Goal: Task Accomplishment & Management: Manage account settings

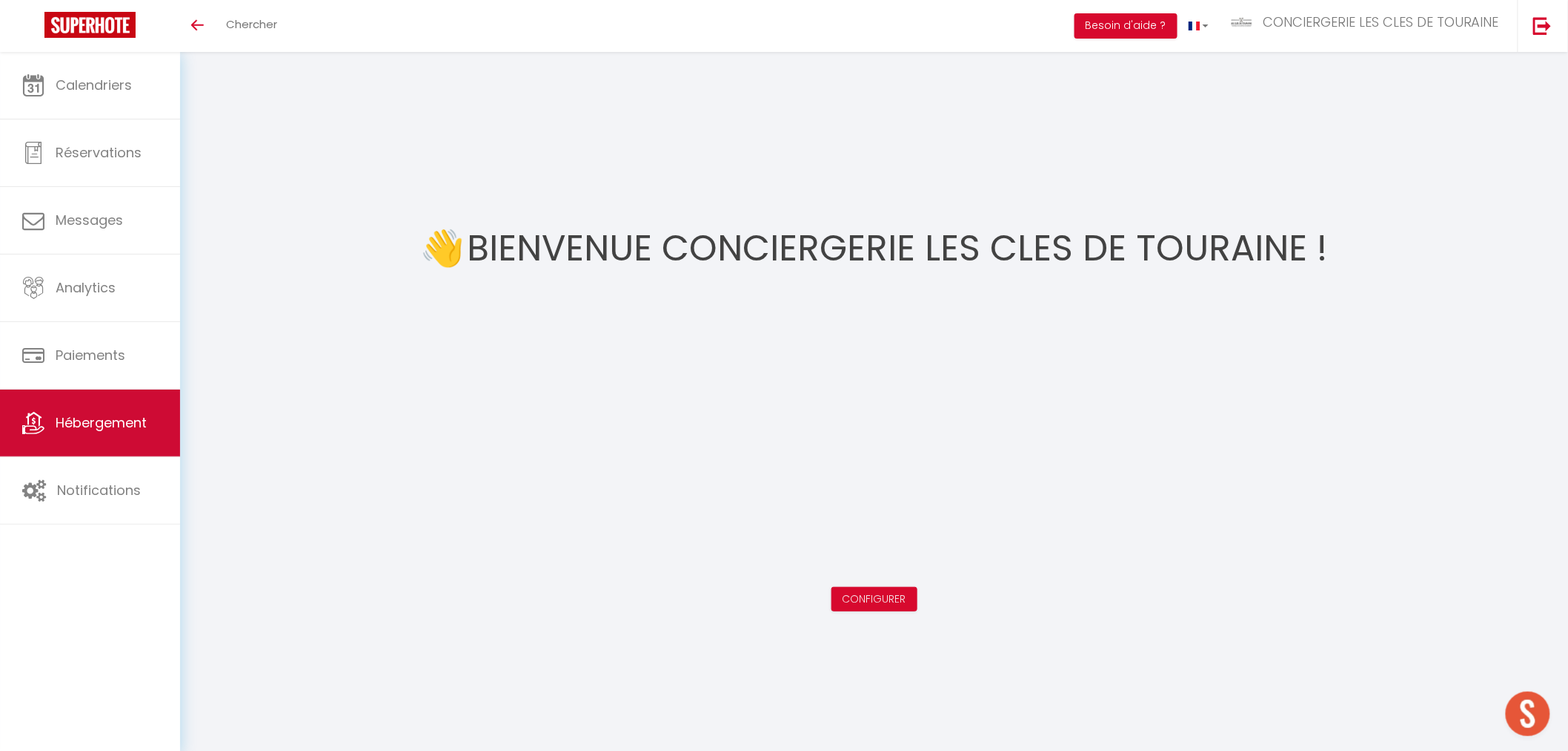
click at [136, 425] on span "Hébergement" at bounding box center [101, 422] width 91 height 19
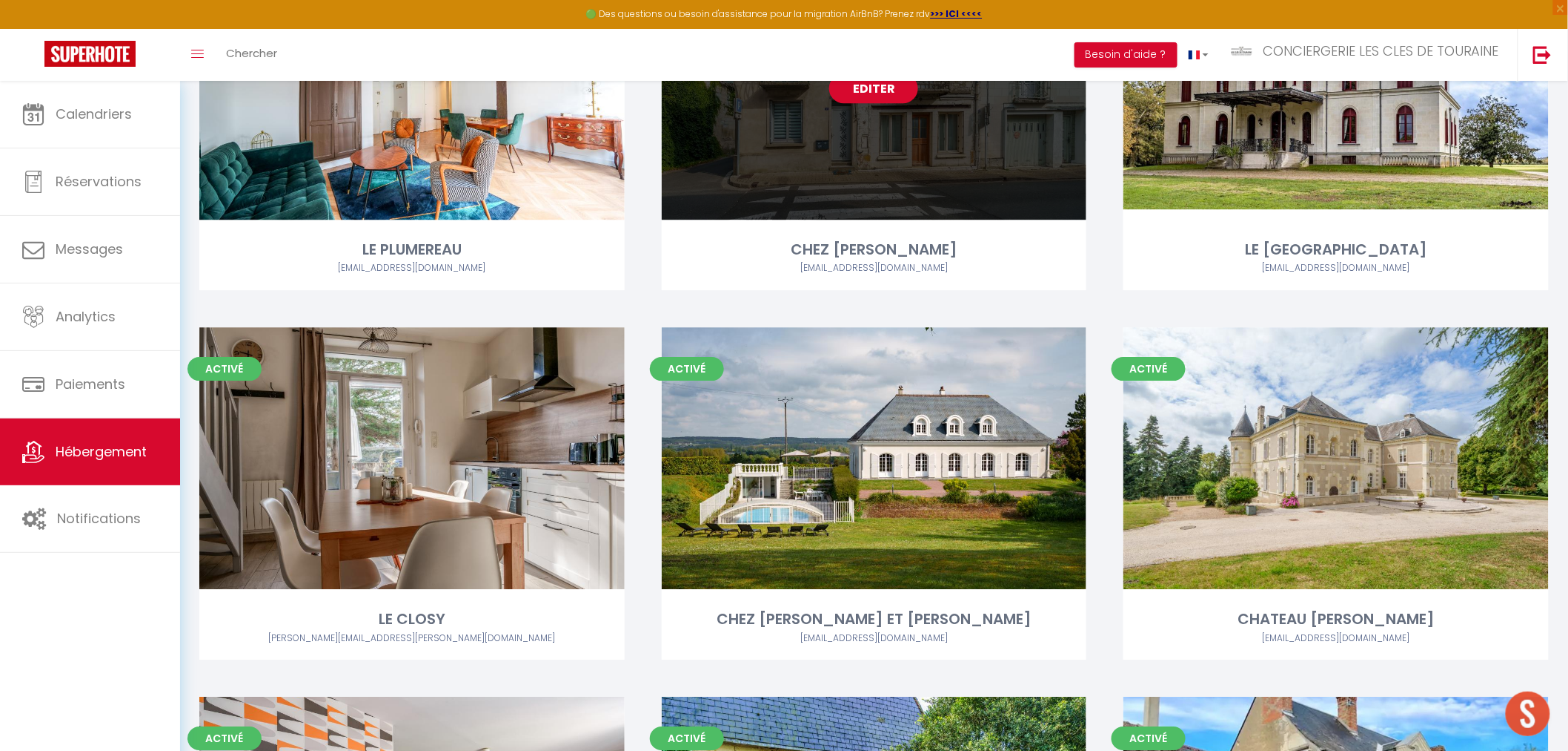
scroll to position [1730, 0]
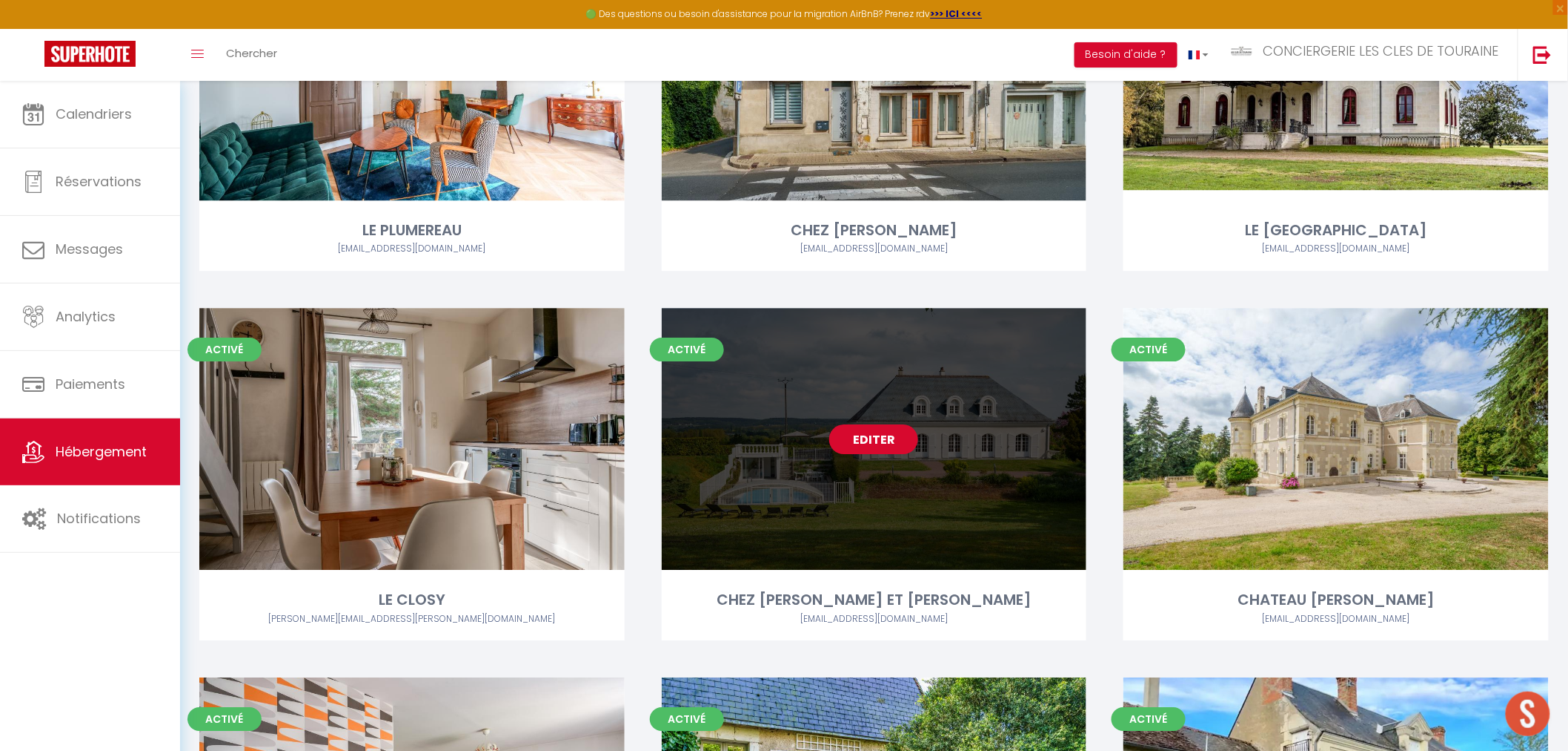
click at [878, 444] on link "Editer" at bounding box center [873, 439] width 89 height 30
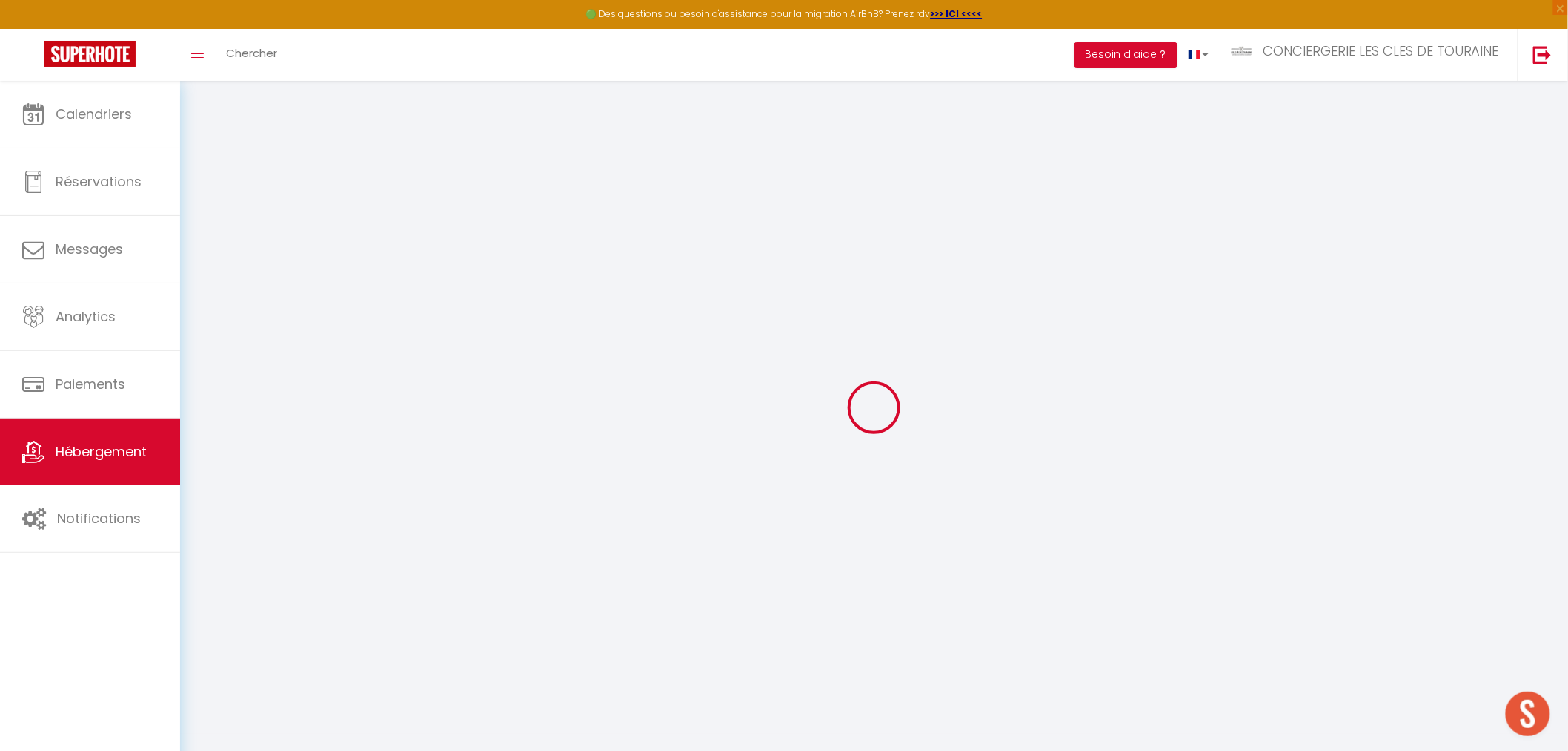
select select "16:00"
select select "19:00"
select select "10:00"
select select "30"
select select "120"
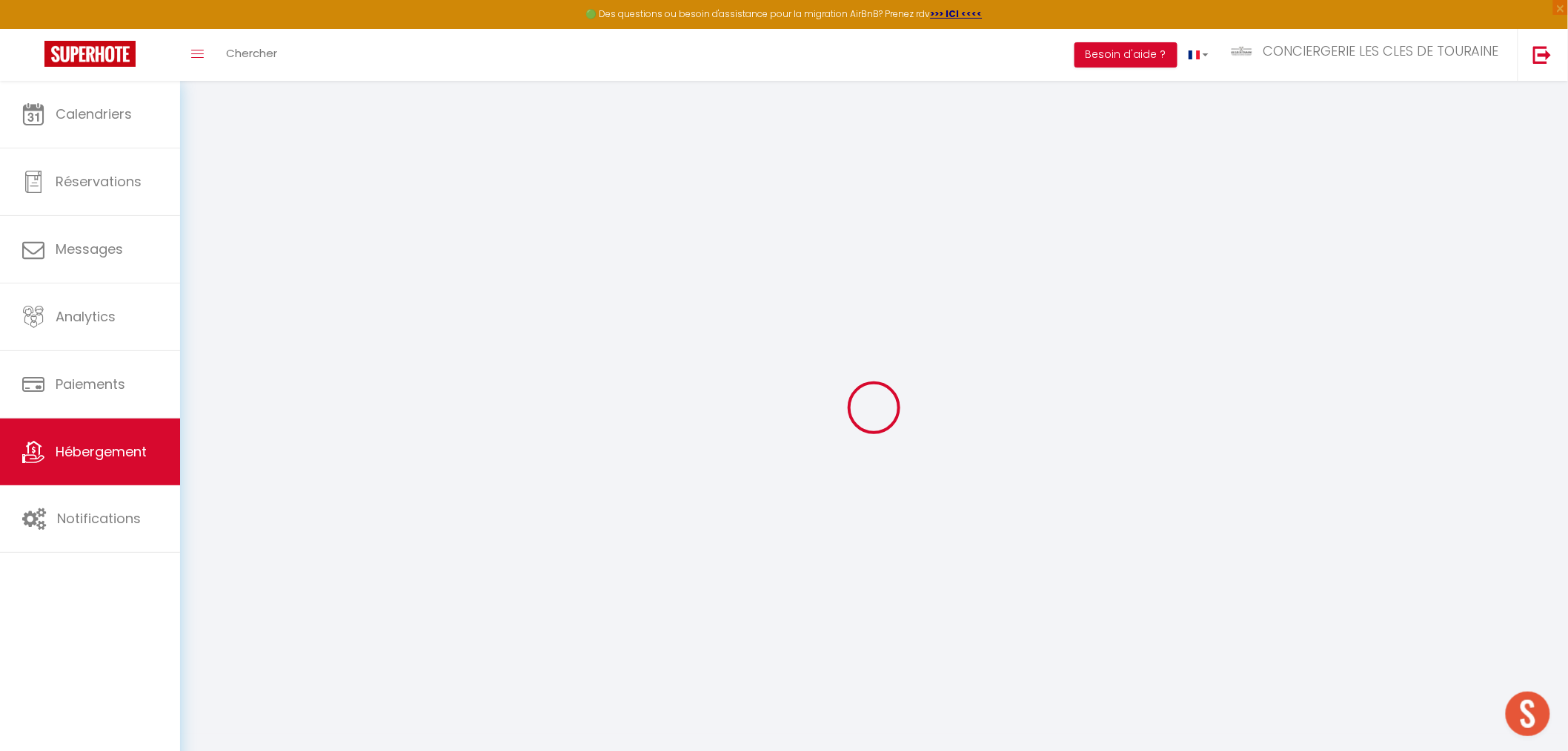
select select "25038"
select select "32445"
checkbox input "false"
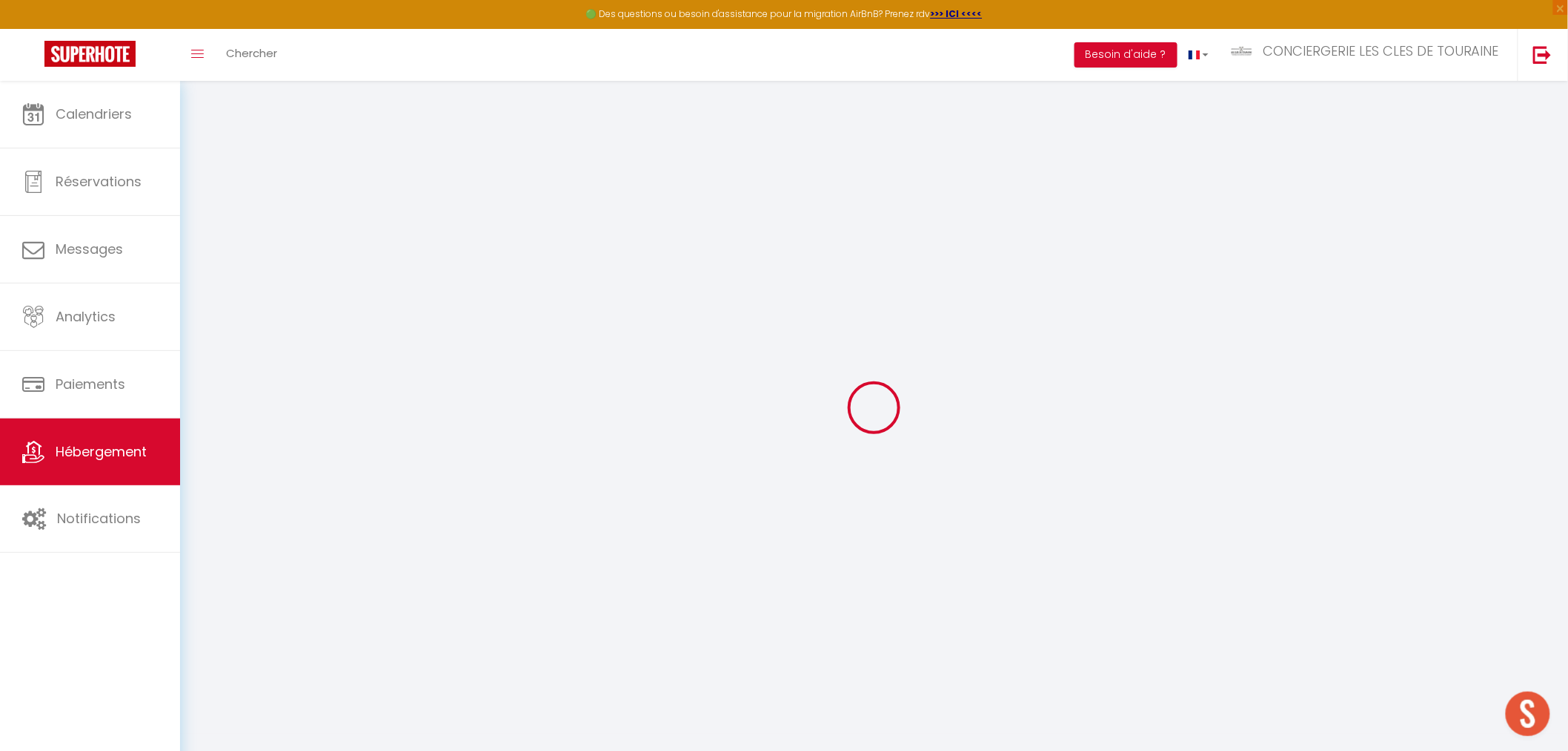
checkbox input "false"
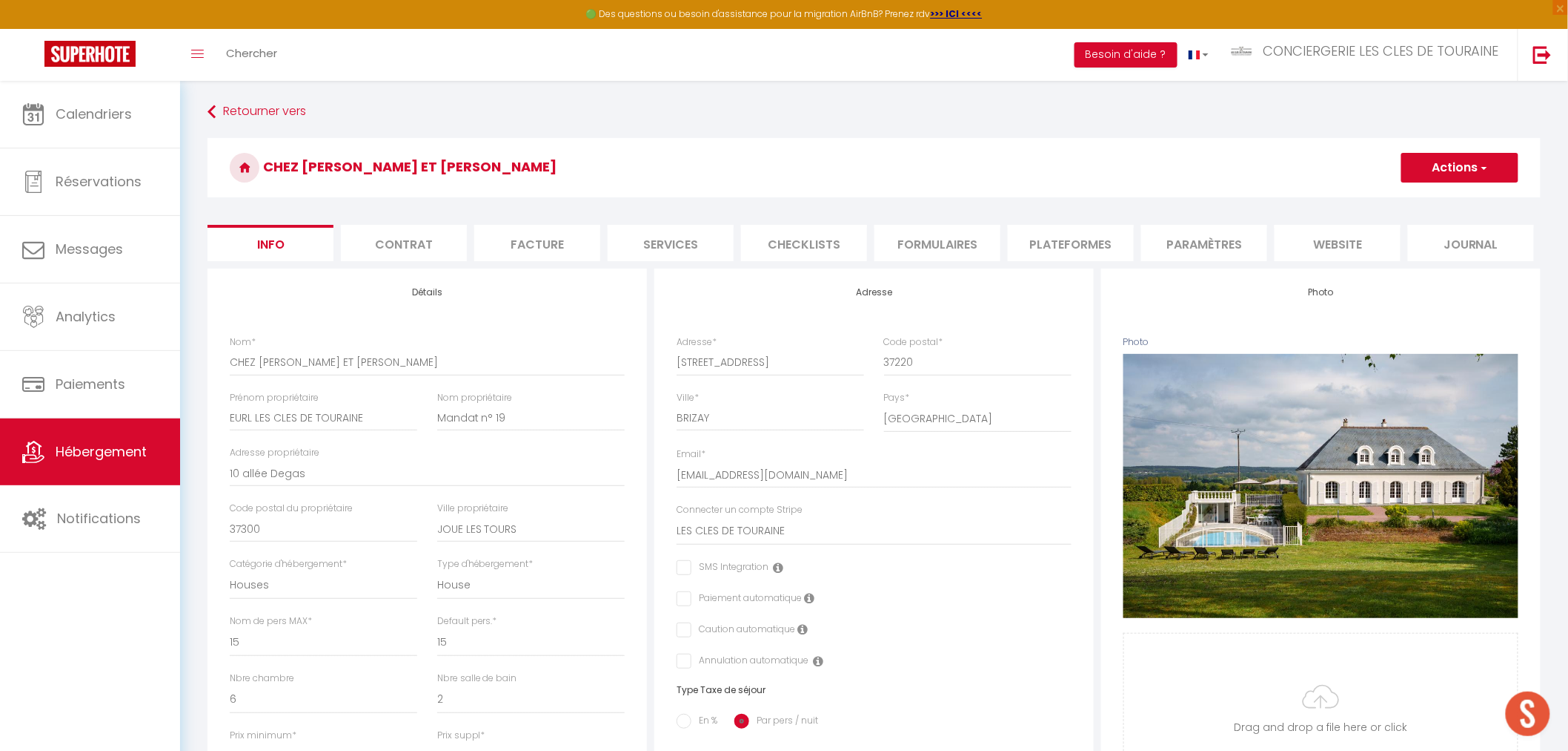
checkbox input "false"
click at [272, 412] on input "EURL LES CLES DE TOURAINE" at bounding box center [324, 417] width 188 height 27
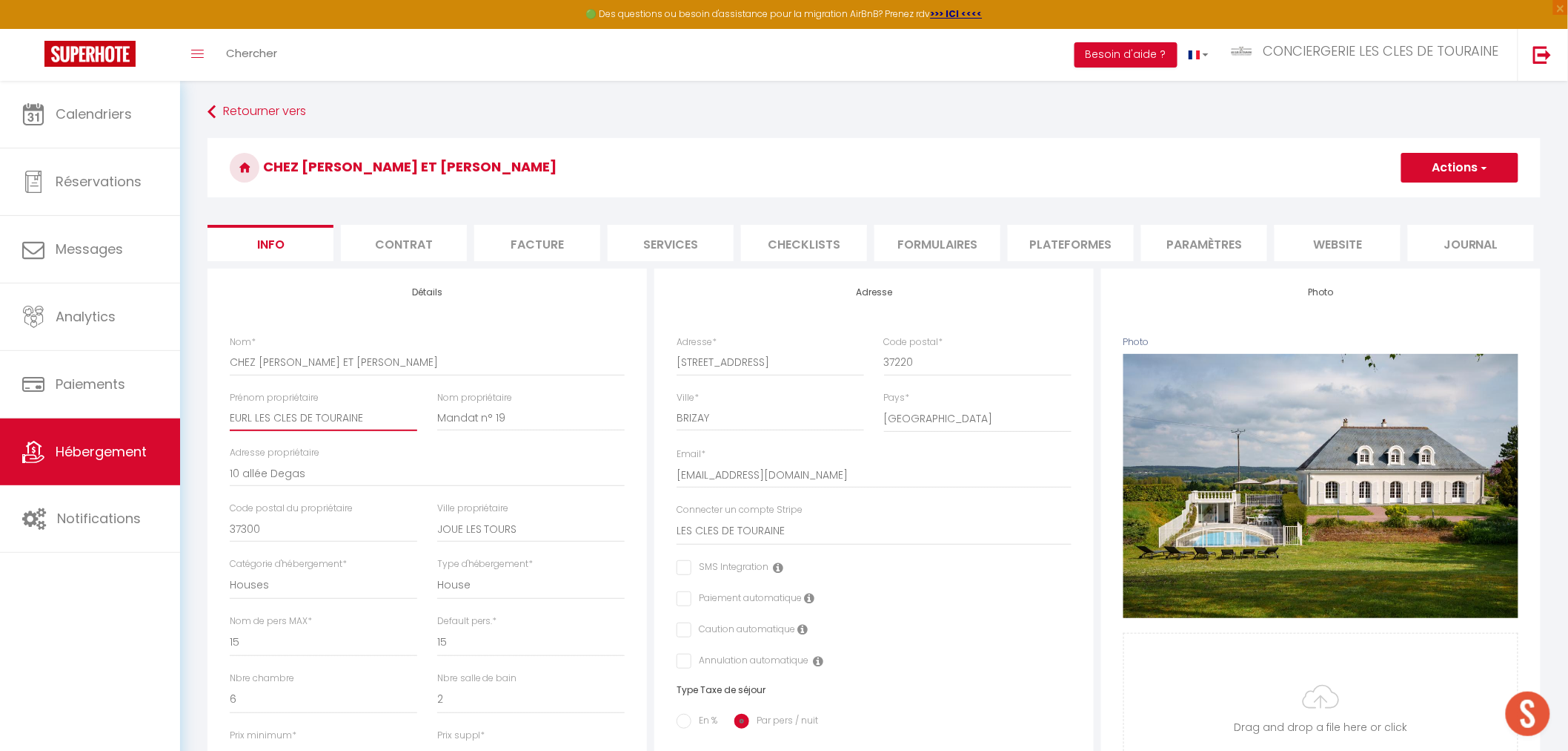
click at [272, 412] on input "EURL LES CLES DE TOURAINE" at bounding box center [324, 417] width 188 height 27
click at [467, 418] on input "Mandat n° 19" at bounding box center [532, 417] width 188 height 27
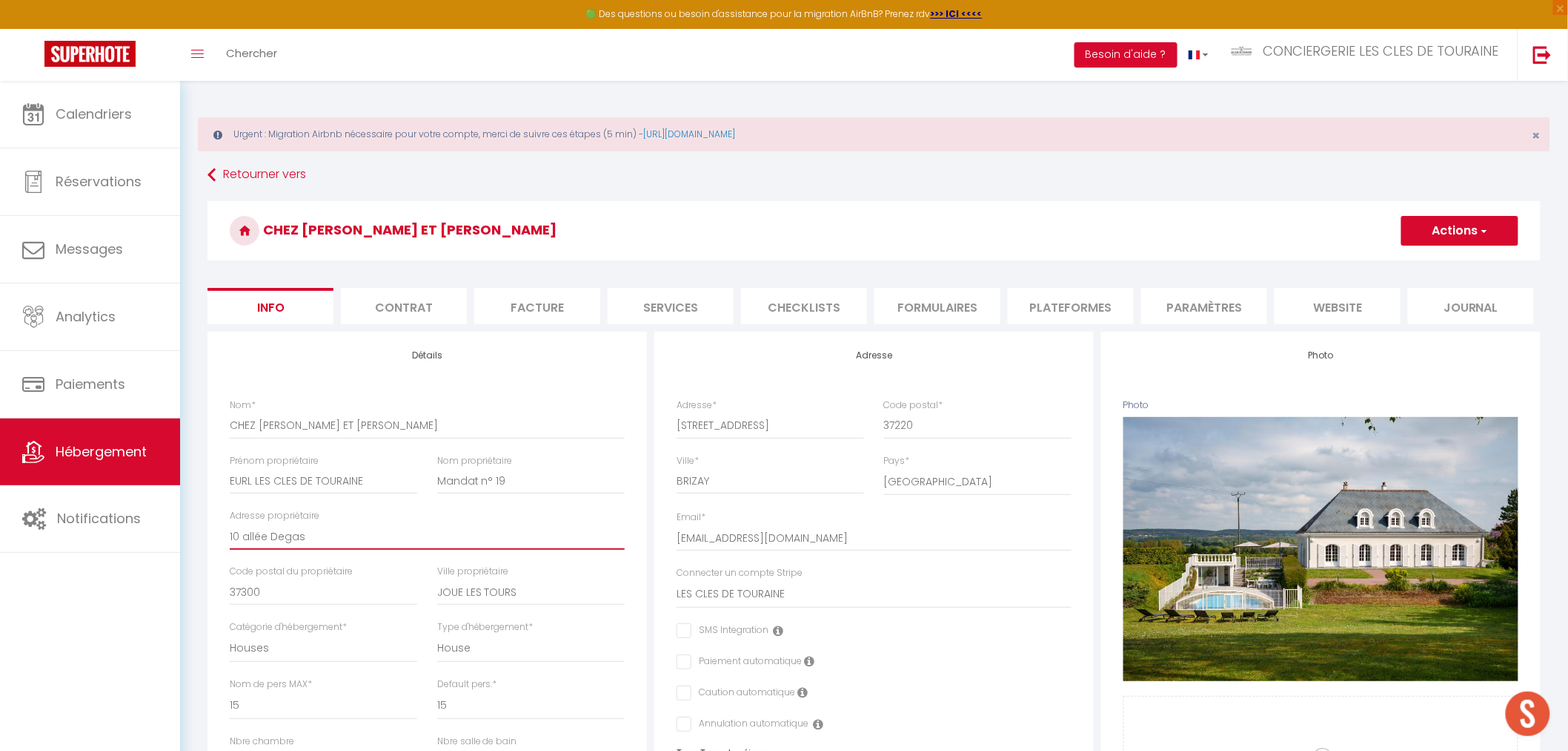
click at [290, 541] on input "10 allée Degas" at bounding box center [427, 536] width 395 height 27
click at [464, 588] on input "JOUE LES TOURS" at bounding box center [532, 592] width 188 height 27
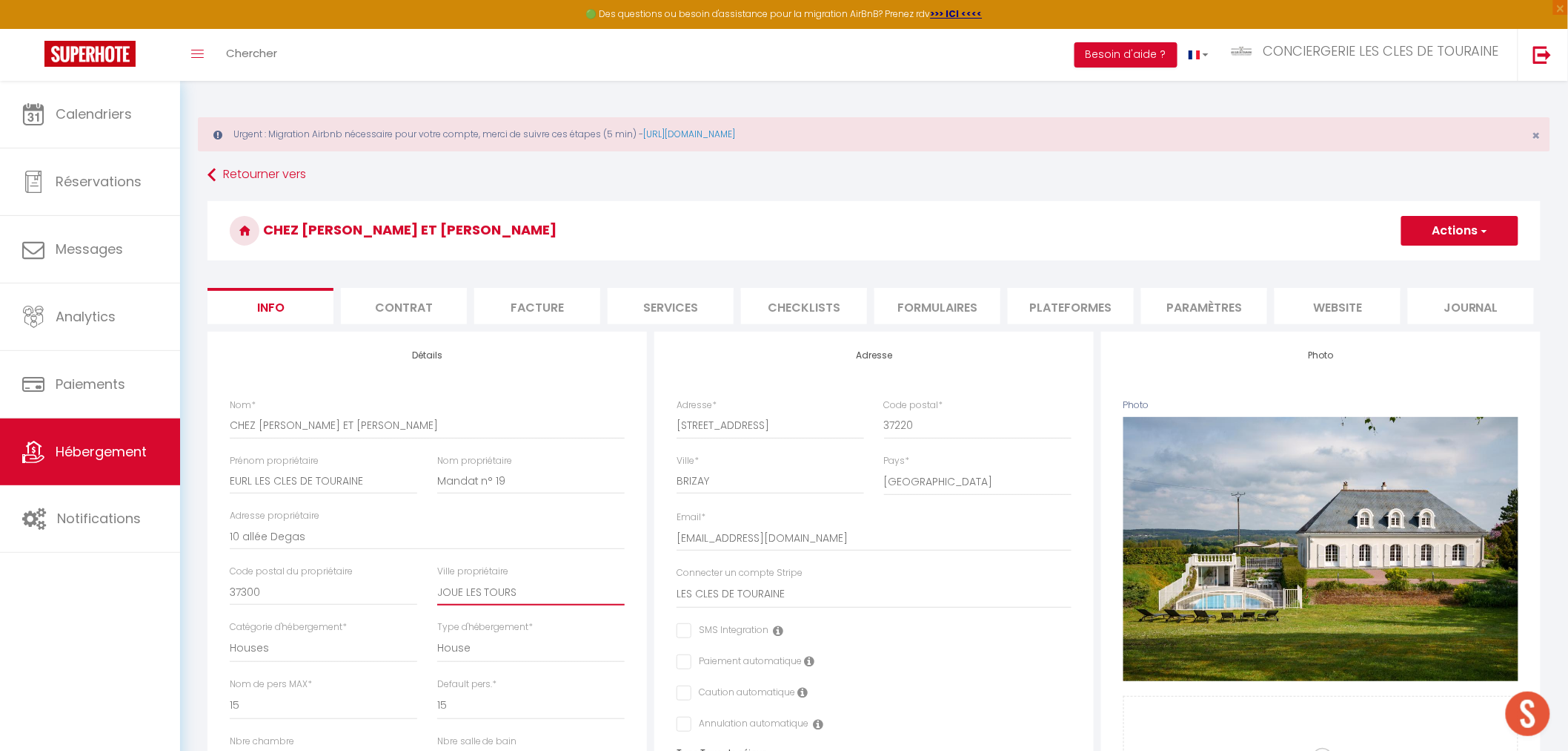
click at [464, 588] on input "JOUE LES TOURS" at bounding box center [532, 592] width 188 height 27
click at [1447, 234] on button "Actions" at bounding box center [1460, 231] width 117 height 30
click at [1419, 263] on input "Enregistrer" at bounding box center [1401, 263] width 55 height 15
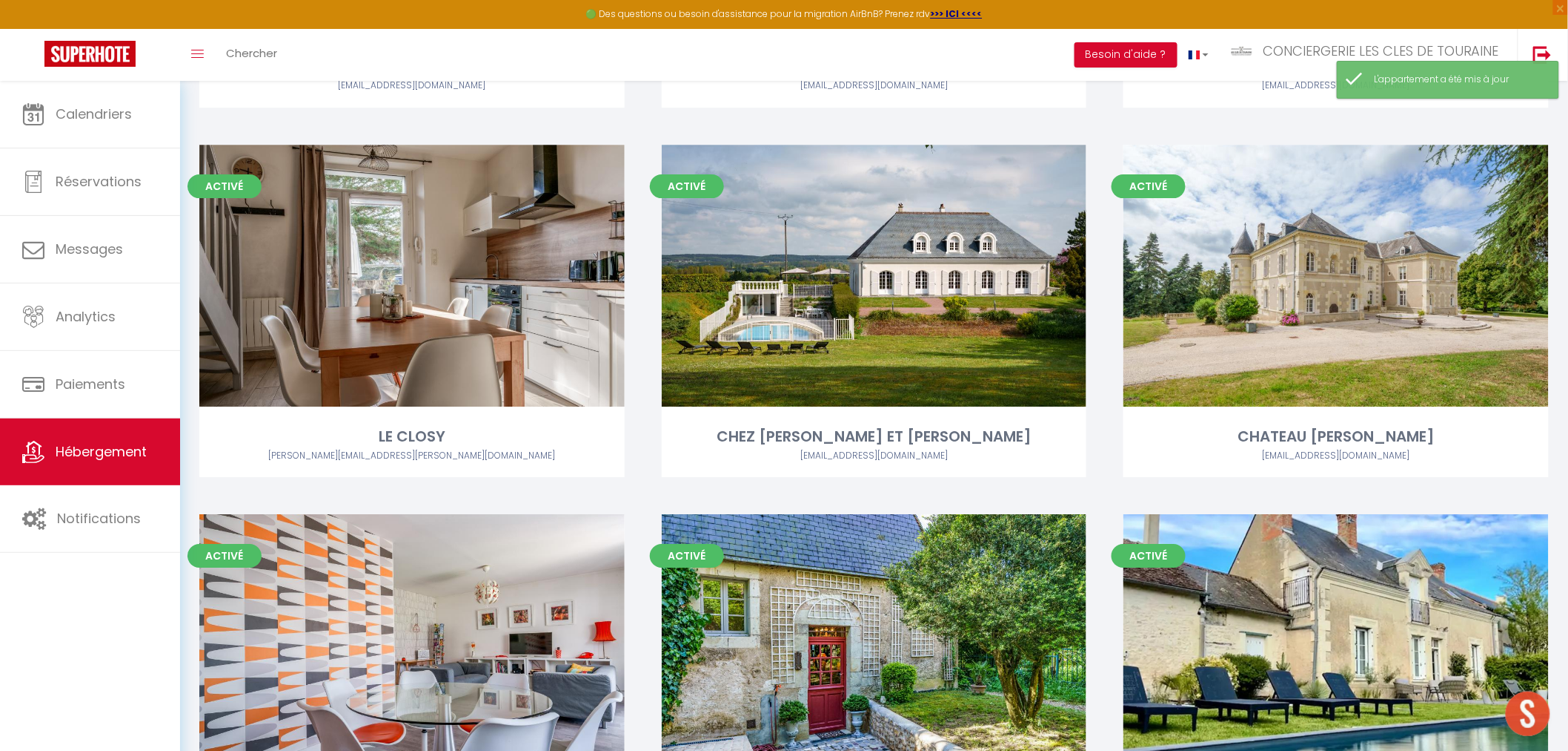
scroll to position [1895, 0]
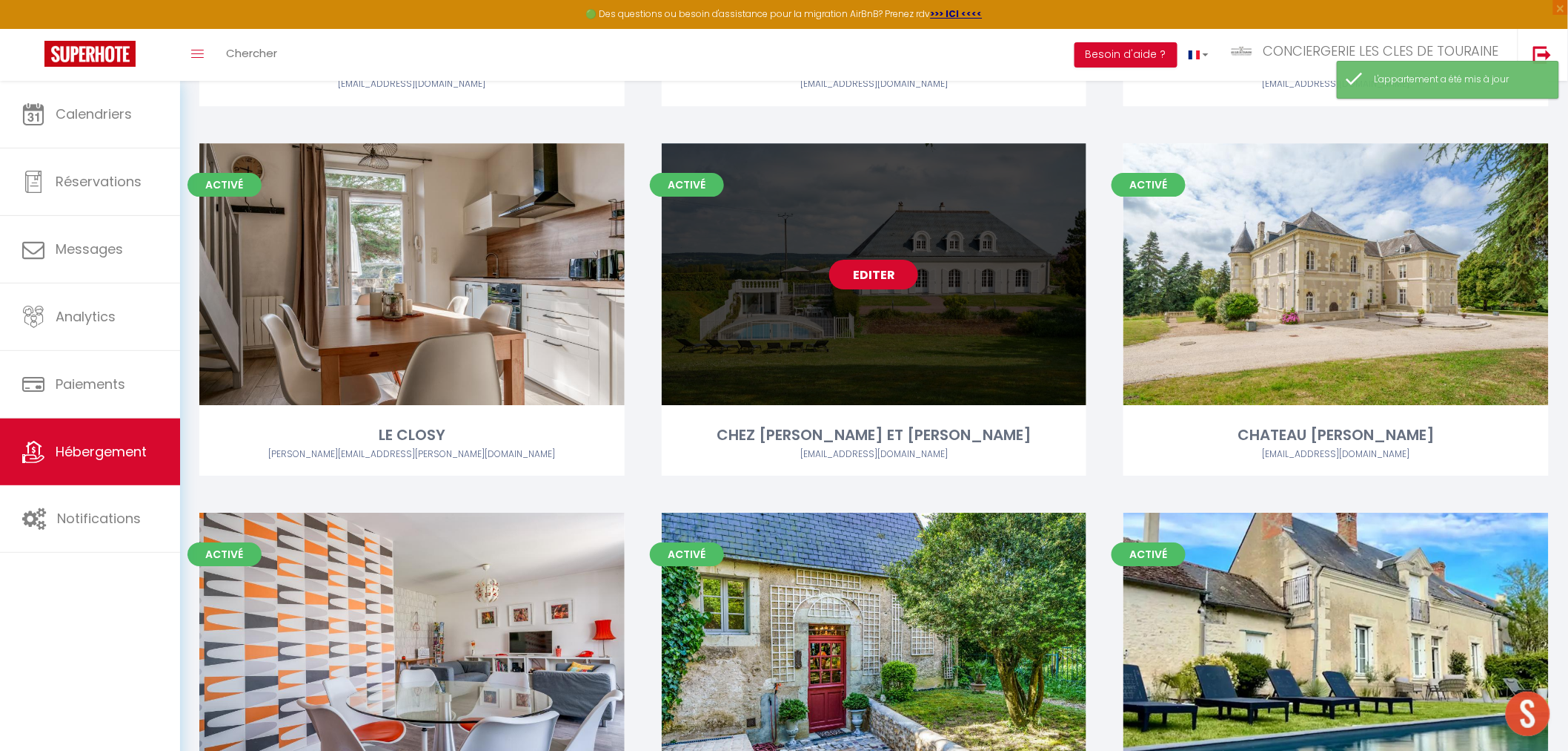
click at [886, 273] on link "Editer" at bounding box center [873, 275] width 89 height 30
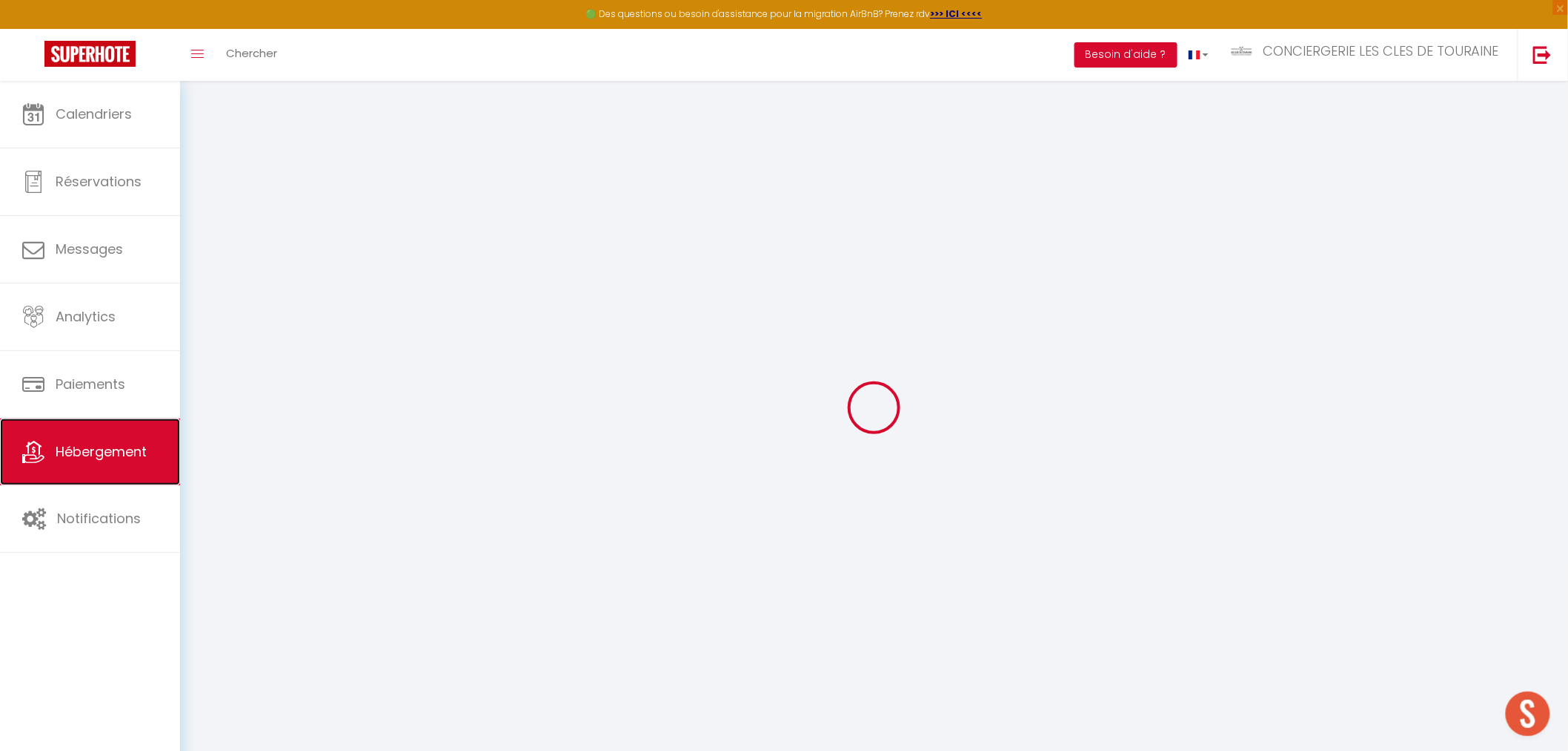
click at [108, 457] on span "Hébergement" at bounding box center [101, 451] width 91 height 19
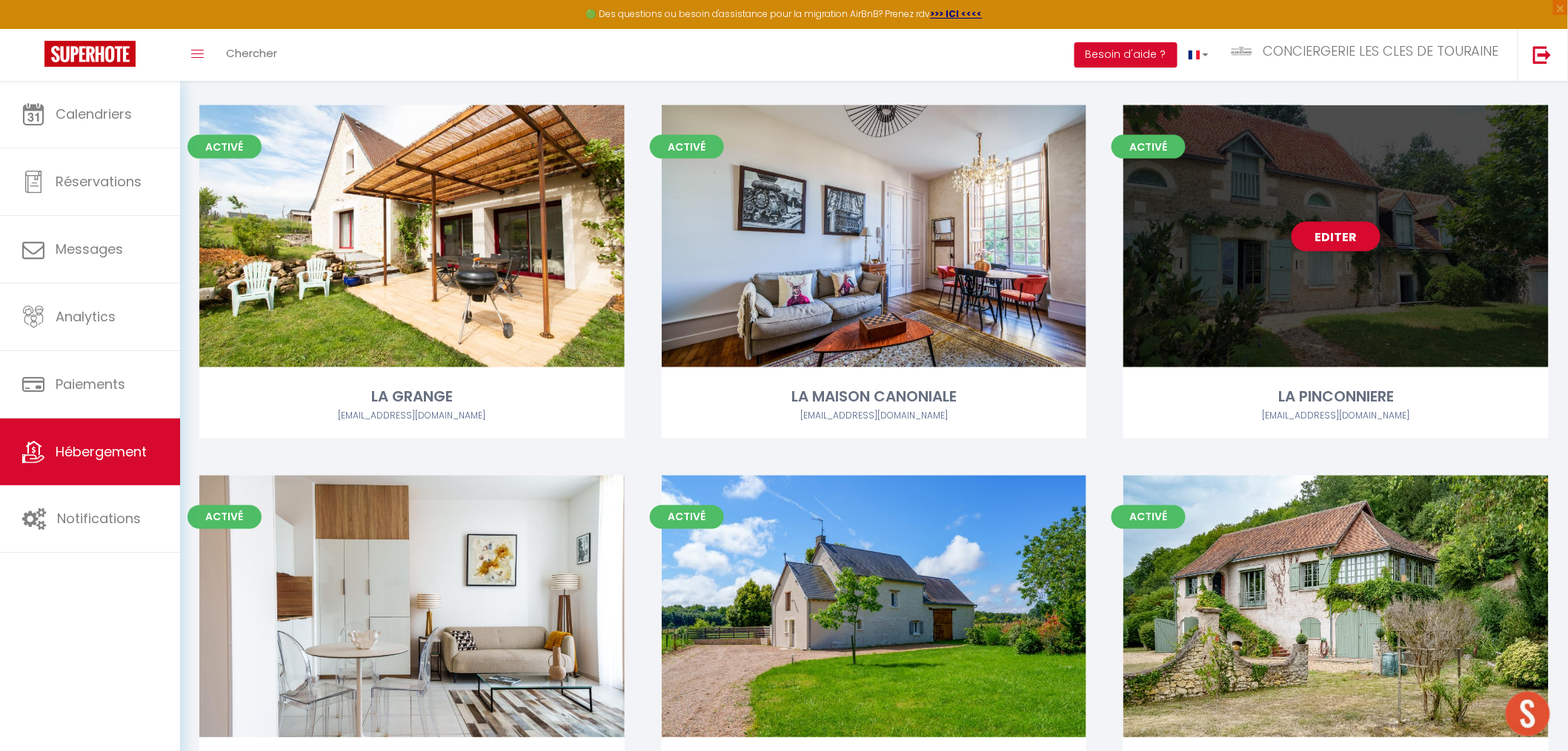
scroll to position [1153, 0]
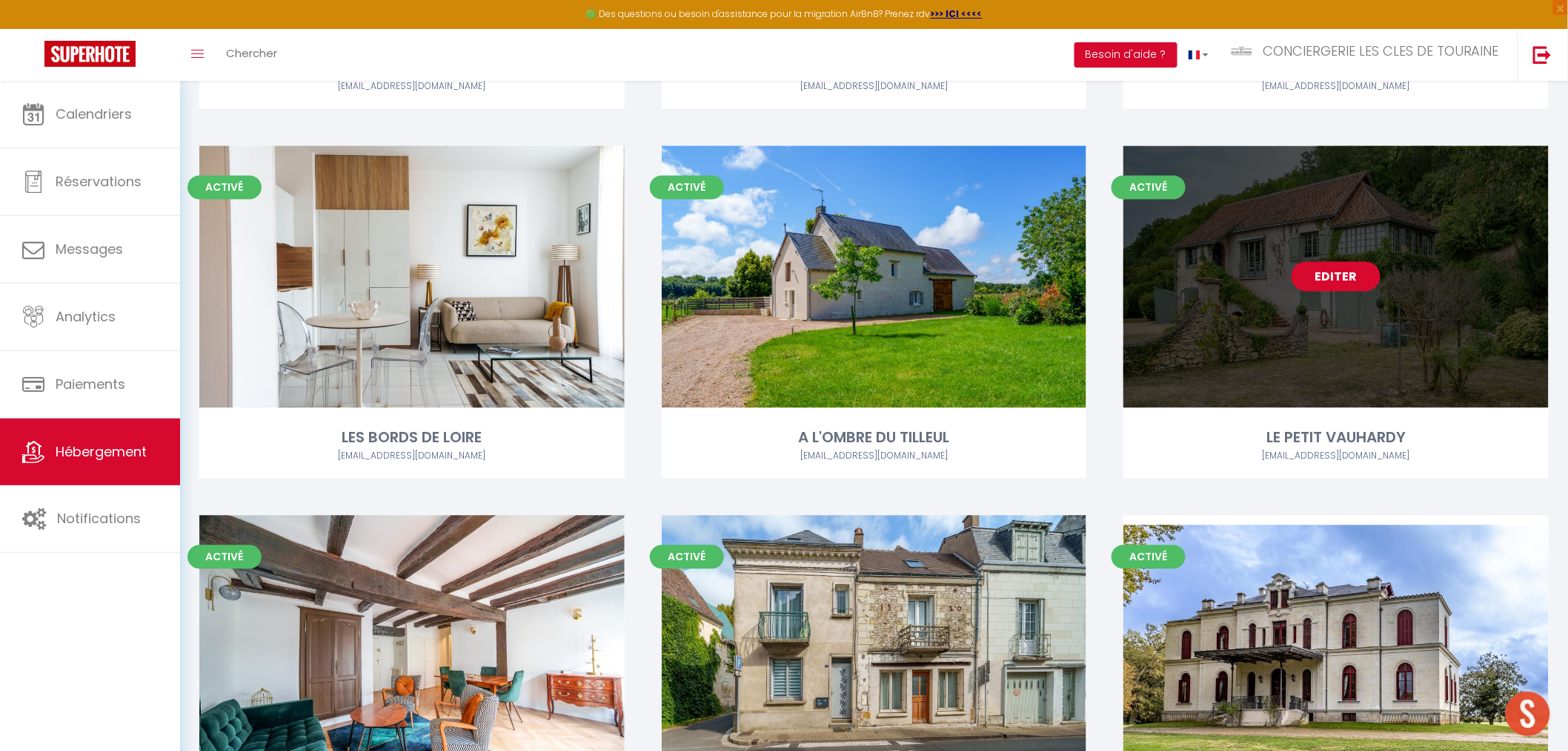
click at [1332, 277] on link "Editer" at bounding box center [1336, 277] width 89 height 30
select select "3"
select select "2"
select select "1"
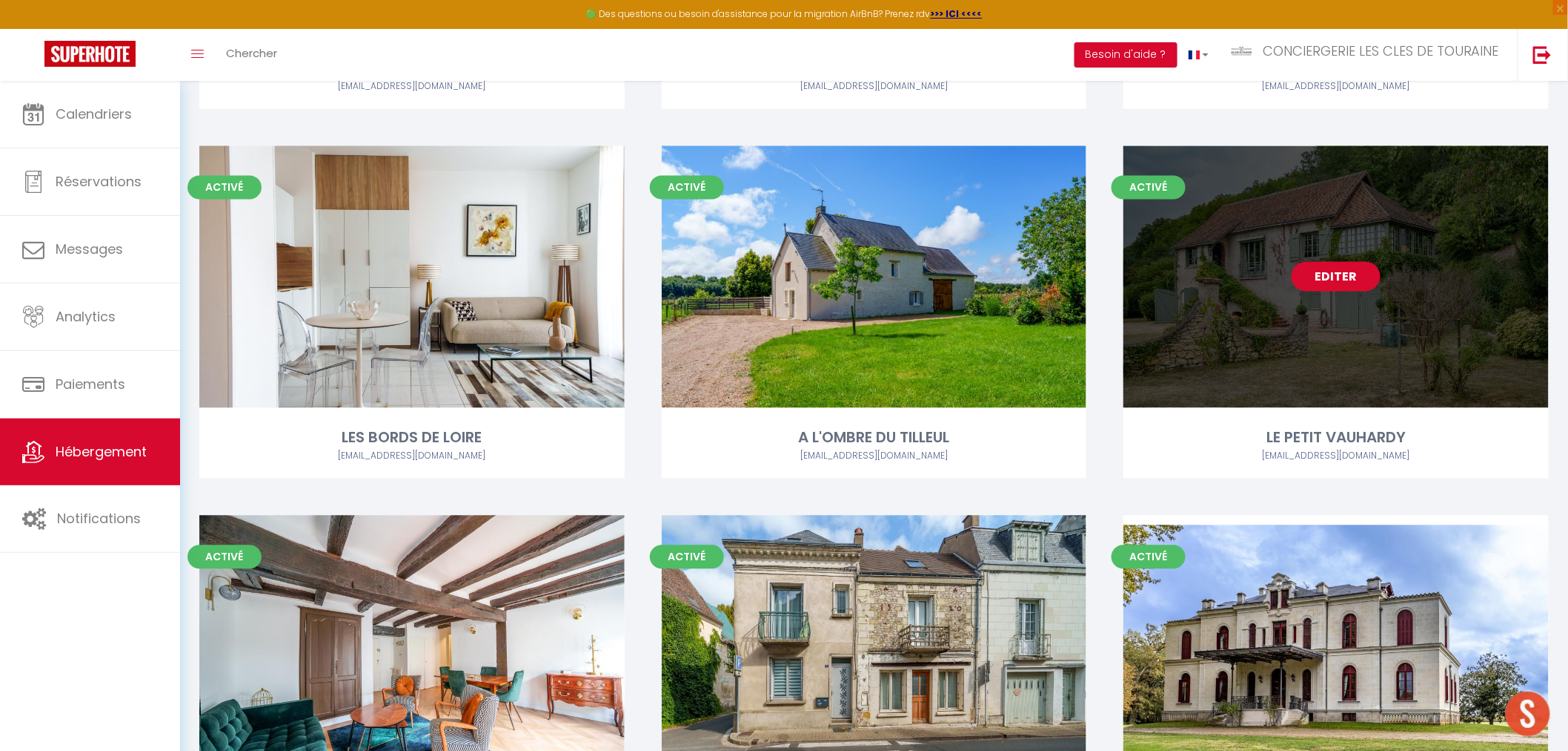
select select
select select "28"
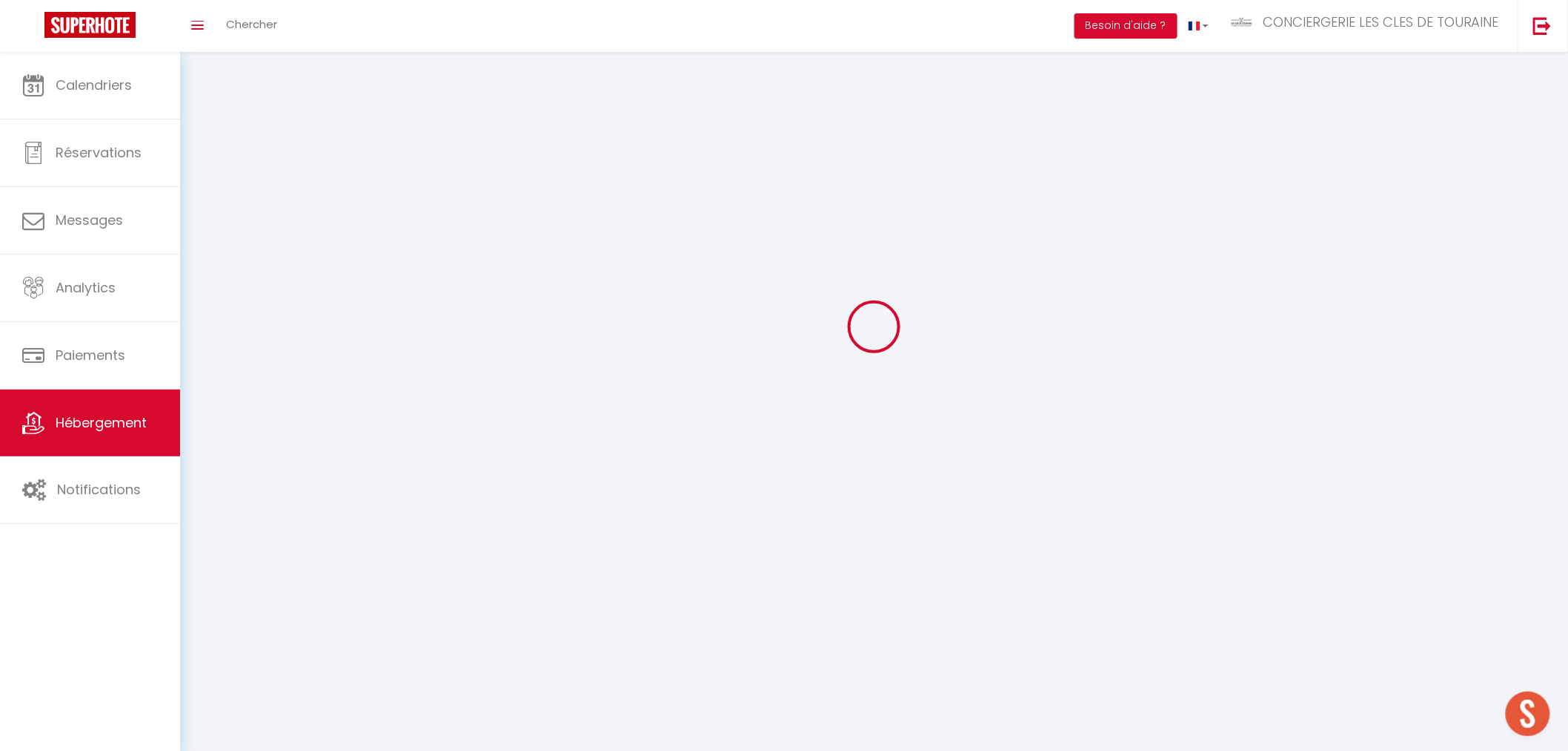
select select
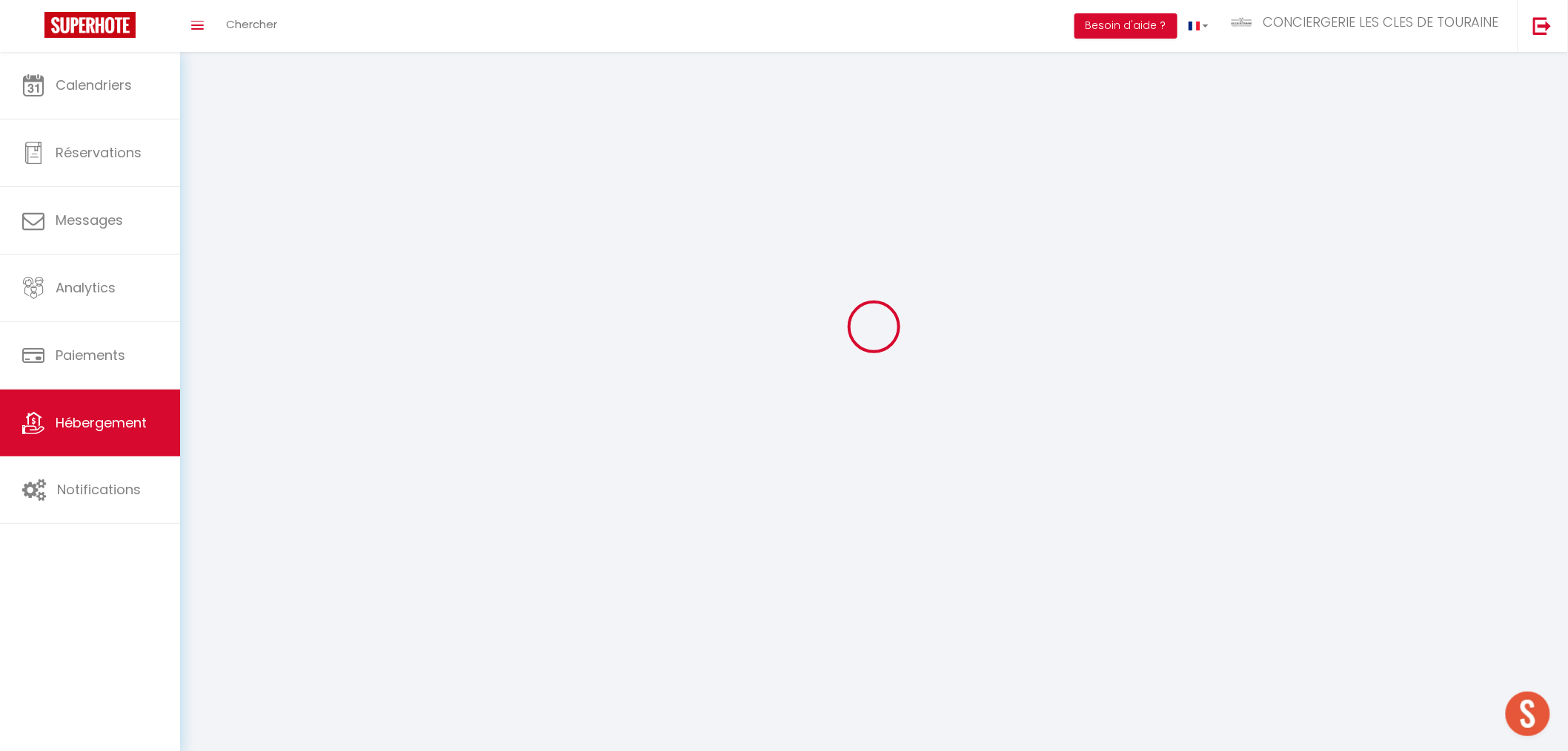
select select
checkbox input "false"
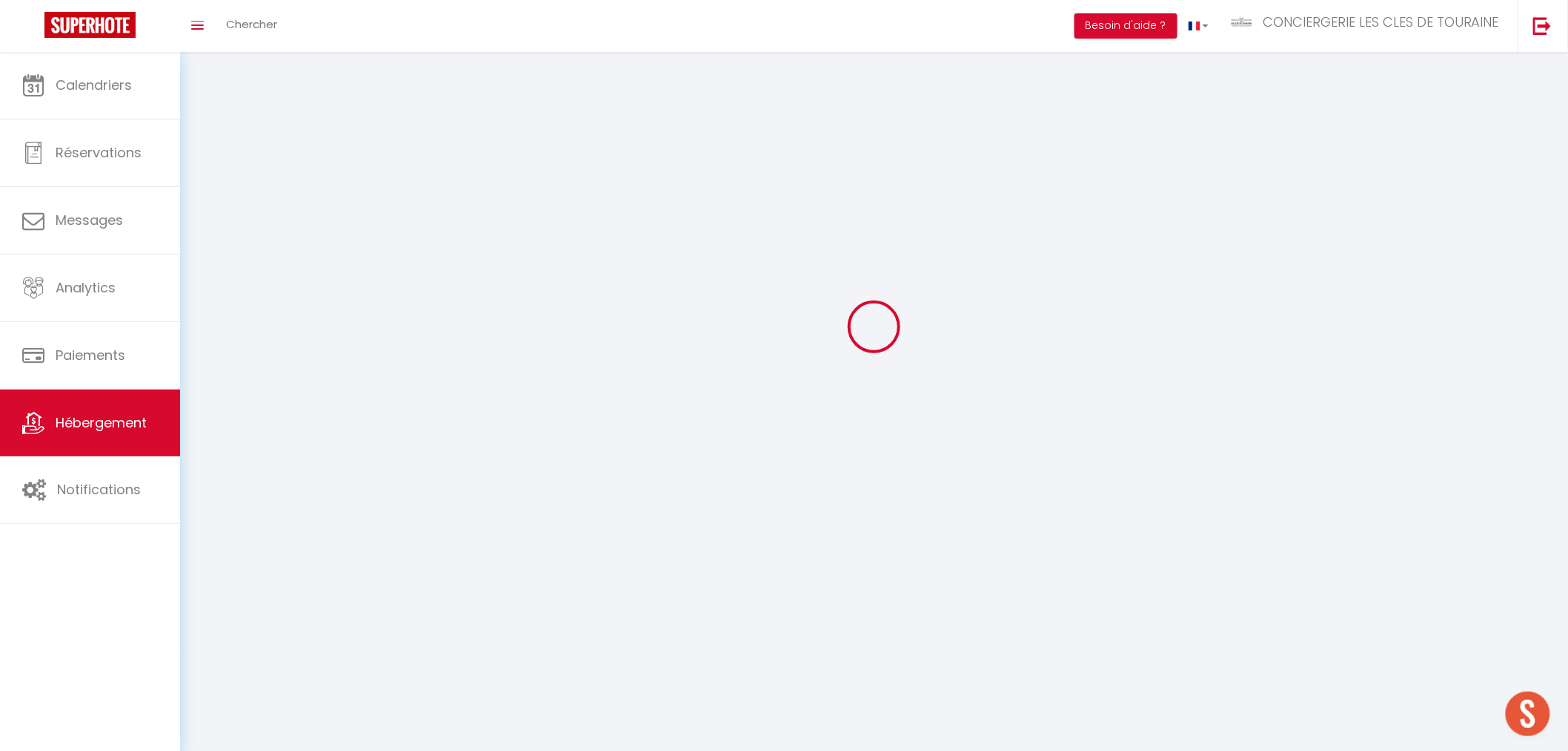
select select
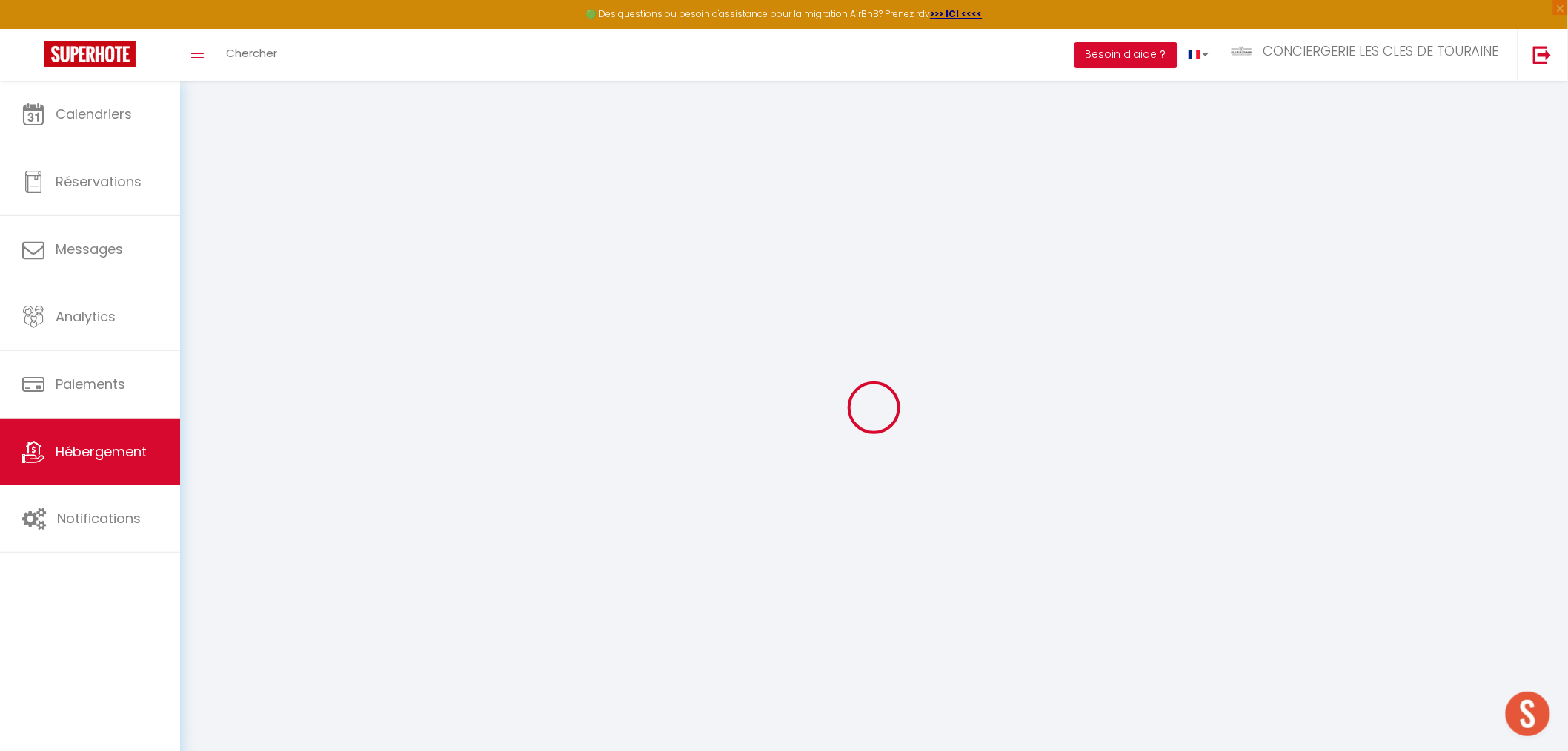
select select
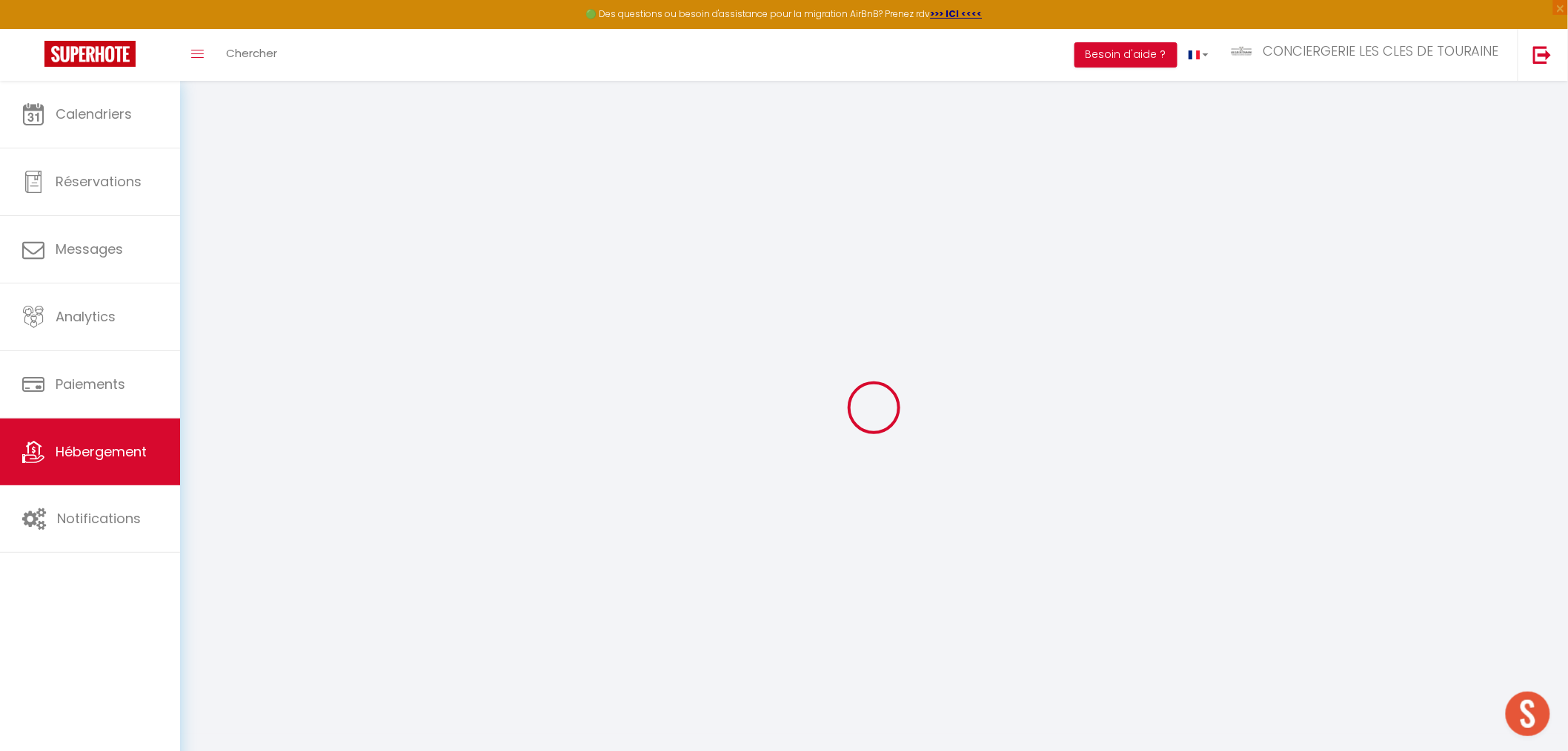
select select
checkbox input "false"
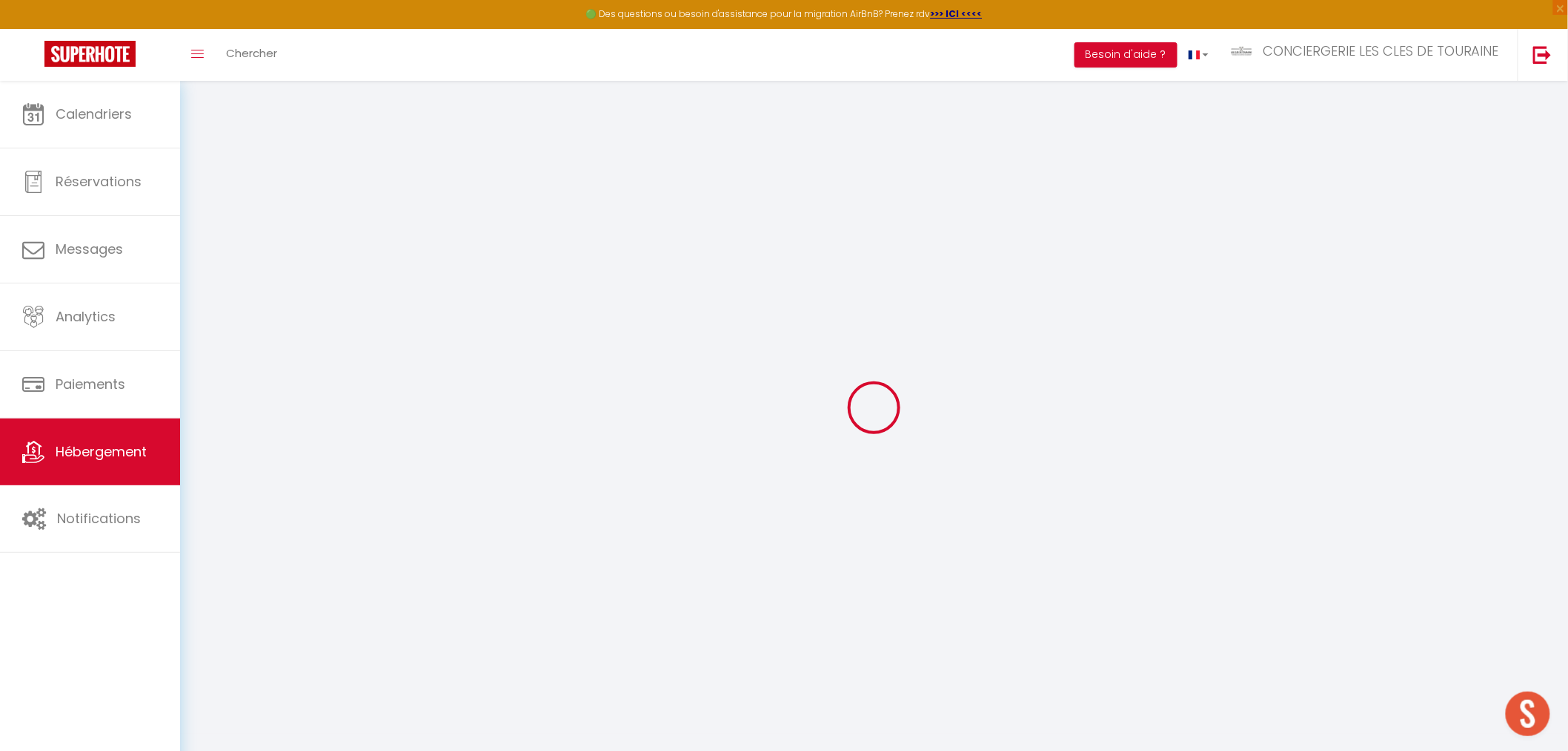
select select
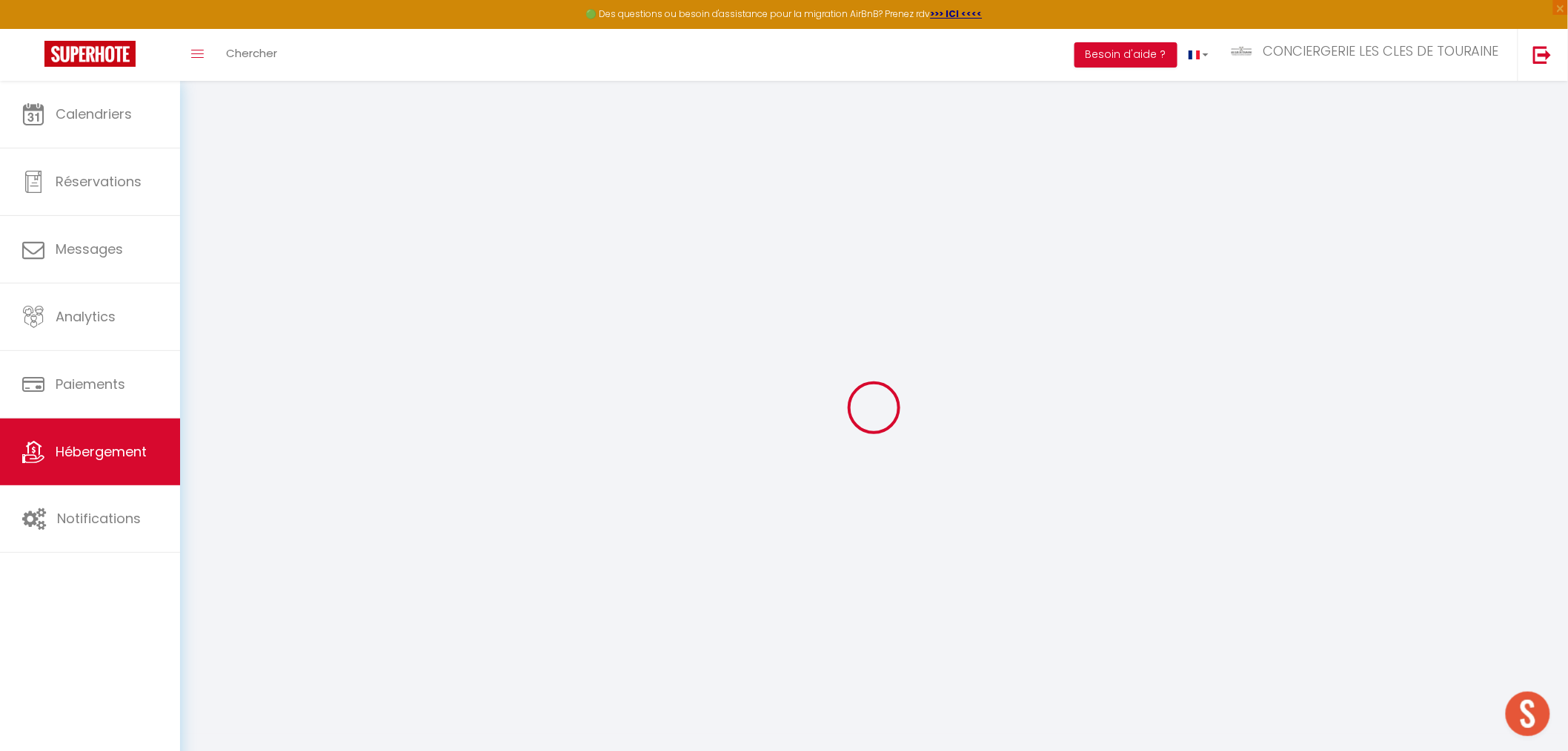
select select
checkbox input "false"
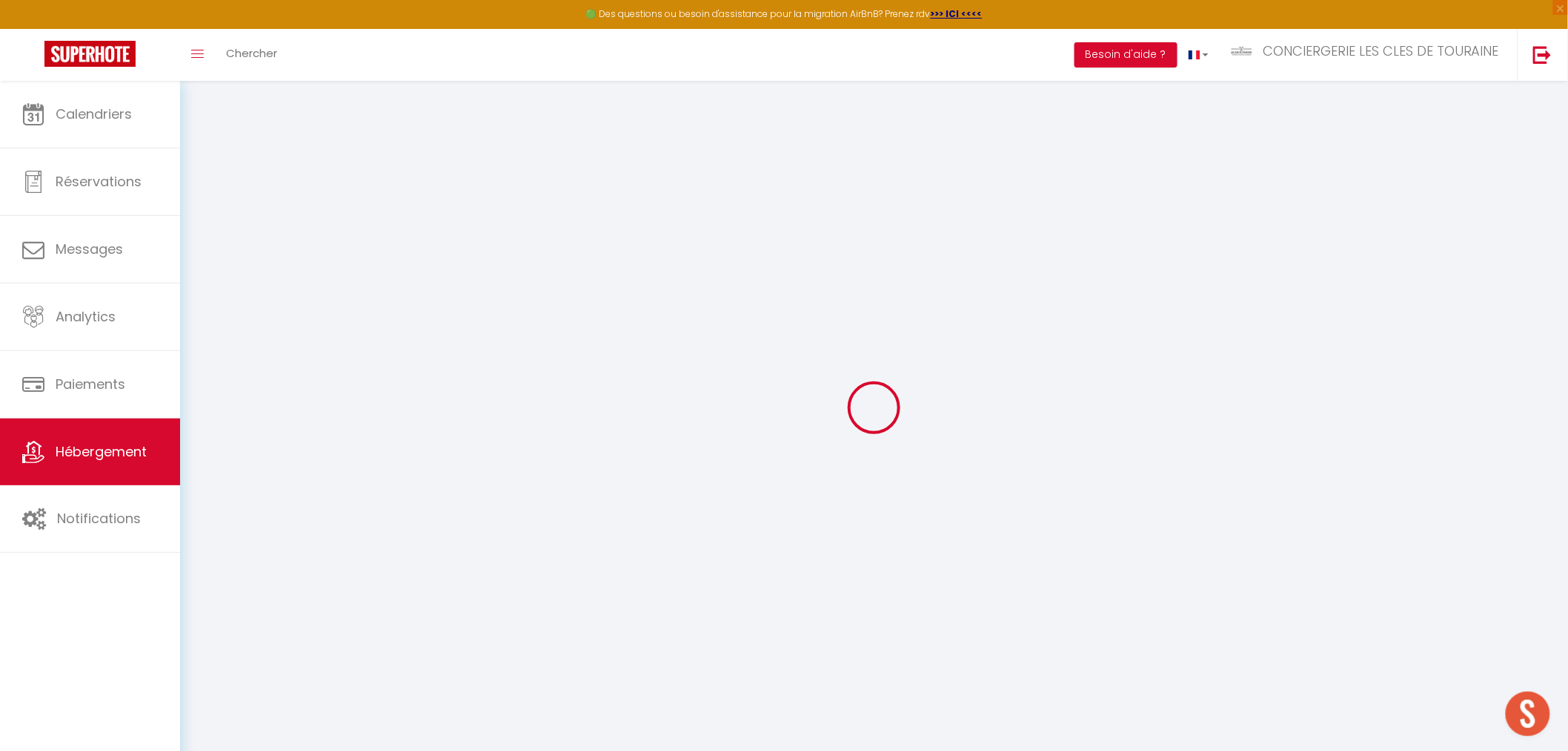
checkbox input "false"
select select
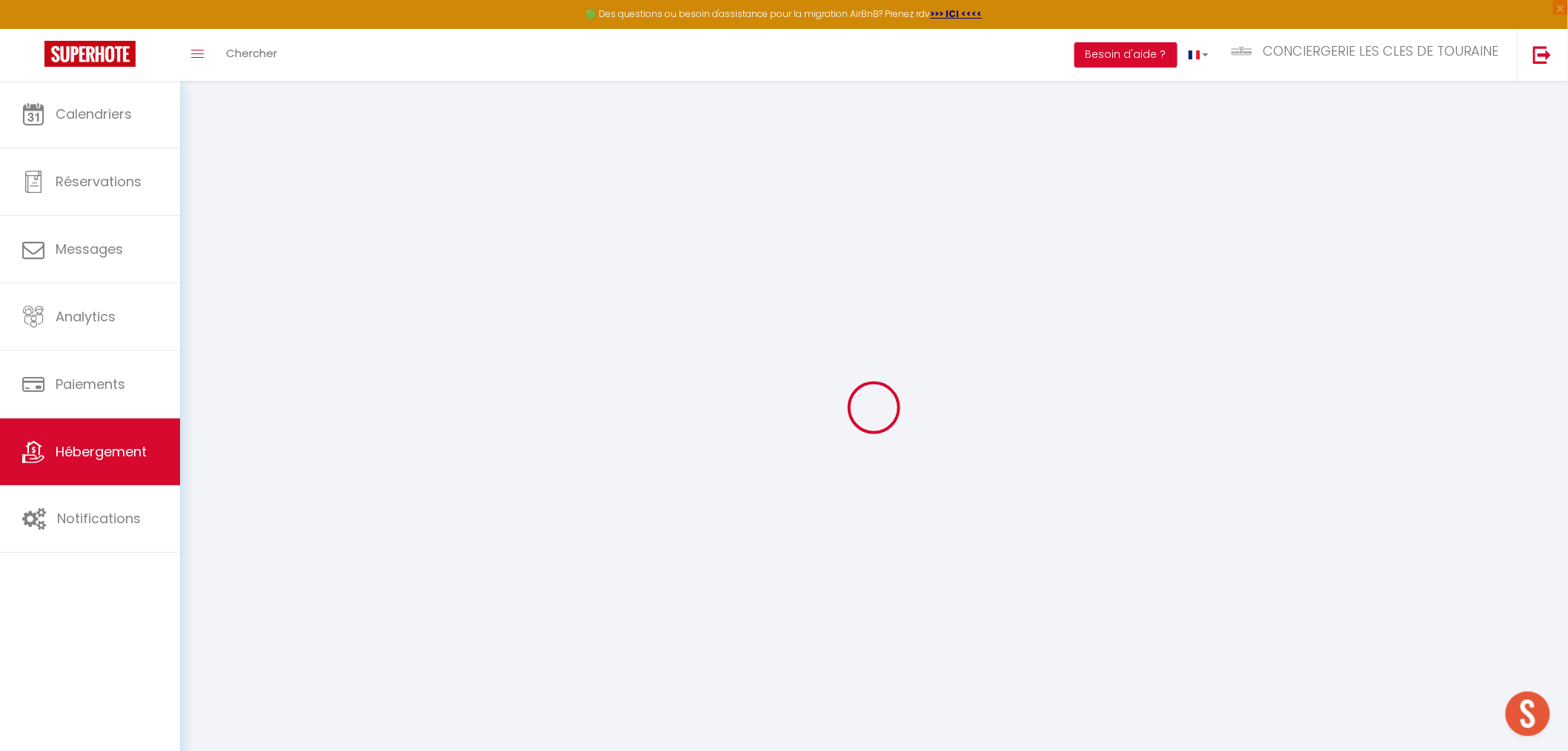
select select
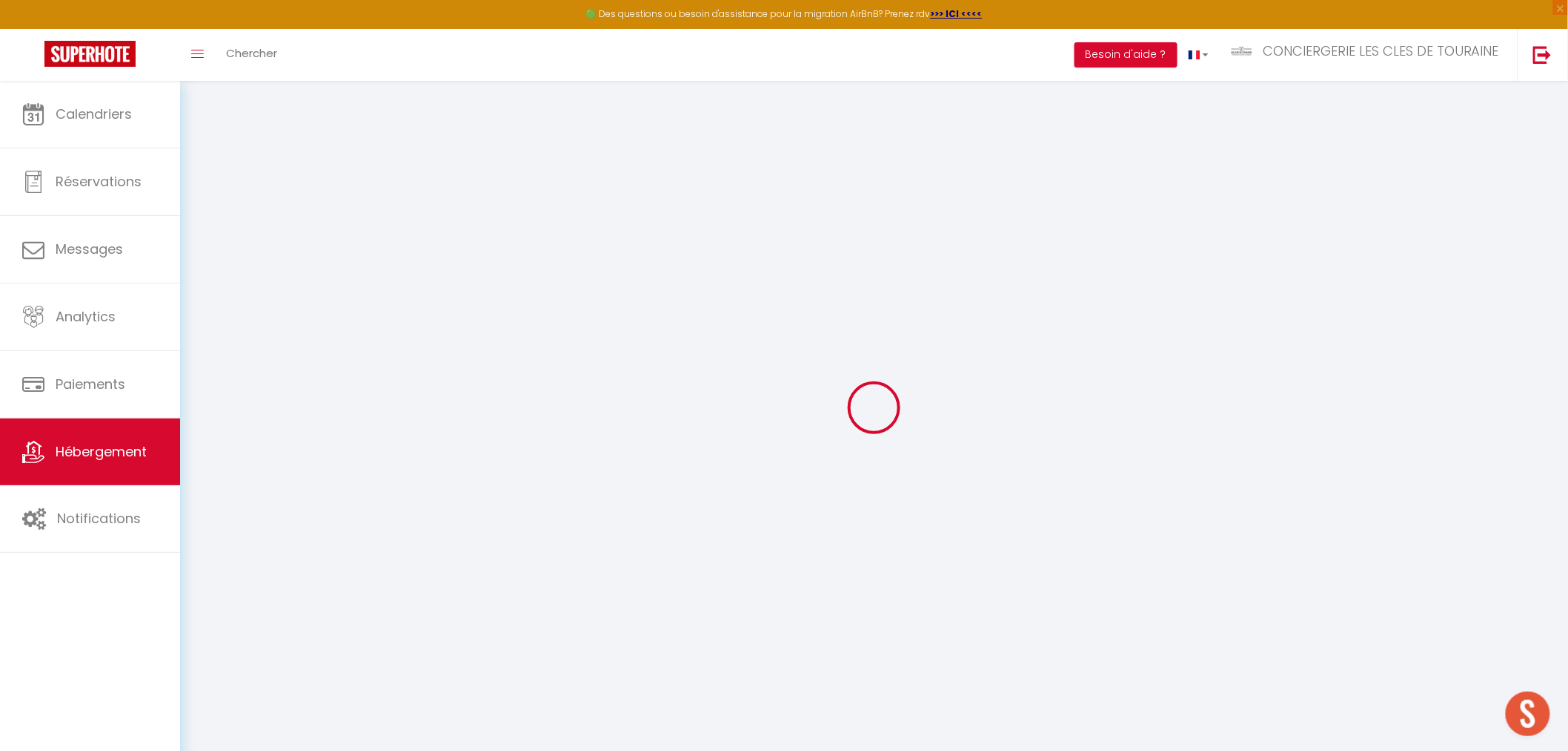
checkbox input "false"
select select
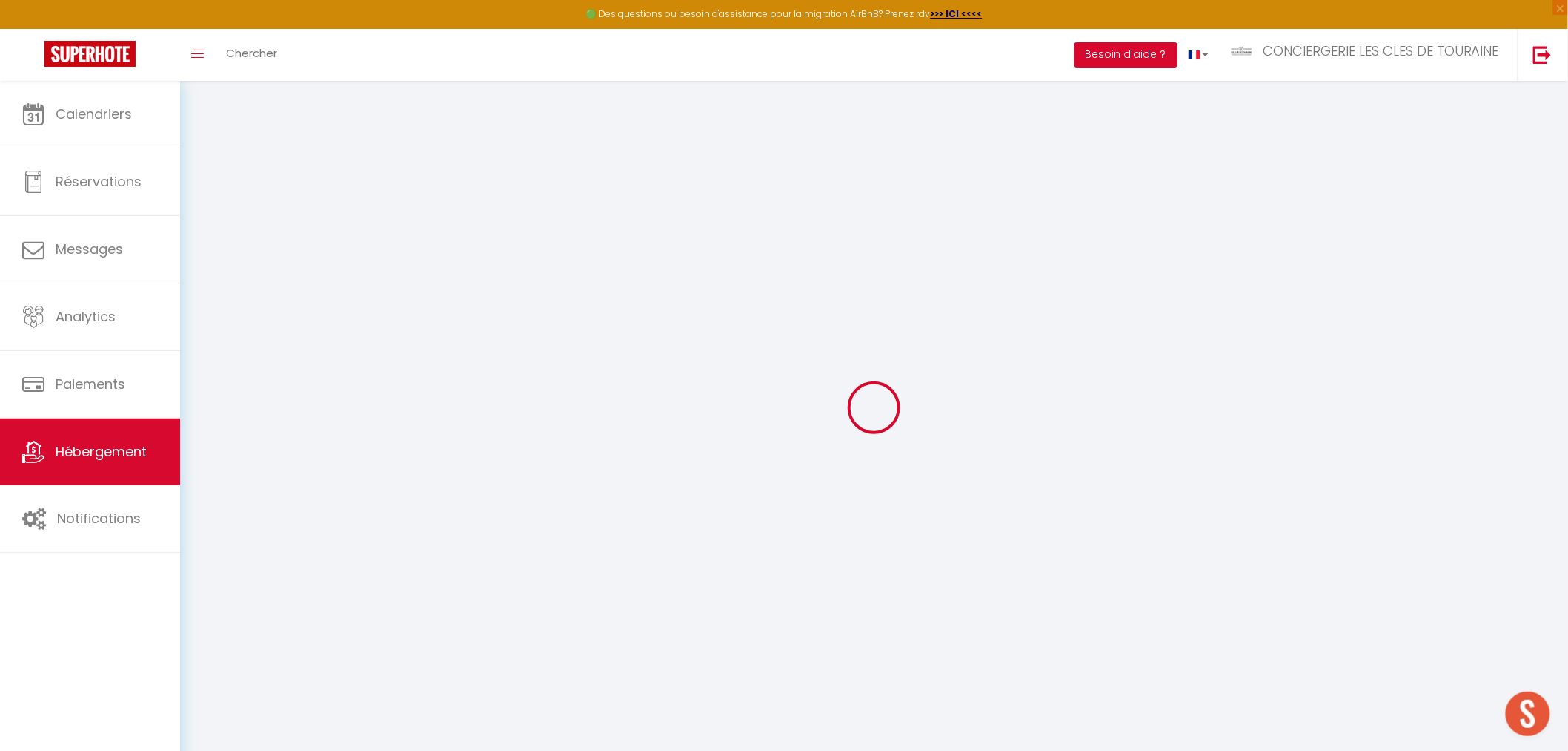
select select
type input "LE PETIT VAUHARDY"
type input "[DEMOGRAPHIC_DATA]"
type input "BOUCHENOIRE / SMCM"
select select "houses"
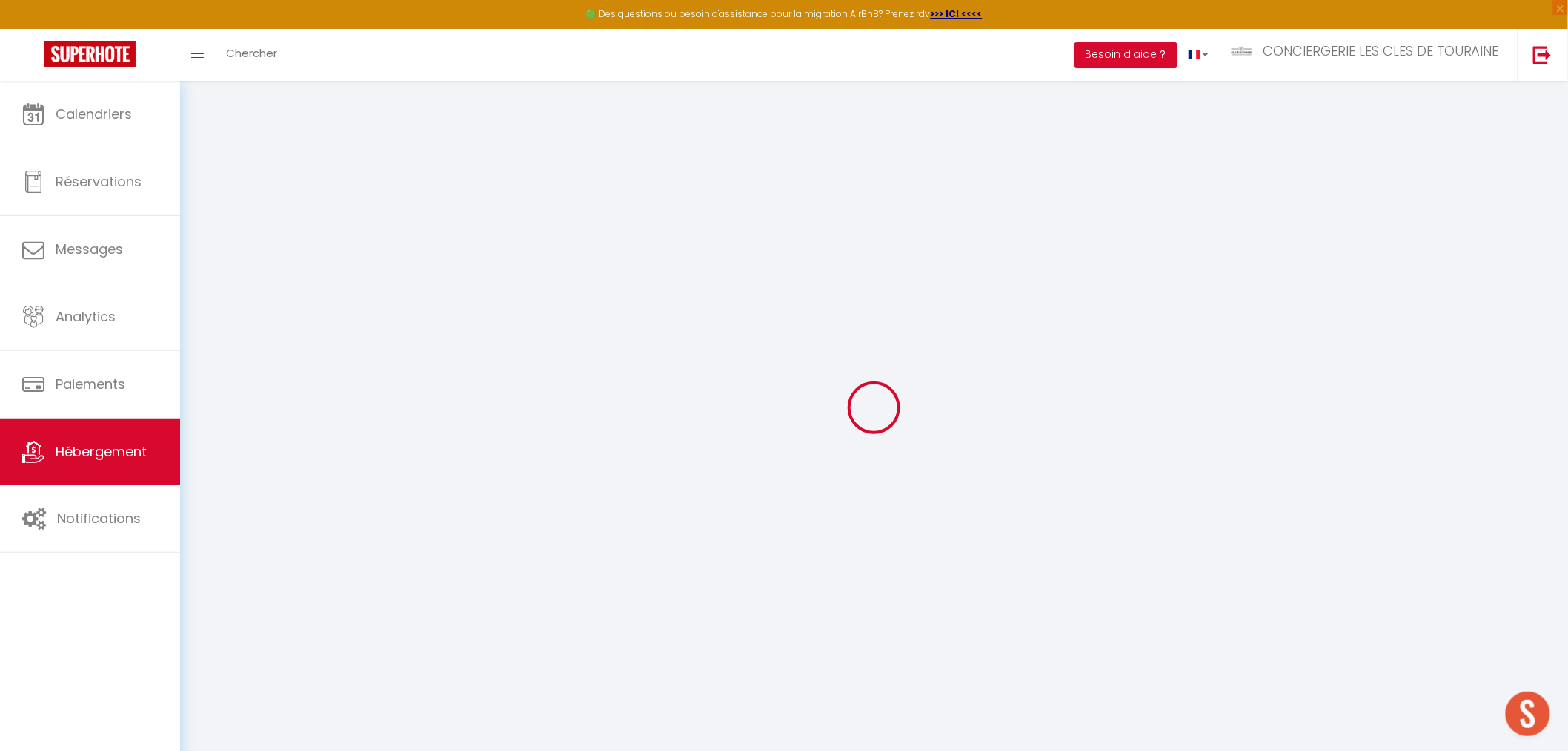
select select "10"
select select "4"
select select "3"
type input "350"
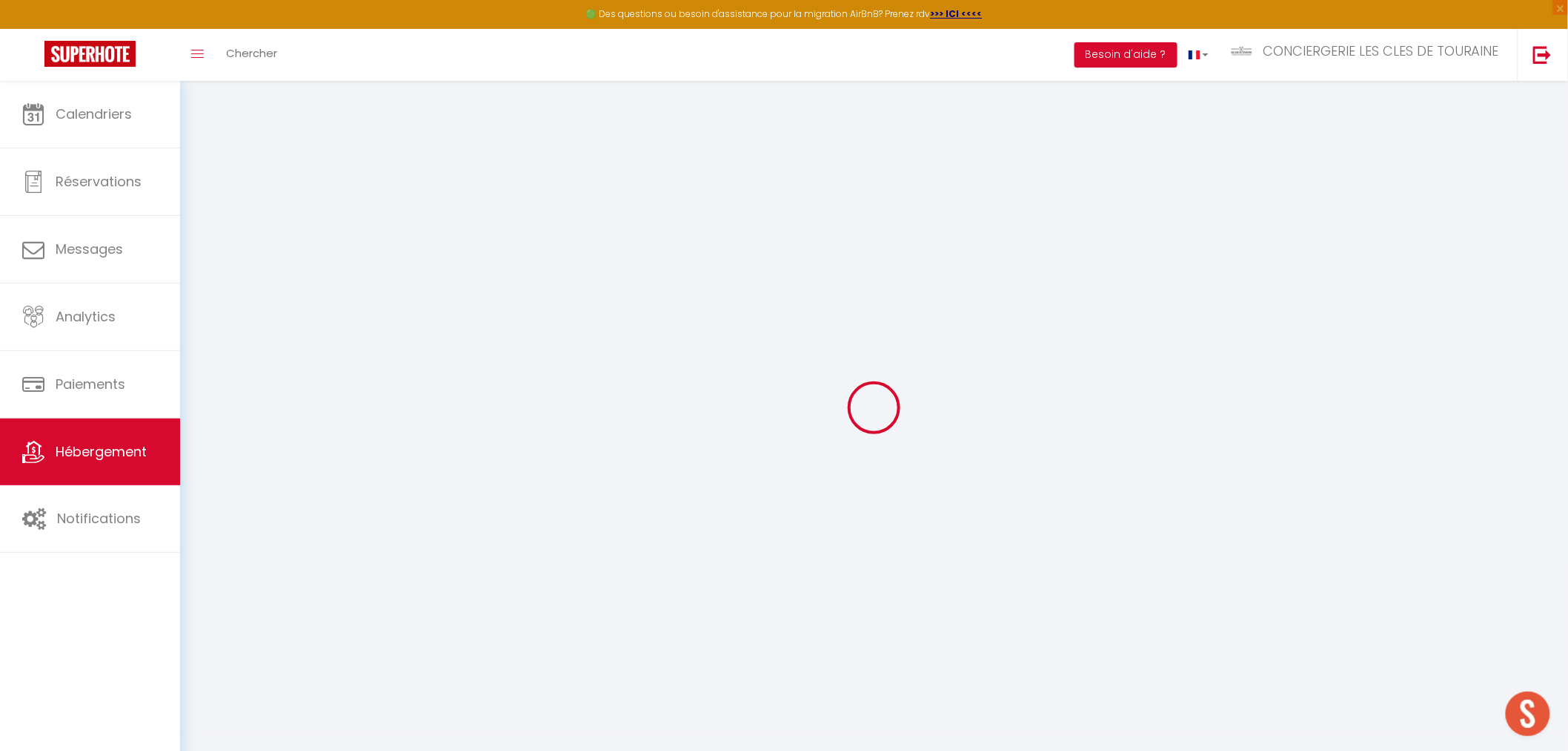
type input "190"
type input "4.40"
type input "3.30"
type input "500"
select select
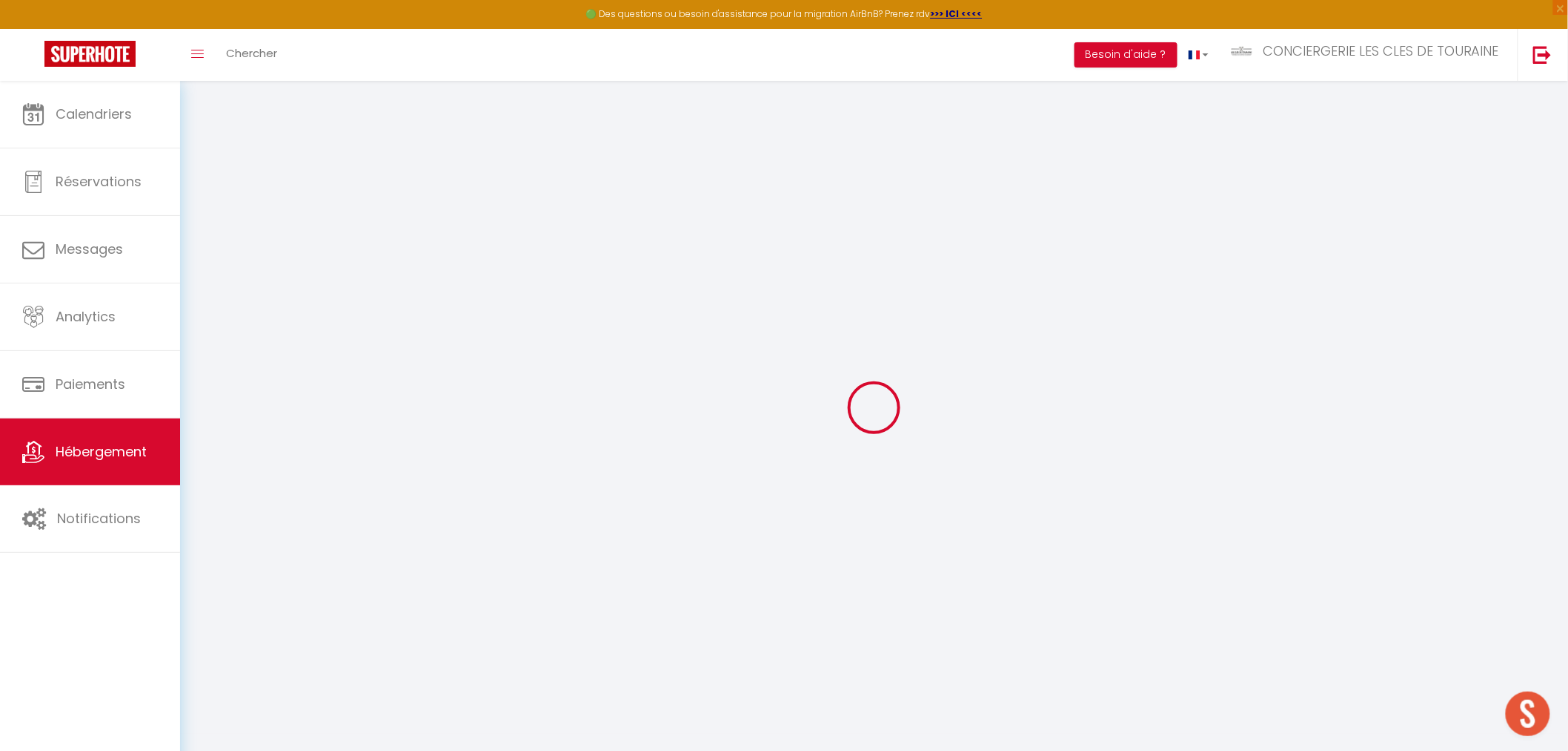
select select
type input "2bis Lieu dit Le Vauhardy"
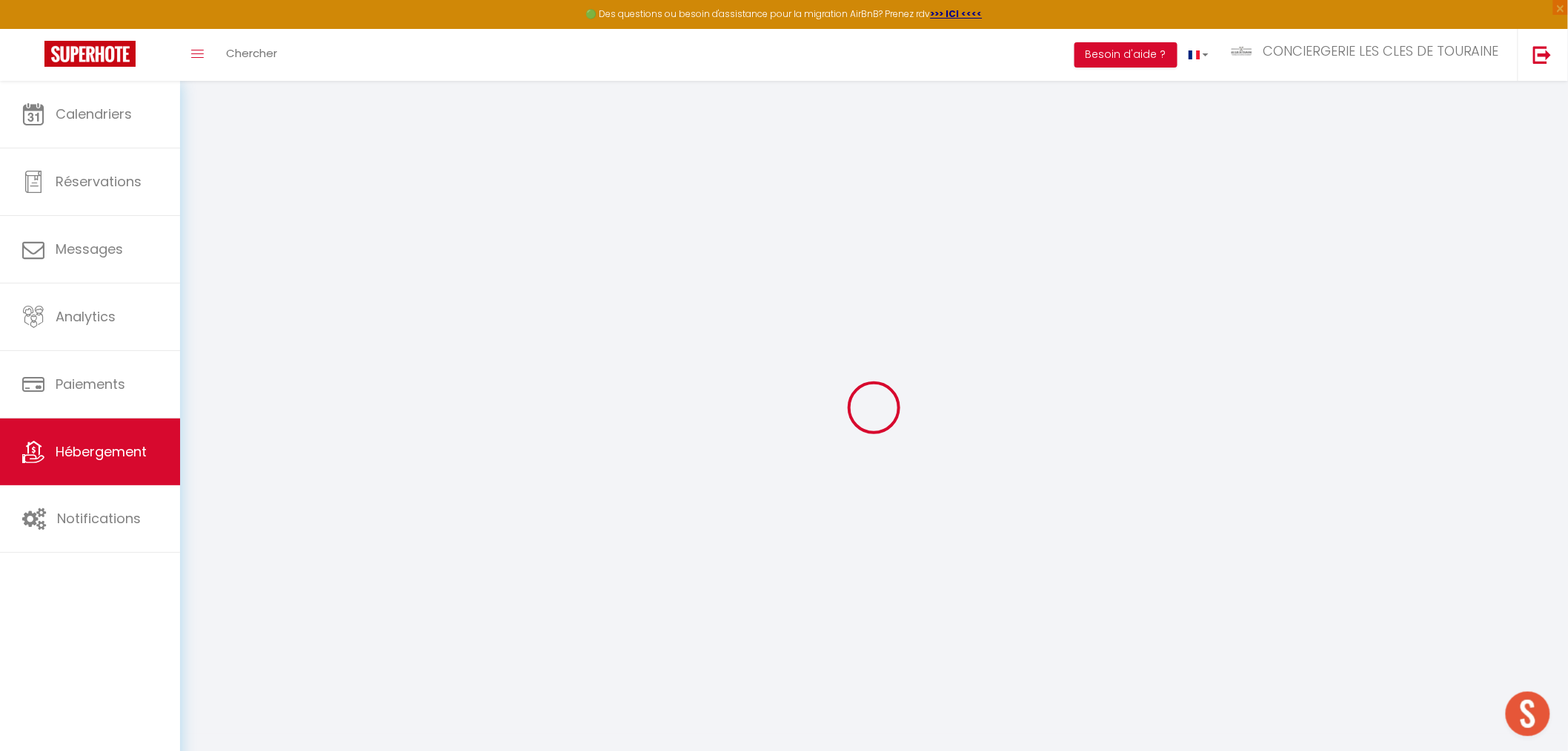
type input "37150"
type input "LA CROIX EN TOURAINE"
type input "[EMAIL_ADDRESS][DOMAIN_NAME]"
select select "3498"
checkbox input "false"
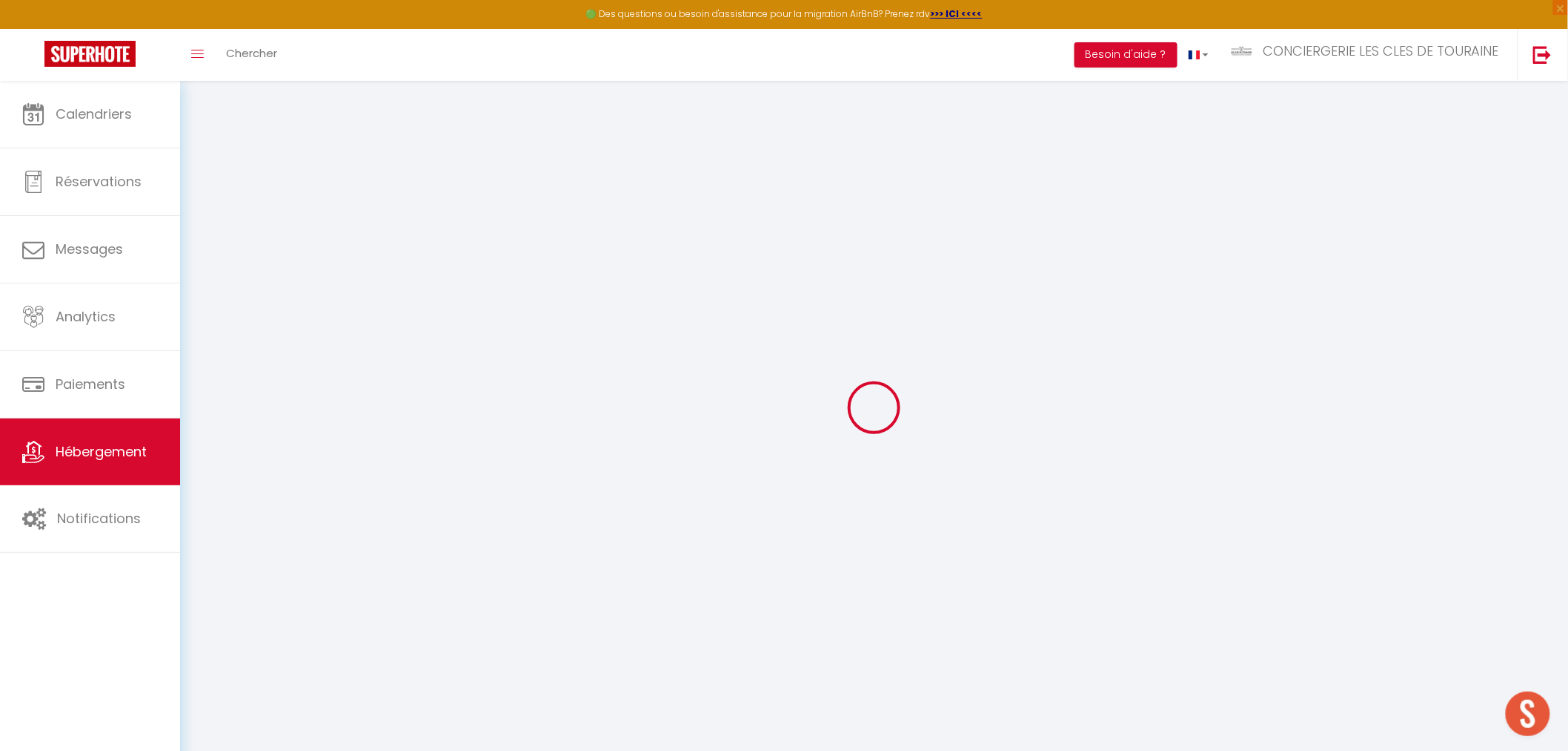
checkbox input "false"
radio input "true"
type input "0"
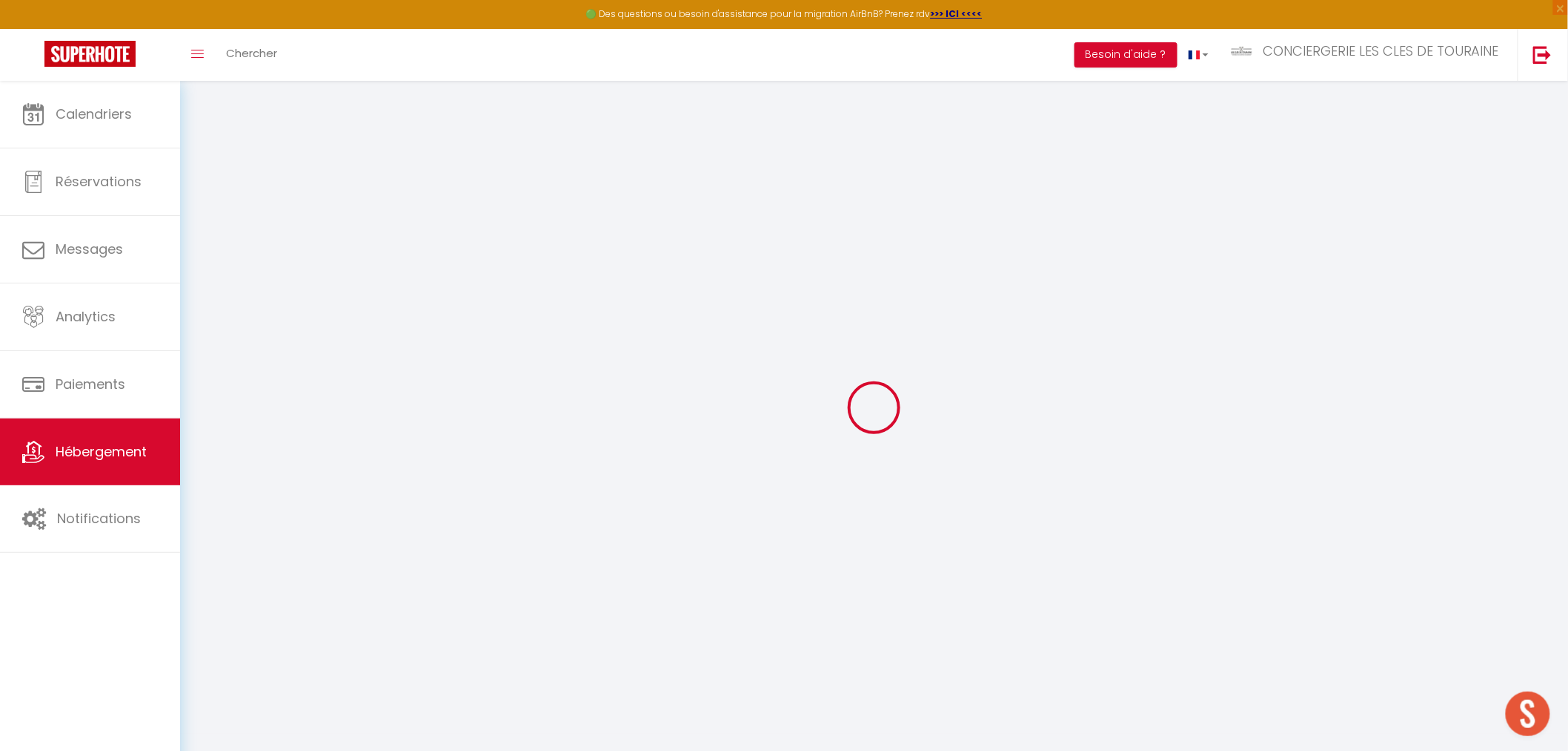
type input "0"
select select
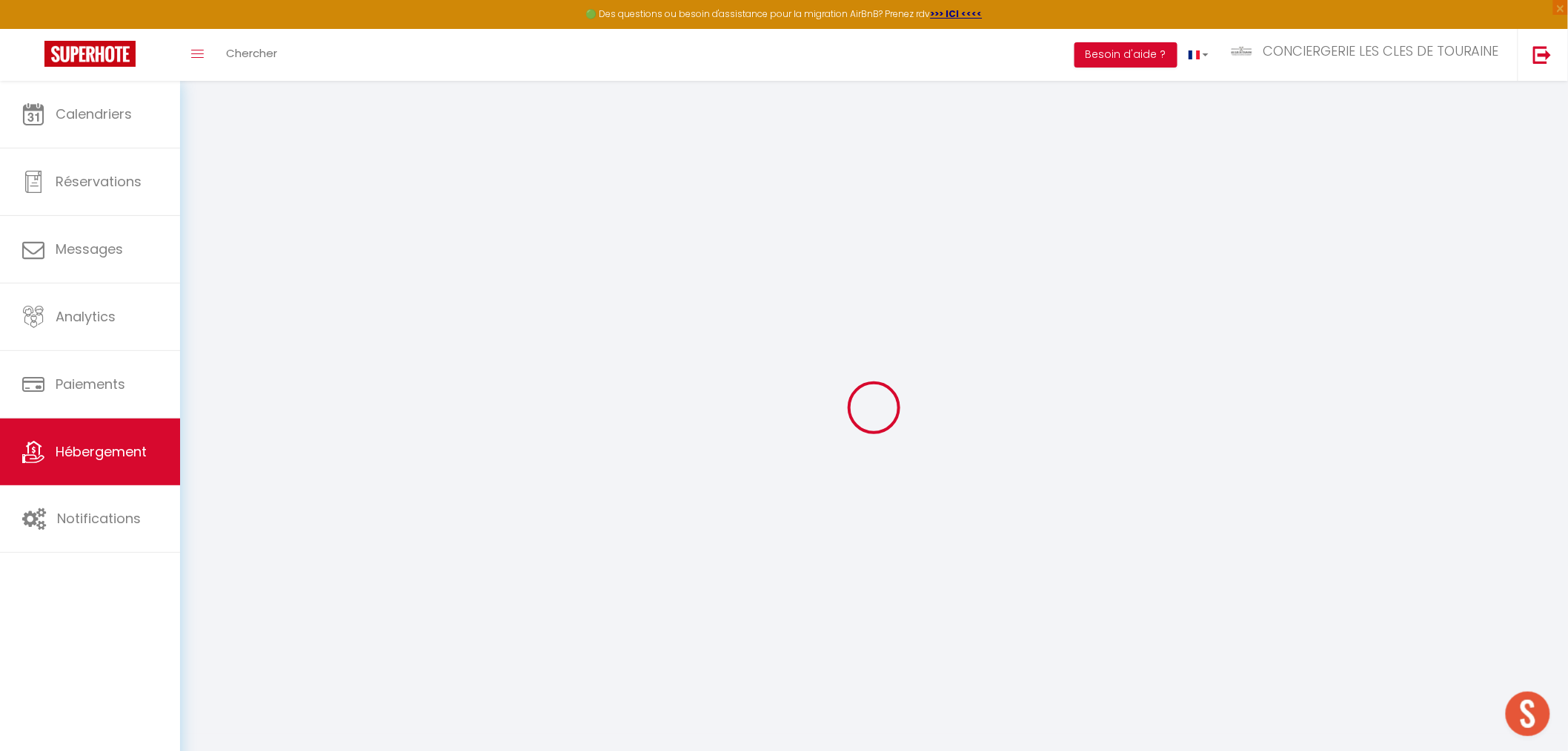
select select
checkbox input "false"
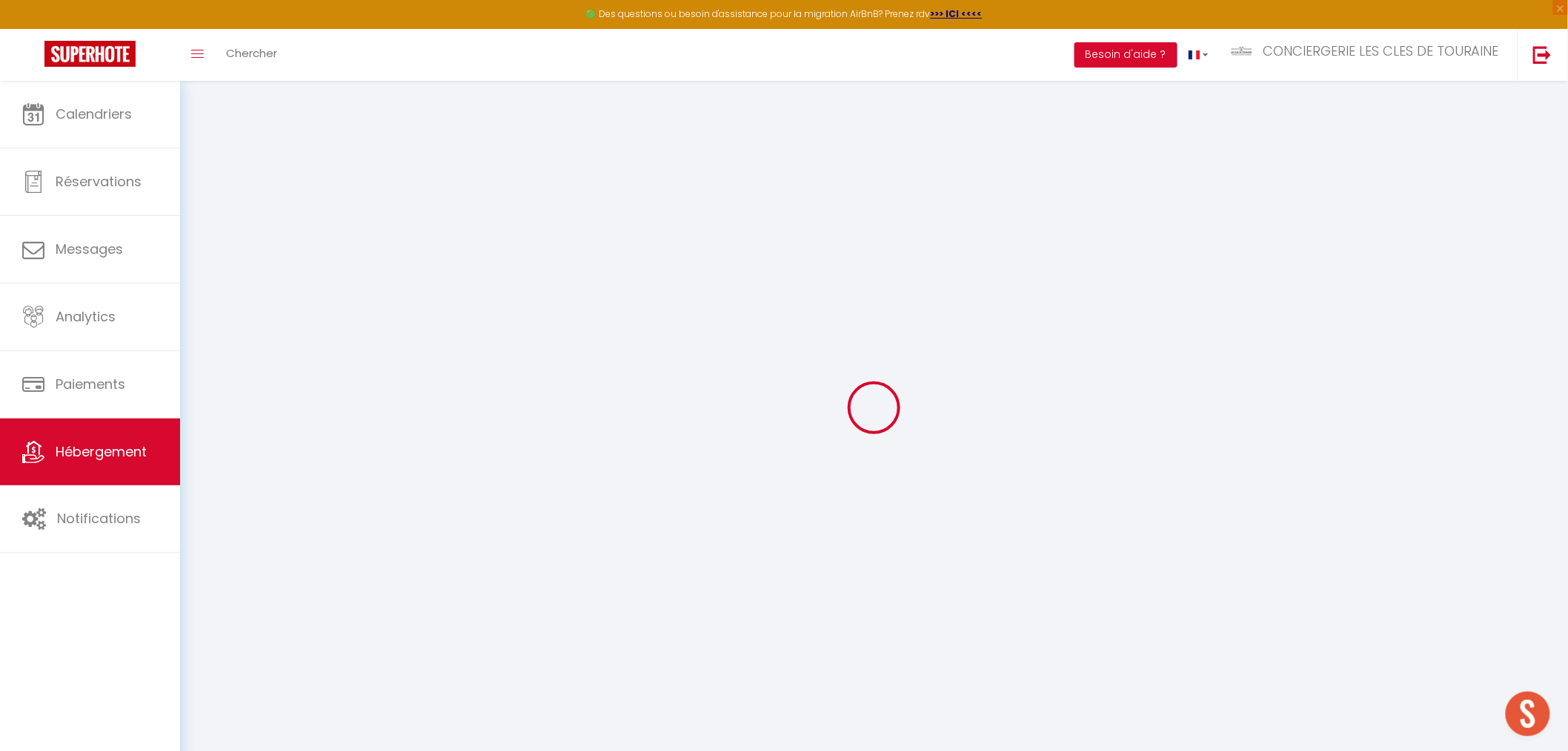
select select
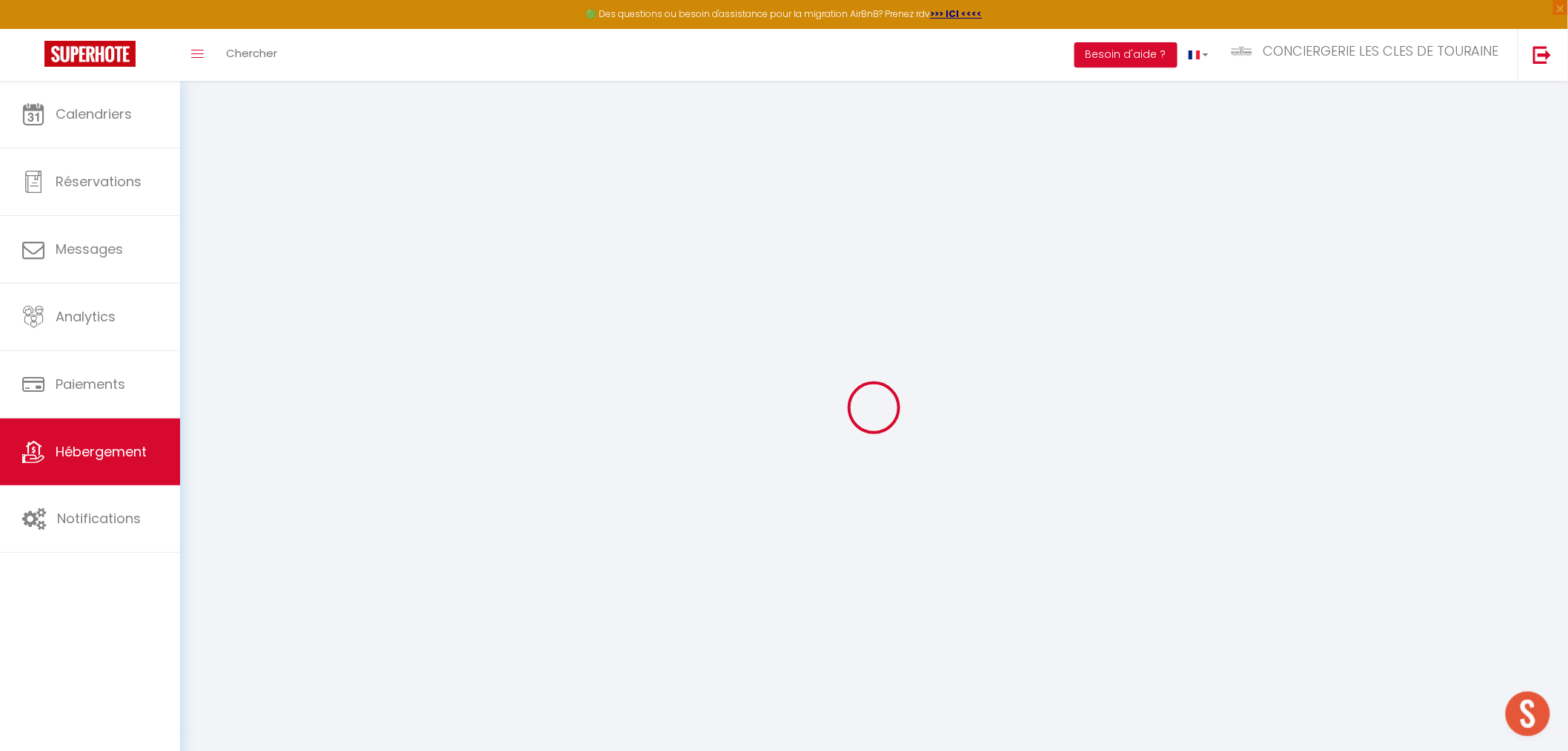
checkbox input "false"
select select
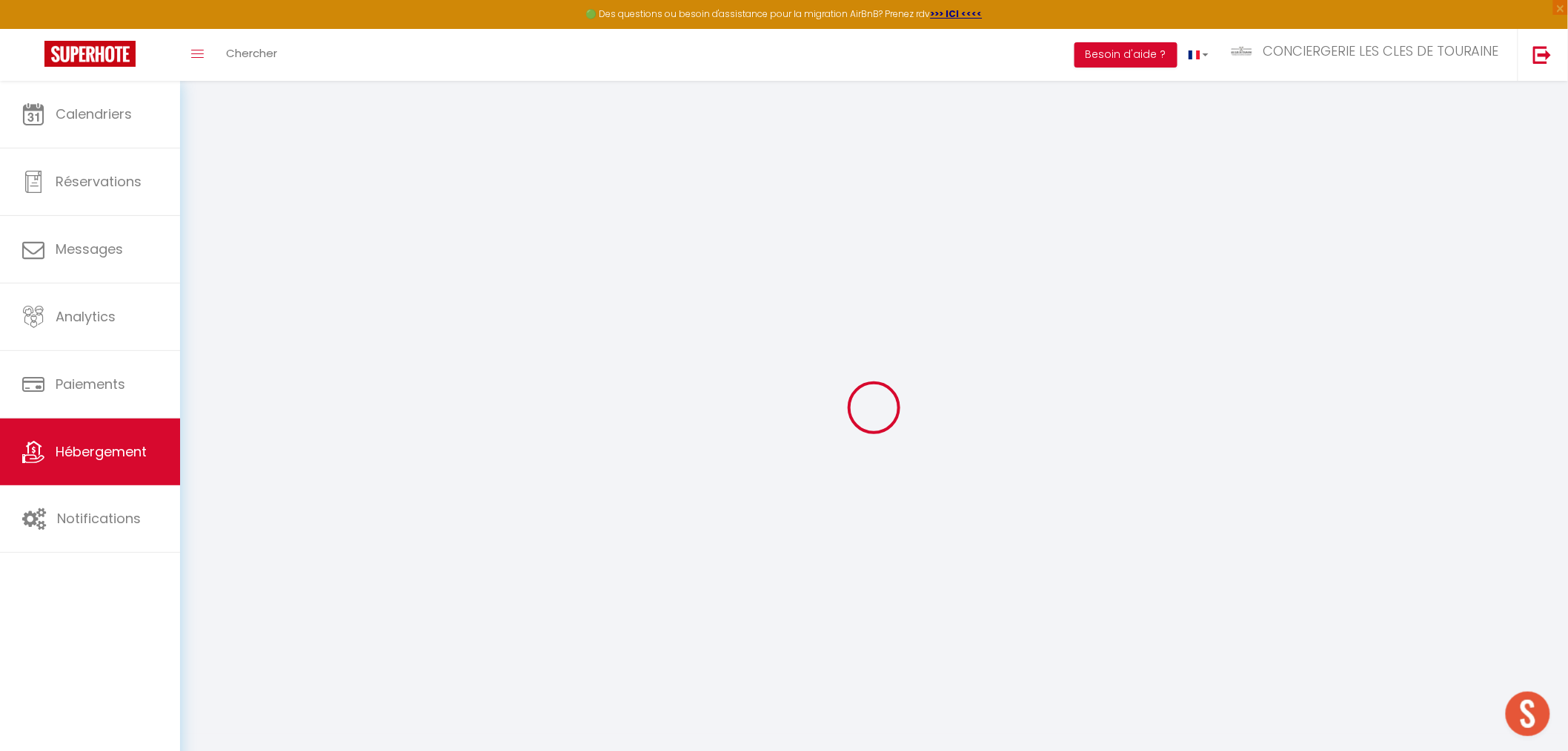
select select "30277"
select select
checkbox input "false"
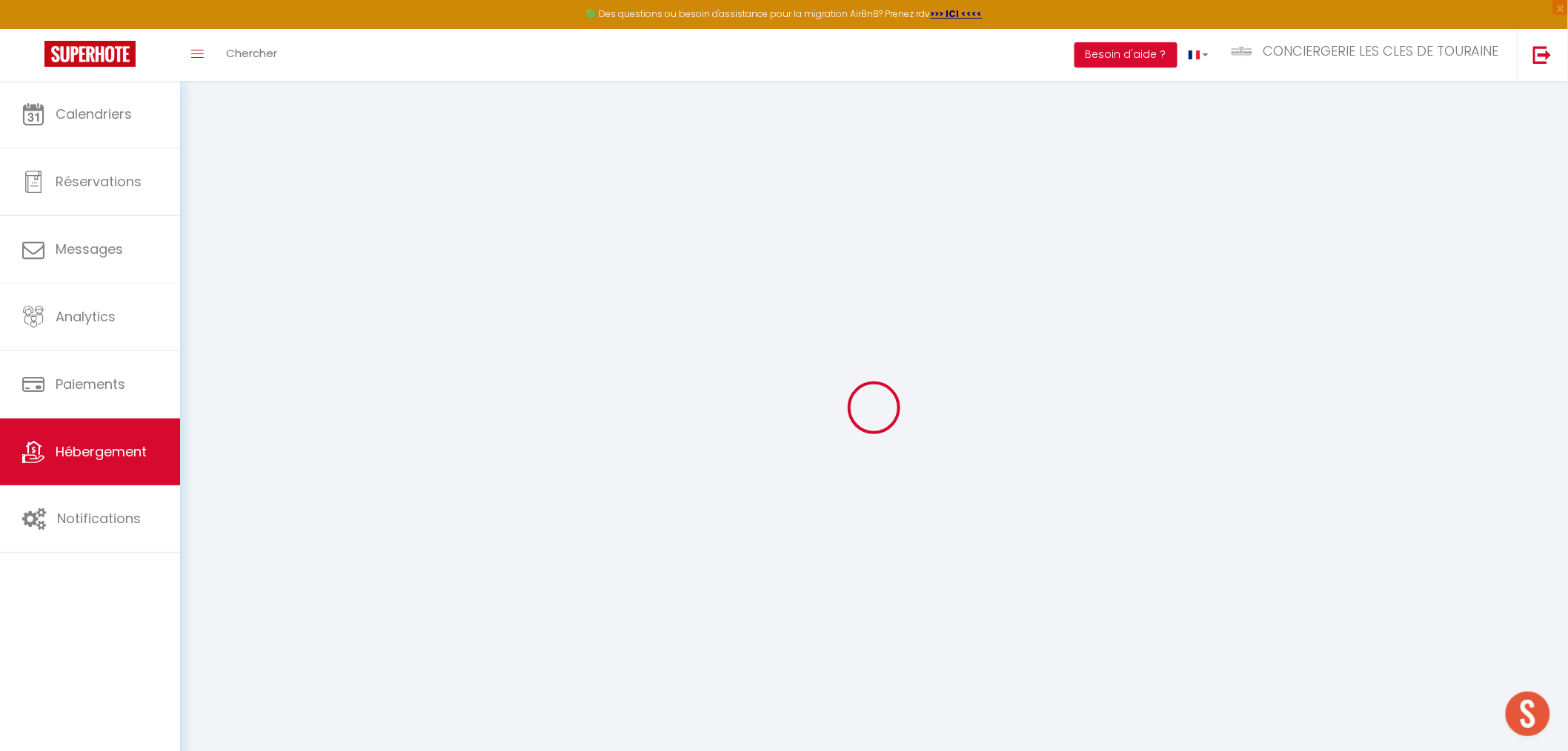
checkbox input "false"
select select "16:00"
select select "19:00"
select select "10:00"
select select "30"
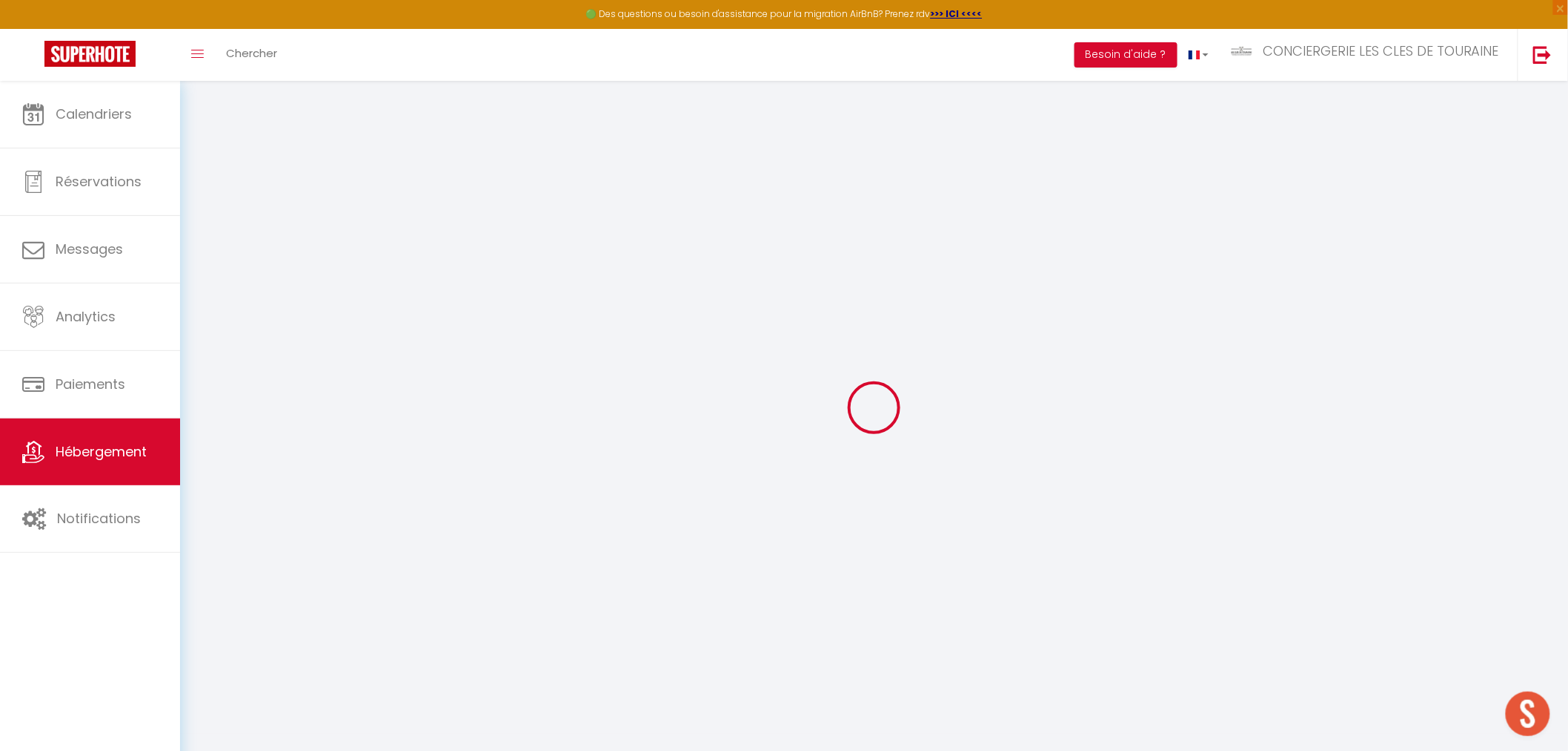
select select "120"
select select
checkbox input "false"
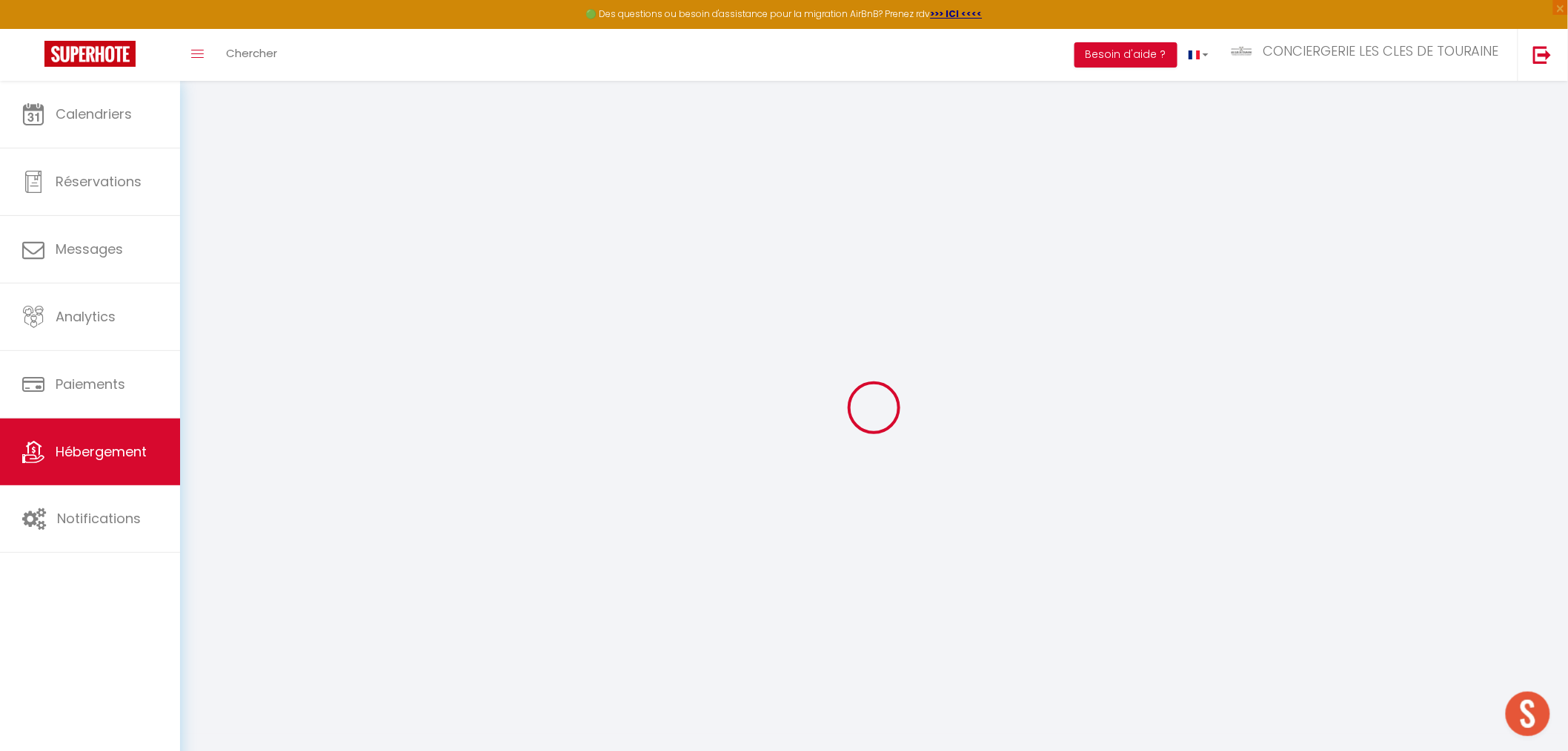
checkbox input "false"
select select
checkbox input "false"
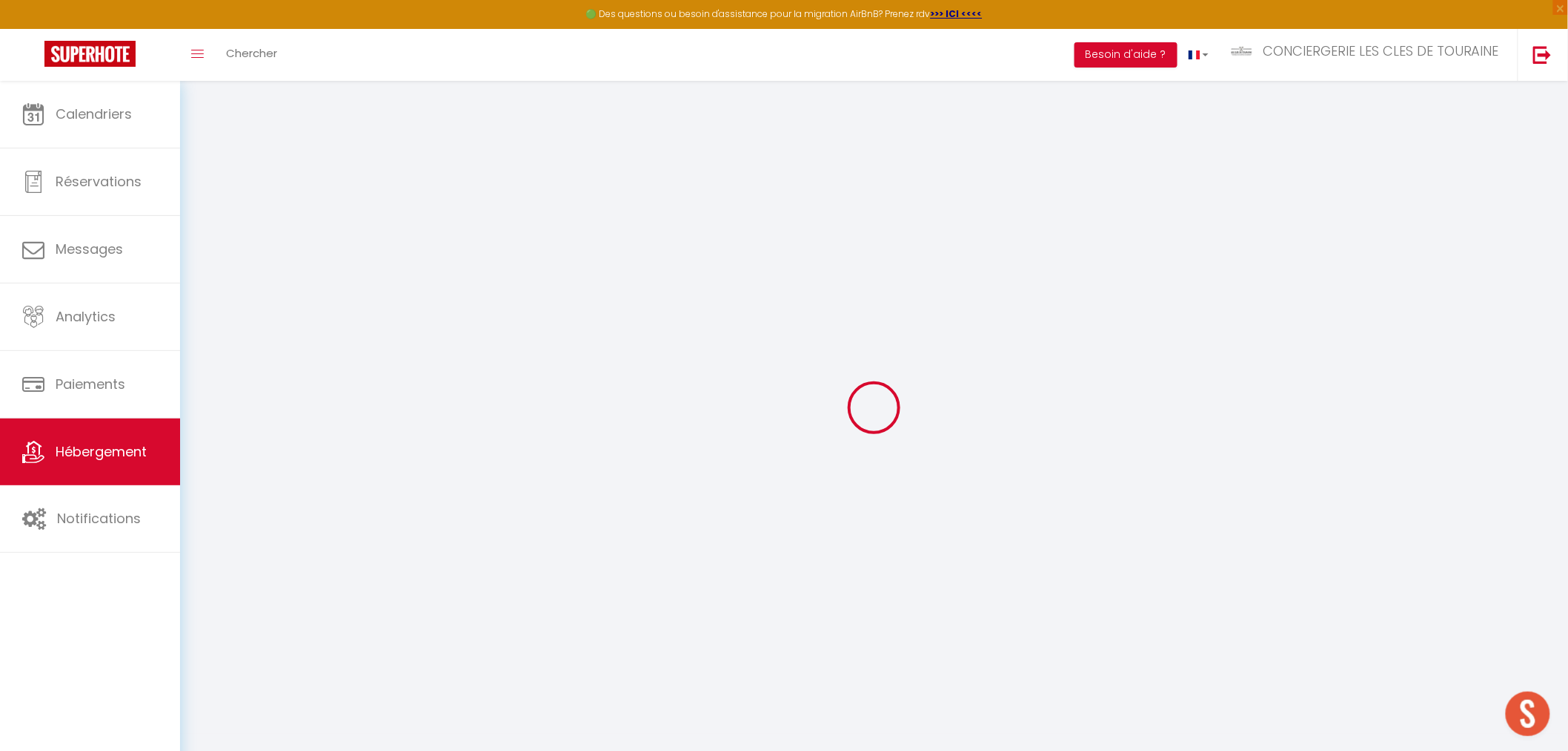
checkbox input "false"
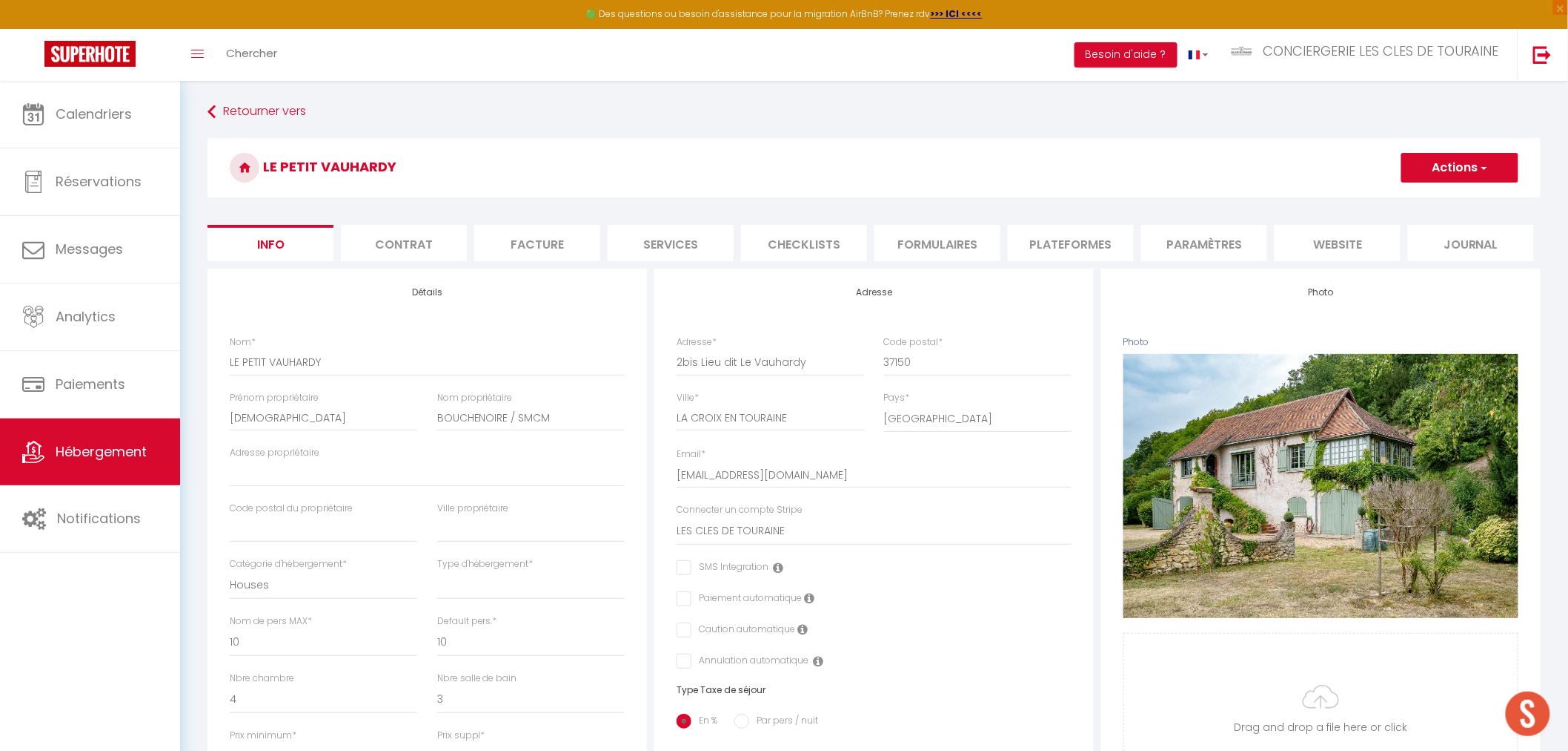
select select
checkbox input "false"
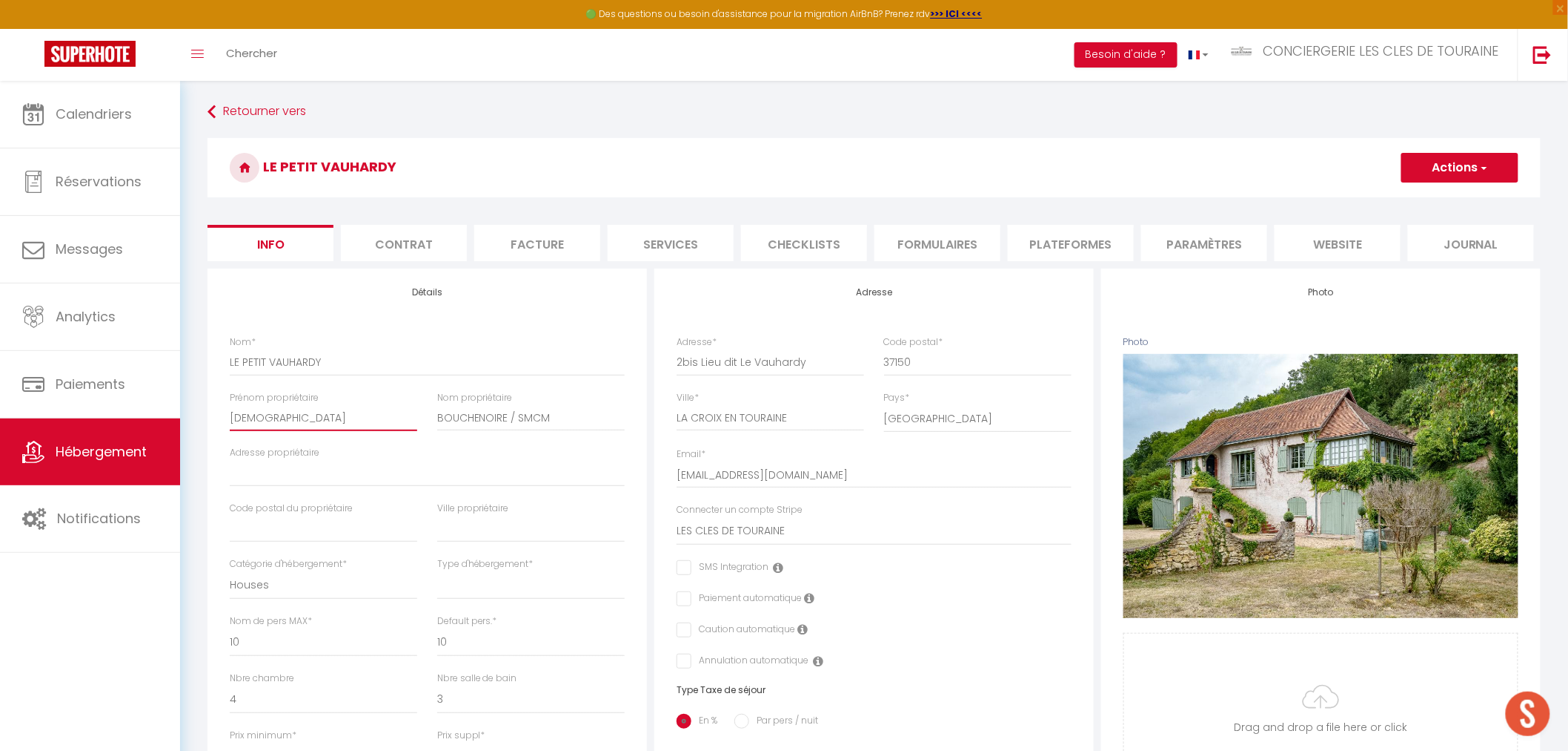
click at [277, 418] on input "[DEMOGRAPHIC_DATA]" at bounding box center [324, 417] width 188 height 27
click at [256, 420] on input "[DEMOGRAPHIC_DATA]" at bounding box center [324, 417] width 188 height 27
paste input "EURL LES CLES DE TOURAINE"
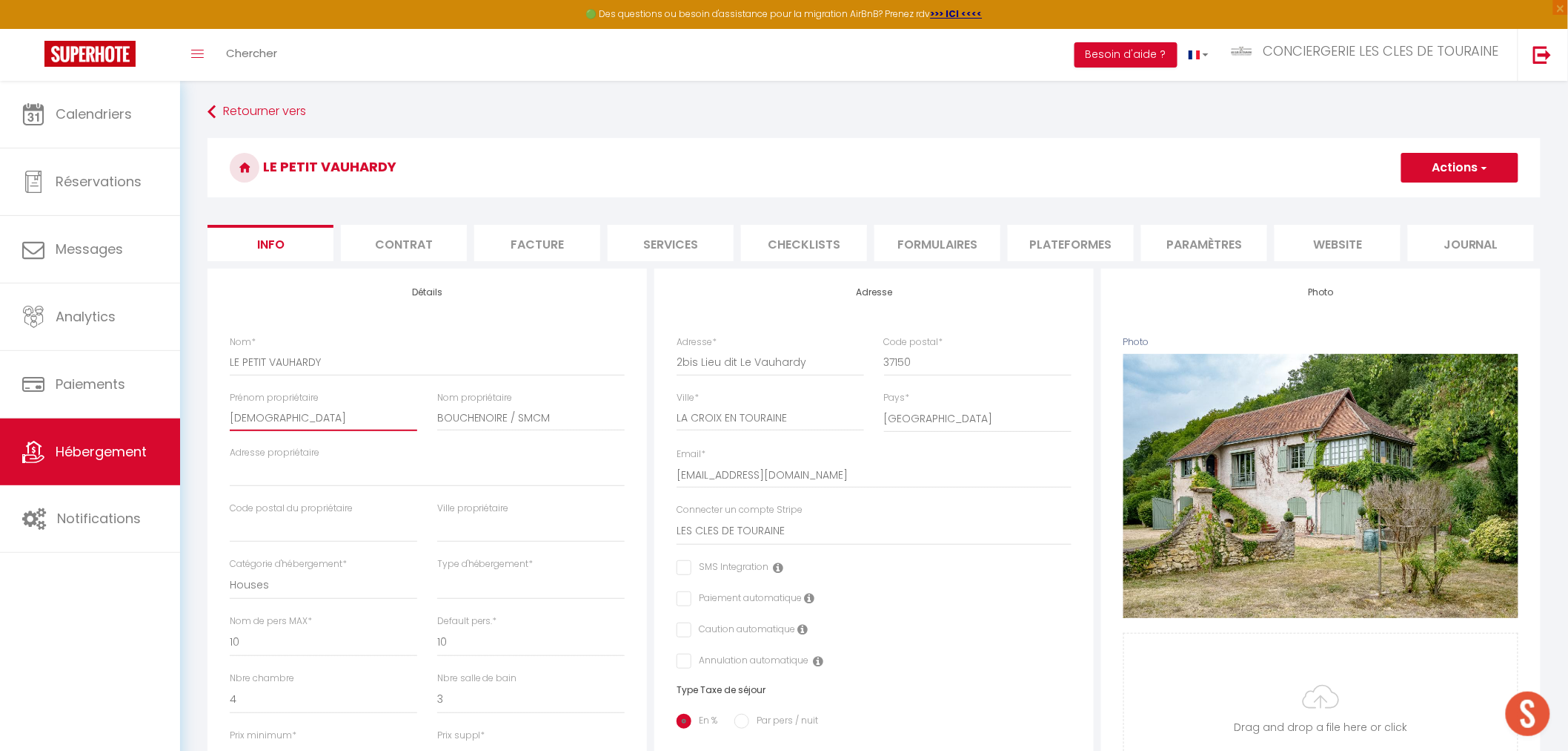
type input "EURL LES CLES DE TOURAINE"
select select
checkbox input "false"
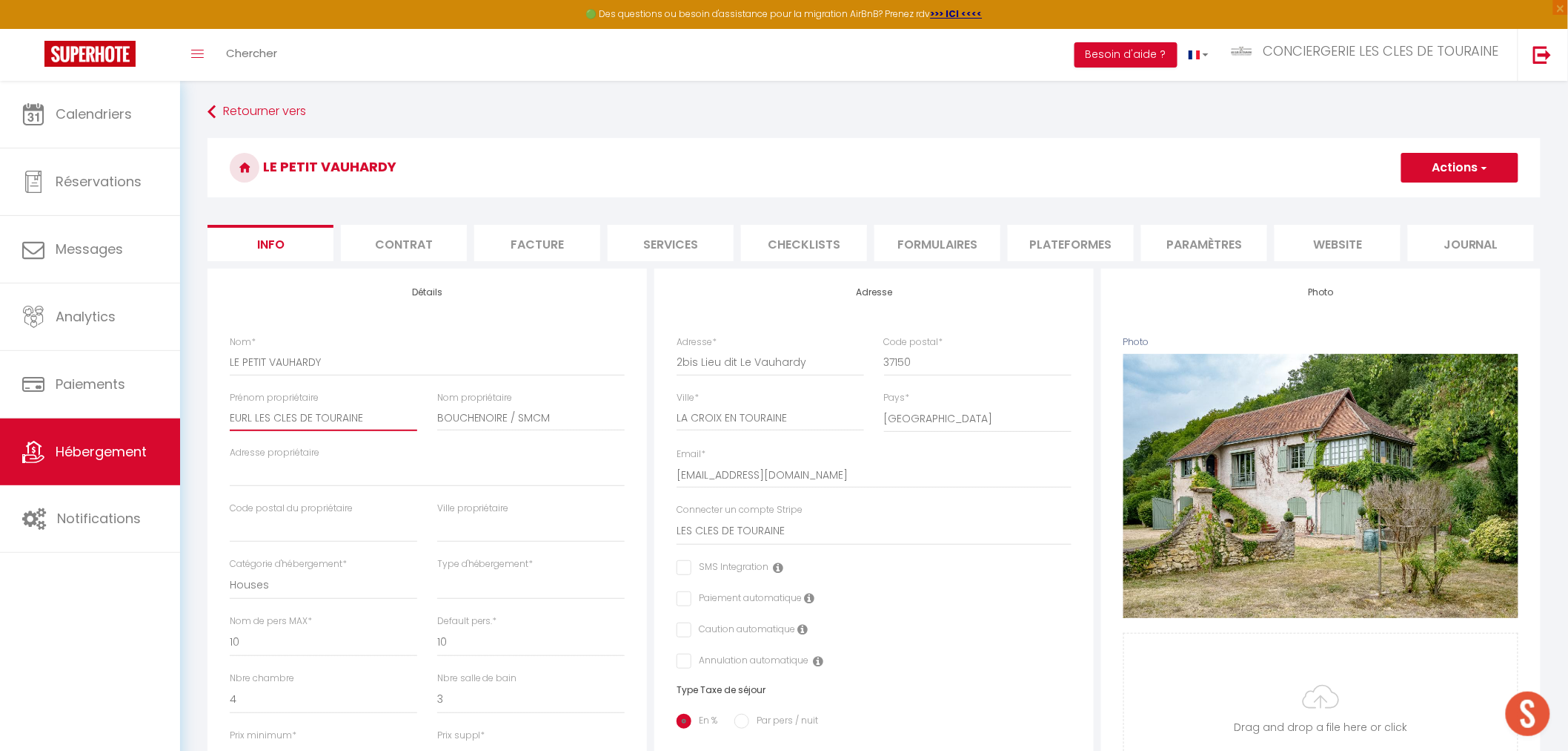
checkbox input "false"
type input "EURL LES CLES DE TOURAINE"
click at [486, 414] on input "BOUCHENOIRE / SMCM" at bounding box center [532, 417] width 188 height 27
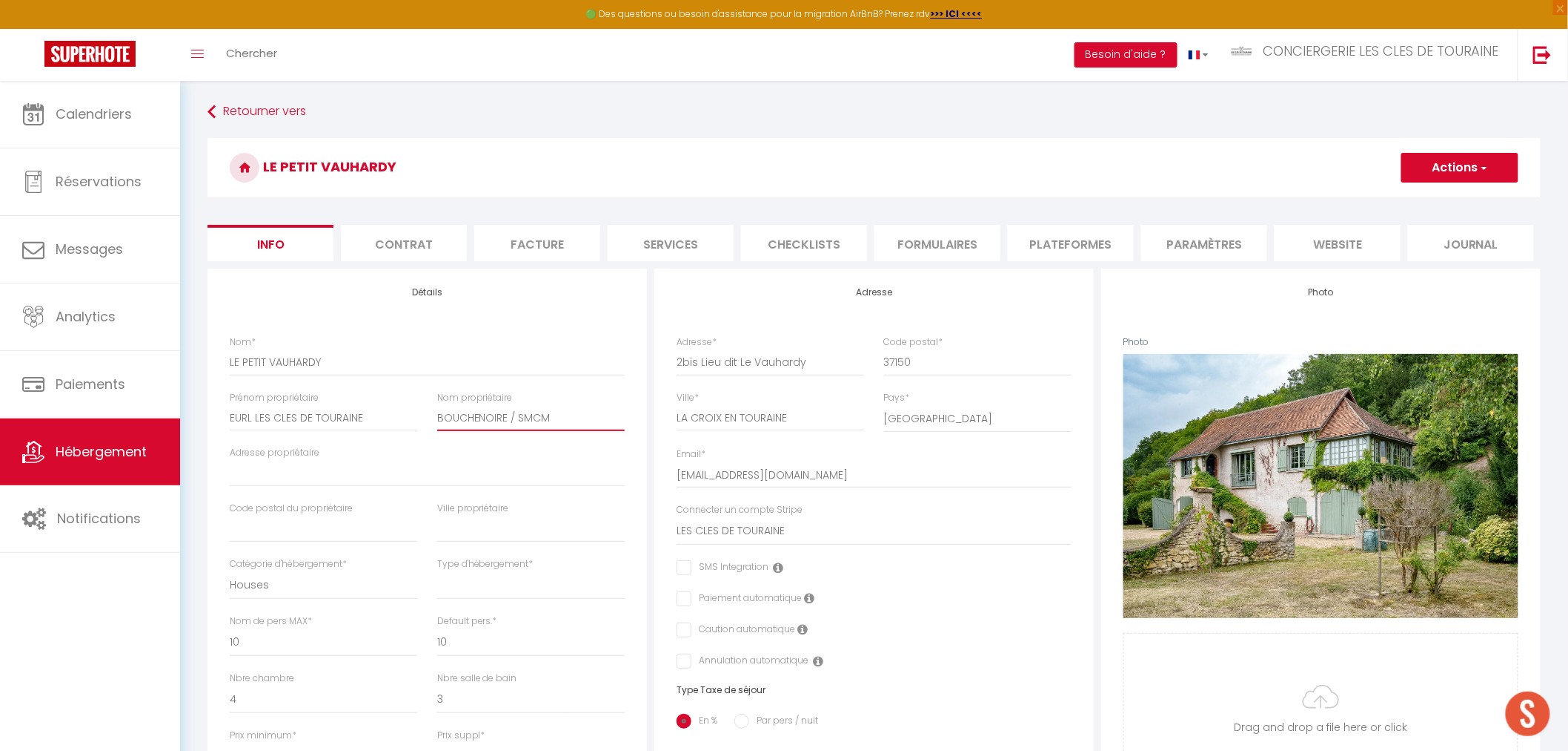
paste input "Mandat n° 19"
type input "Mandat n° 19"
select select
checkbox input "false"
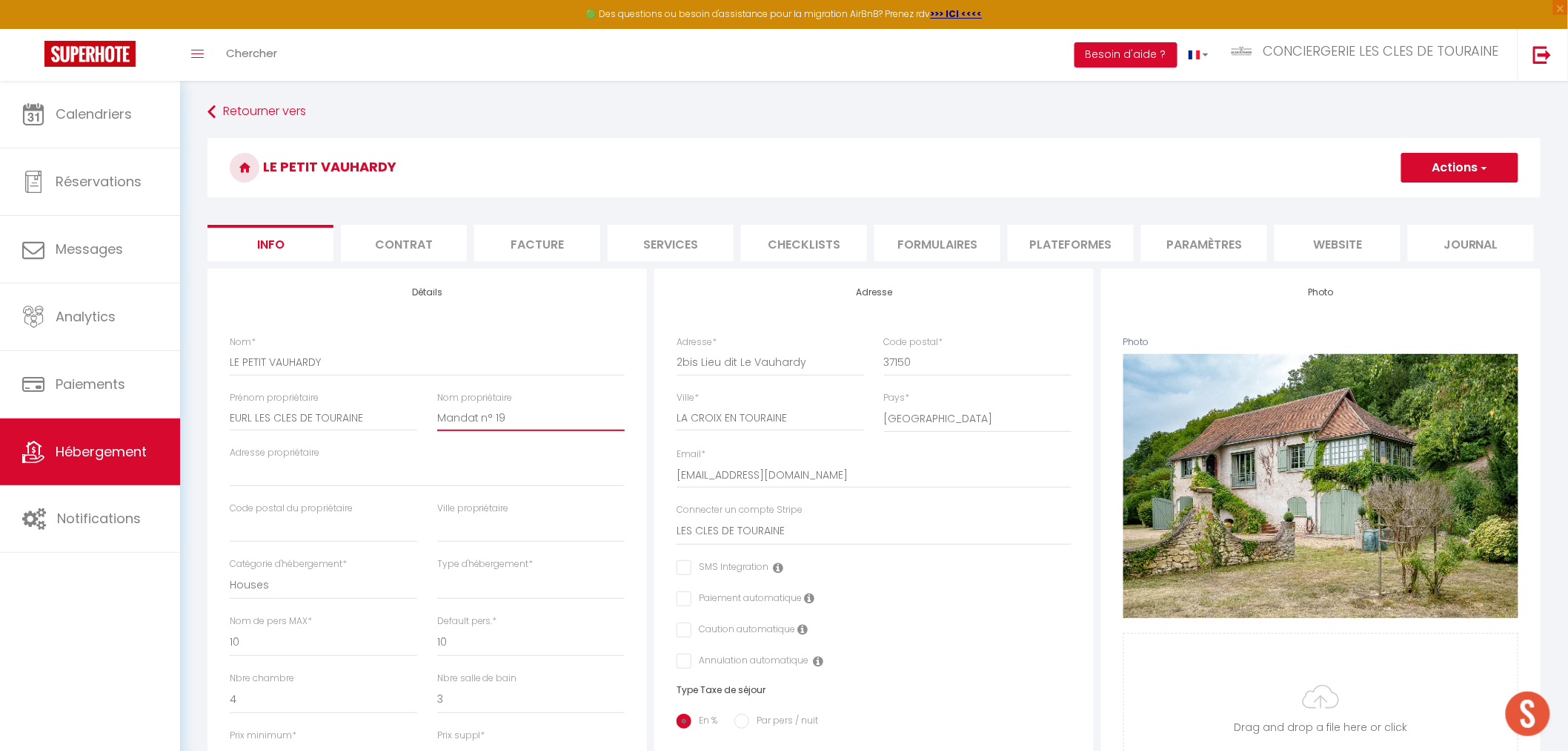
checkbox input "false"
type input "Mandat n° 1"
select select
checkbox input "false"
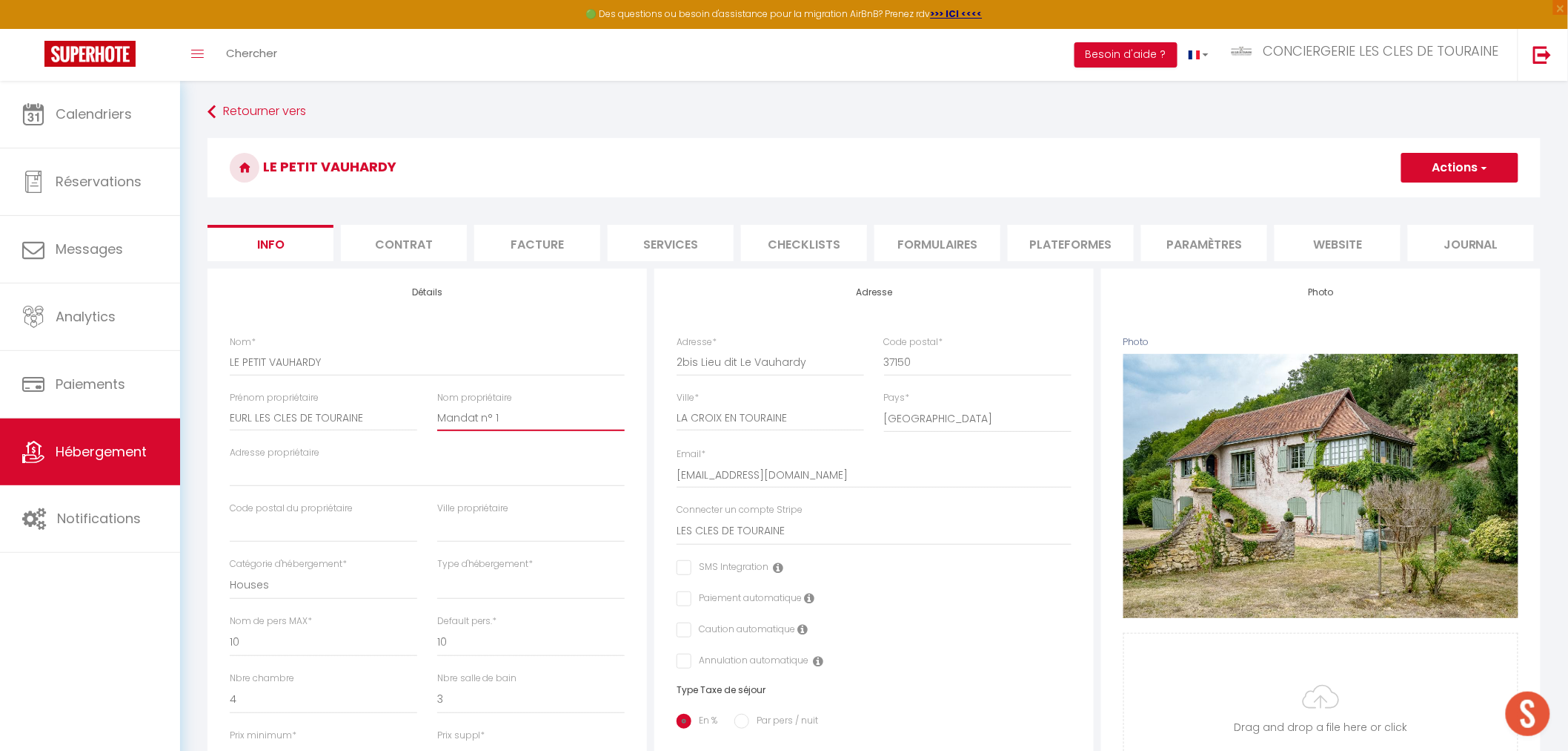
checkbox input "false"
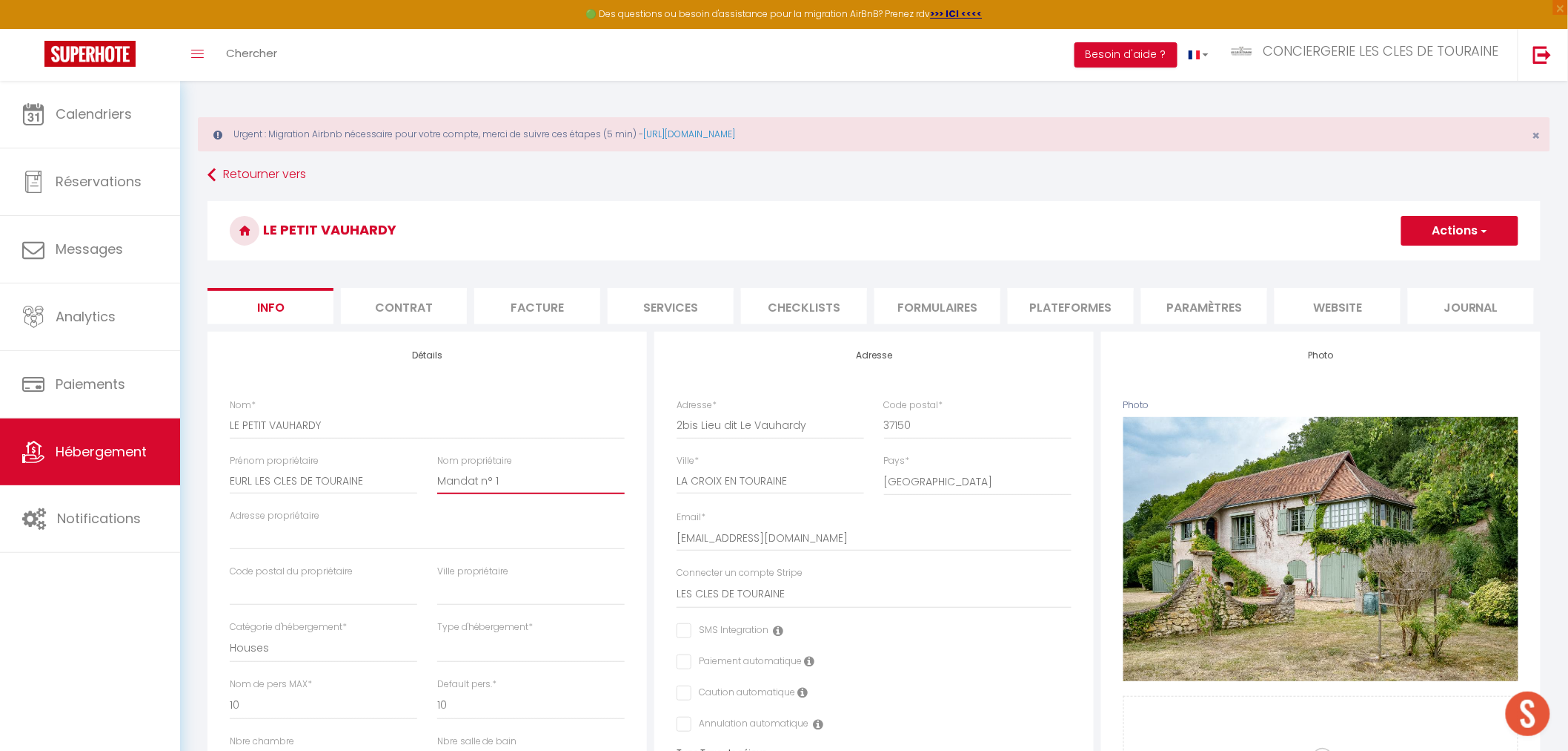
type input "Mandat n°"
select select
checkbox input "false"
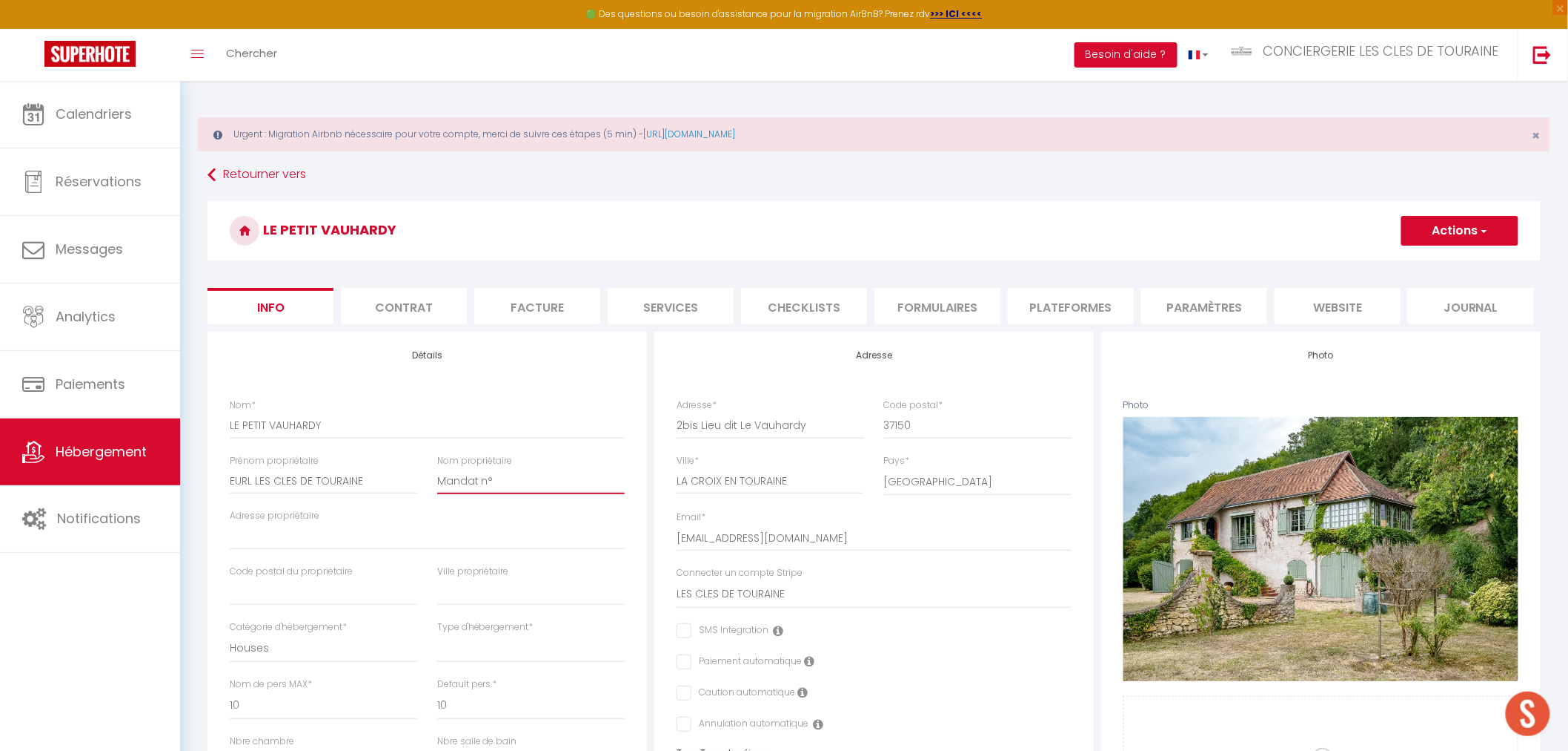
checkbox input "false"
type input "Mandat n° 2"
select select
checkbox input "false"
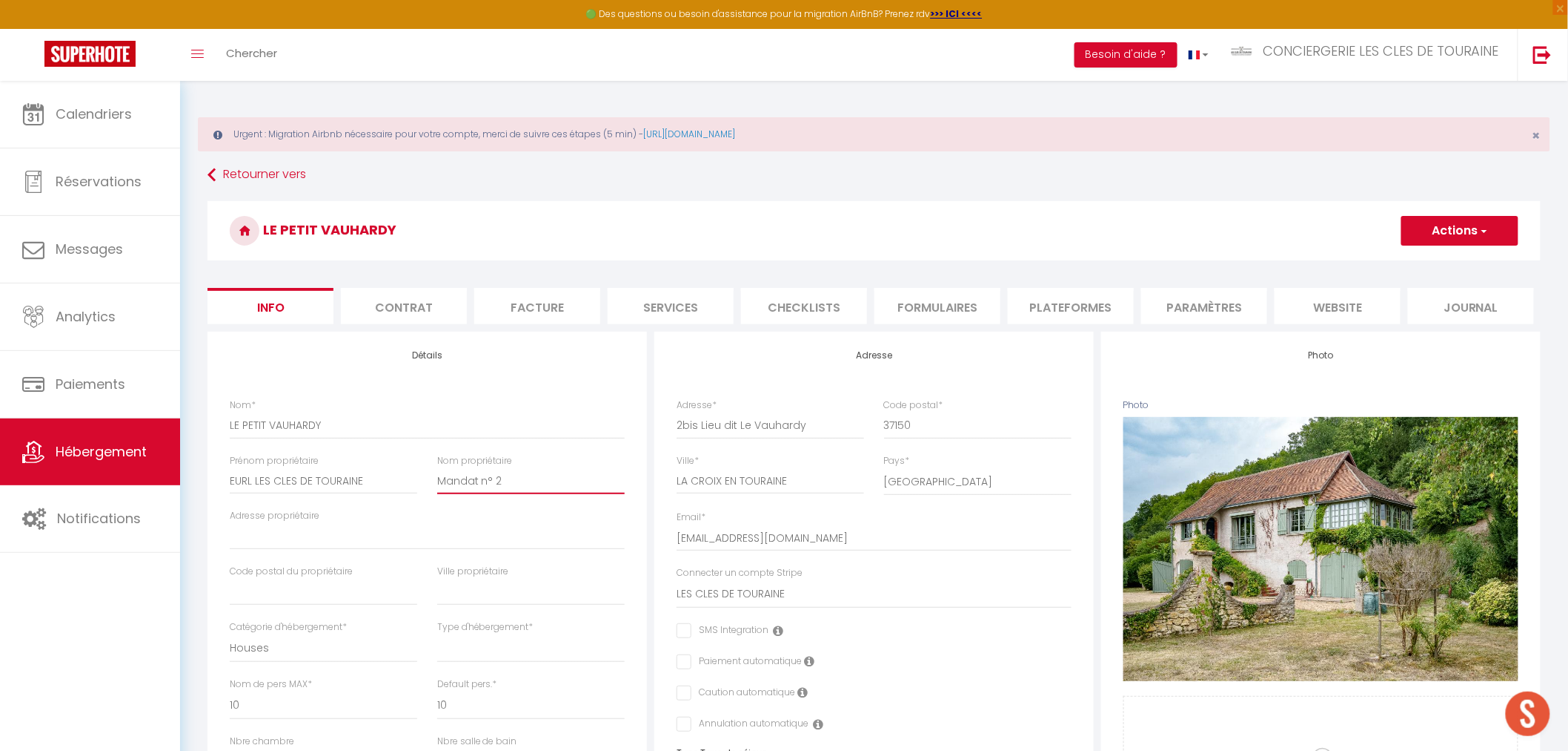
checkbox input "false"
type input "Mandat n° 20"
select select
checkbox input "false"
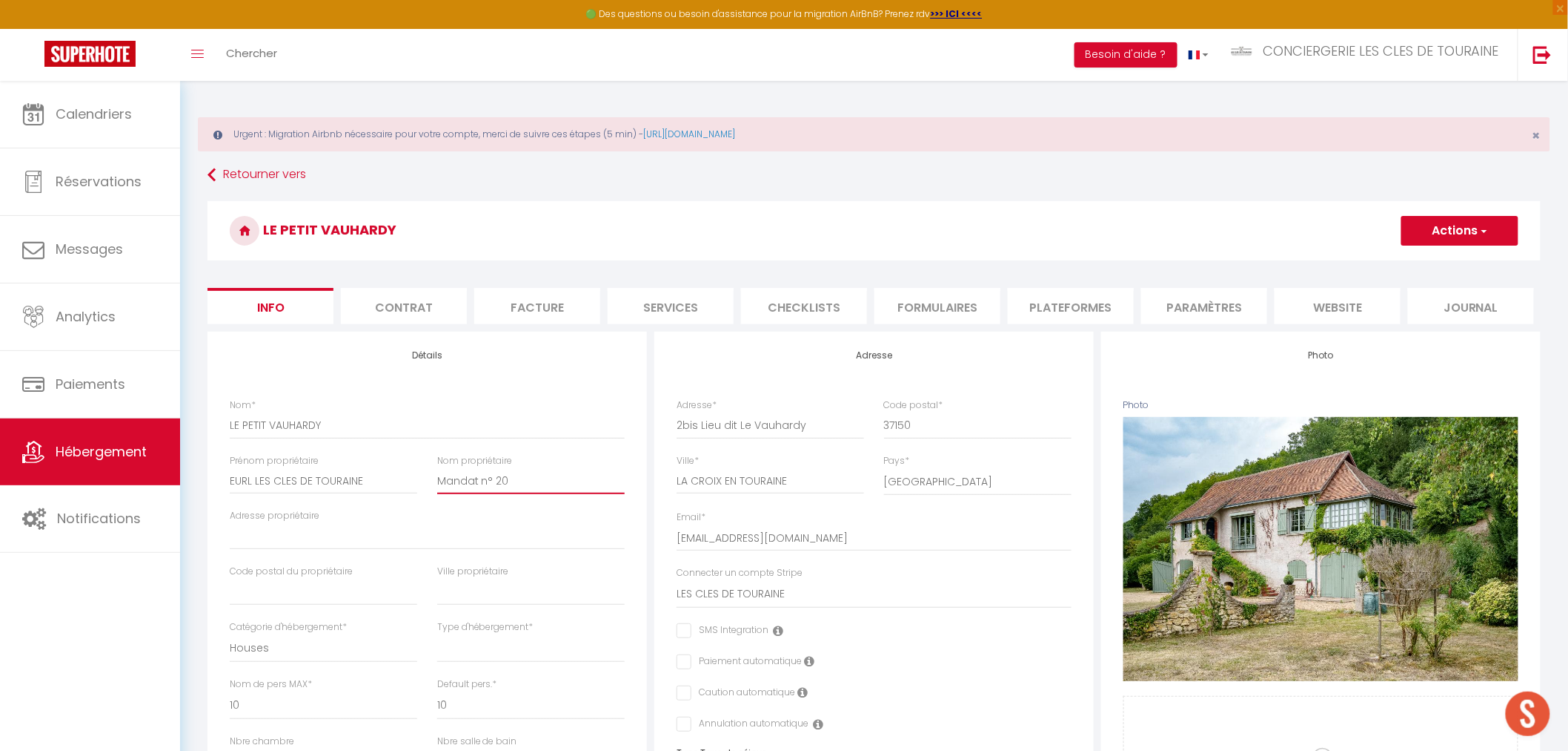
checkbox input "false"
type input "Mandat n° 20"
click at [323, 533] on input "Adresse propriétaire" at bounding box center [427, 536] width 395 height 27
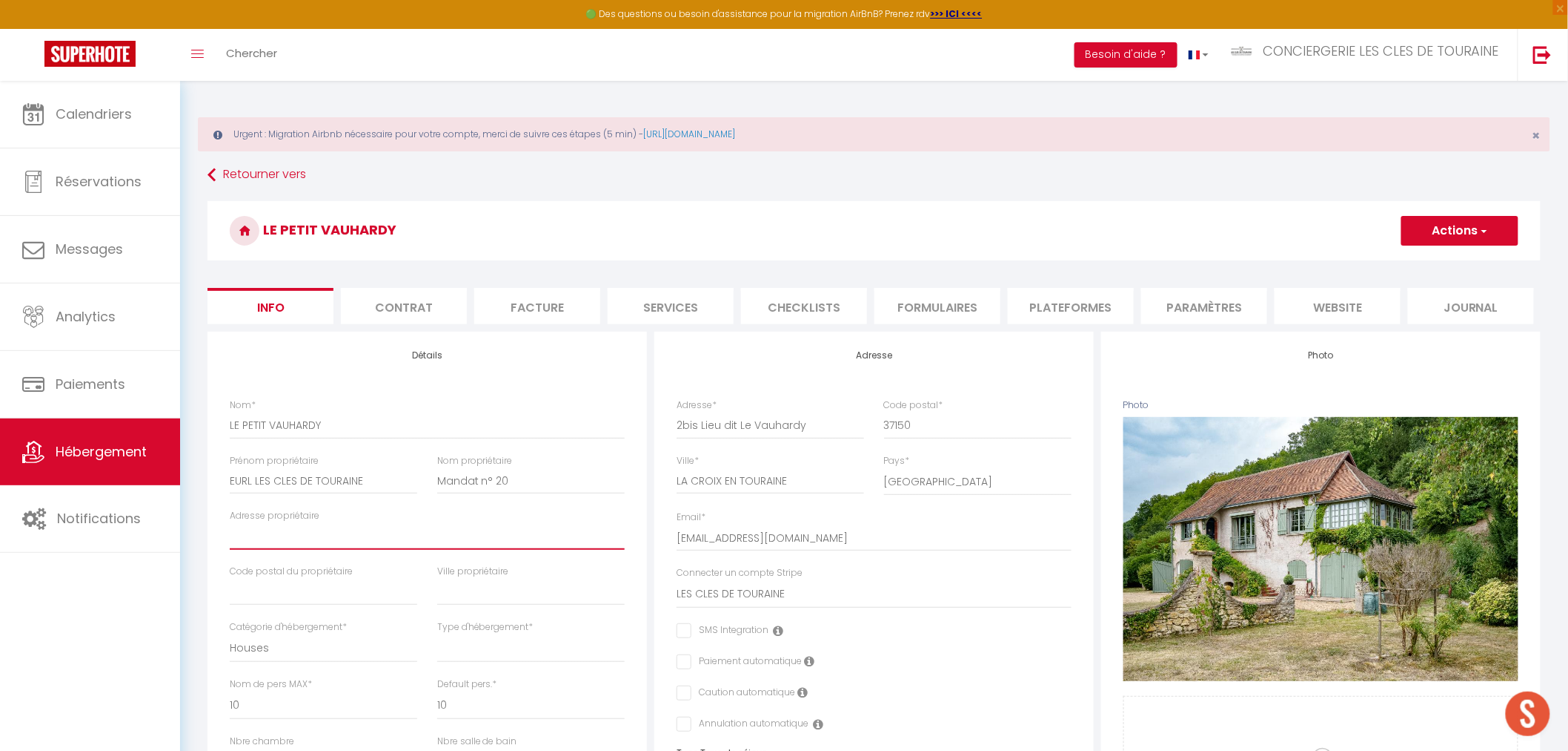
click at [274, 532] on input "Adresse propriétaire" at bounding box center [427, 536] width 395 height 27
paste input "10 allée Degas"
type input "10 allée Degas"
select select
checkbox input "false"
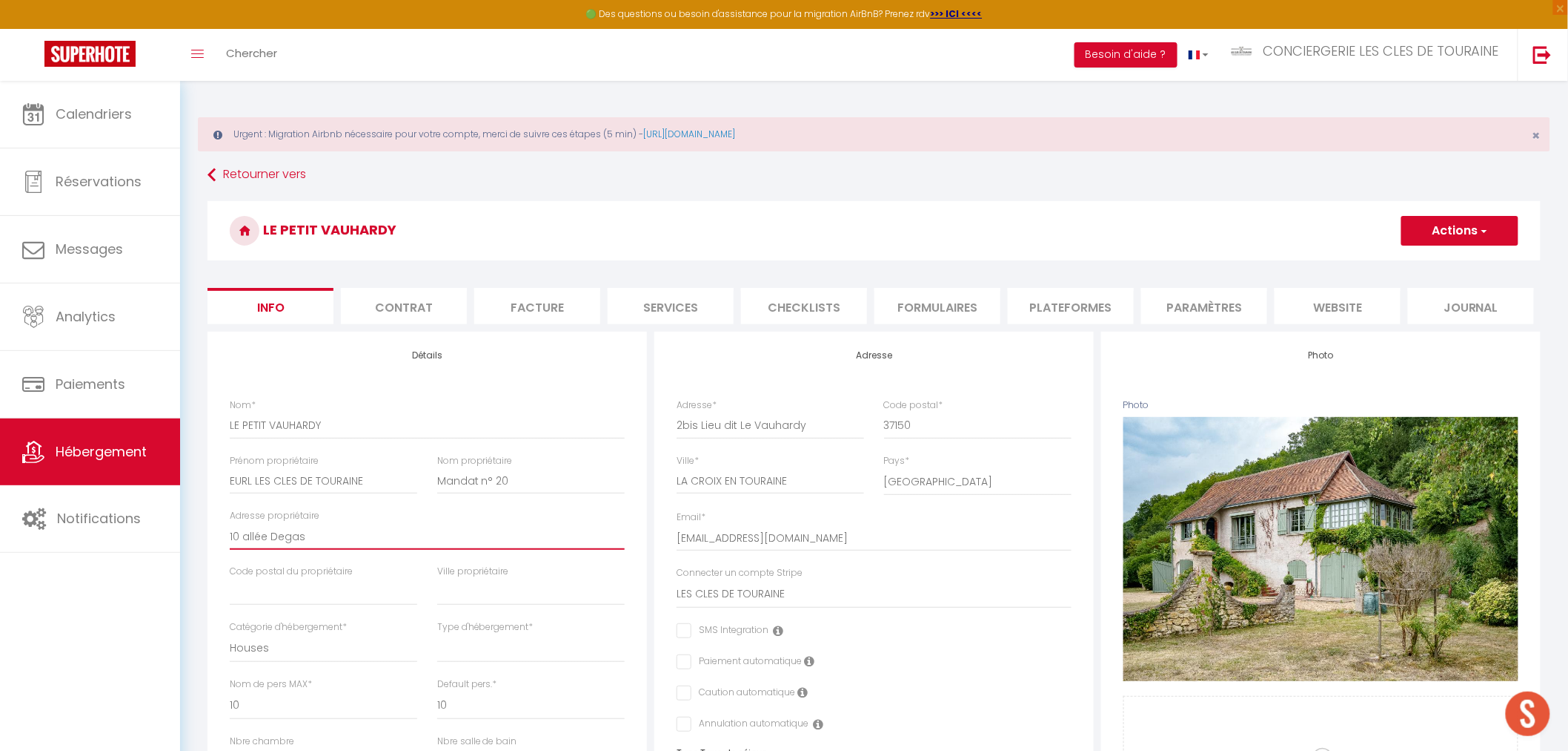
checkbox input "false"
type input "10 allée Degas"
click at [264, 595] on input "text" at bounding box center [324, 592] width 188 height 27
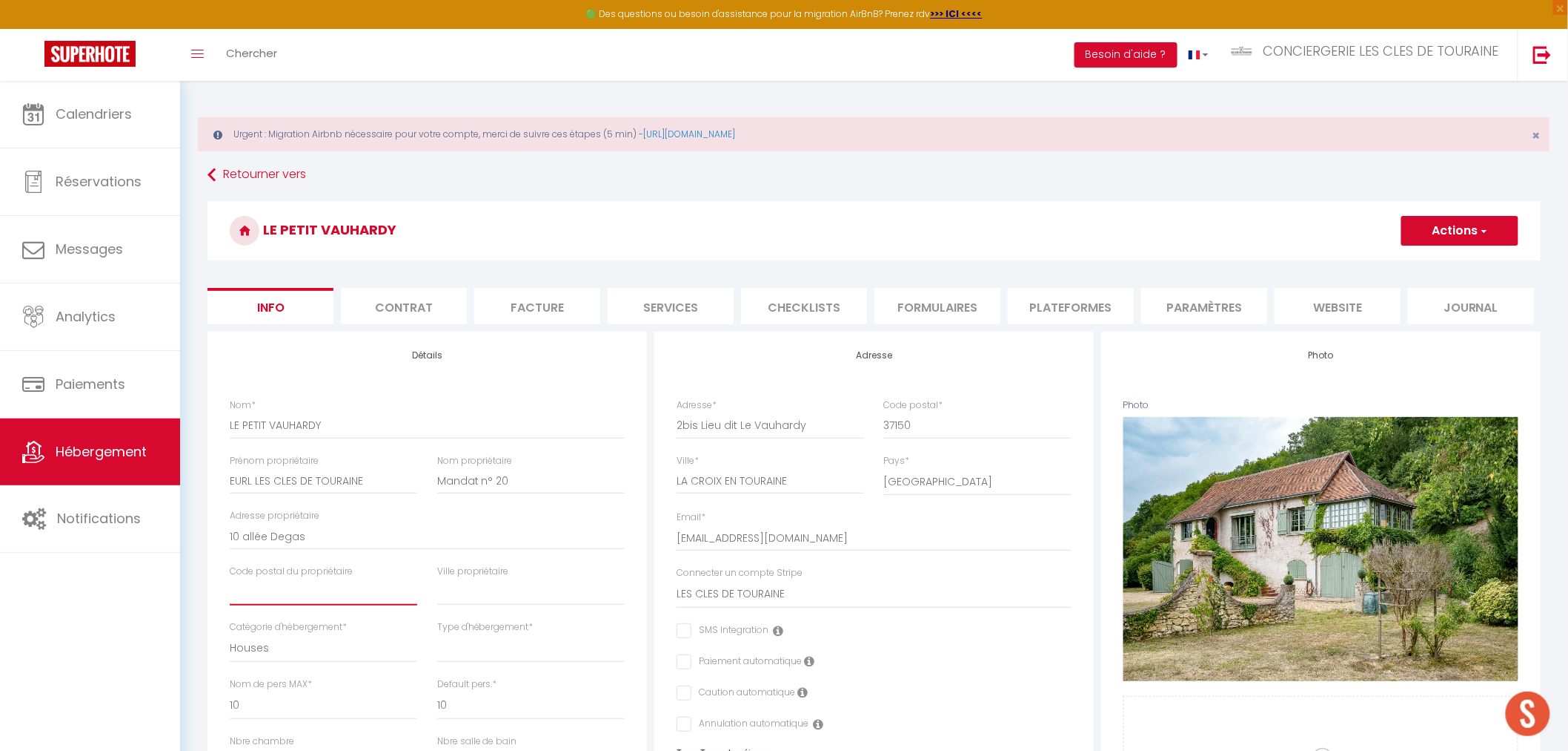
type input "3"
select select
checkbox input "false"
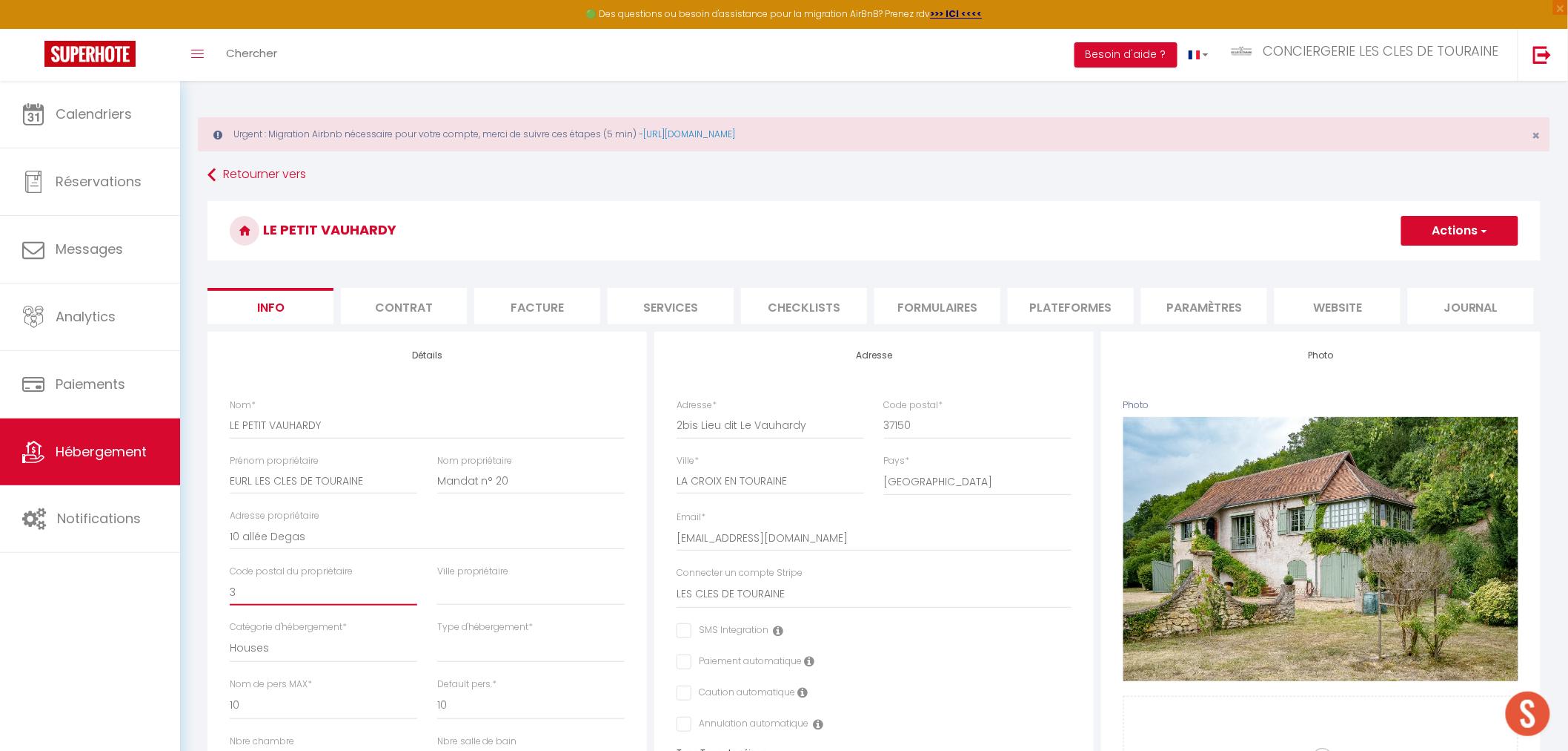
checkbox input "false"
type input "37"
select select
checkbox input "false"
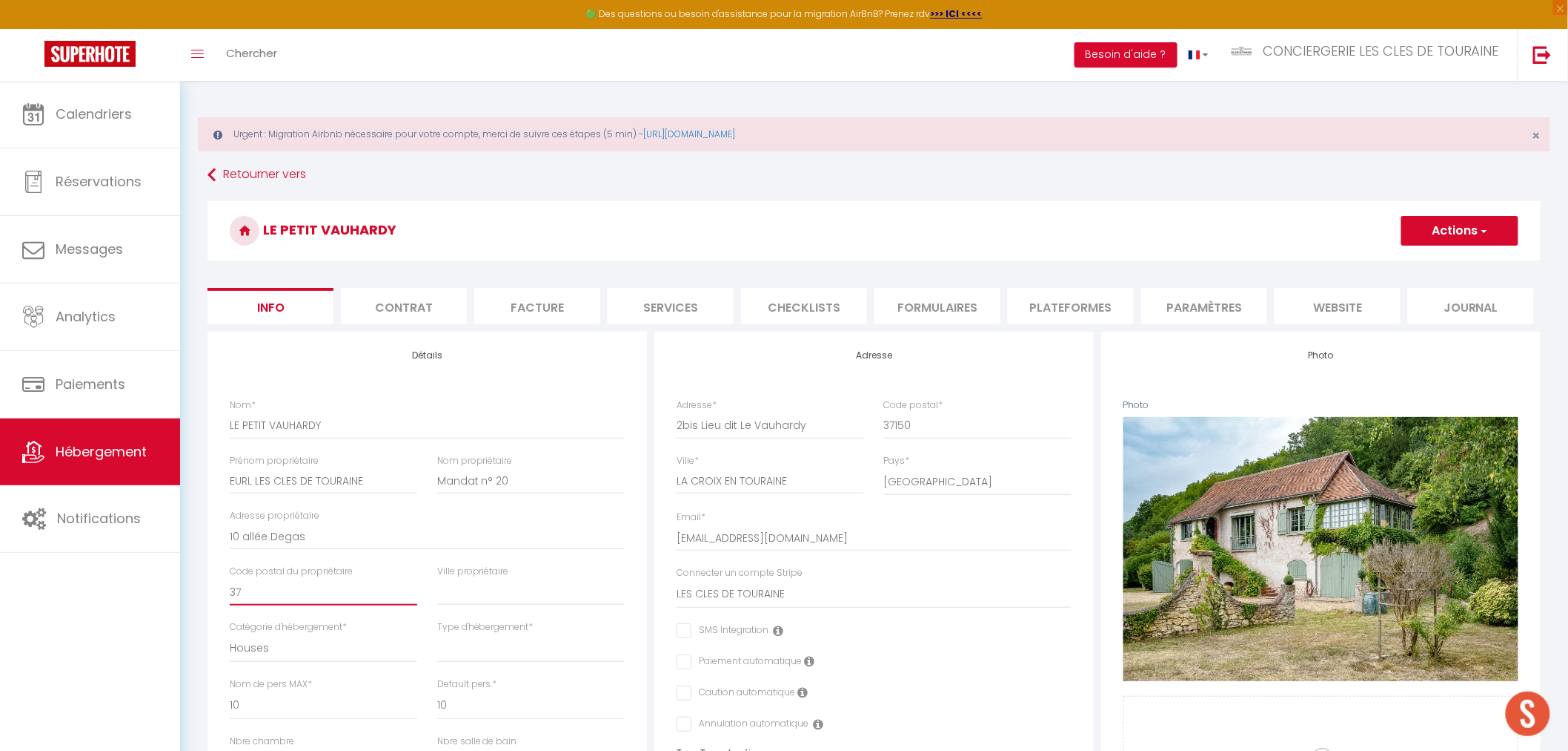
checkbox input "false"
click at [466, 596] on input "text" at bounding box center [532, 592] width 188 height 27
click at [448, 594] on input "text" at bounding box center [532, 592] width 188 height 27
paste input "JOUE LES TOURS"
click at [487, 656] on select "House [GEOGRAPHIC_DATA] Villa [GEOGRAPHIC_DATA] Cottage [GEOGRAPHIC_DATA] Earth…" at bounding box center [532, 648] width 188 height 28
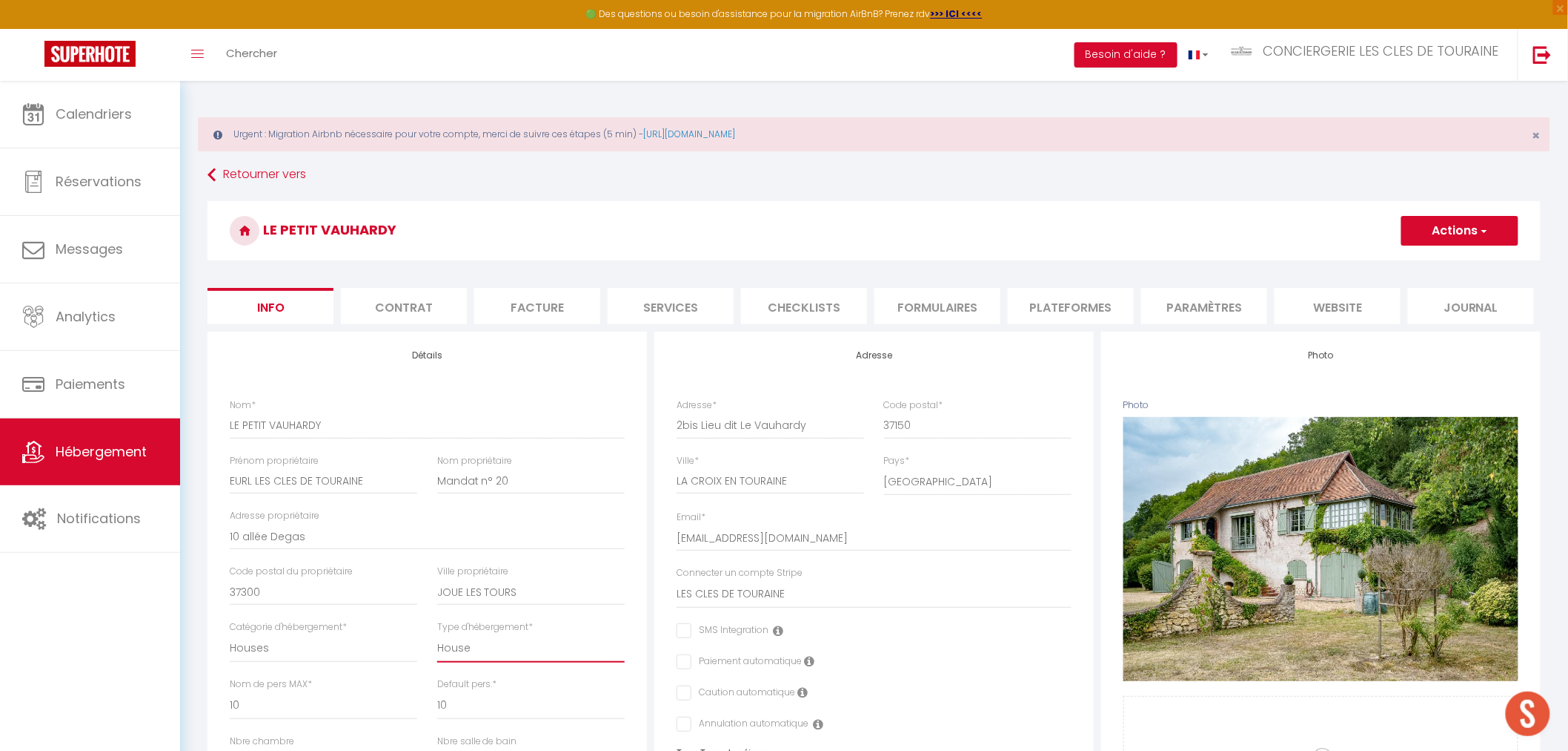
click at [438, 634] on select "House [GEOGRAPHIC_DATA] Villa [GEOGRAPHIC_DATA] Cottage [GEOGRAPHIC_DATA] Earth…" at bounding box center [532, 648] width 188 height 28
click at [1442, 233] on button "Actions" at bounding box center [1460, 231] width 117 height 30
click at [1424, 268] on input "Enregistrer" at bounding box center [1401, 263] width 55 height 15
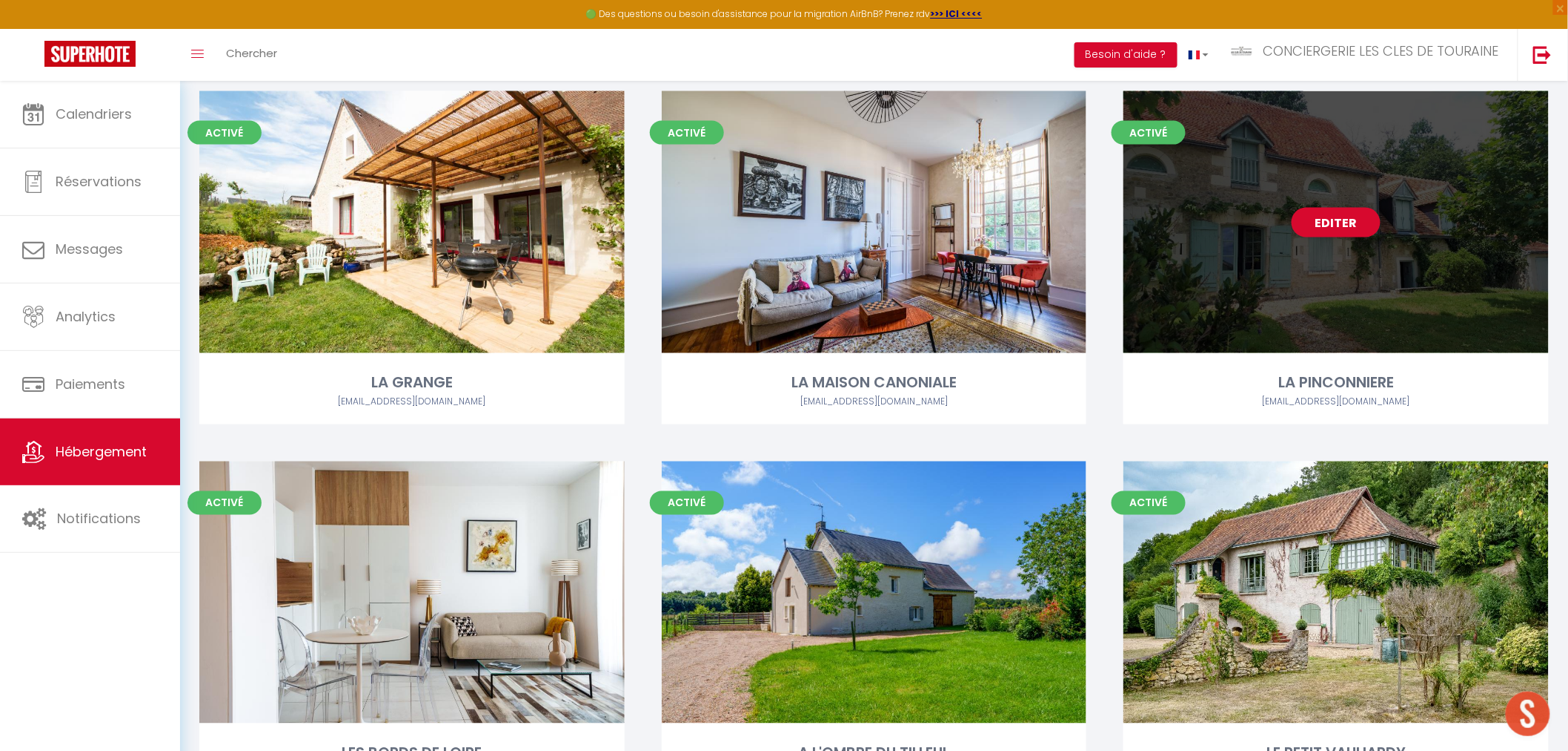
scroll to position [989, 0]
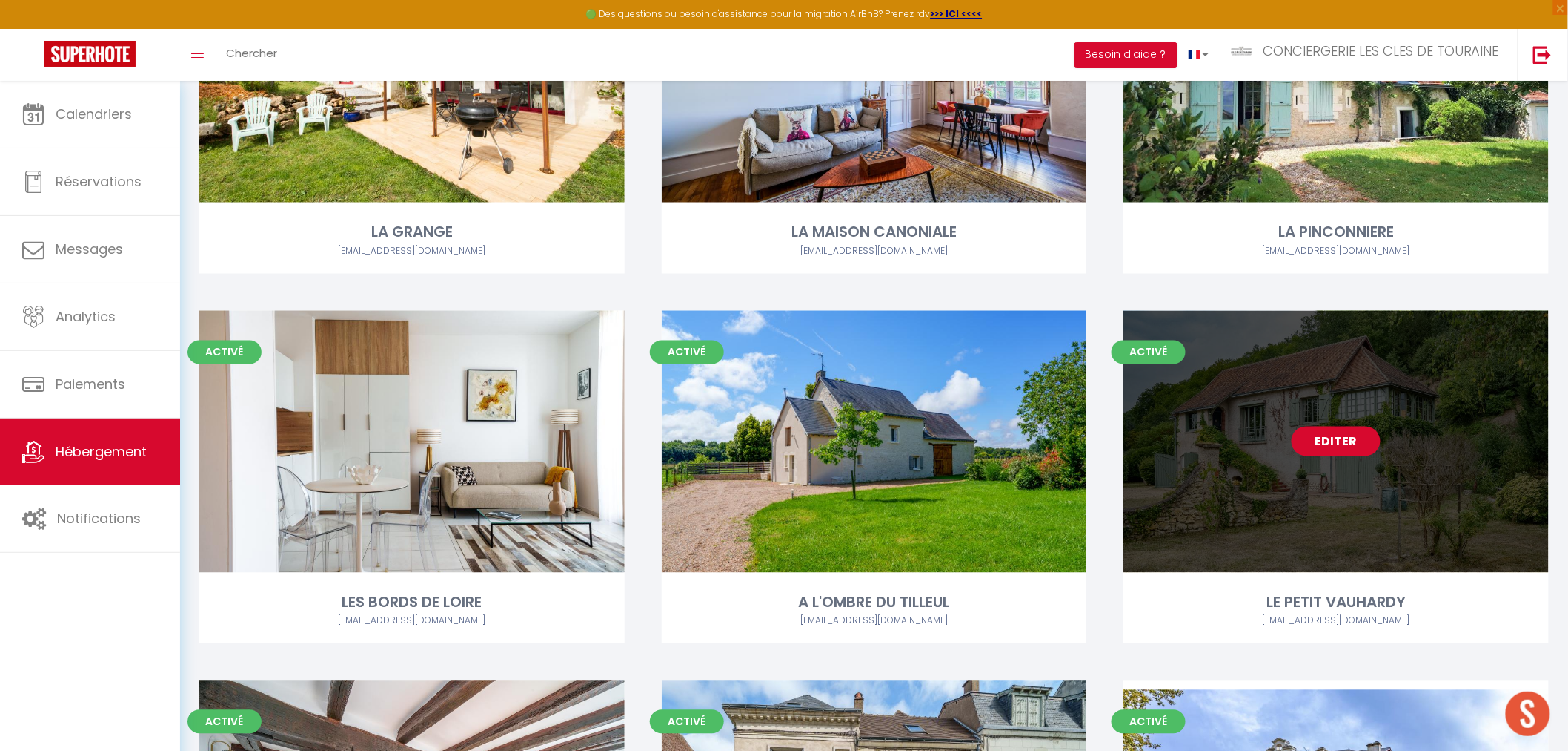
click at [1356, 440] on link "Editer" at bounding box center [1336, 441] width 89 height 30
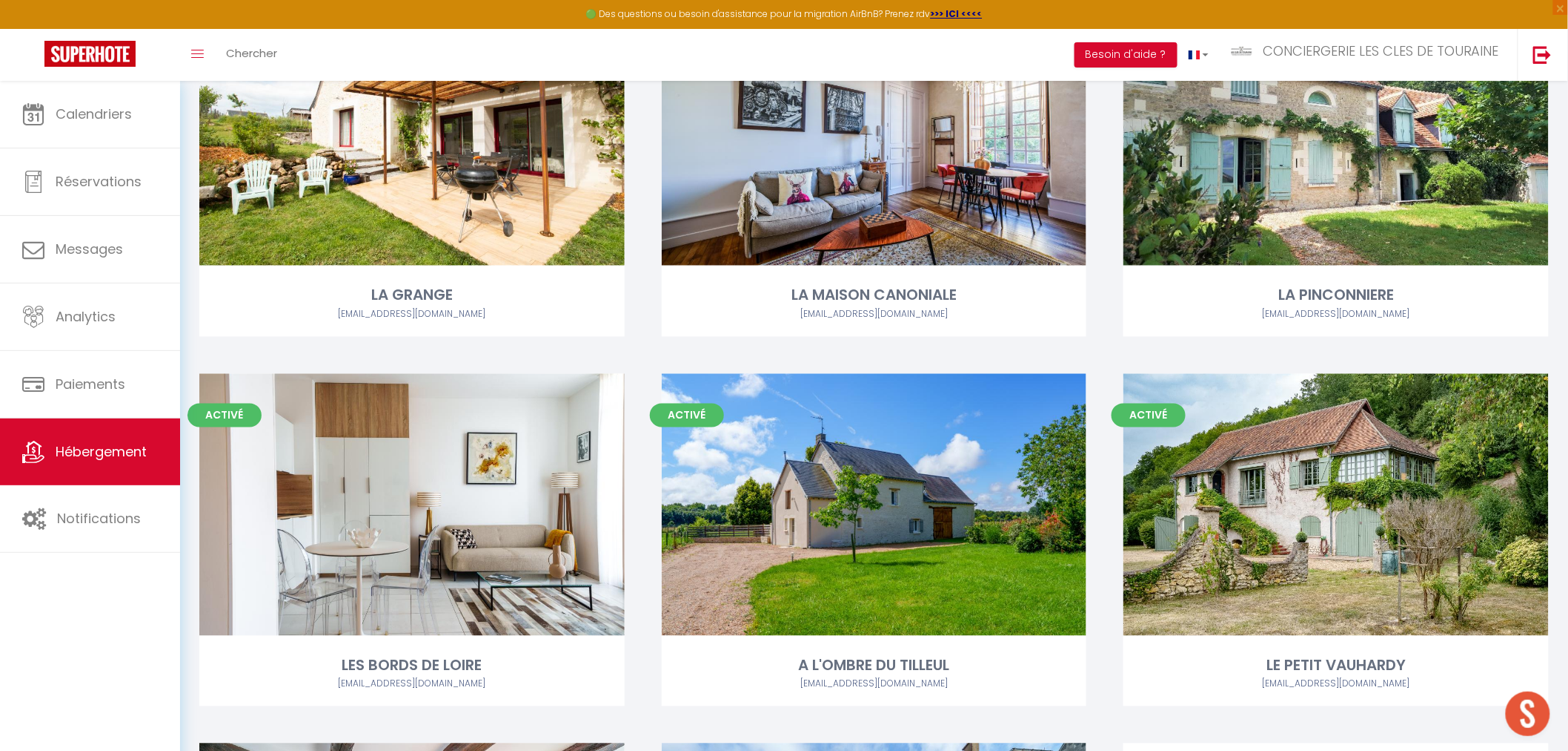
scroll to position [1051, 0]
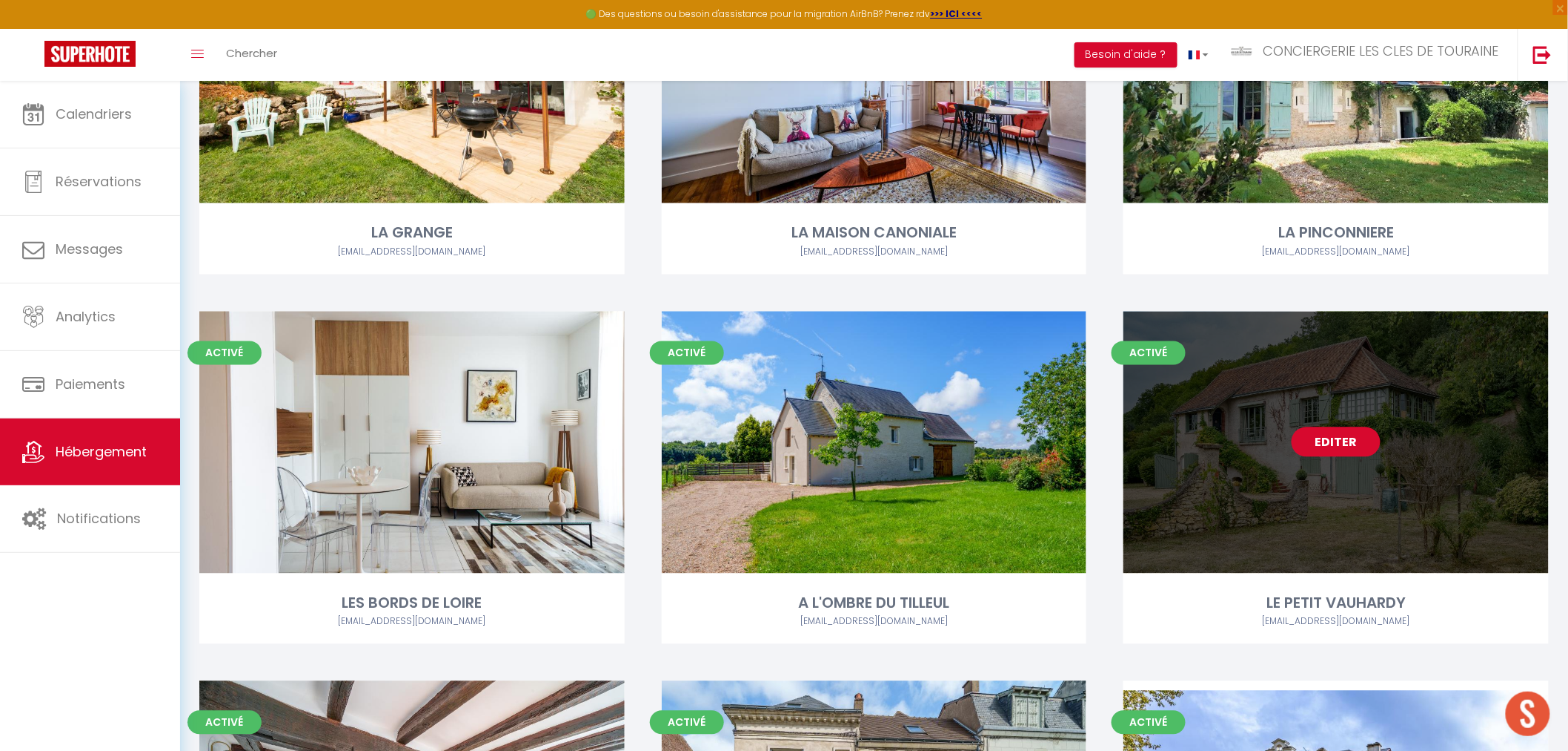
click at [1356, 435] on link "Editer" at bounding box center [1336, 442] width 89 height 30
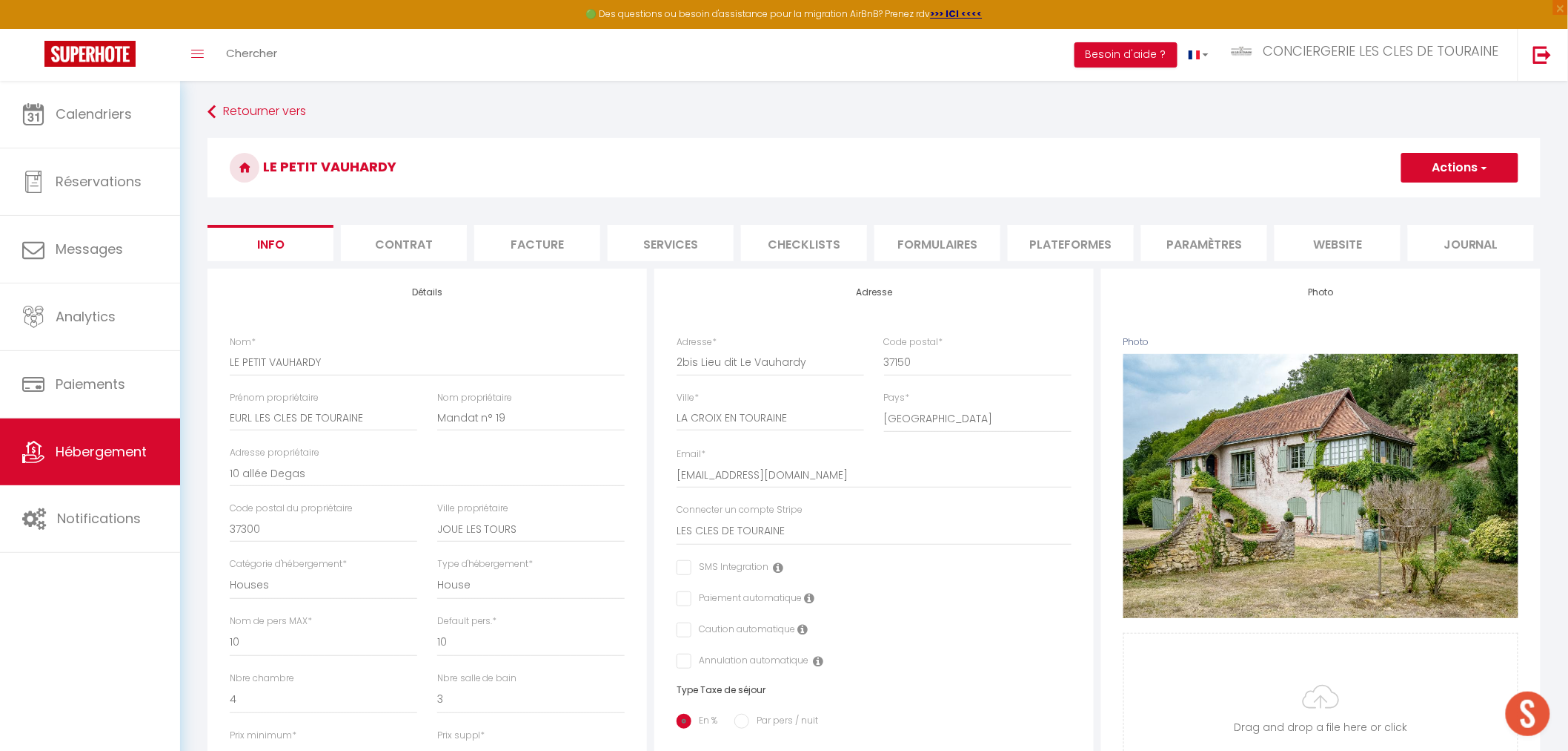
click at [411, 238] on li "Contrat" at bounding box center [404, 243] width 126 height 36
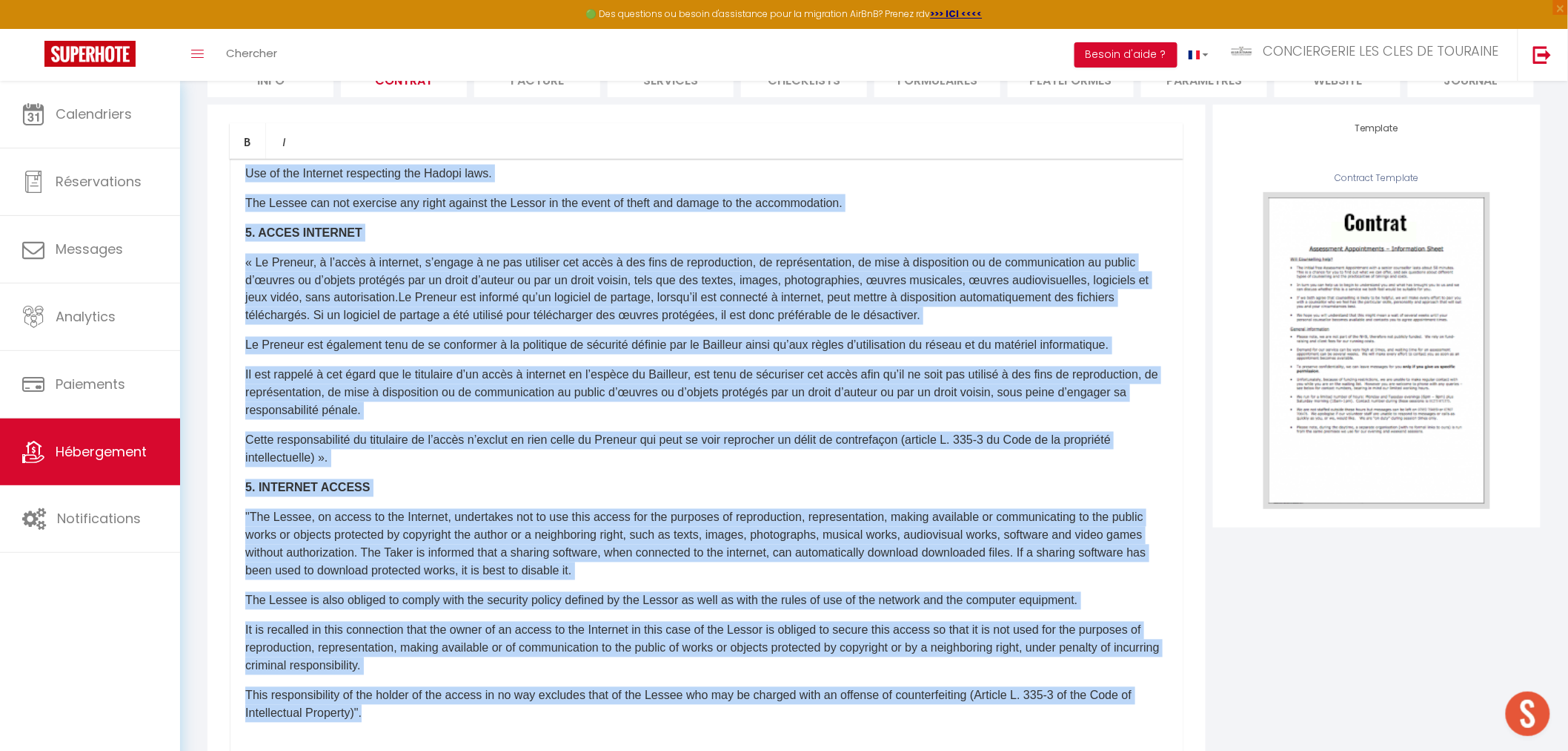
scroll to position [220, 0]
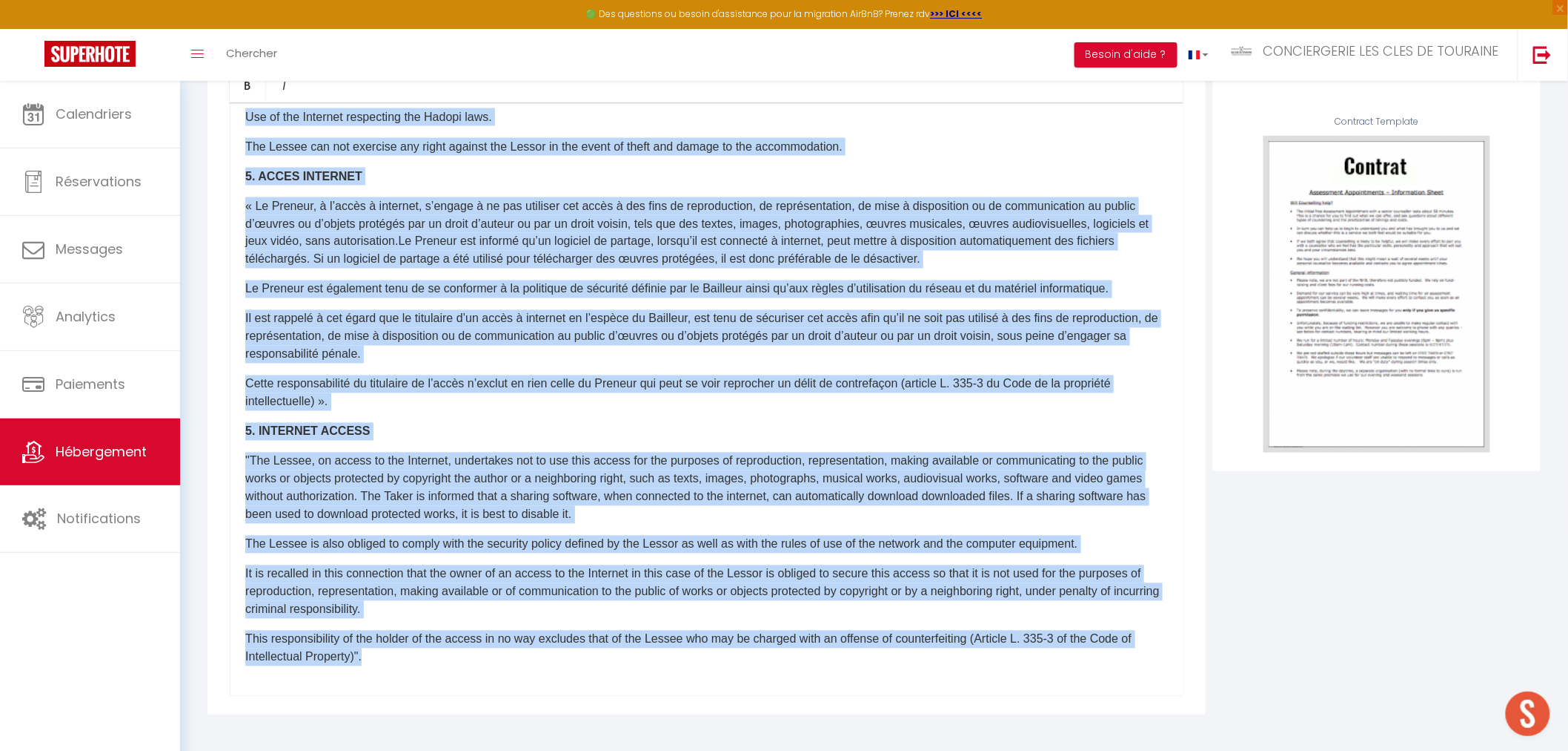
drag, startPoint x: 241, startPoint y: 341, endPoint x: 1243, endPoint y: 789, distance: 1097.6
click at [1243, 530] on html "🟢 Des questions ou besoin d'assistance pour la migration AirBnB? Prenez rdv >>>…" at bounding box center [784, 155] width 1568 height 751
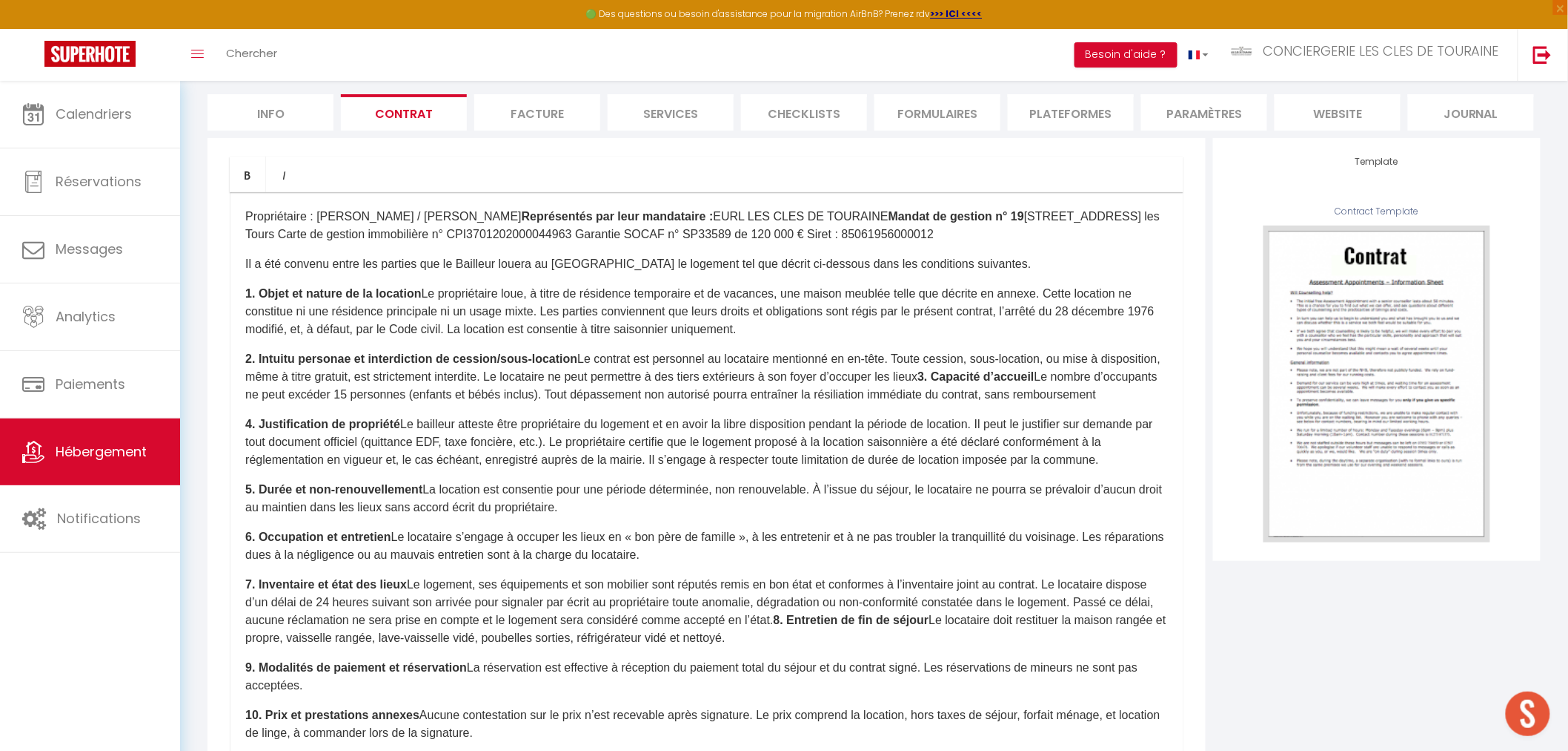
scroll to position [0, 0]
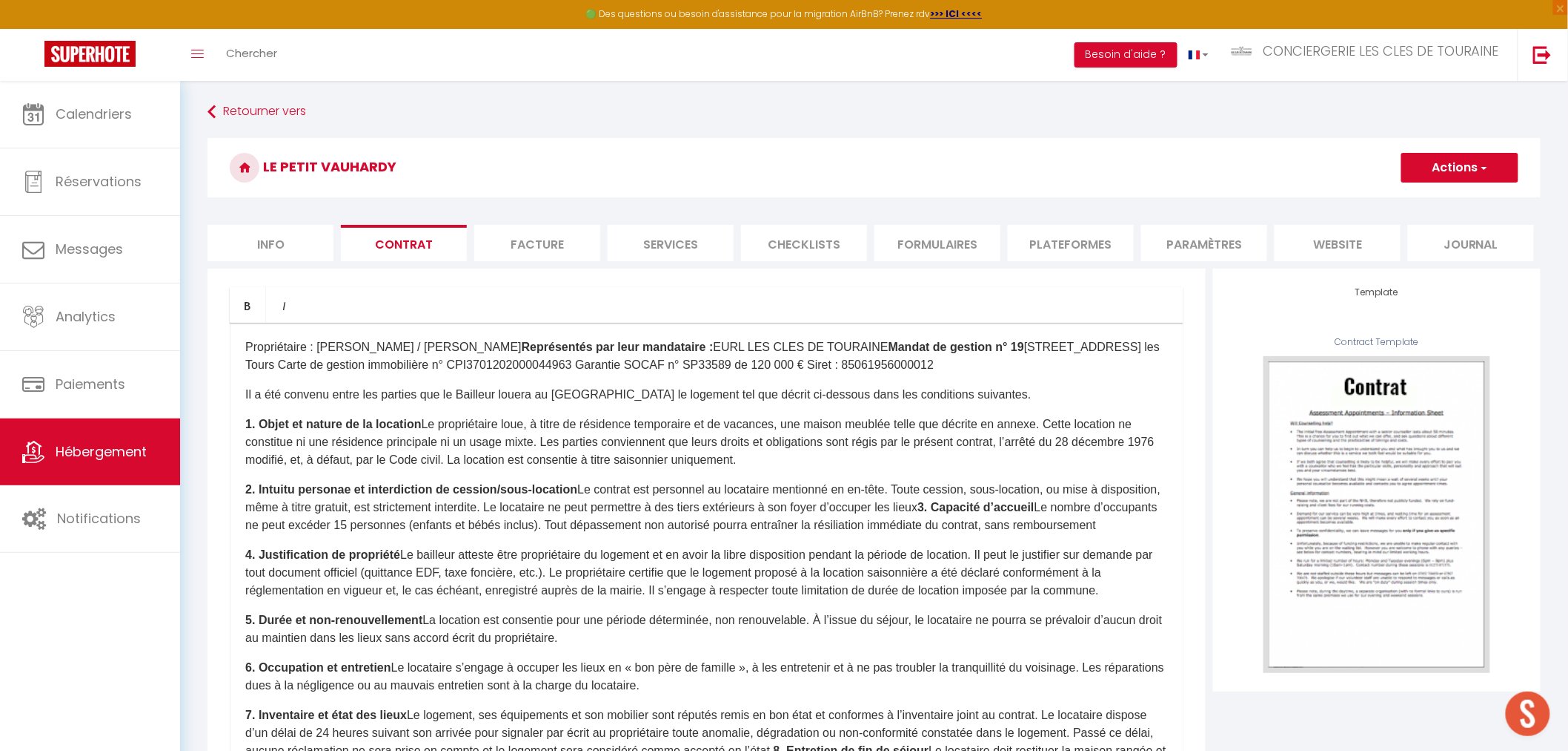
click at [524, 347] on b "Représentés par leur mandataire :" at bounding box center [618, 346] width 192 height 13
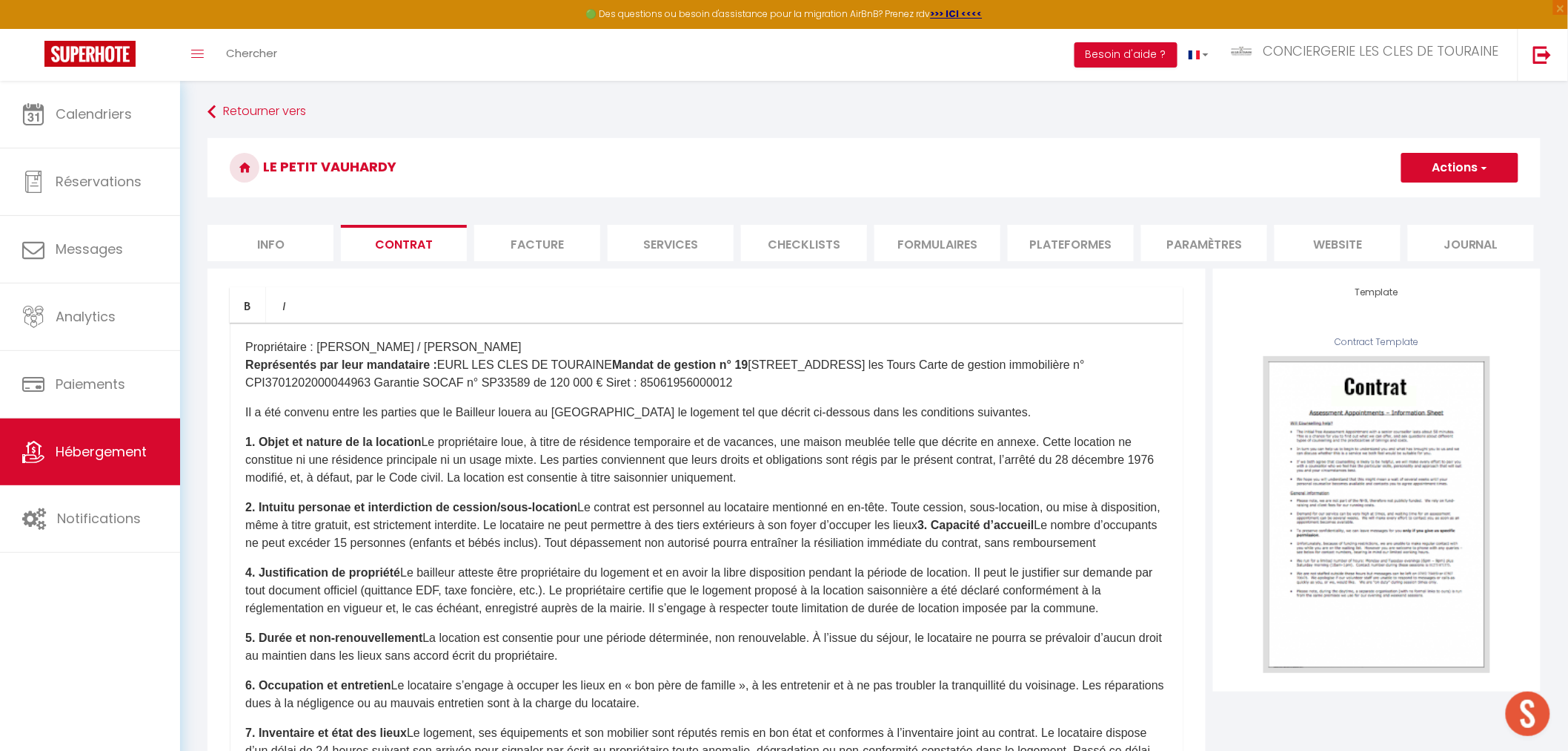
click at [613, 361] on b "Mandat de gestion n° 19" at bounding box center [681, 364] width 136 height 13
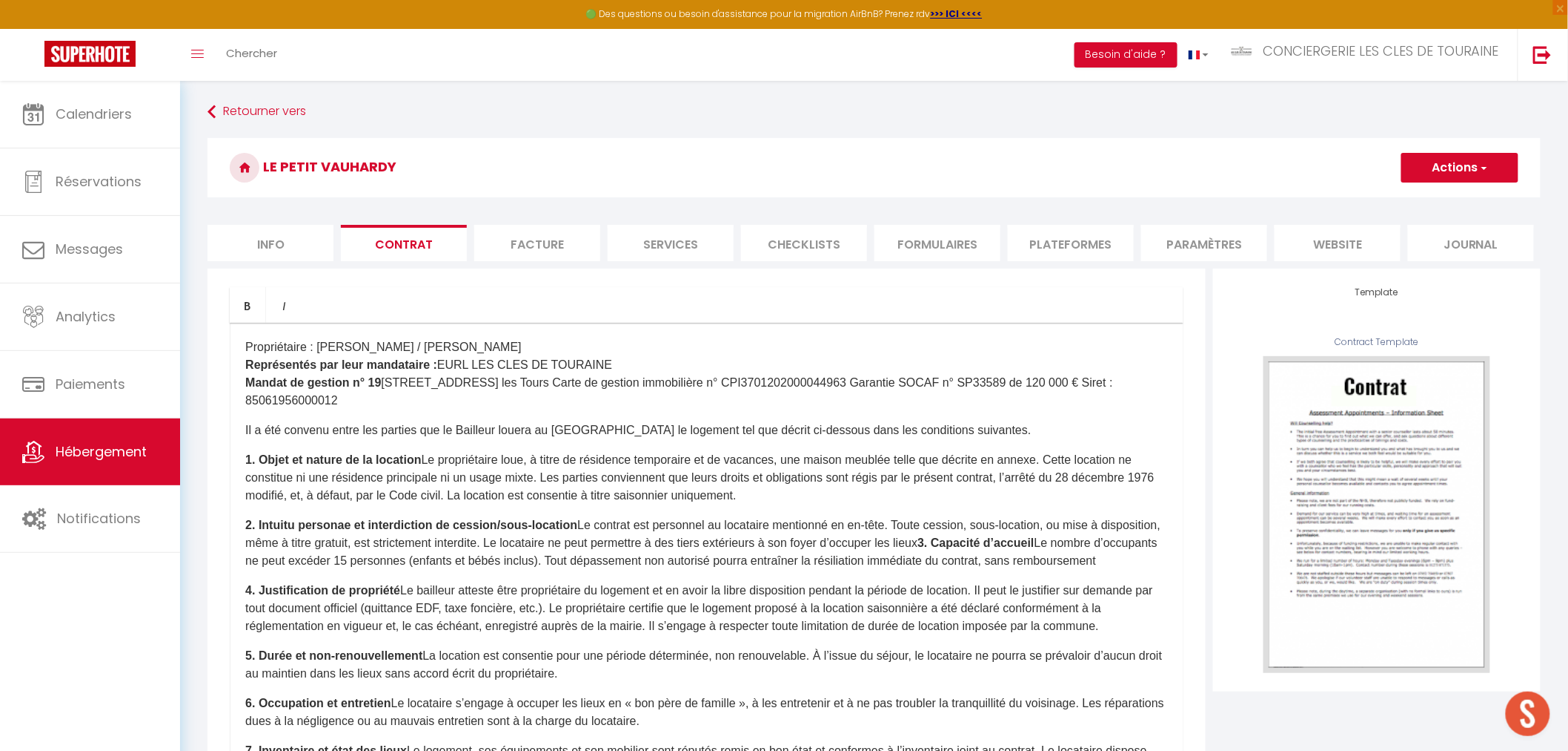
click at [372, 379] on b "Mandat de gestion n° 19" at bounding box center [313, 382] width 136 height 13
click at [386, 383] on p "​Propriétaire : [PERSON_NAME] / [PERSON_NAME] Représentés par leur mandataire :…" at bounding box center [706, 373] width 922 height 71
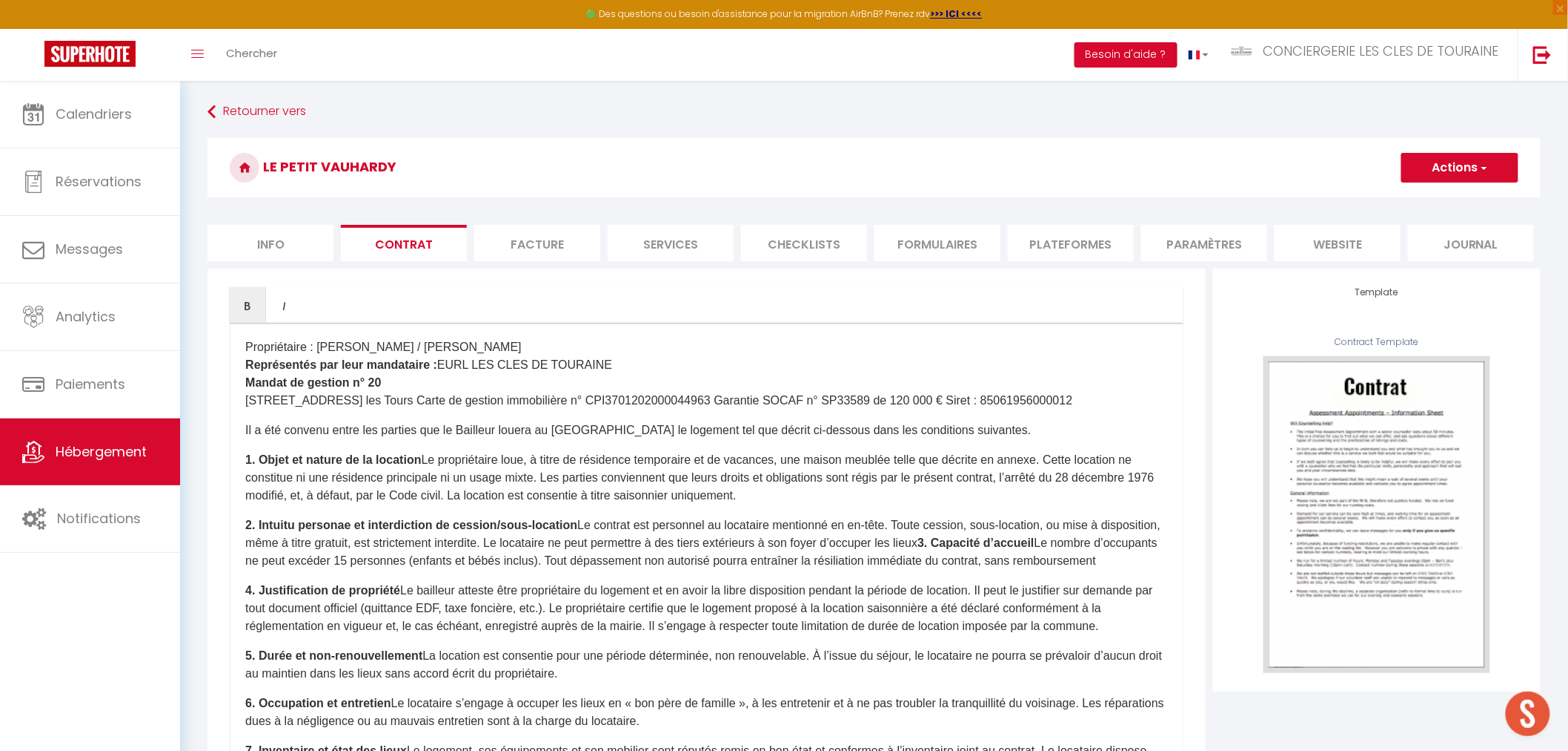
click at [436, 395] on p "​Propriétaire : [PERSON_NAME] / [PERSON_NAME] Représentés par leur mandataire :…" at bounding box center [706, 373] width 922 height 71
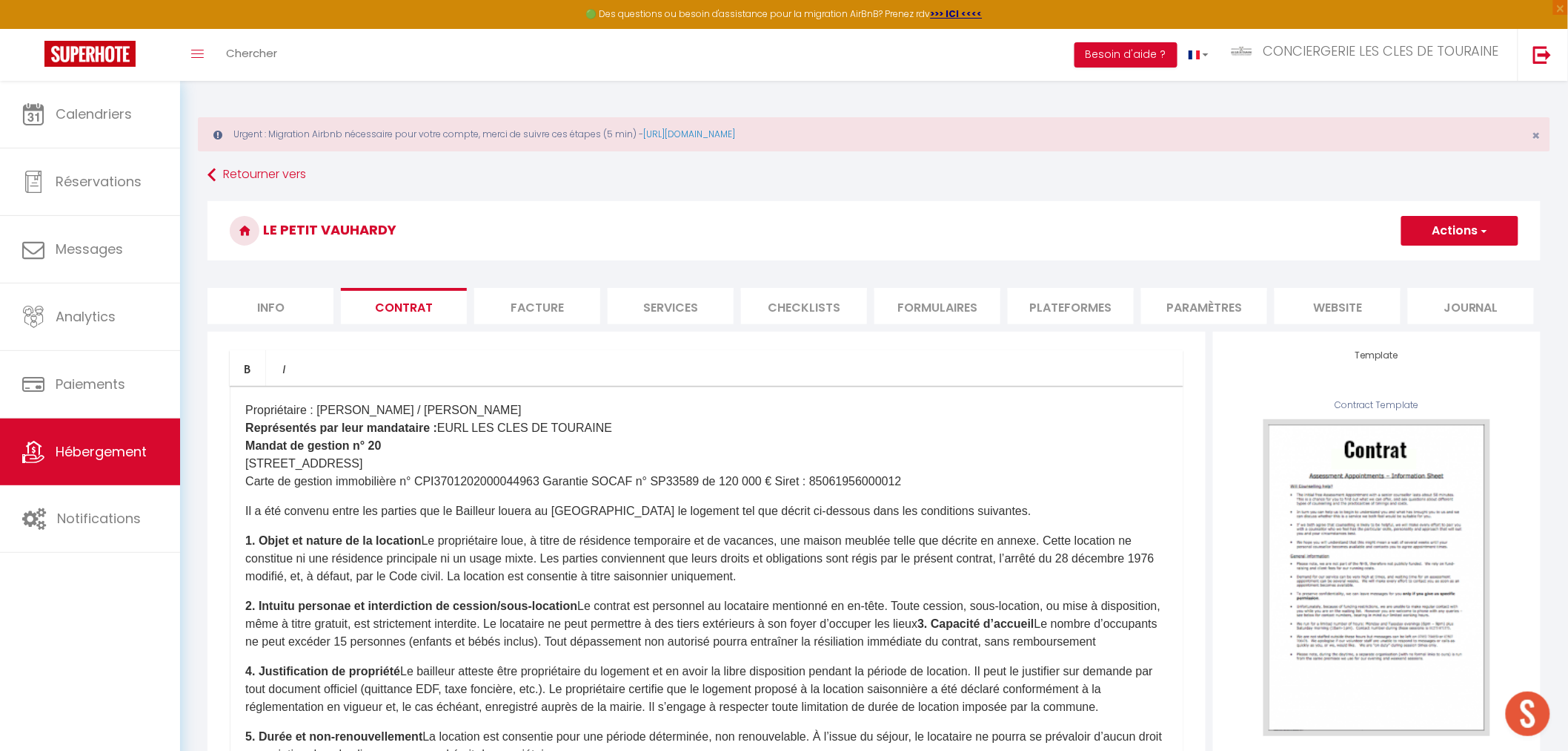
click at [541, 418] on p "​Propriétaire : [PERSON_NAME] / [PERSON_NAME] Représentés par leur mandataire :…" at bounding box center [706, 445] width 922 height 89
click at [541, 485] on p "​Propriétaire : [PERSON_NAME] / [PERSON_NAME] Représentés par leur mandataire :…" at bounding box center [706, 445] width 922 height 89
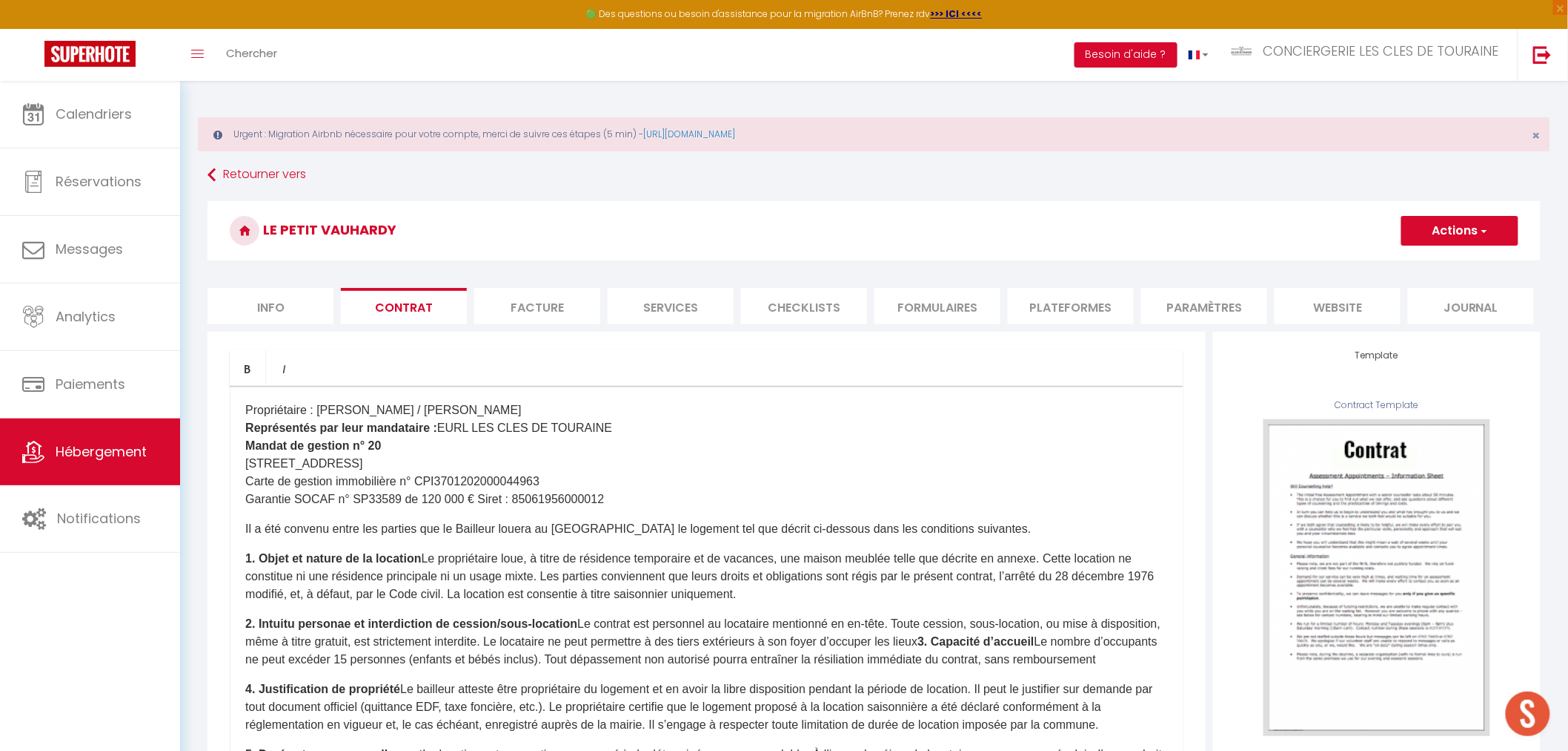
click at [467, 502] on p "​Propriétaire : [PERSON_NAME] / [PERSON_NAME] Représentés par leur mandataire :…" at bounding box center [706, 454] width 922 height 107
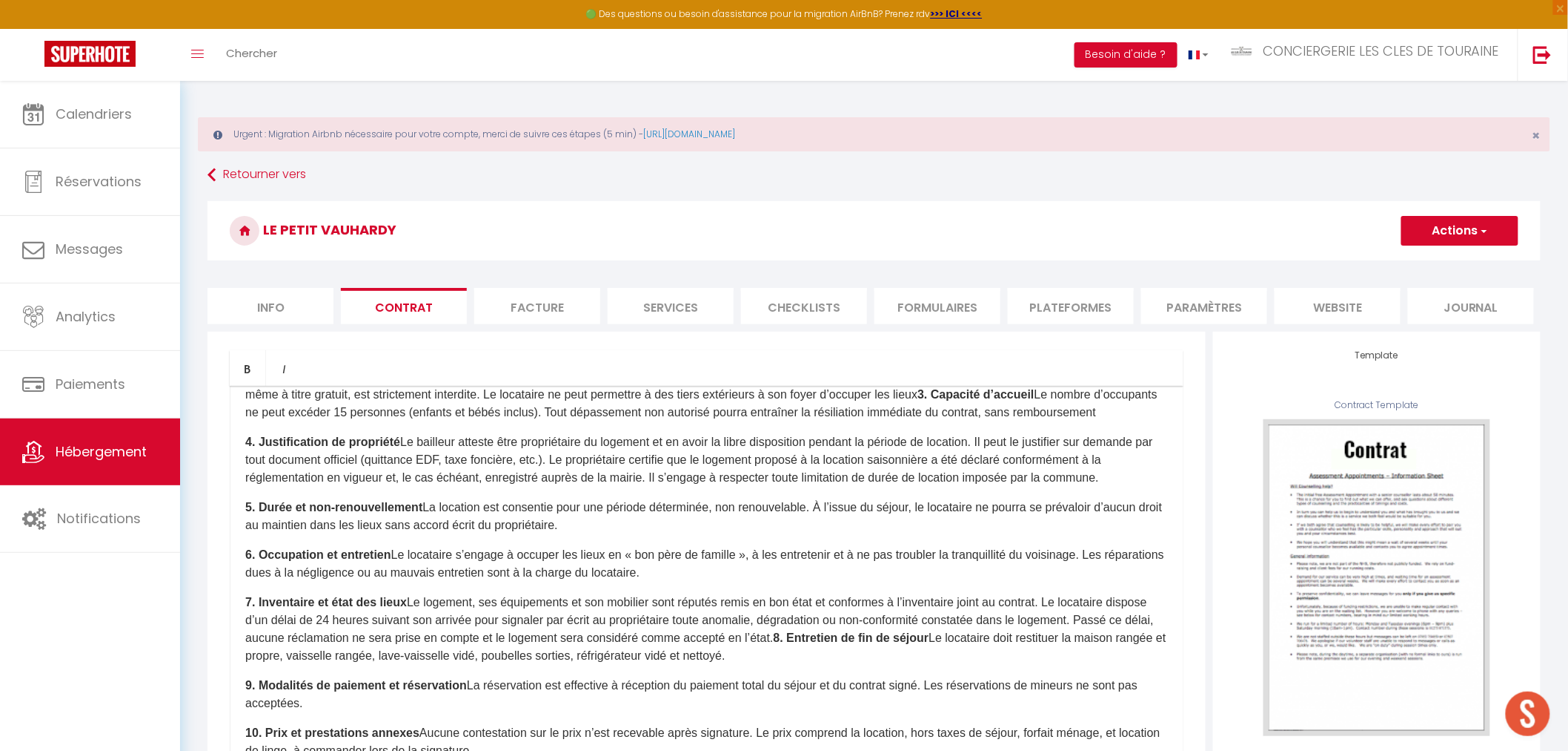
scroll to position [247, 0]
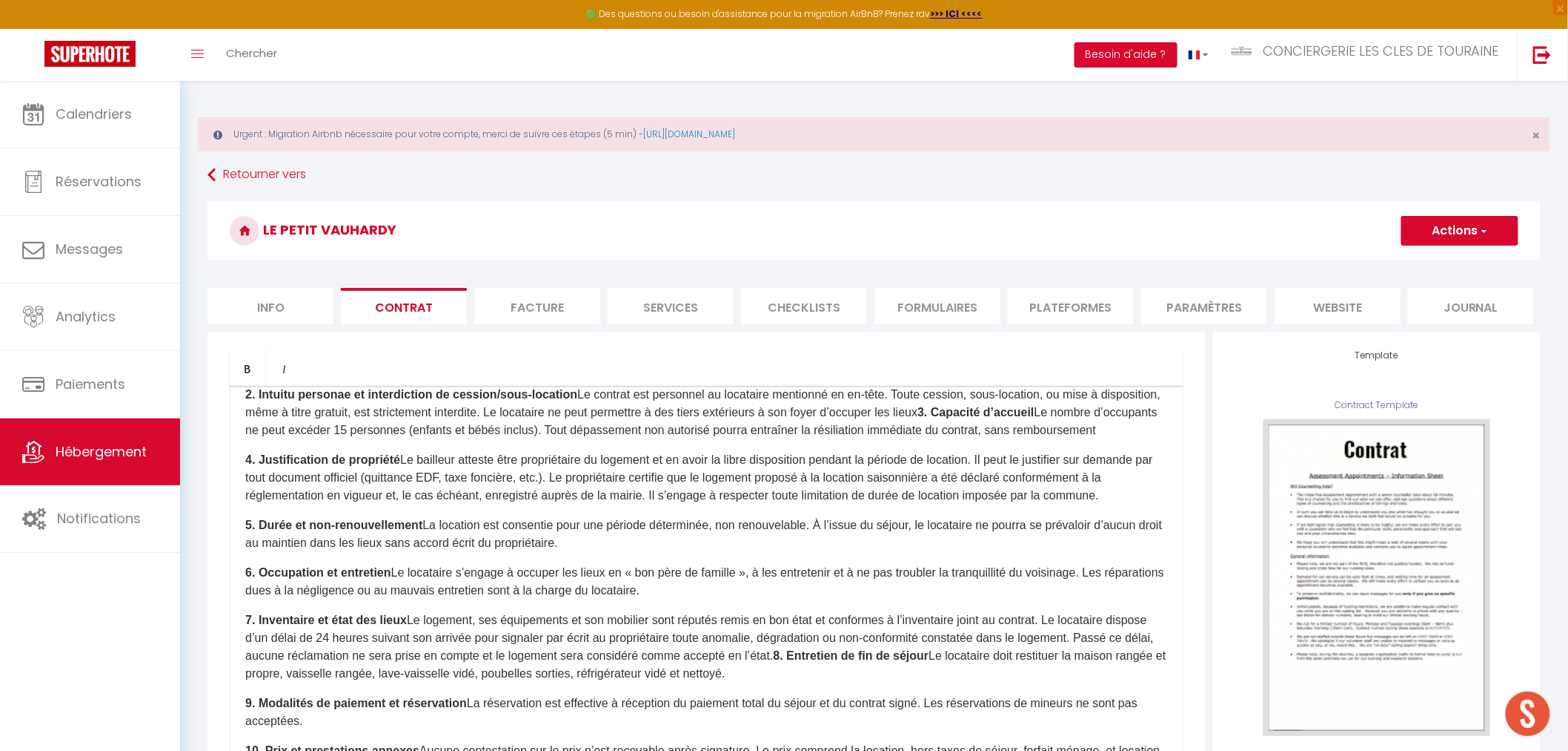
click at [530, 435] on p "2. Intuitu personae et interdiction de cession/sous-location Le contrat est per…" at bounding box center [706, 412] width 922 height 53
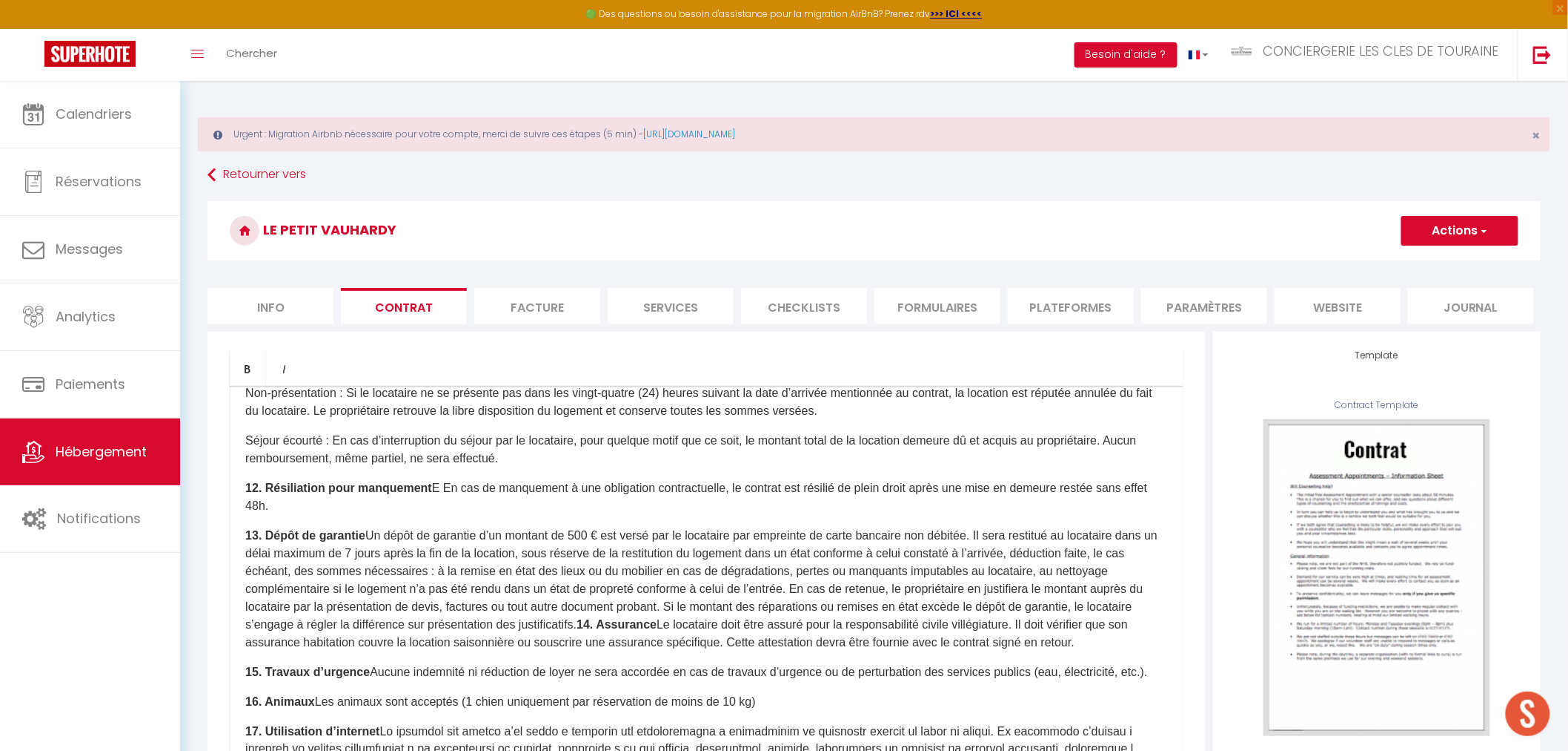
scroll to position [1036, 0]
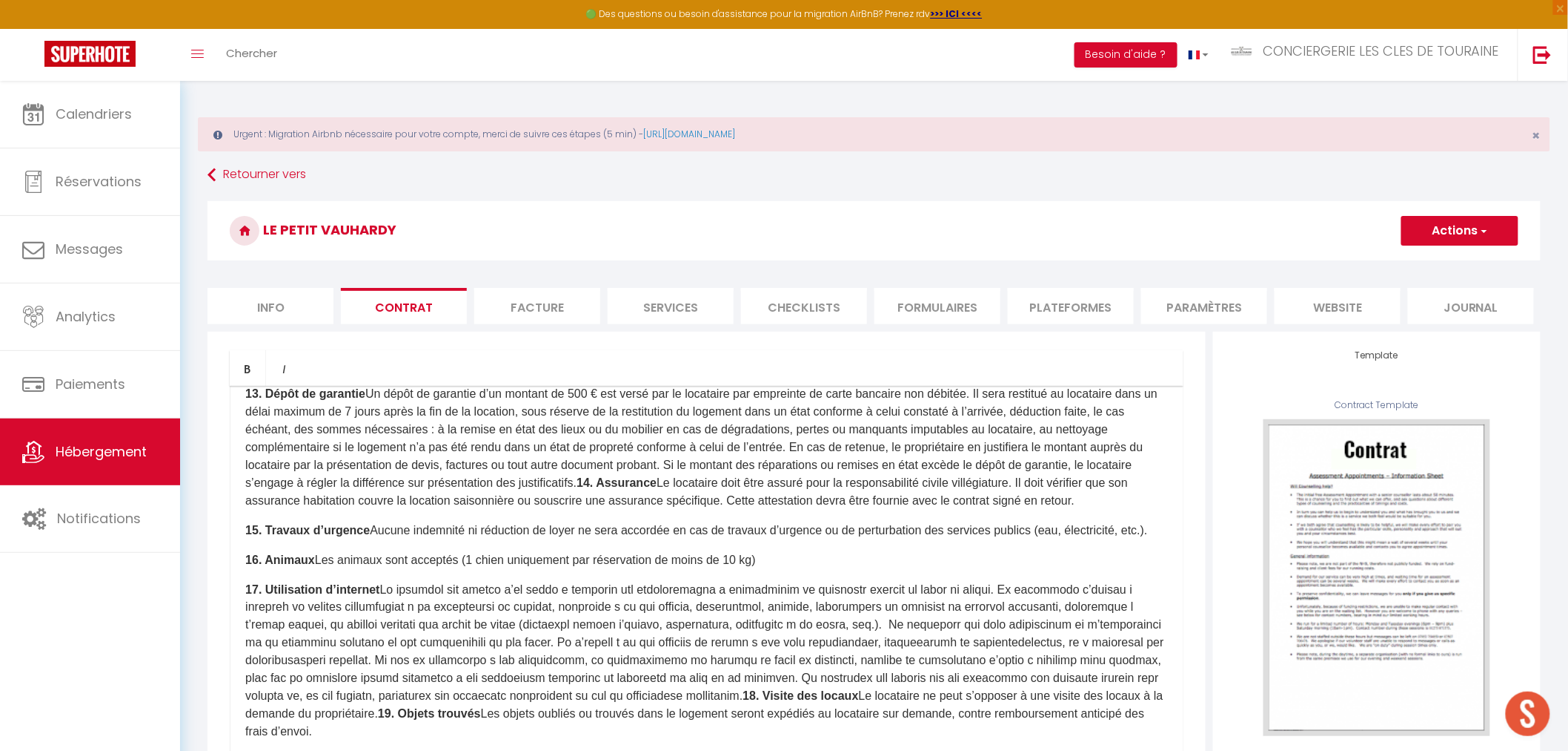
click at [645, 731] on p "17. Utilisation d’internet 18. Visite des locaux Le locataire ne peut s’opposer…" at bounding box center [706, 661] width 922 height 160
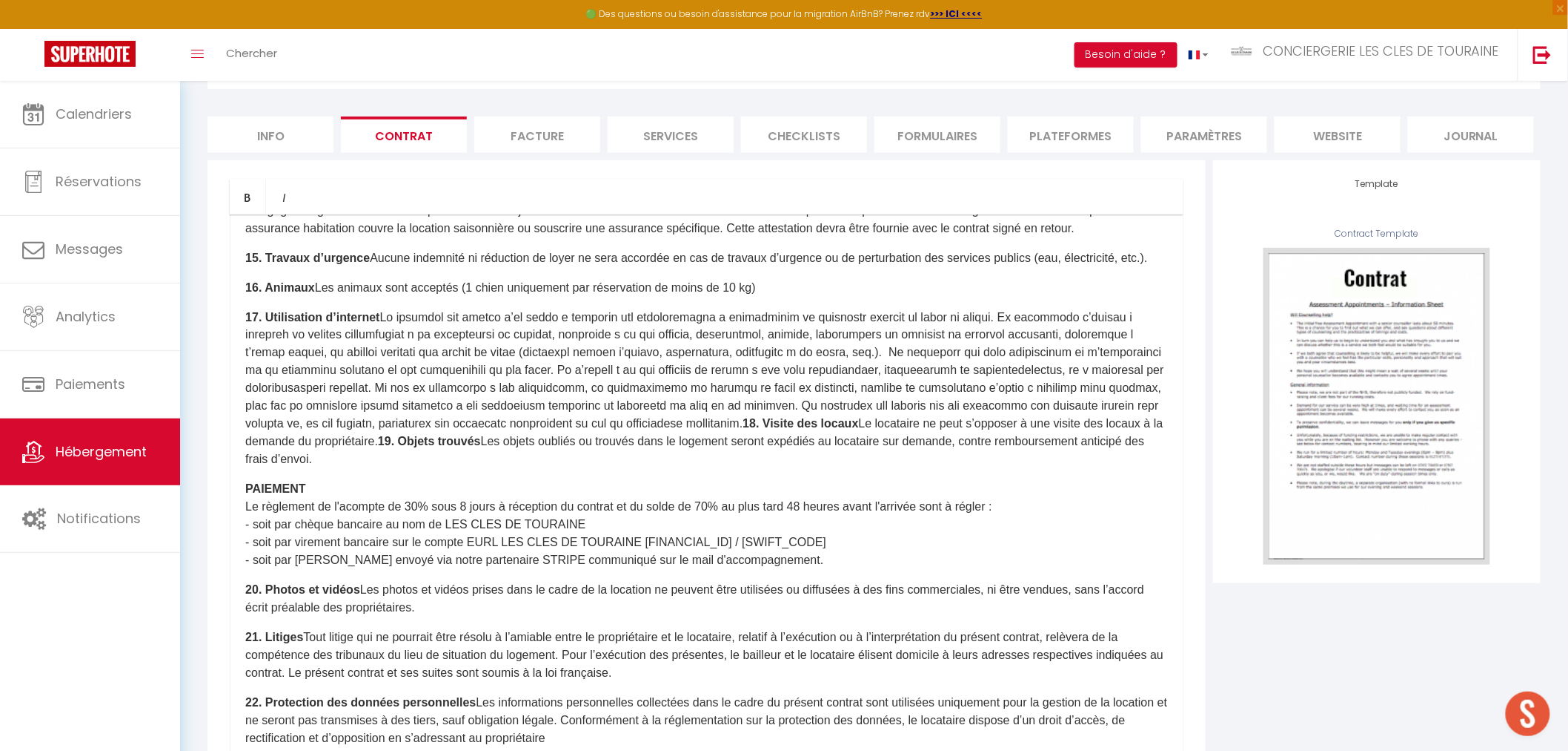
scroll to position [182, 0]
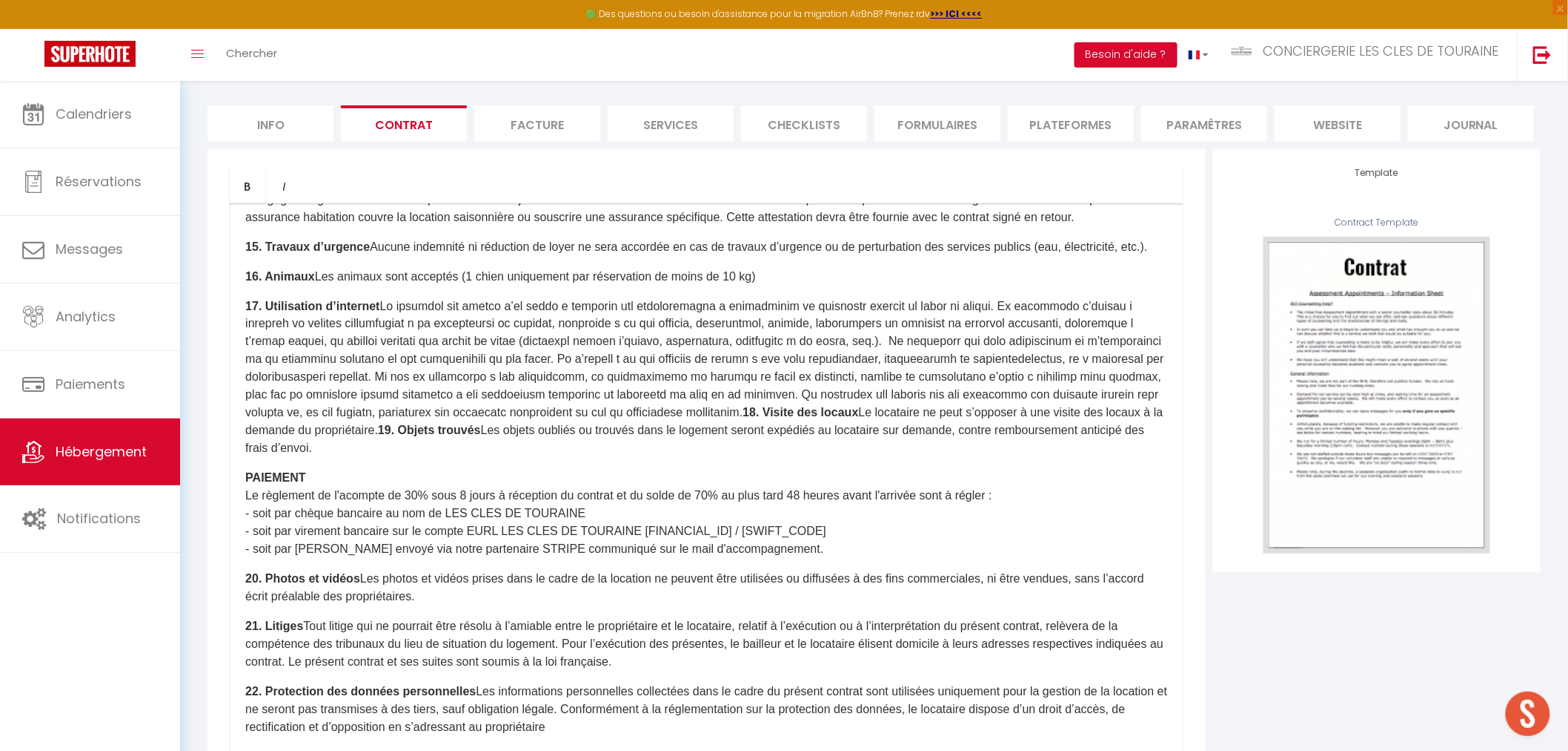
drag, startPoint x: 831, startPoint y: 550, endPoint x: 201, endPoint y: 464, distance: 635.8
click at [201, 464] on div "Retourner vers LE PETIT VAUHARDY Actions Enregistrer Sauvegarder en tant que mo…" at bounding box center [874, 397] width 1353 height 836
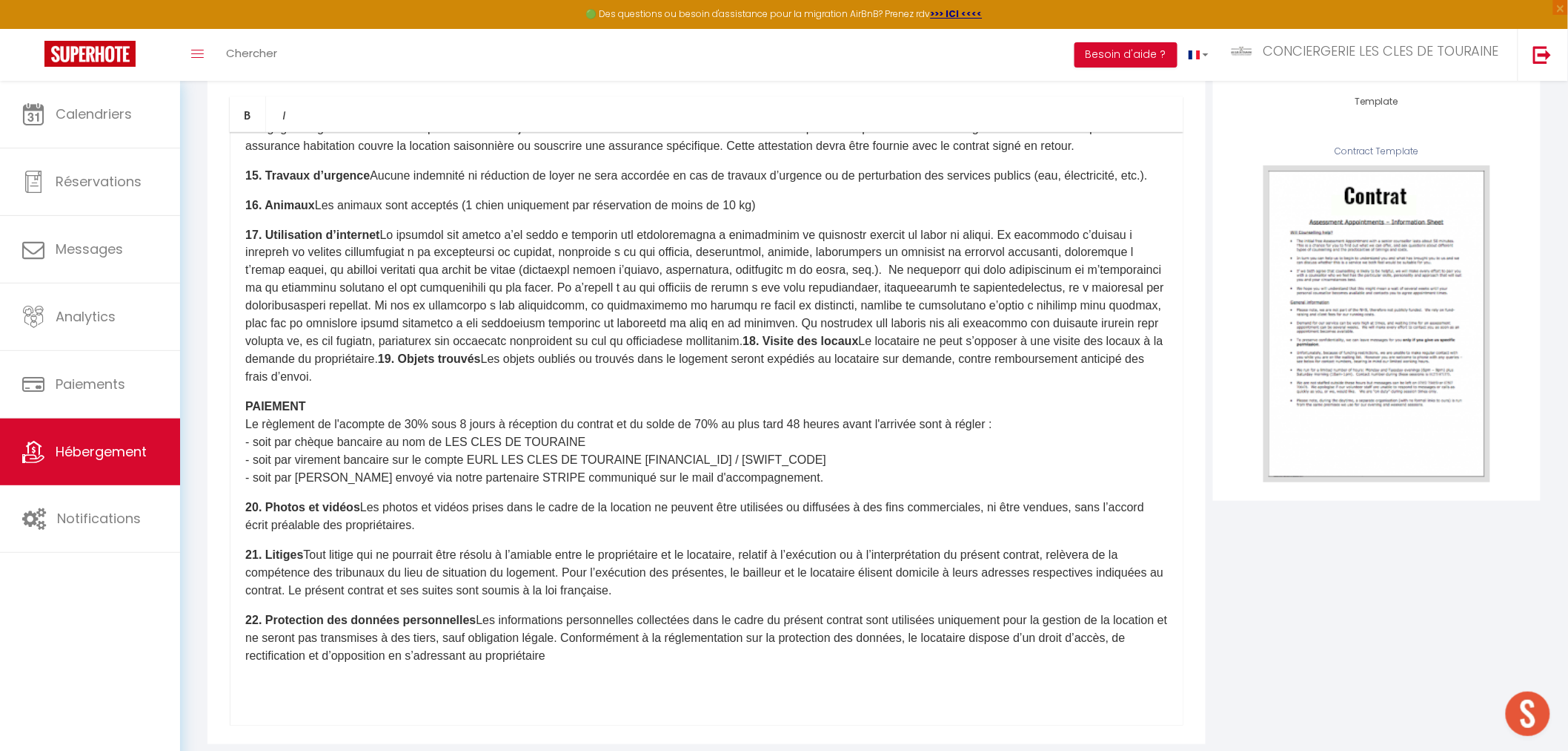
scroll to position [1066, 0]
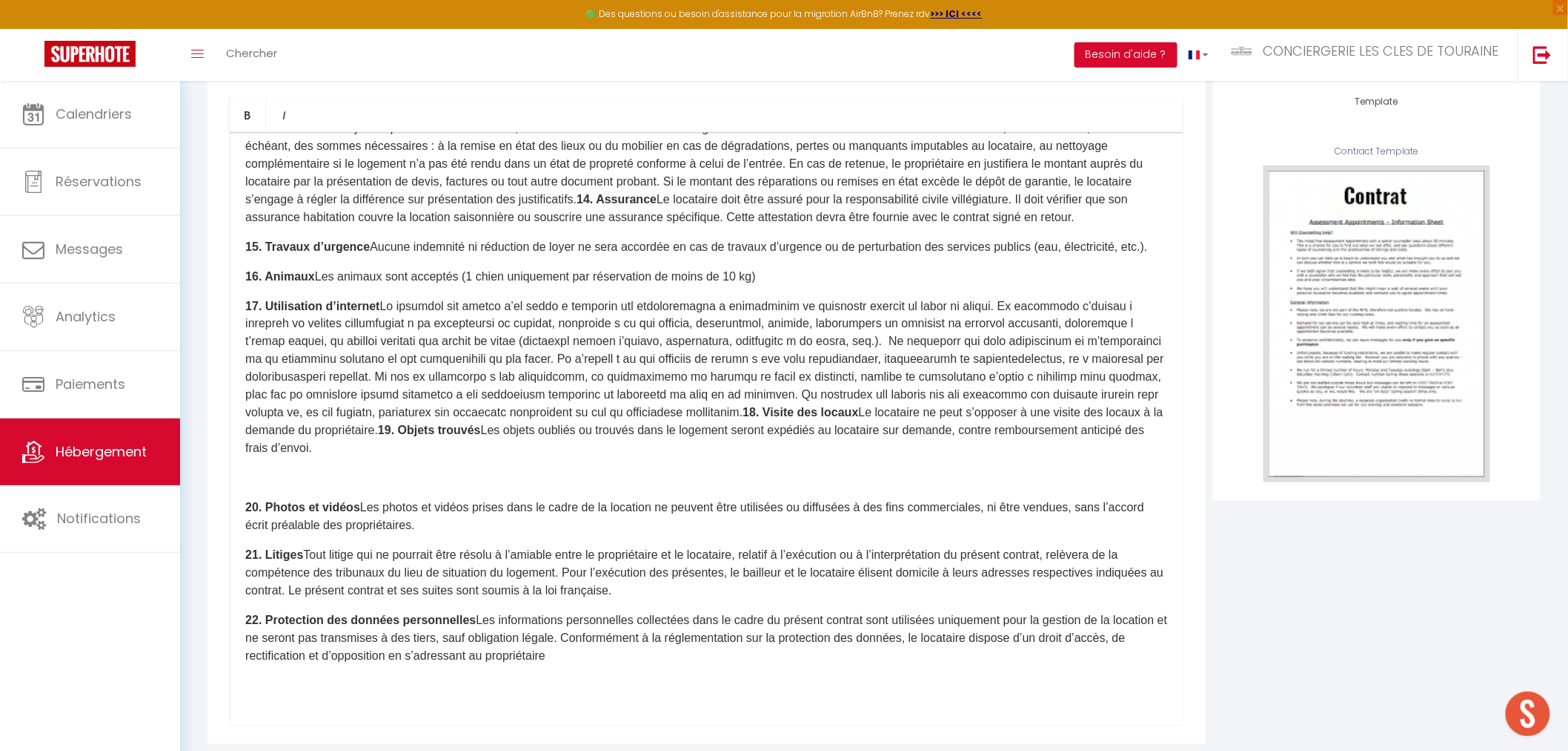
click at [858, 414] on b "18. Visite des locaux" at bounding box center [800, 412] width 116 height 13
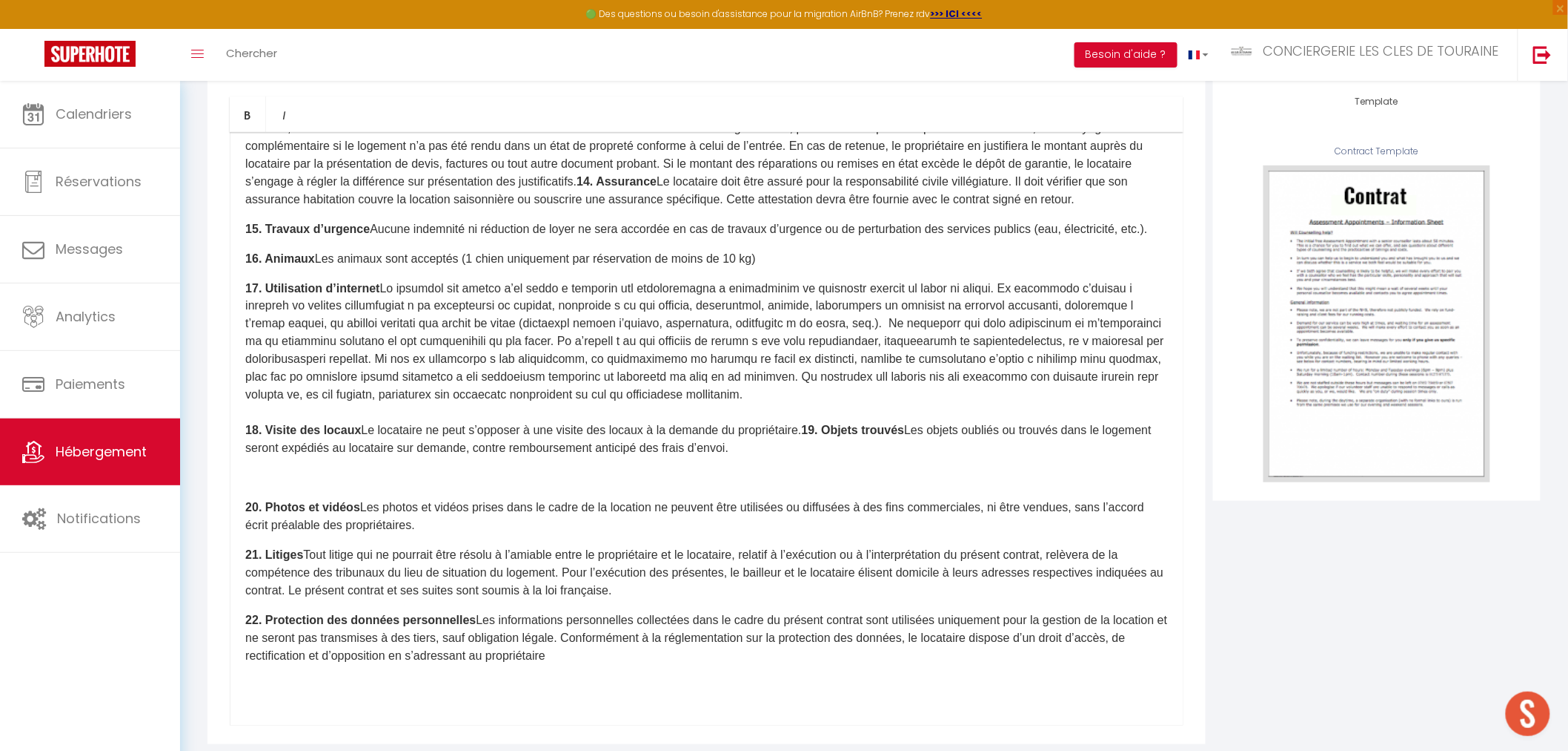
scroll to position [1084, 0]
click at [818, 426] on b "19. Objets trouvés" at bounding box center [852, 430] width 103 height 13
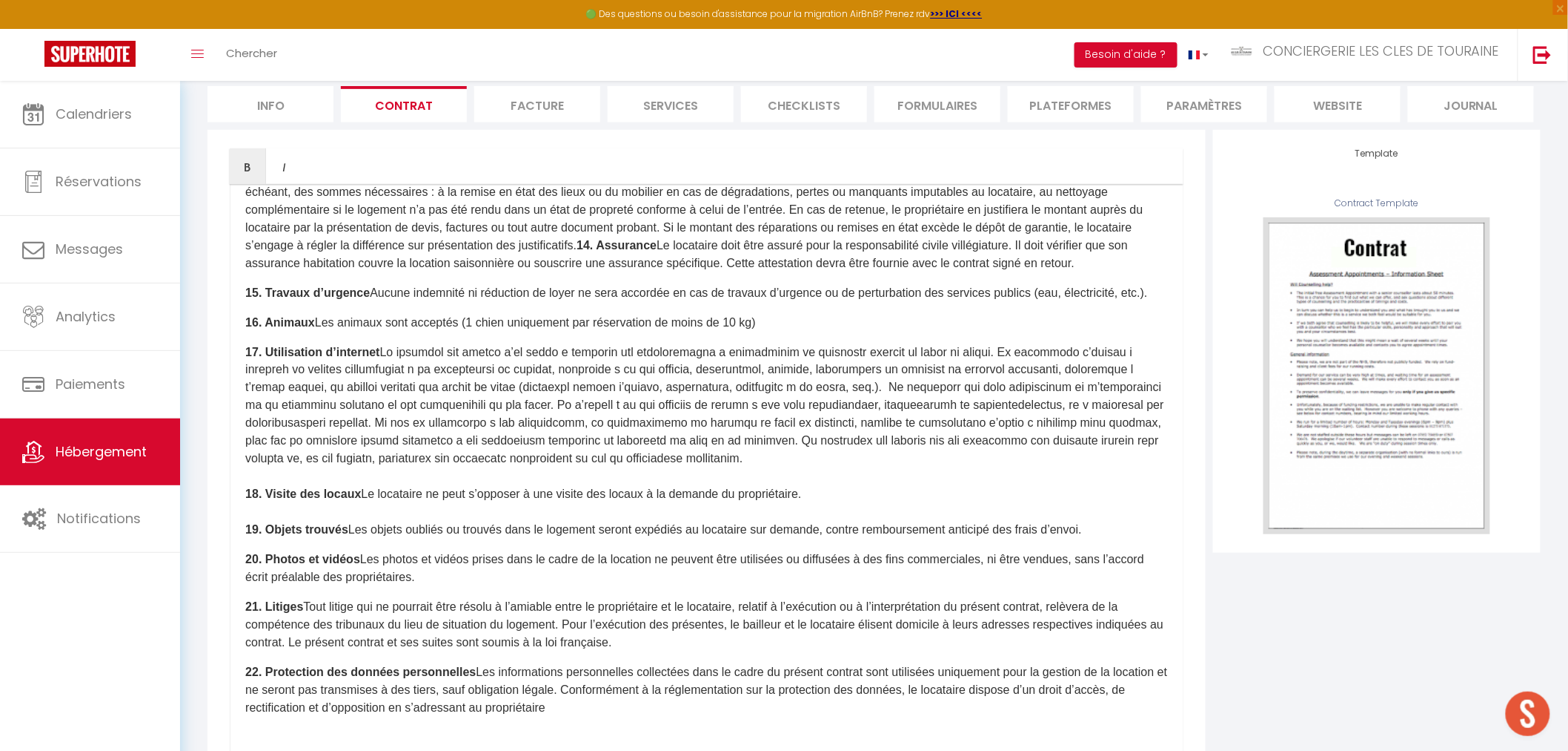
scroll to position [284, 0]
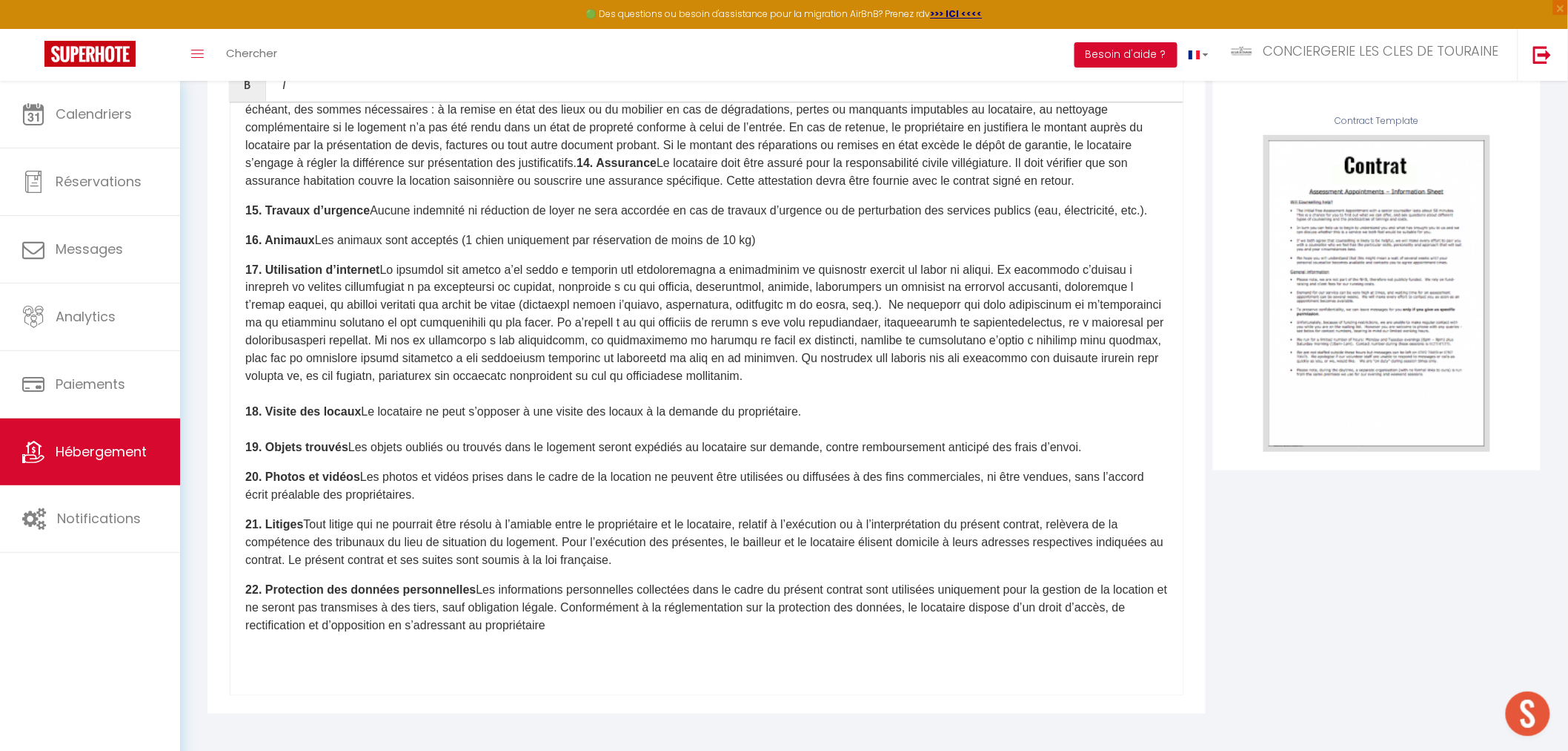
click at [401, 647] on p "​" at bounding box center [706, 656] width 922 height 18
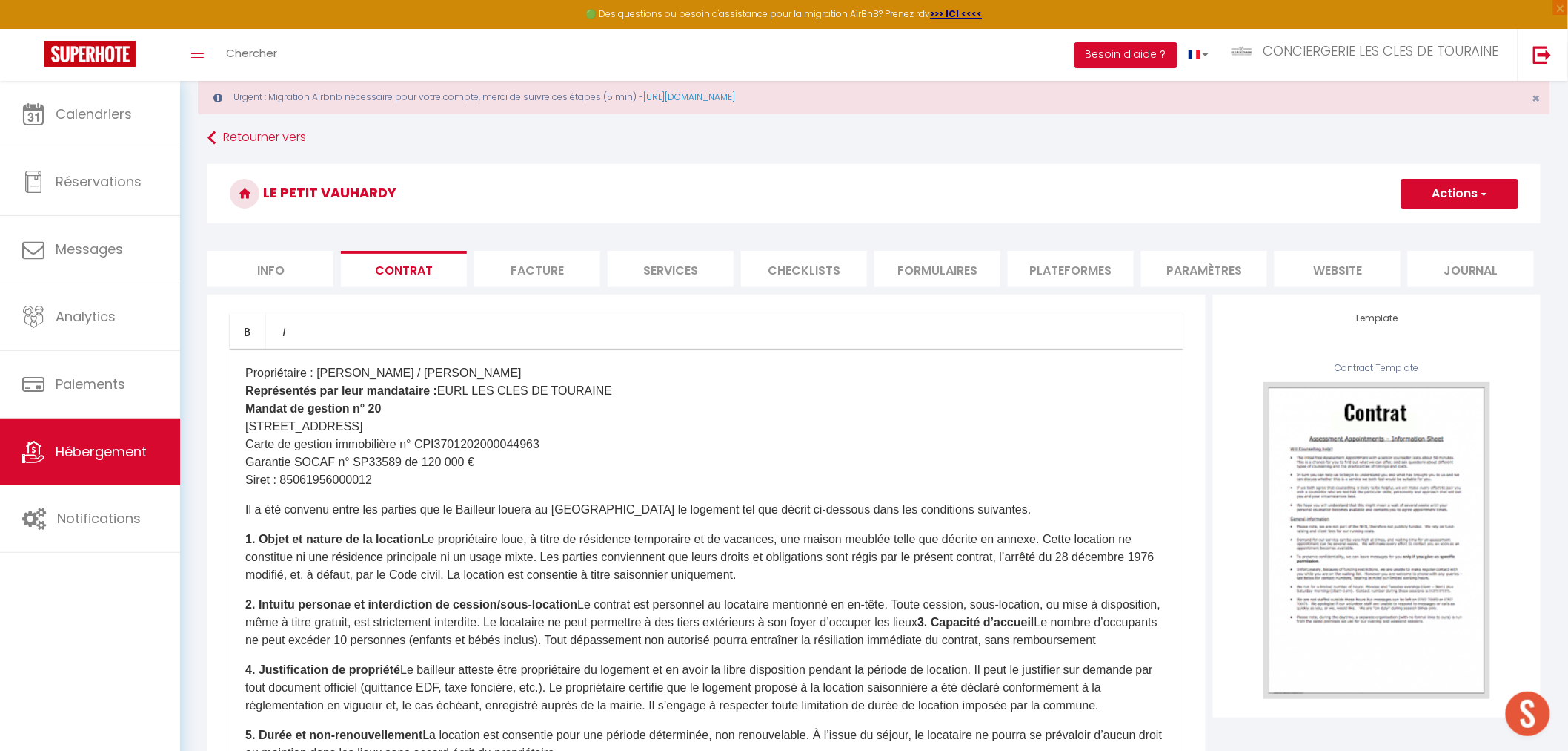
scroll to position [0, 0]
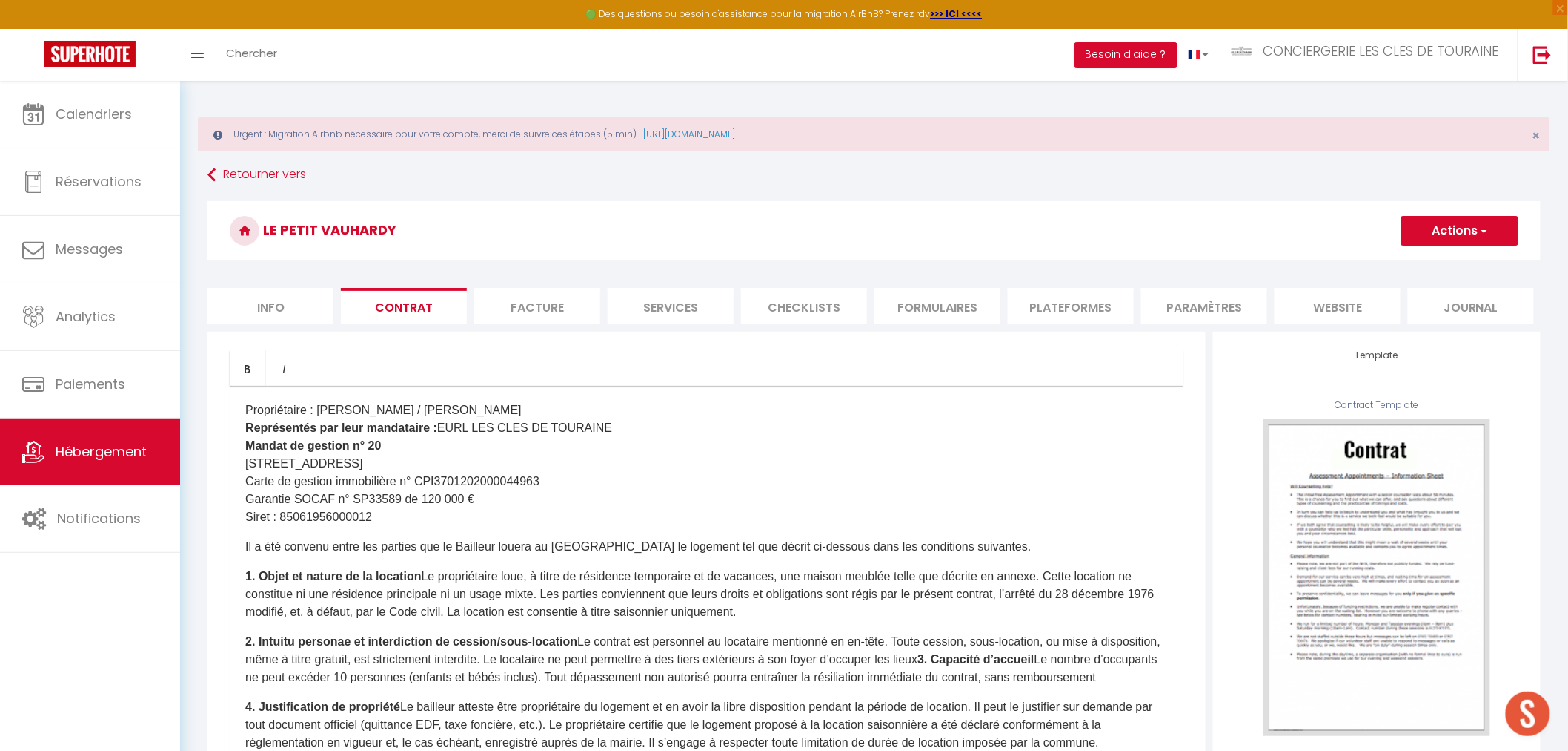
click at [1486, 228] on span "button" at bounding box center [1484, 230] width 10 height 15
click at [1347, 257] on link "Enregistrer" at bounding box center [1416, 263] width 203 height 19
click at [537, 308] on li "Facture" at bounding box center [538, 306] width 126 height 36
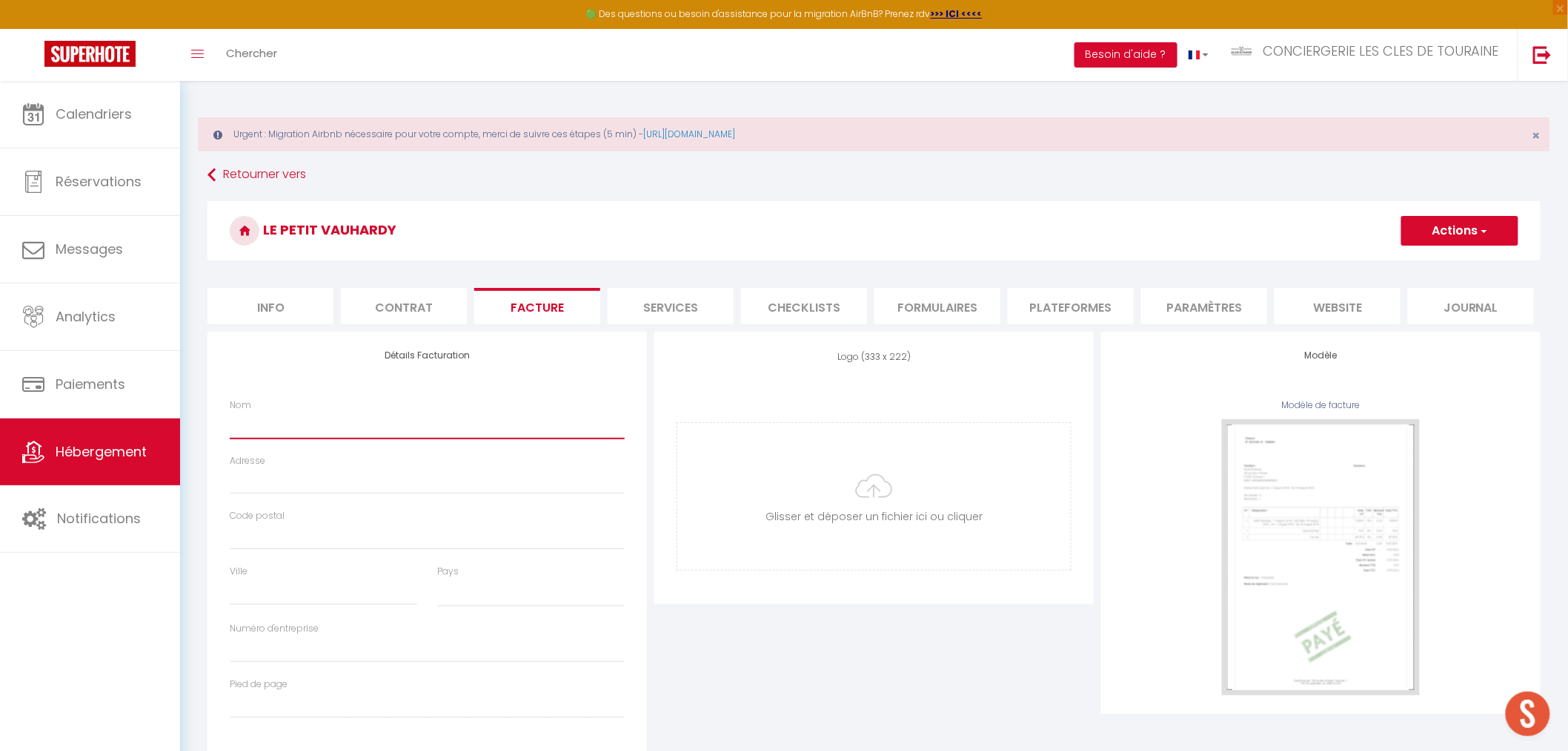
click at [324, 426] on input "Nom" at bounding box center [427, 425] width 395 height 27
paste input "EURL LES CLES DE TOURAINE"
click at [286, 475] on input "Adresse" at bounding box center [427, 480] width 395 height 27
click at [251, 479] on input "Adresse" at bounding box center [427, 480] width 395 height 27
paste input "10 allée Degas"
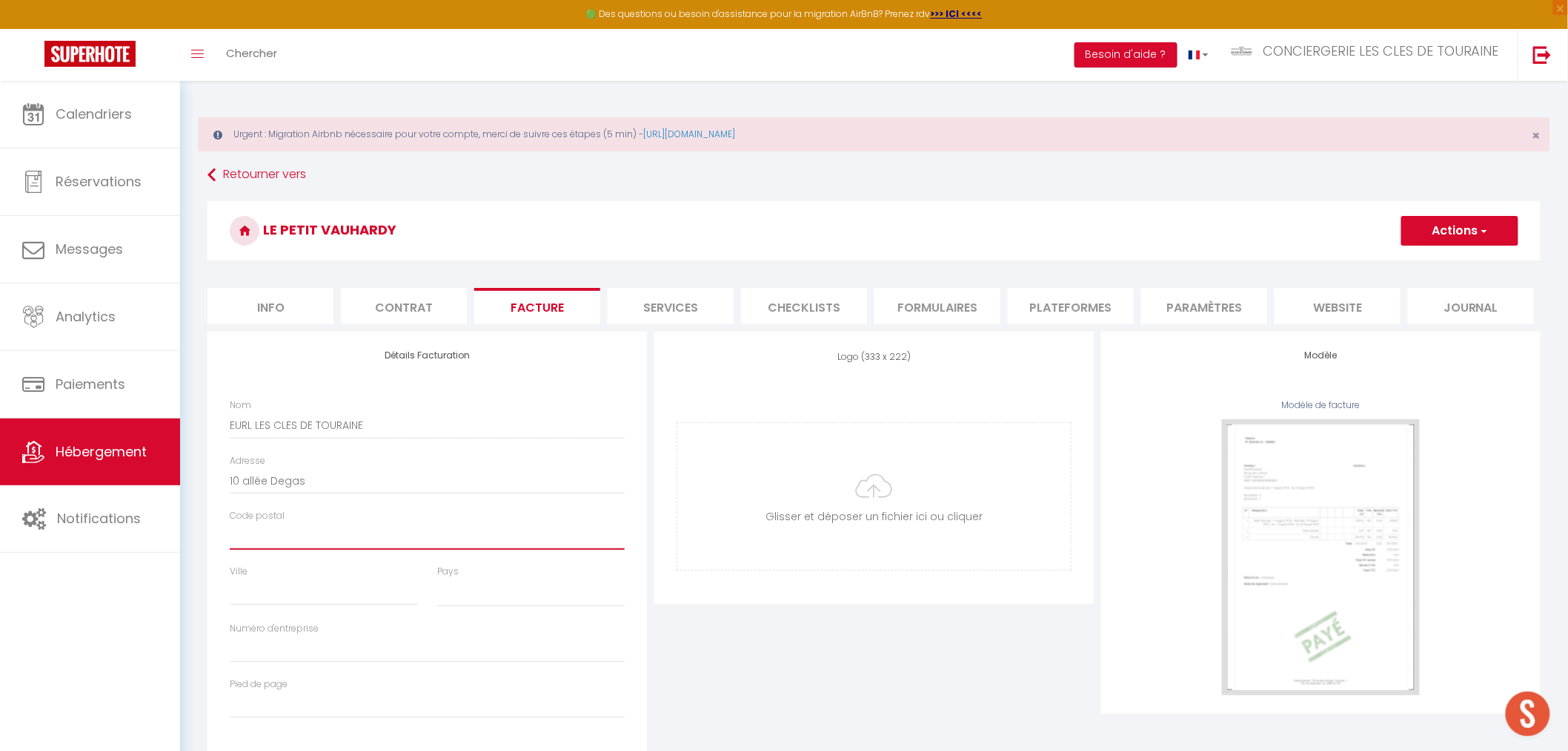
click at [250, 535] on input "Code postal" at bounding box center [427, 536] width 395 height 27
click at [438, 589] on select "[GEOGRAPHIC_DATA] [GEOGRAPHIC_DATA] [GEOGRAPHIC_DATA] [GEOGRAPHIC_DATA] [GEOGRA…" at bounding box center [532, 593] width 188 height 28
click at [438, 579] on select "[GEOGRAPHIC_DATA] [GEOGRAPHIC_DATA] [GEOGRAPHIC_DATA] [GEOGRAPHIC_DATA] [GEOGRA…" at bounding box center [532, 593] width 188 height 28
click at [397, 655] on input "Numéro d'entreprise" at bounding box center [427, 649] width 395 height 27
click at [283, 651] on input "Numéro d'entreprise" at bounding box center [427, 649] width 395 height 27
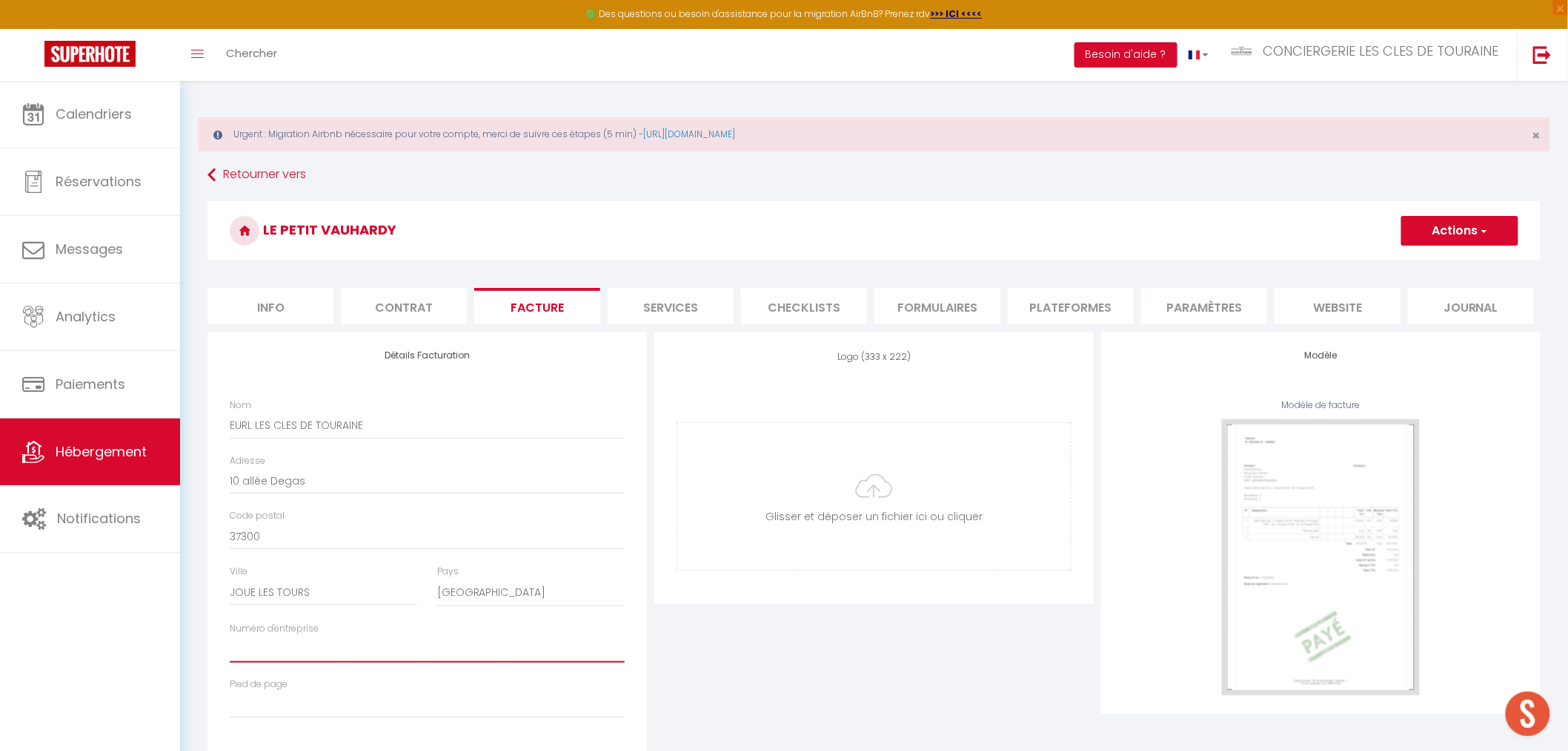
paste input "Siret : 85061956000012"
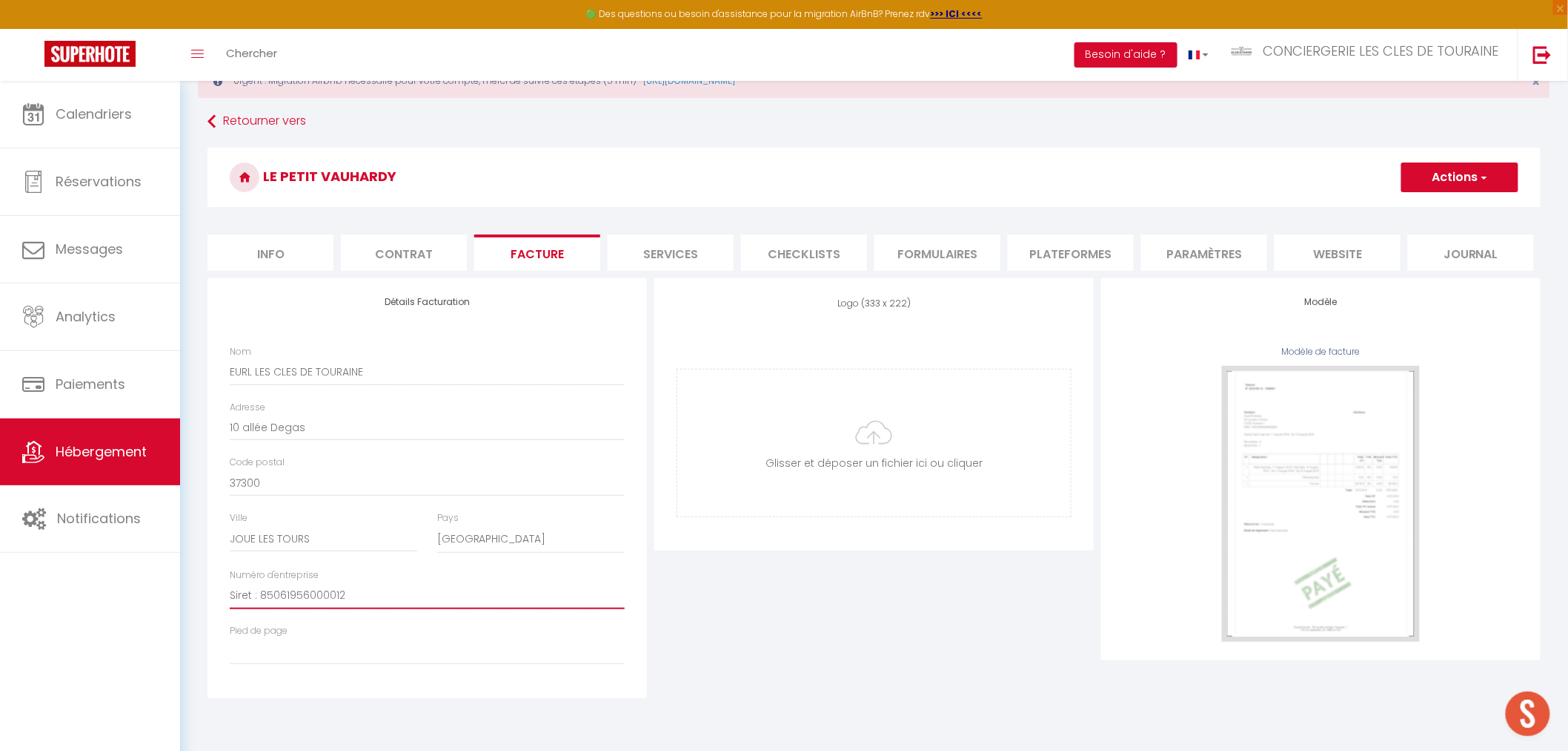
scroll to position [80, 0]
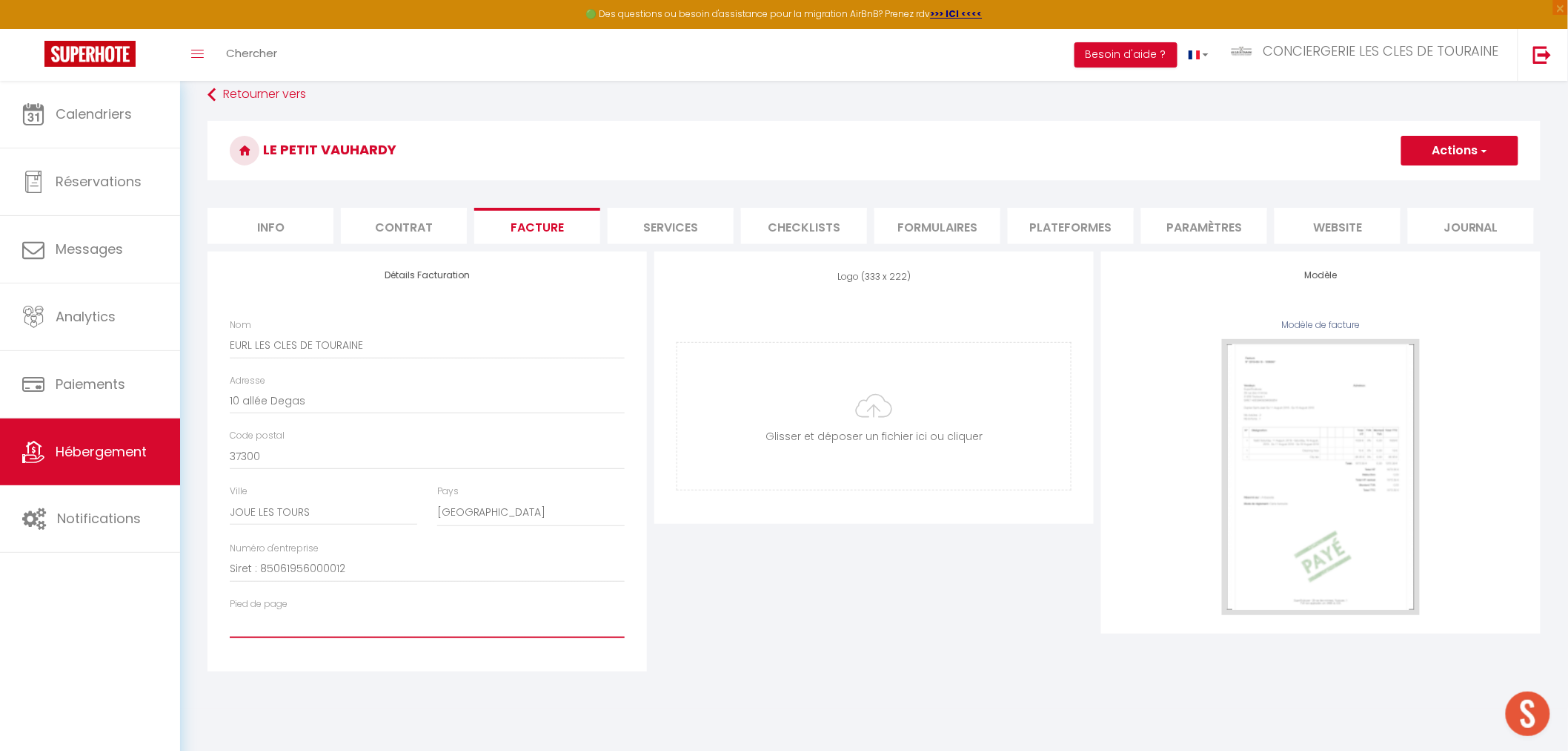
click at [265, 632] on input "Pied de page" at bounding box center [427, 624] width 395 height 27
click at [302, 622] on input "Pied de page" at bounding box center [427, 624] width 395 height 27
paste input "Carte de gestion immobilière n° CPI3701202000044963 / Garantie SOCAF n° SP33589…"
click at [855, 421] on input "file" at bounding box center [874, 416] width 394 height 147
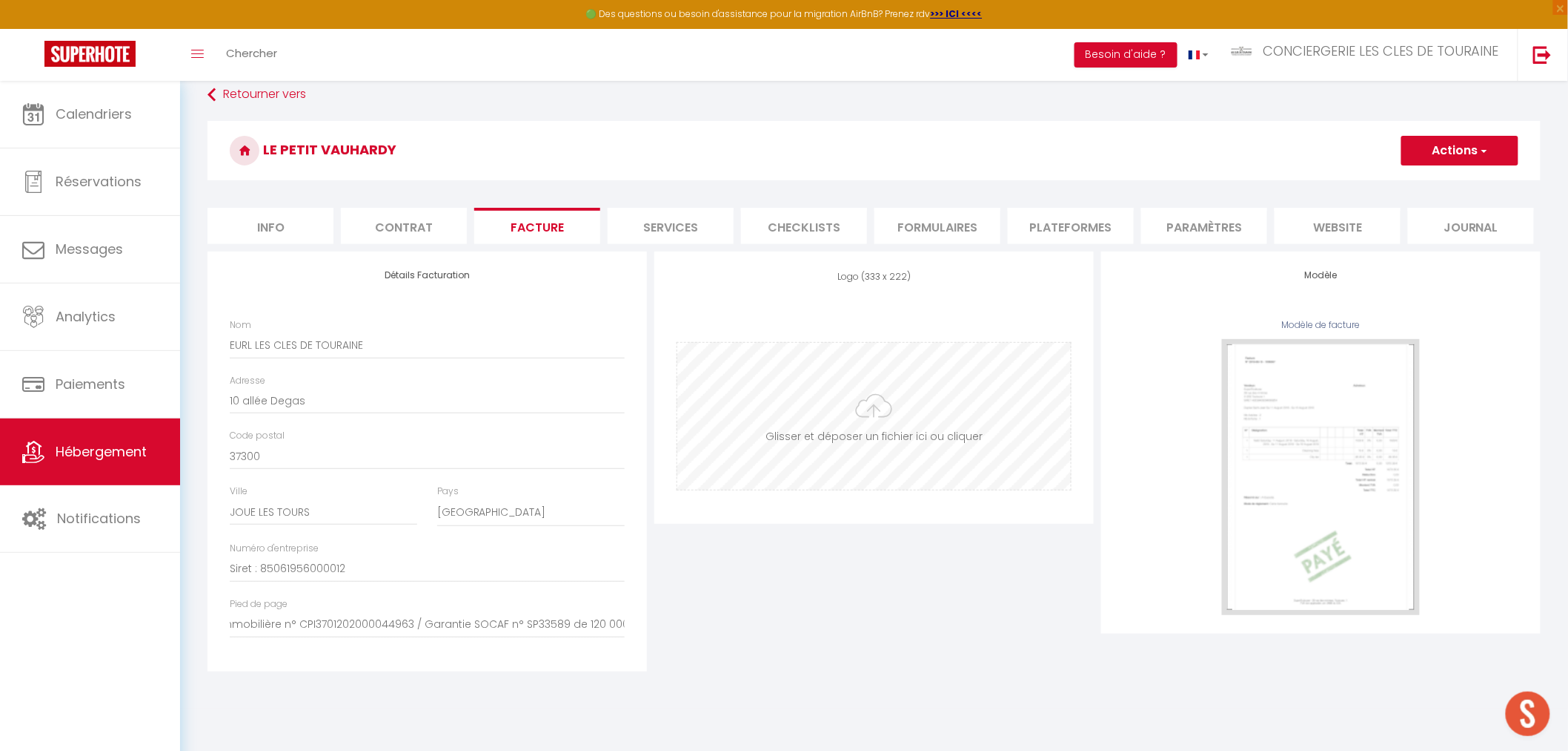
scroll to position [0, 0]
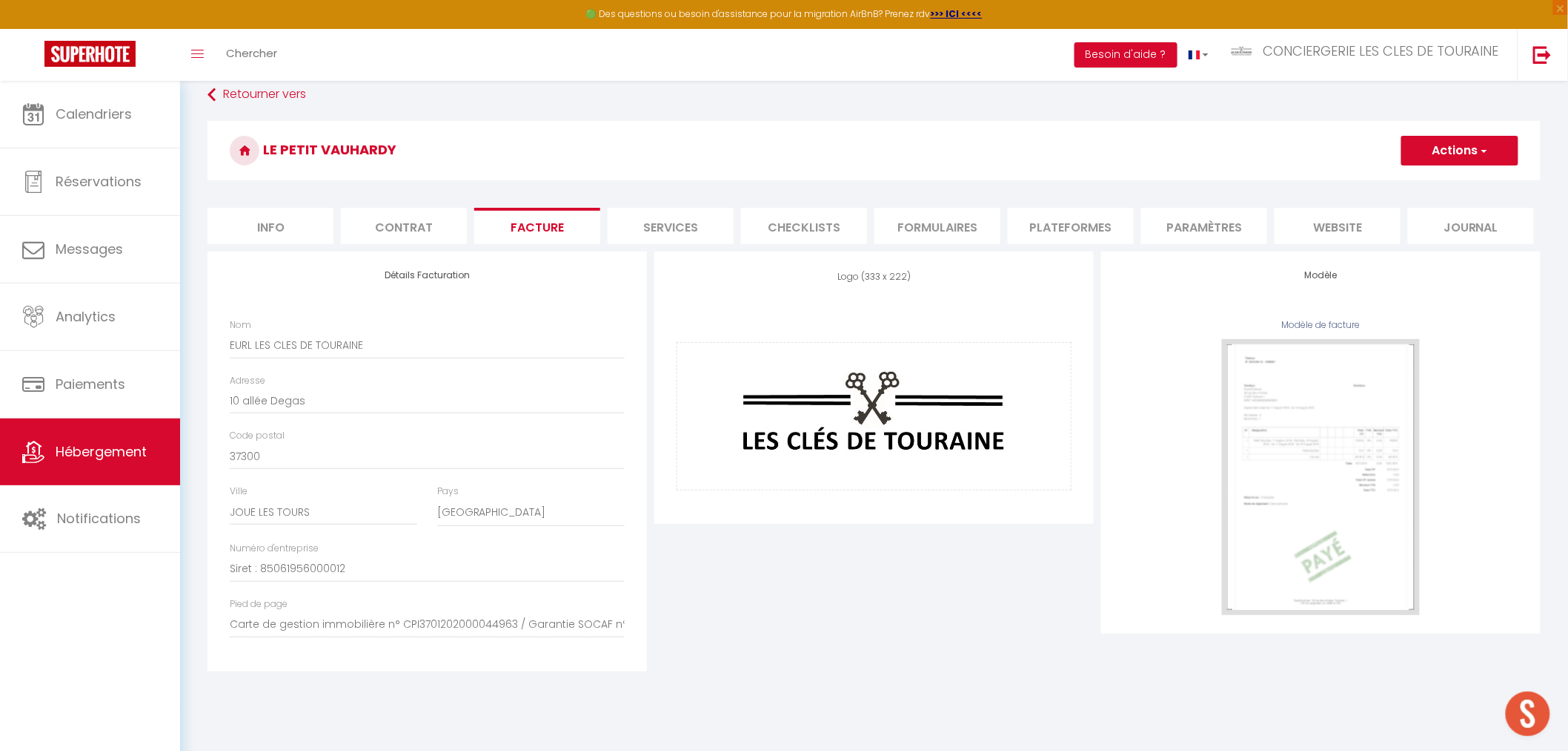
click at [1443, 142] on button "Actions" at bounding box center [1460, 151] width 117 height 30
click at [1432, 179] on link "Enregistrer" at bounding box center [1459, 183] width 117 height 19
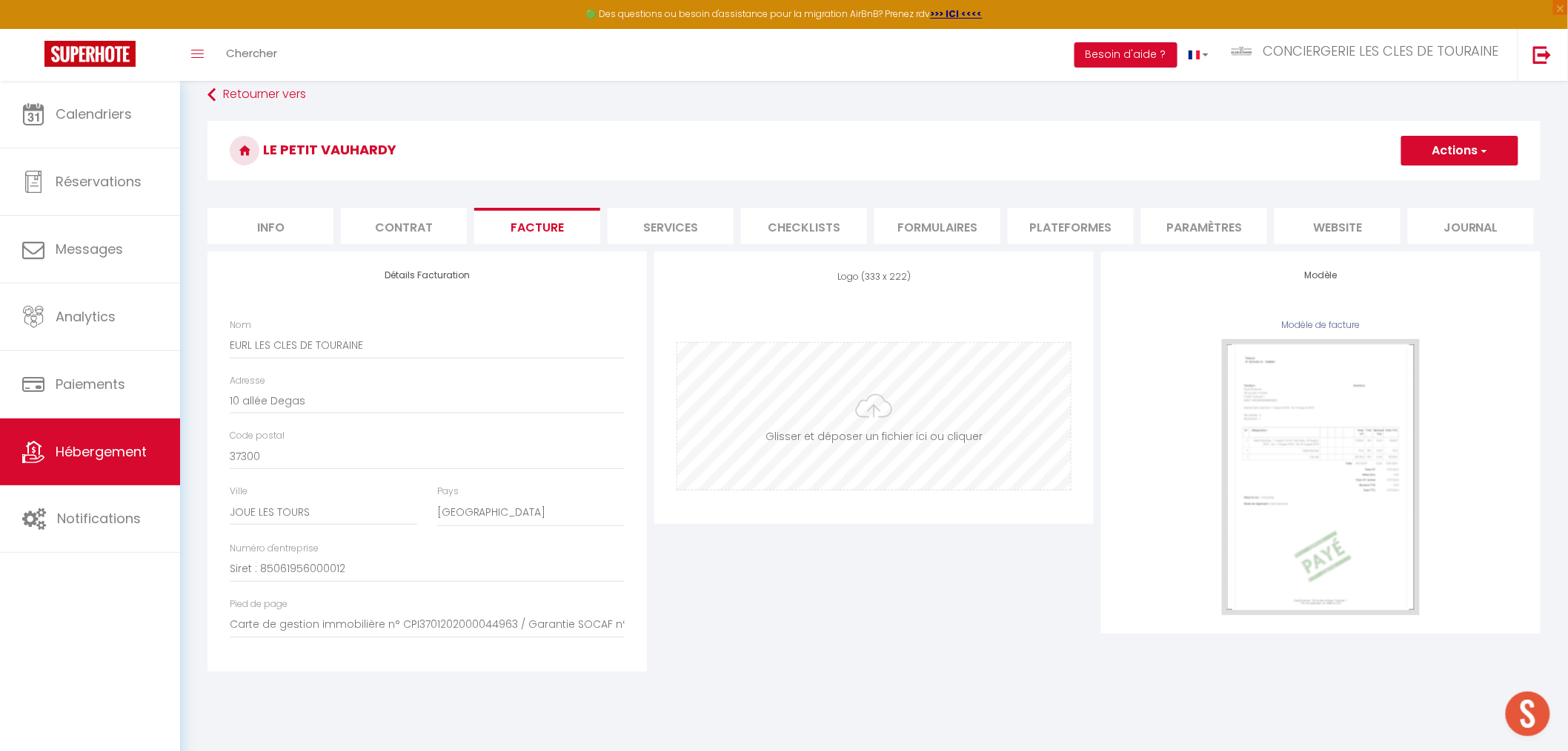
click at [891, 413] on input "file" at bounding box center [874, 416] width 394 height 147
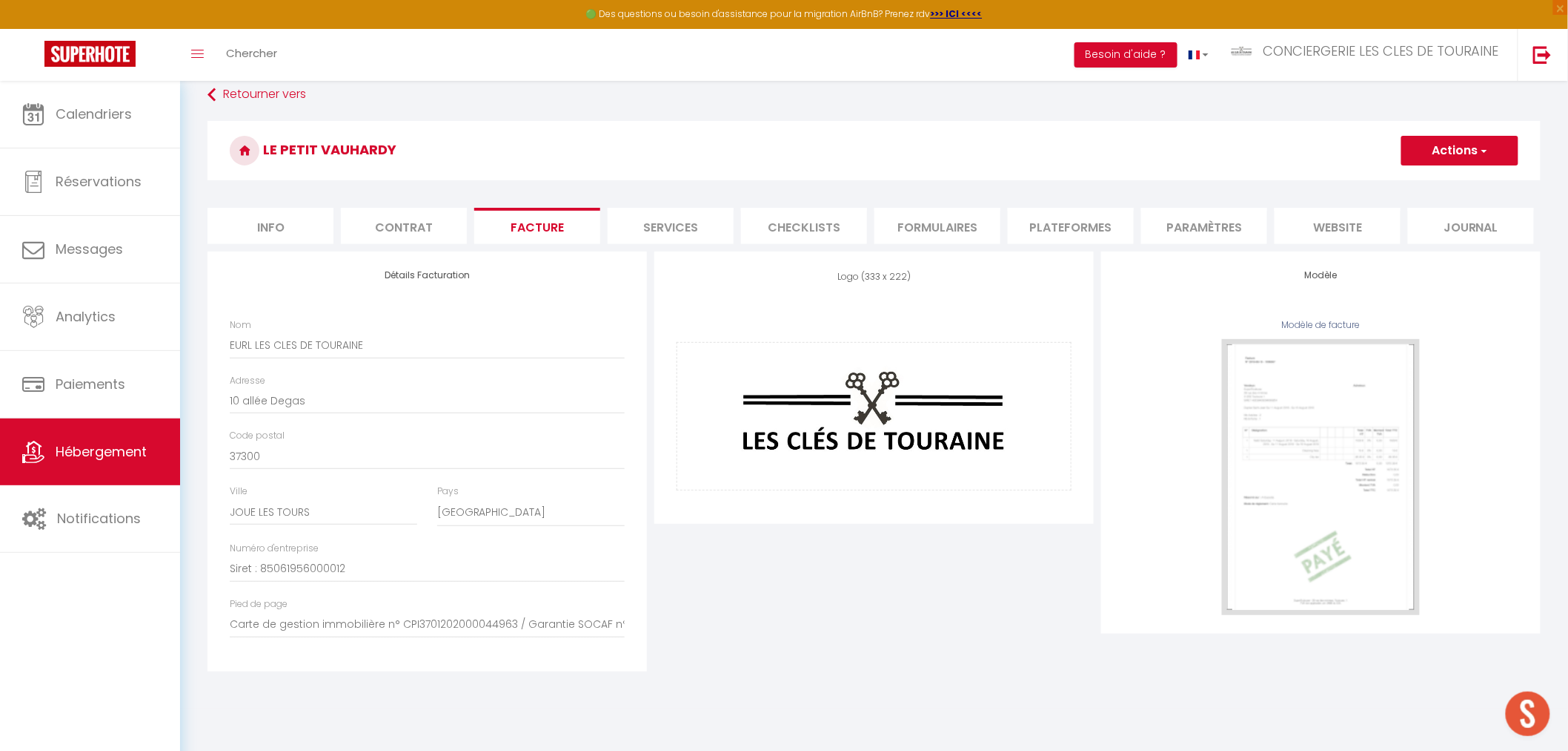
click at [1442, 144] on button "Actions" at bounding box center [1460, 151] width 117 height 30
click at [1432, 180] on link "Enregistrer" at bounding box center [1459, 183] width 117 height 19
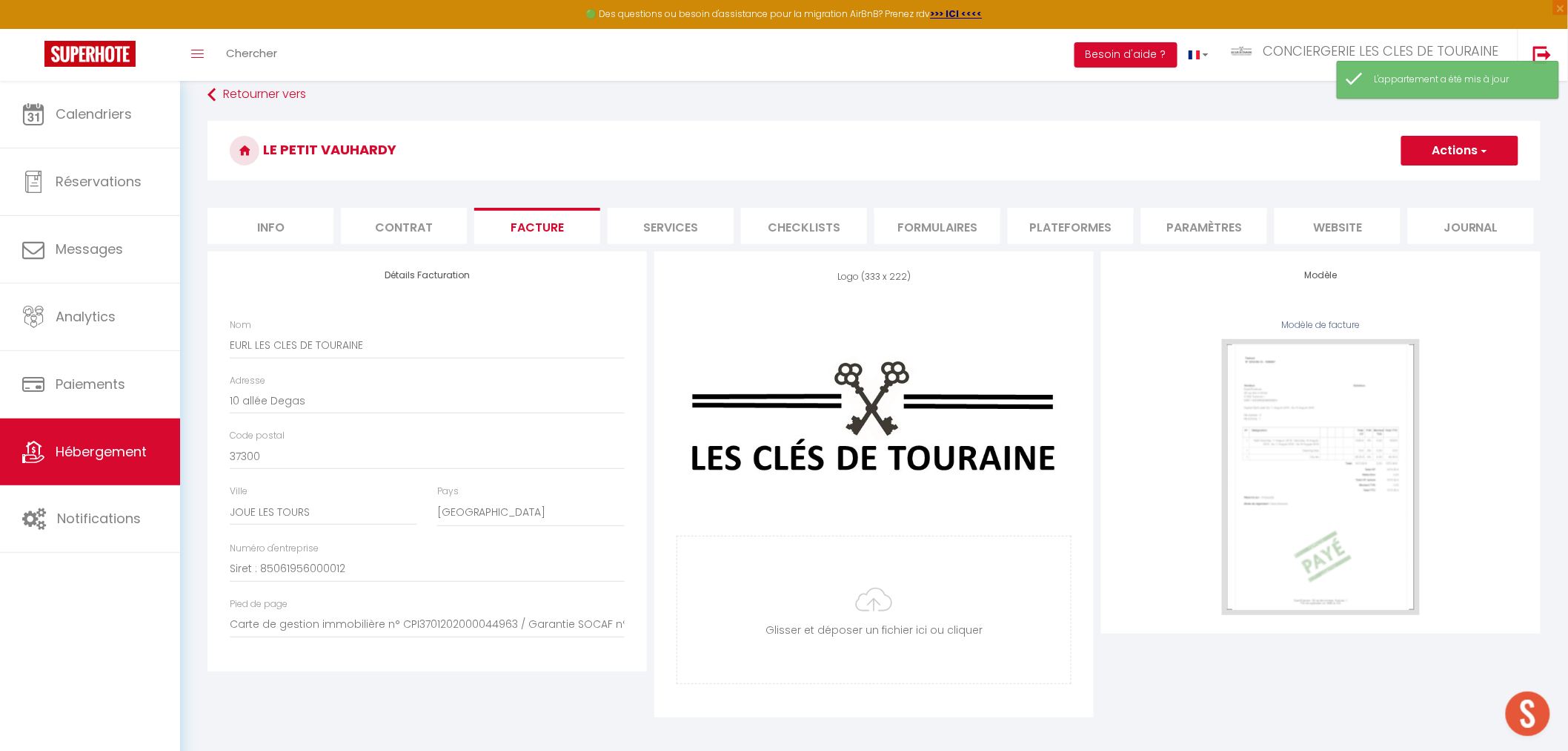
click at [699, 221] on li "Services" at bounding box center [671, 226] width 126 height 36
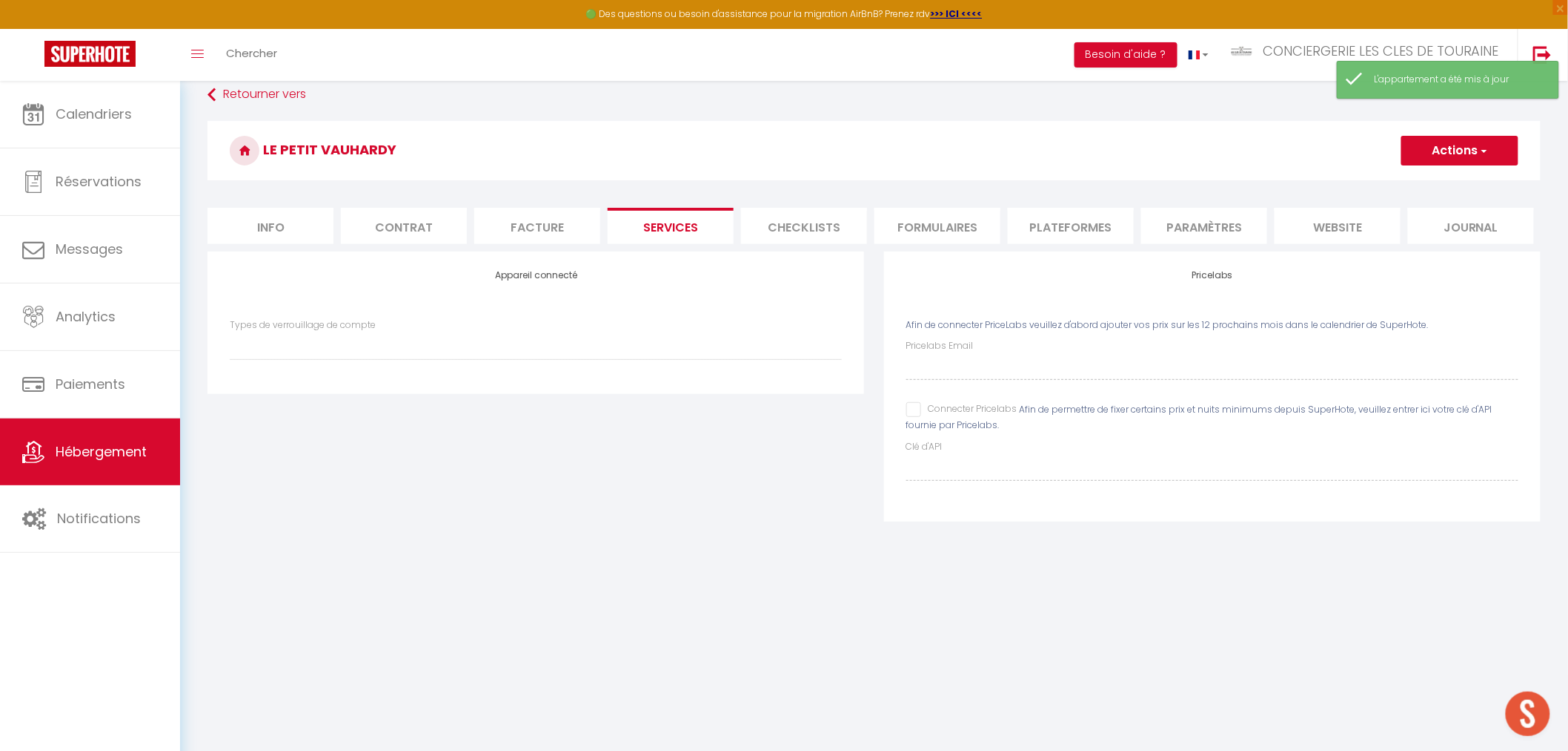
click at [787, 224] on li "Checklists" at bounding box center [804, 226] width 126 height 36
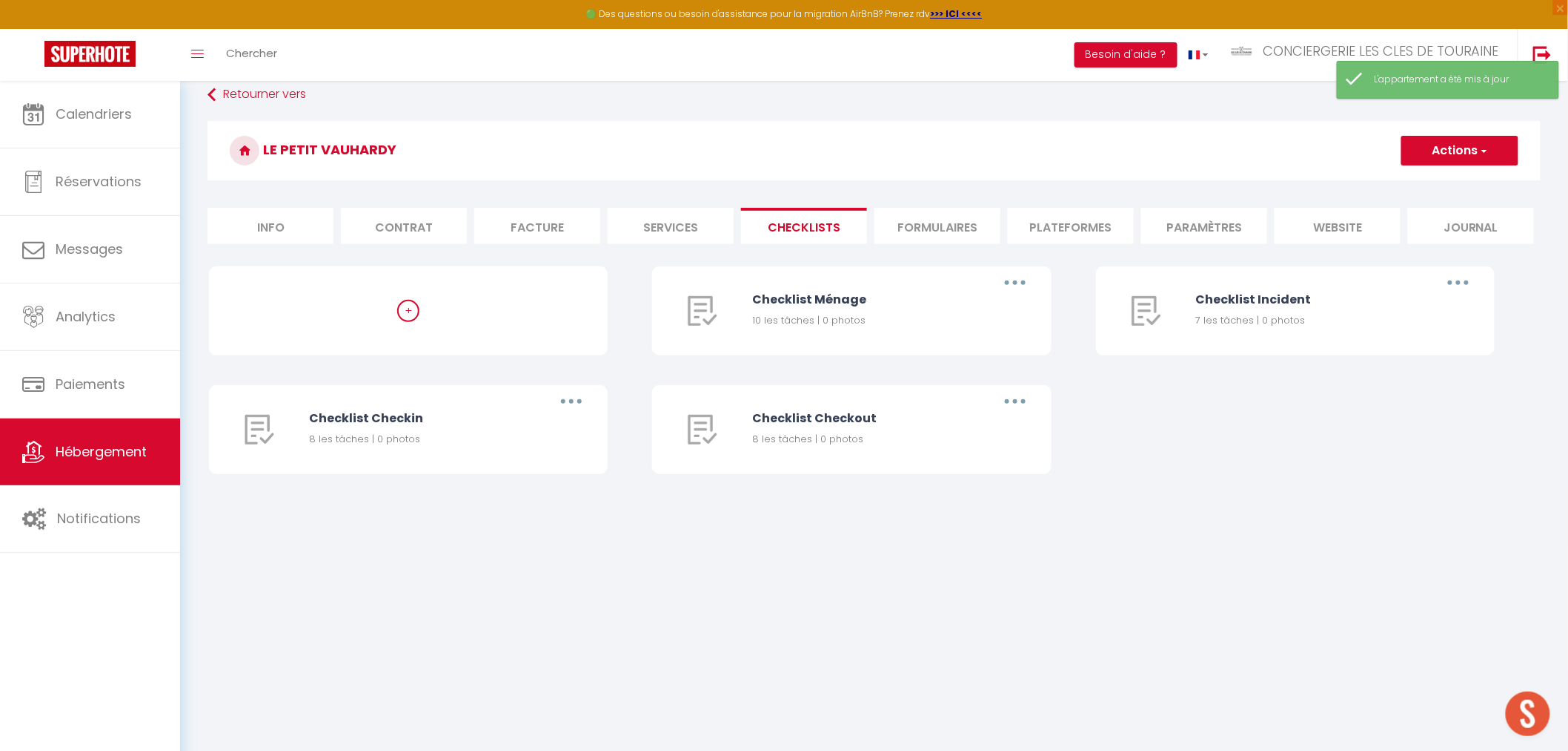
click at [953, 220] on li "Formulaires" at bounding box center [937, 226] width 126 height 36
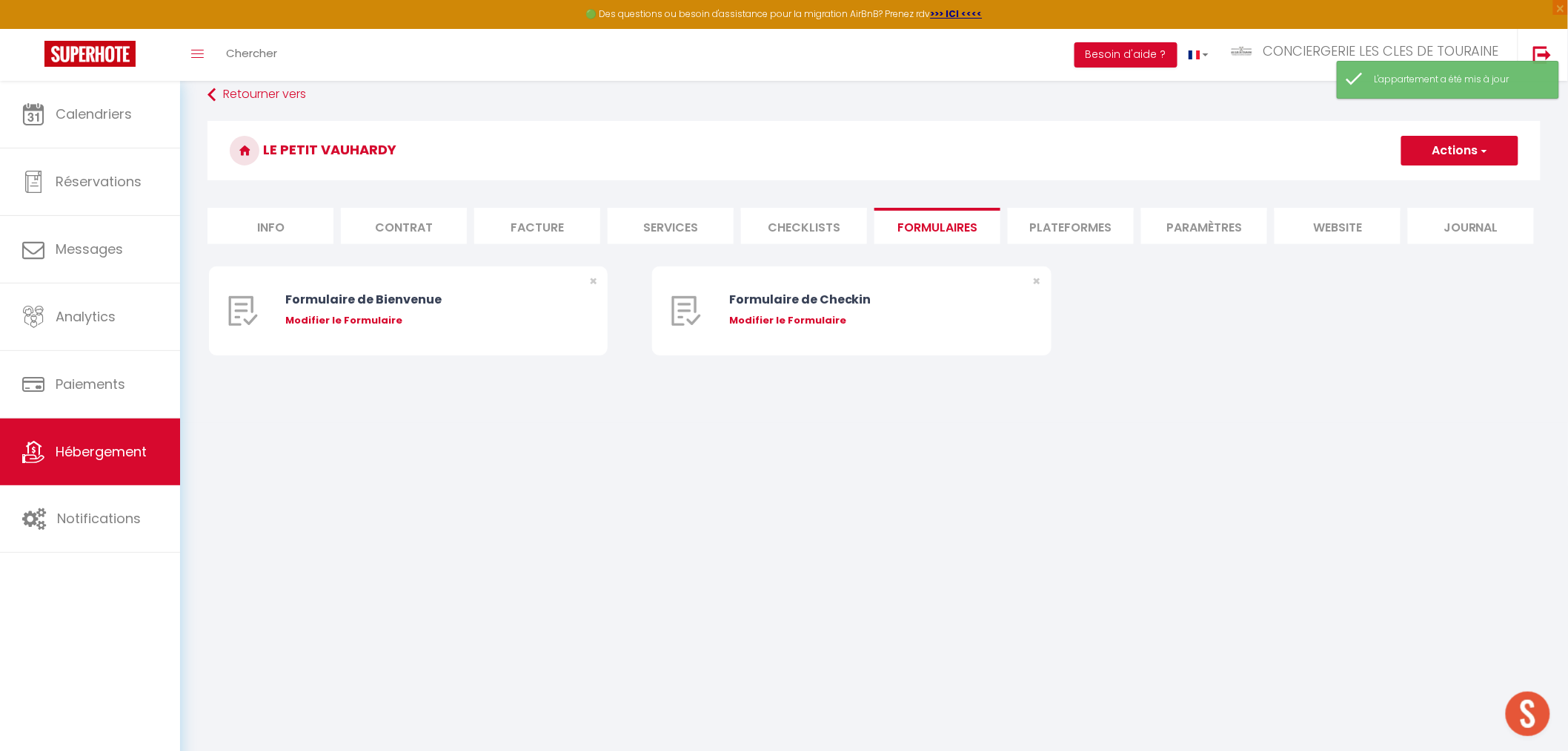
click at [1046, 228] on li "Plateformes" at bounding box center [1071, 226] width 126 height 36
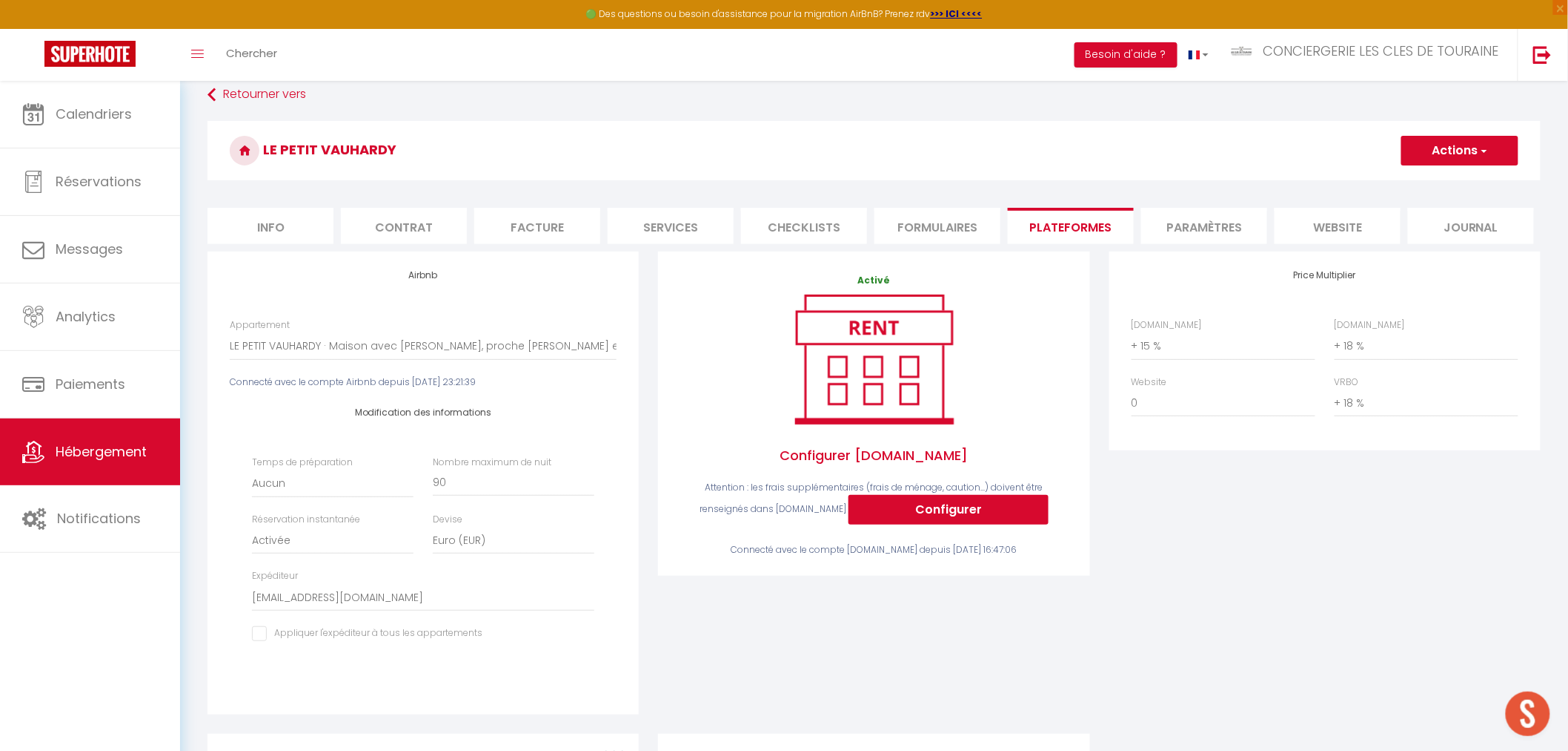
click at [1219, 235] on li "Paramètres" at bounding box center [1204, 226] width 126 height 36
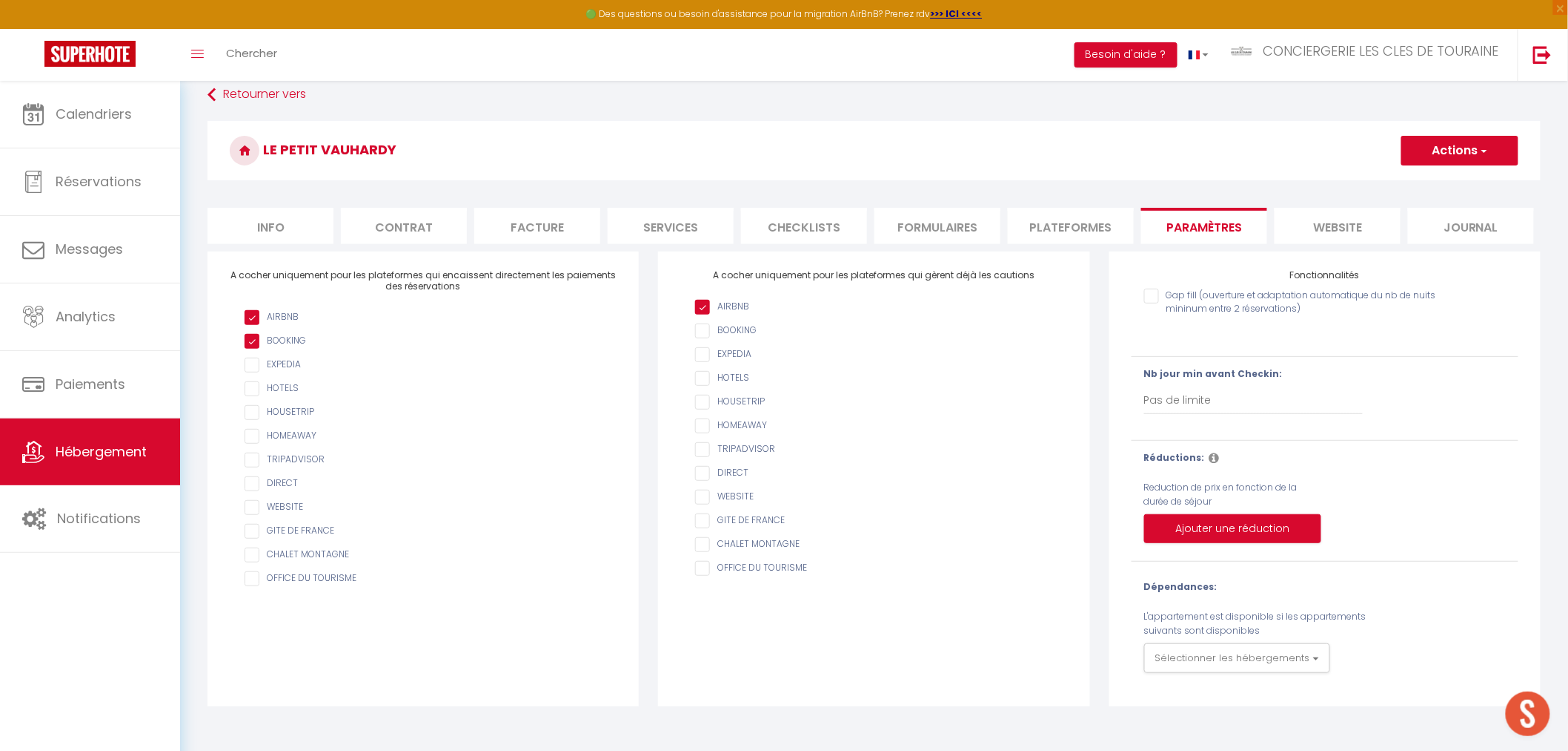
click at [256, 366] on input "checkbox" at bounding box center [431, 364] width 372 height 15
click at [255, 430] on input "checkbox" at bounding box center [431, 436] width 372 height 15
click at [705, 472] on input "AIRBNB" at bounding box center [881, 473] width 372 height 15
click at [1204, 405] on select "Pas de limite 1 2 3 4 5 6 7" at bounding box center [1254, 400] width 220 height 28
click at [1144, 386] on select "Pas de limite 1 2 3 4 5 6 7" at bounding box center [1254, 400] width 220 height 28
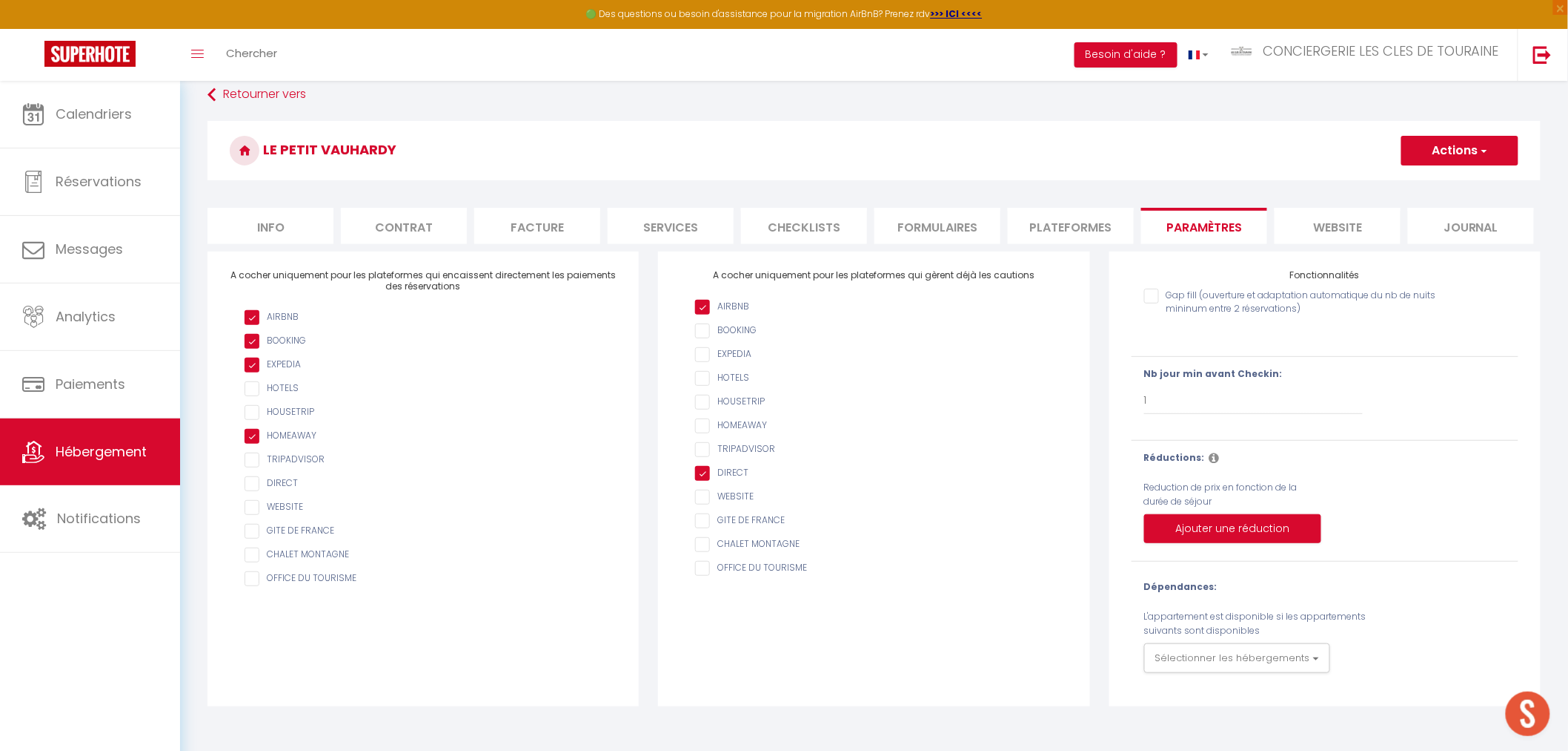
click at [1341, 228] on li "website" at bounding box center [1338, 226] width 126 height 36
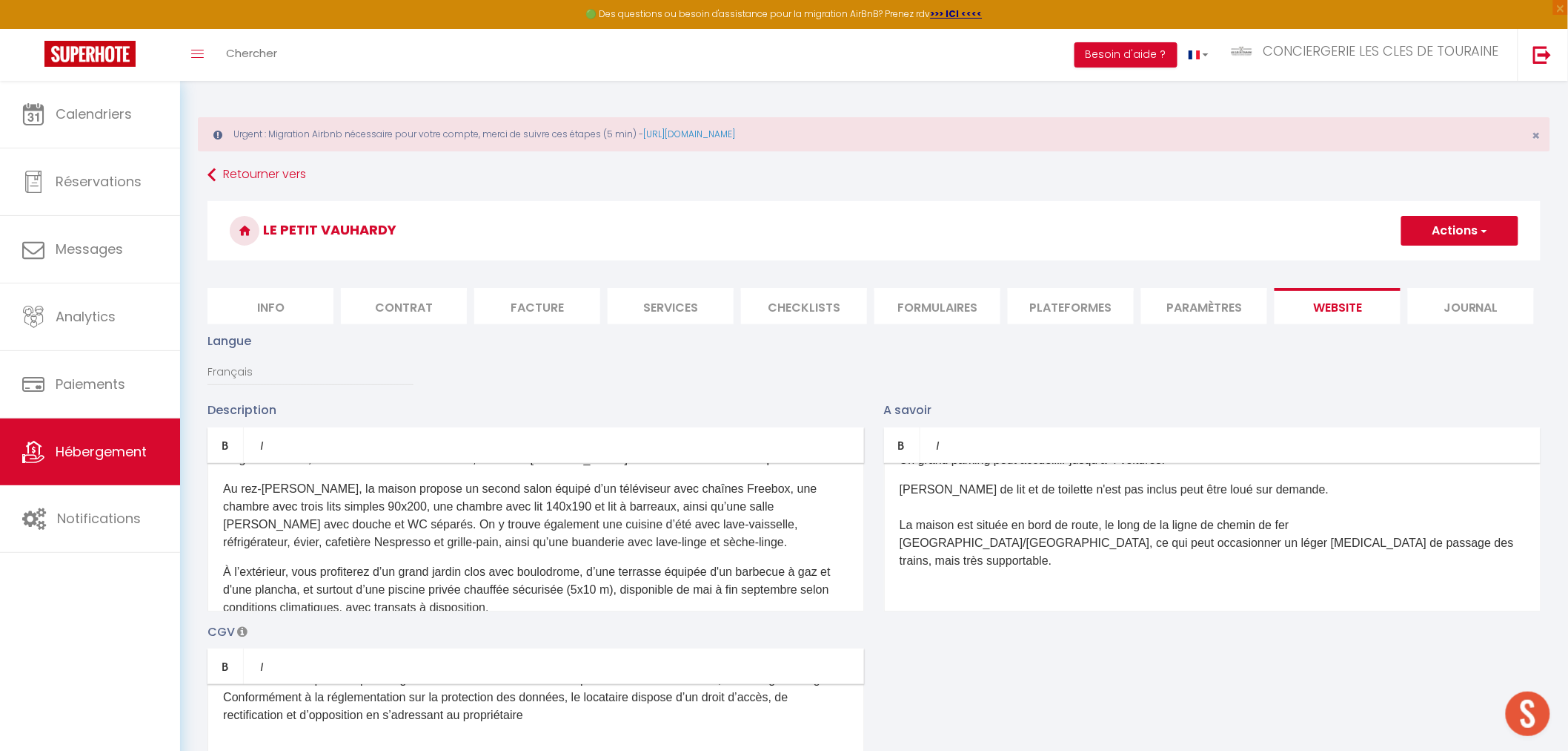
click at [1451, 228] on button "Actions" at bounding box center [1460, 231] width 117 height 30
click at [1427, 260] on input "Enregistrer" at bounding box center [1443, 263] width 55 height 15
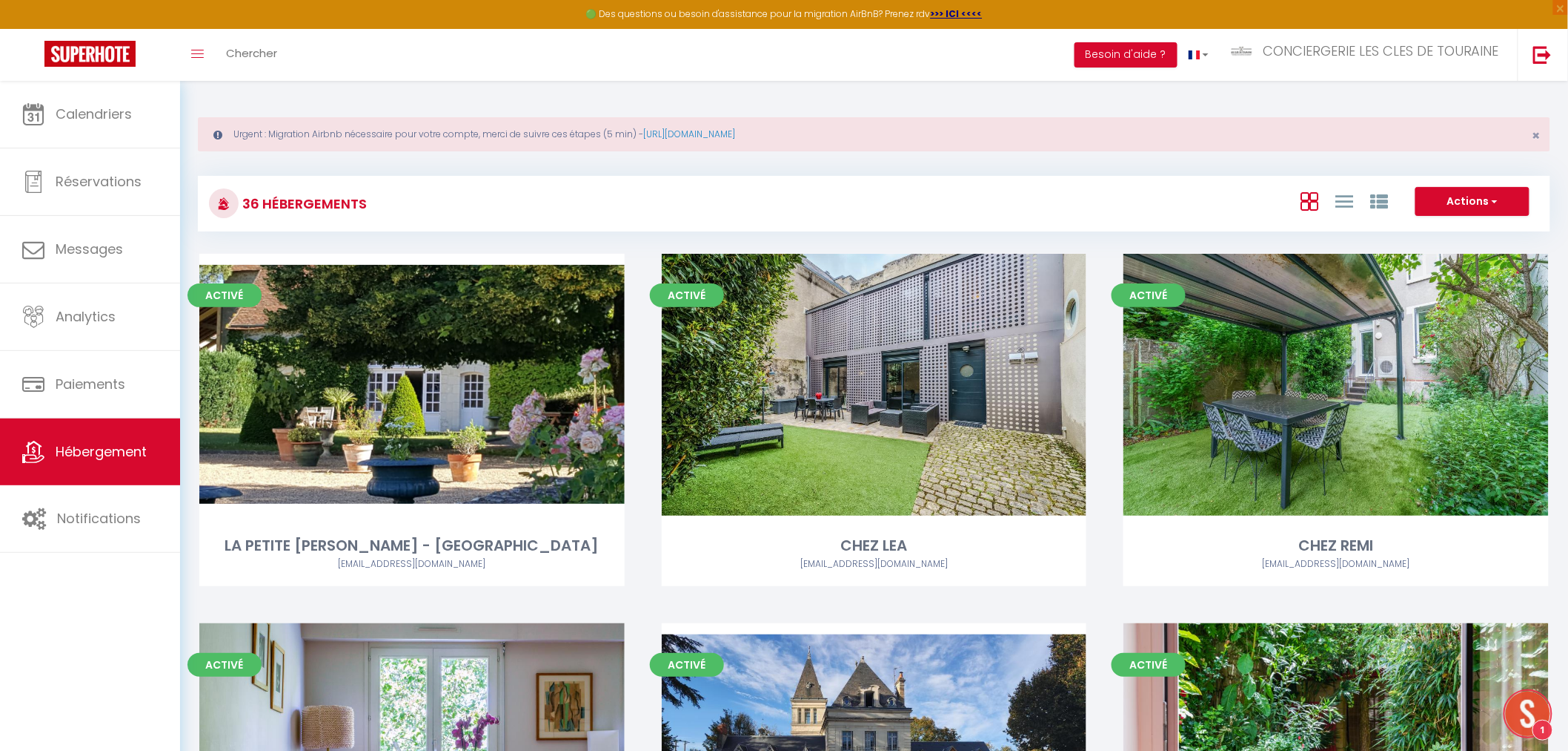
scroll to position [68, 0]
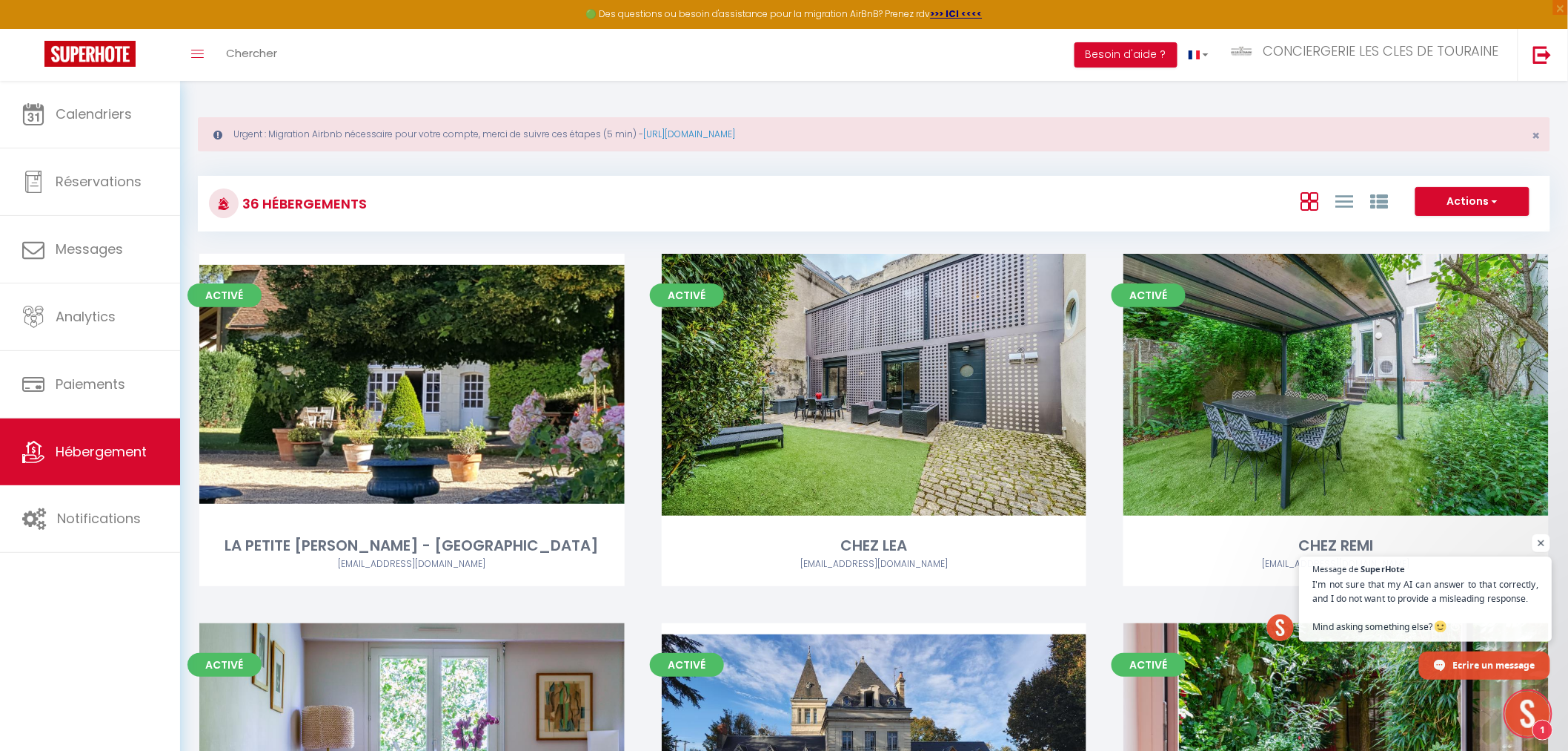
click at [1430, 606] on span "I'm not sure that my AI can answer to that correctly, and I do not want to prov…" at bounding box center [1426, 605] width 226 height 57
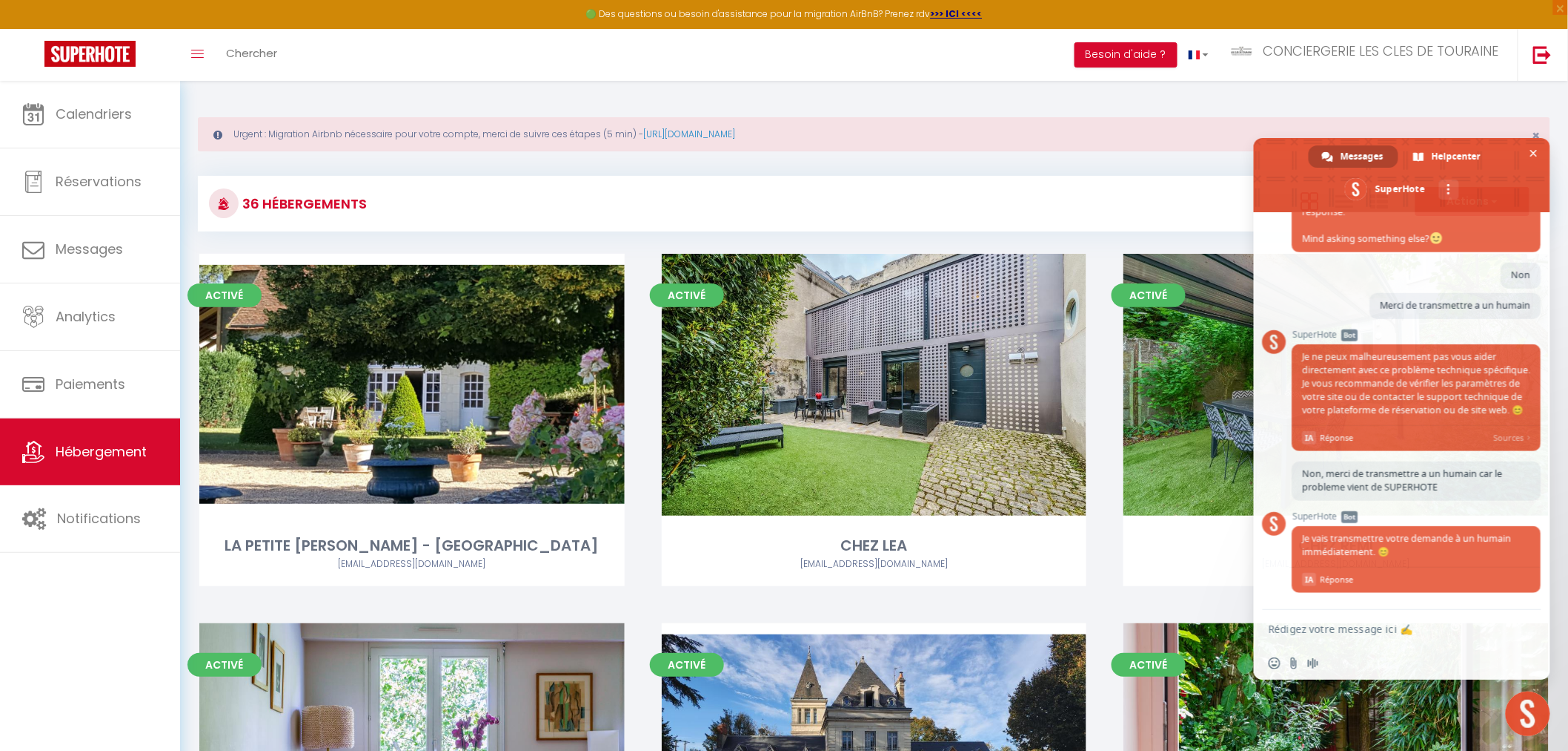
scroll to position [432, 0]
click at [1536, 154] on span "Fermer le chat" at bounding box center [1534, 153] width 7 height 7
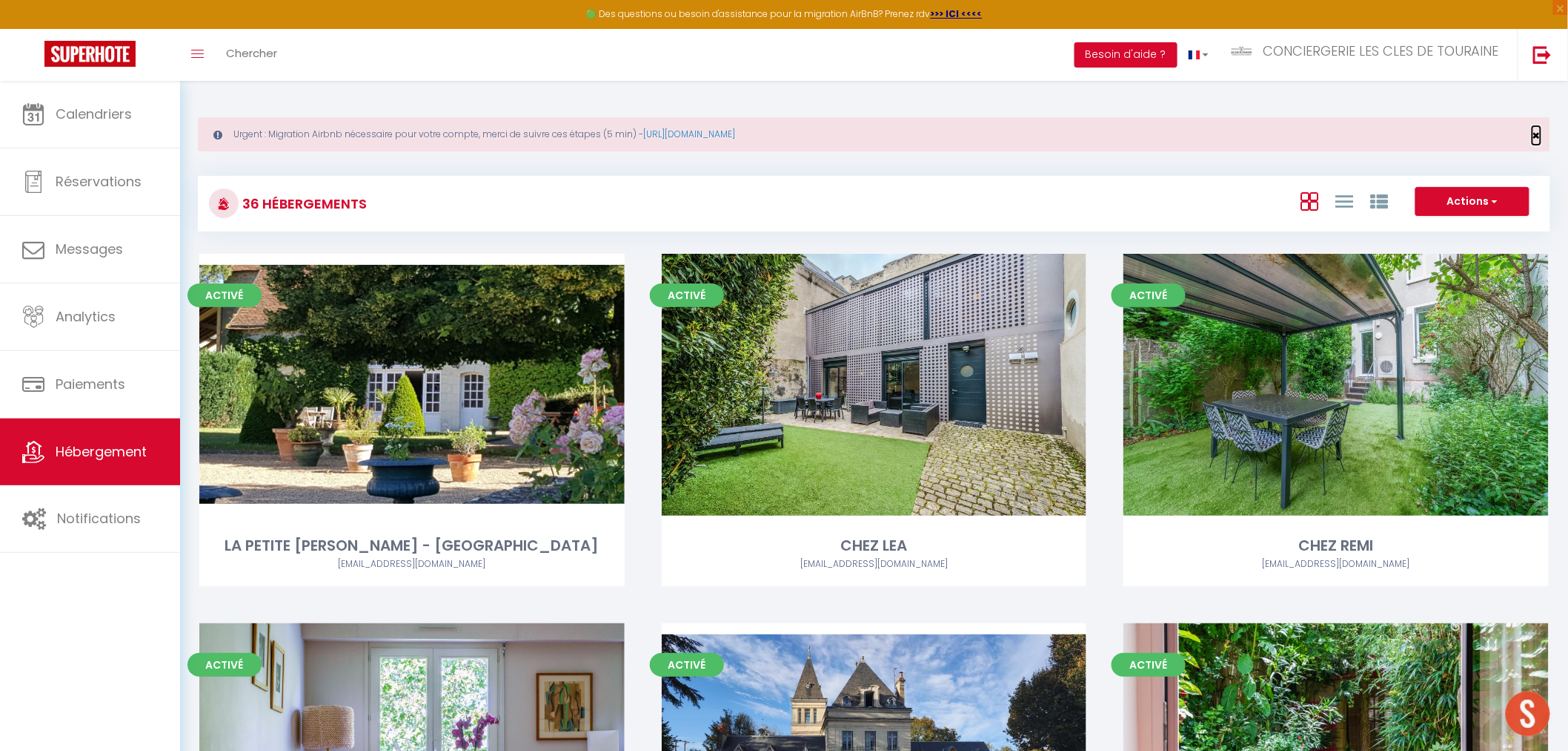
click at [1539, 138] on span "×" at bounding box center [1537, 135] width 8 height 19
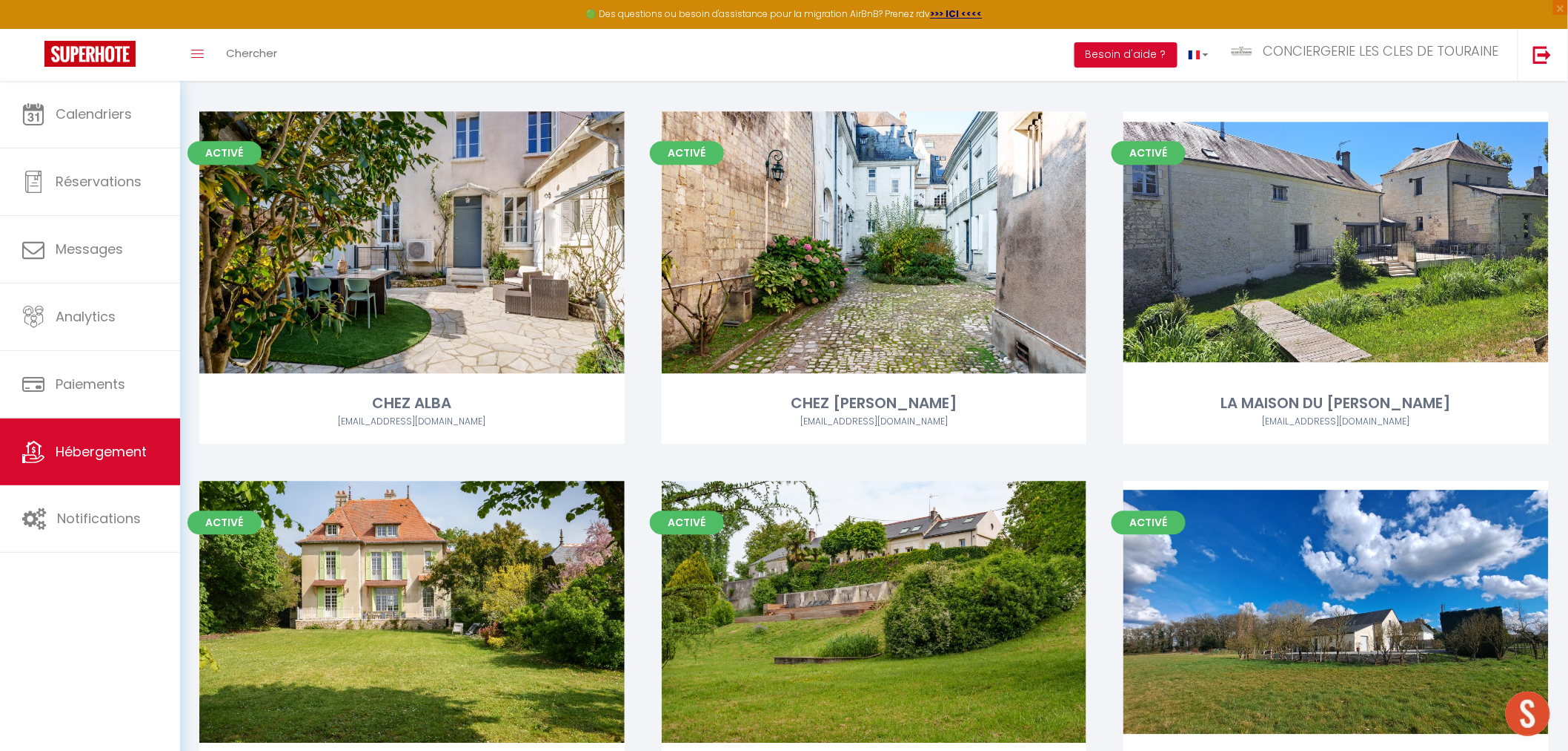
scroll to position [3892, 0]
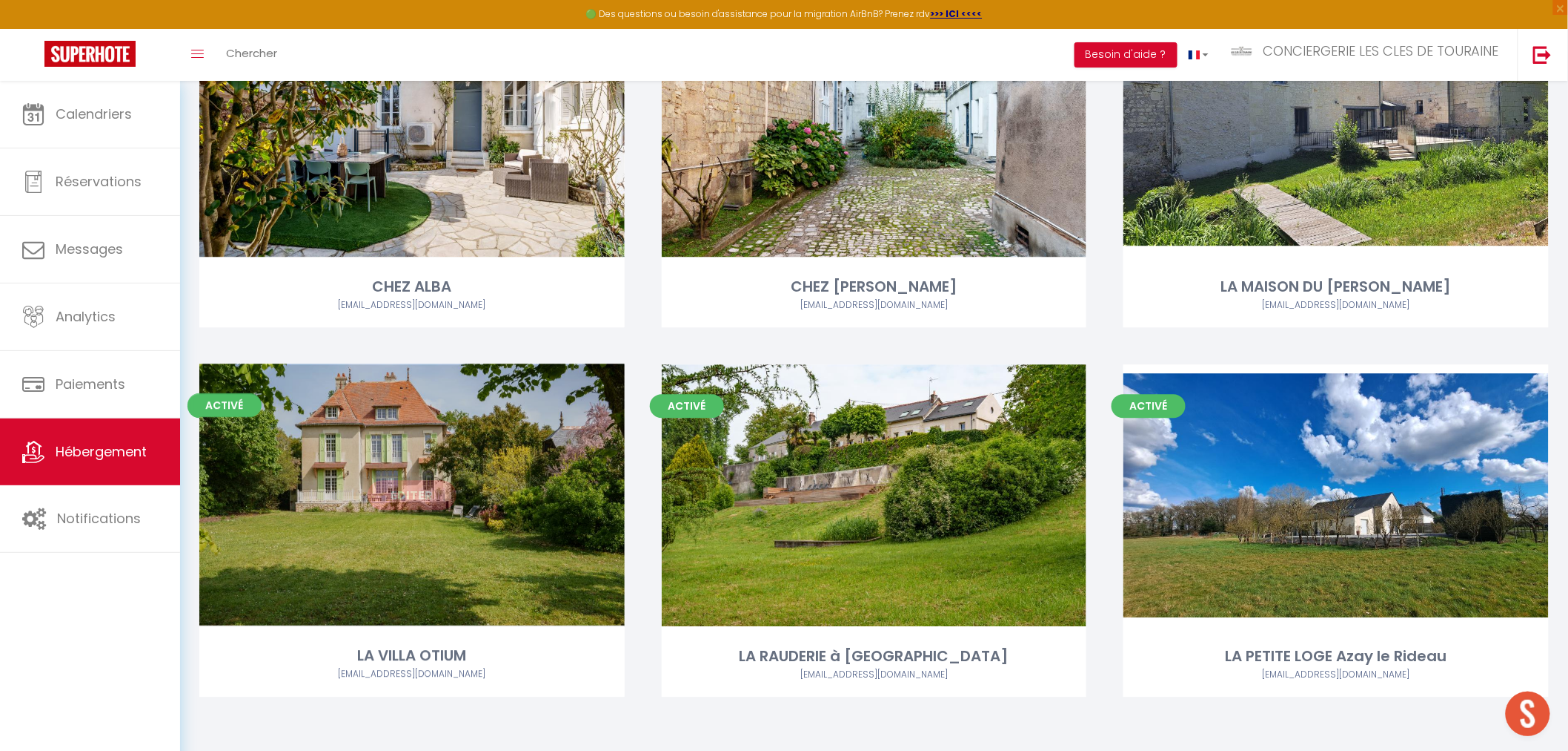
click at [401, 483] on link "Editer" at bounding box center [412, 495] width 89 height 30
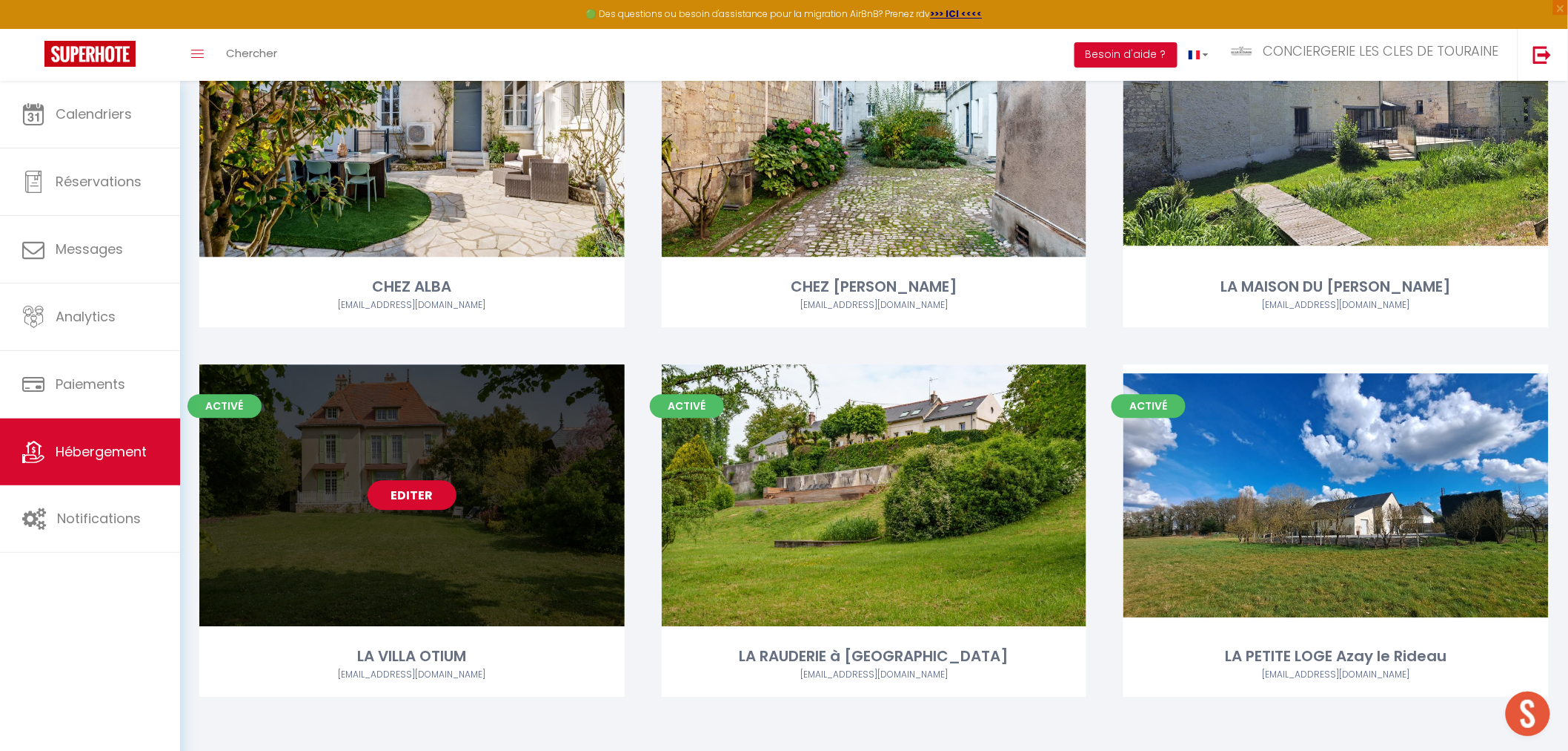
click at [404, 492] on link "Editer" at bounding box center [412, 495] width 89 height 30
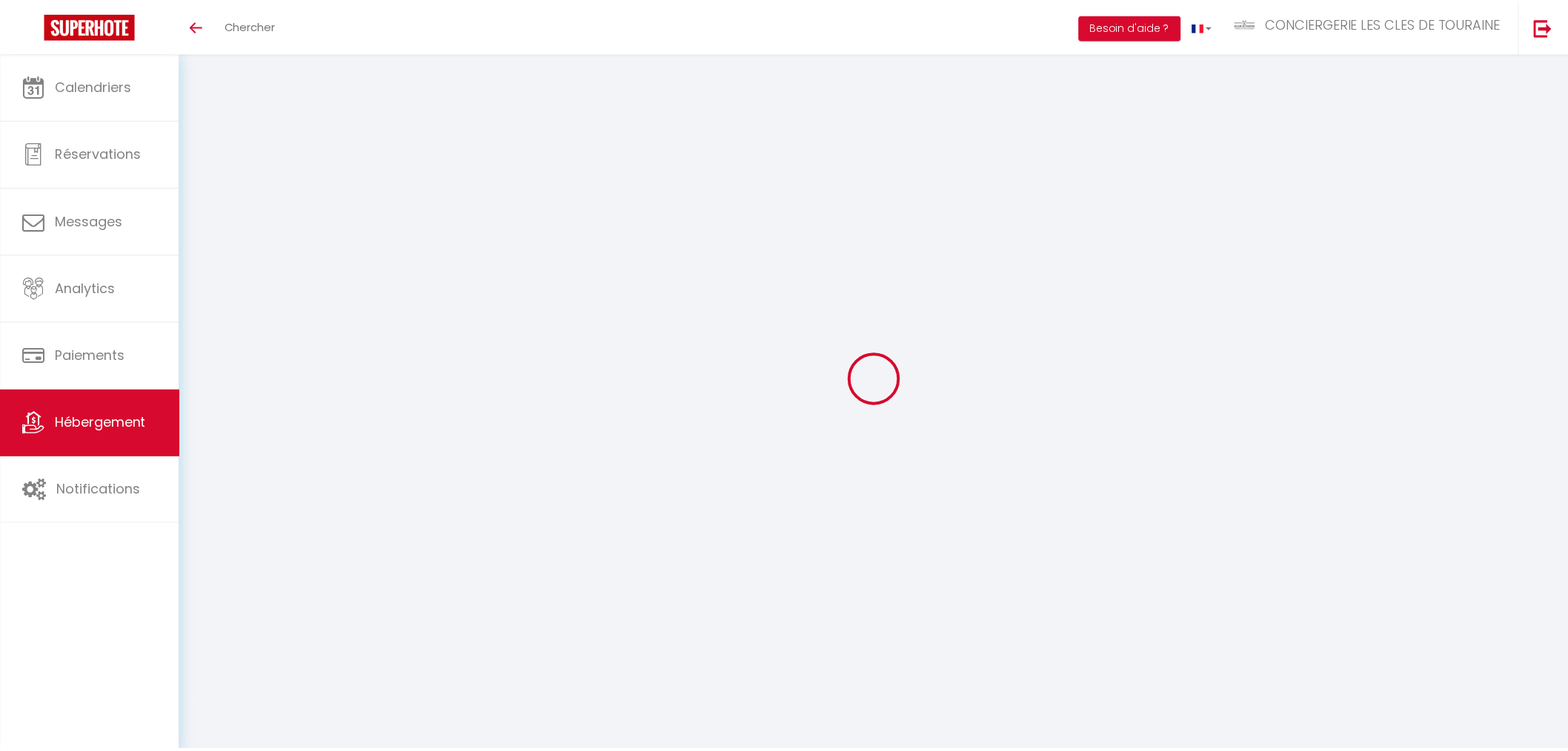
scroll to position [52, 0]
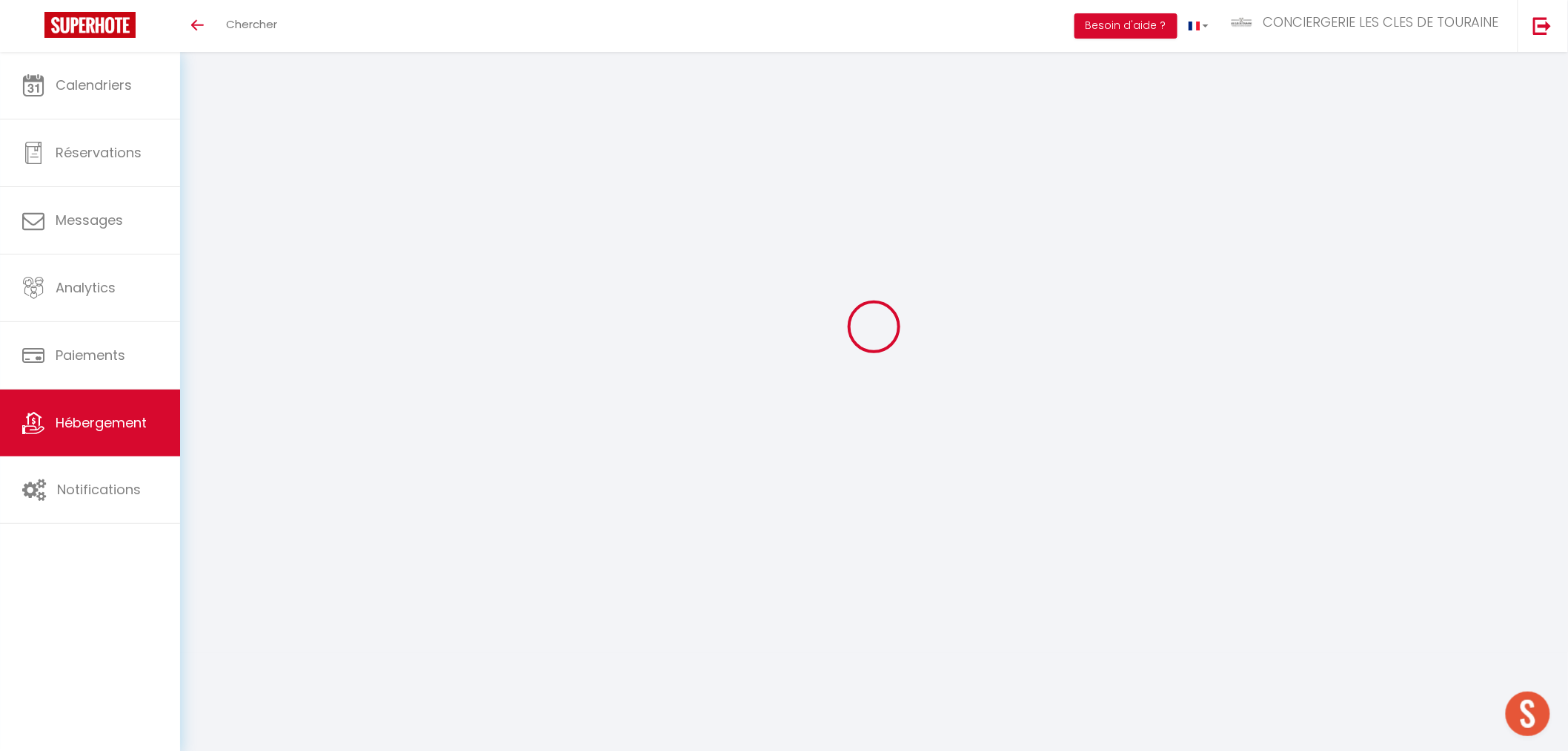
type input "Oups ! Les dates sélectionnées sont indisponibles."
type textarea "Malheureusement les dates sélectionnées sont indisponibles. Nous vous invitons …"
type input "47.1154615"
type input "0.4175664"
checkbox input "true"
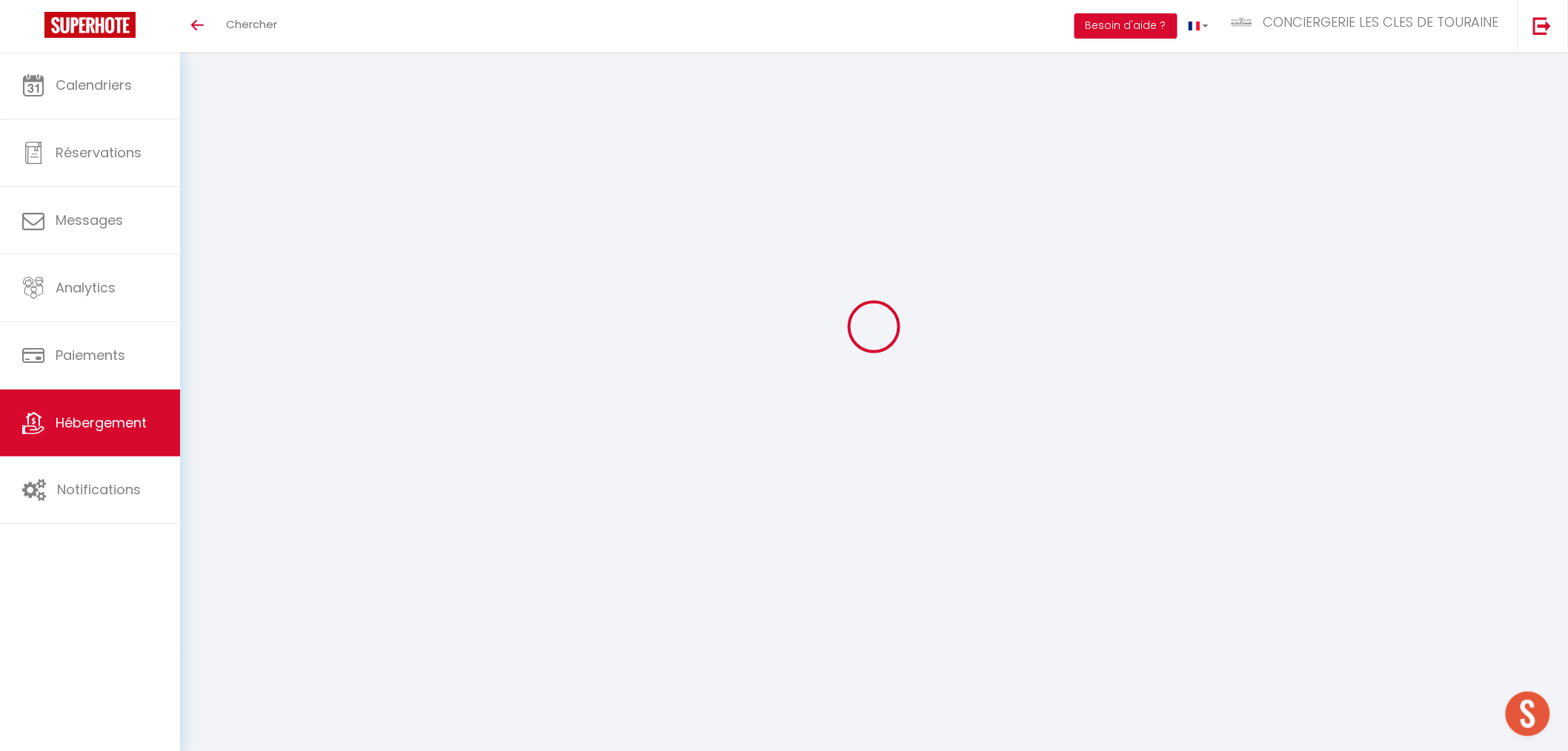
checkbox input "true"
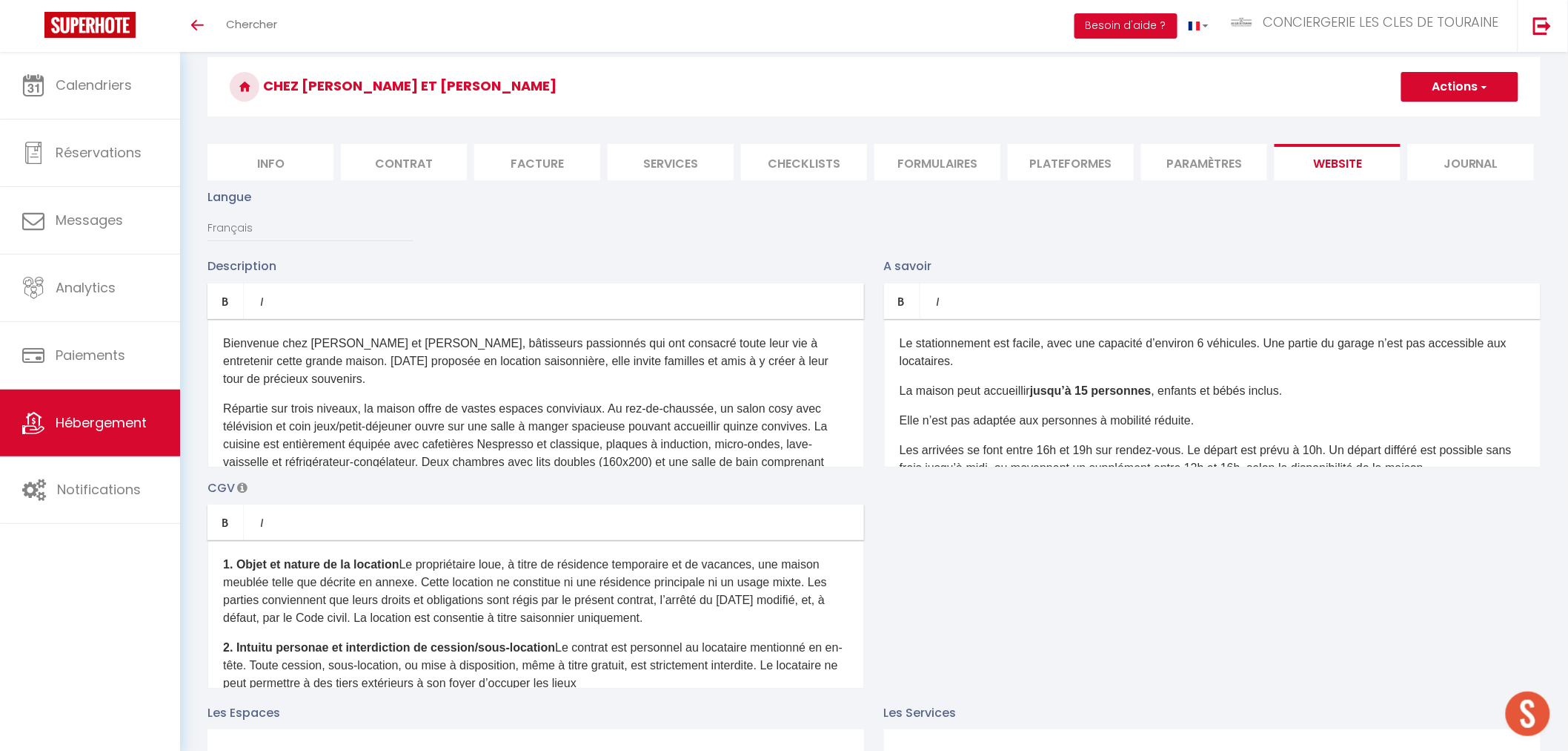
click at [1529, 705] on span "Ouvrir le chat" at bounding box center [1528, 713] width 45 height 45
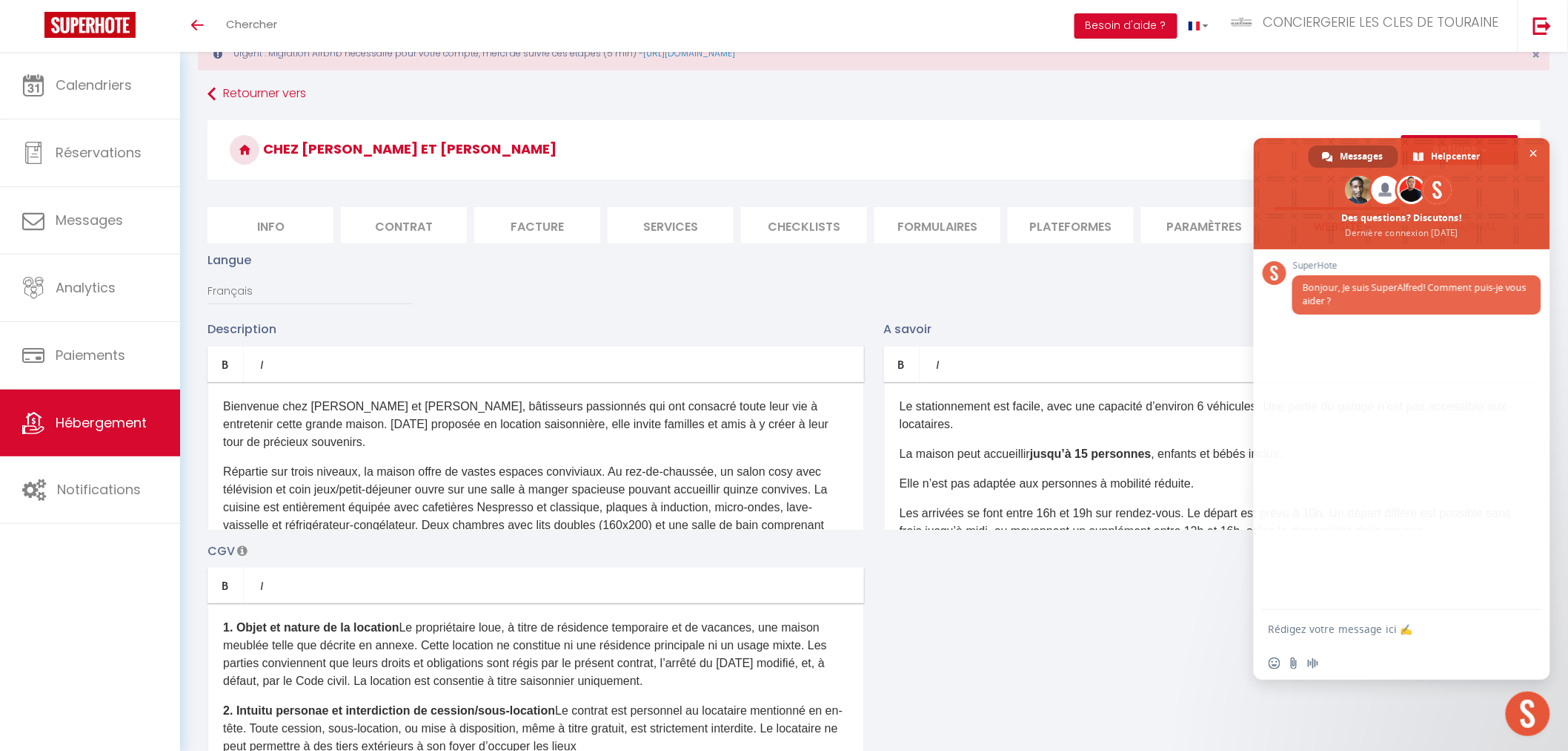
scroll to position [114, 0]
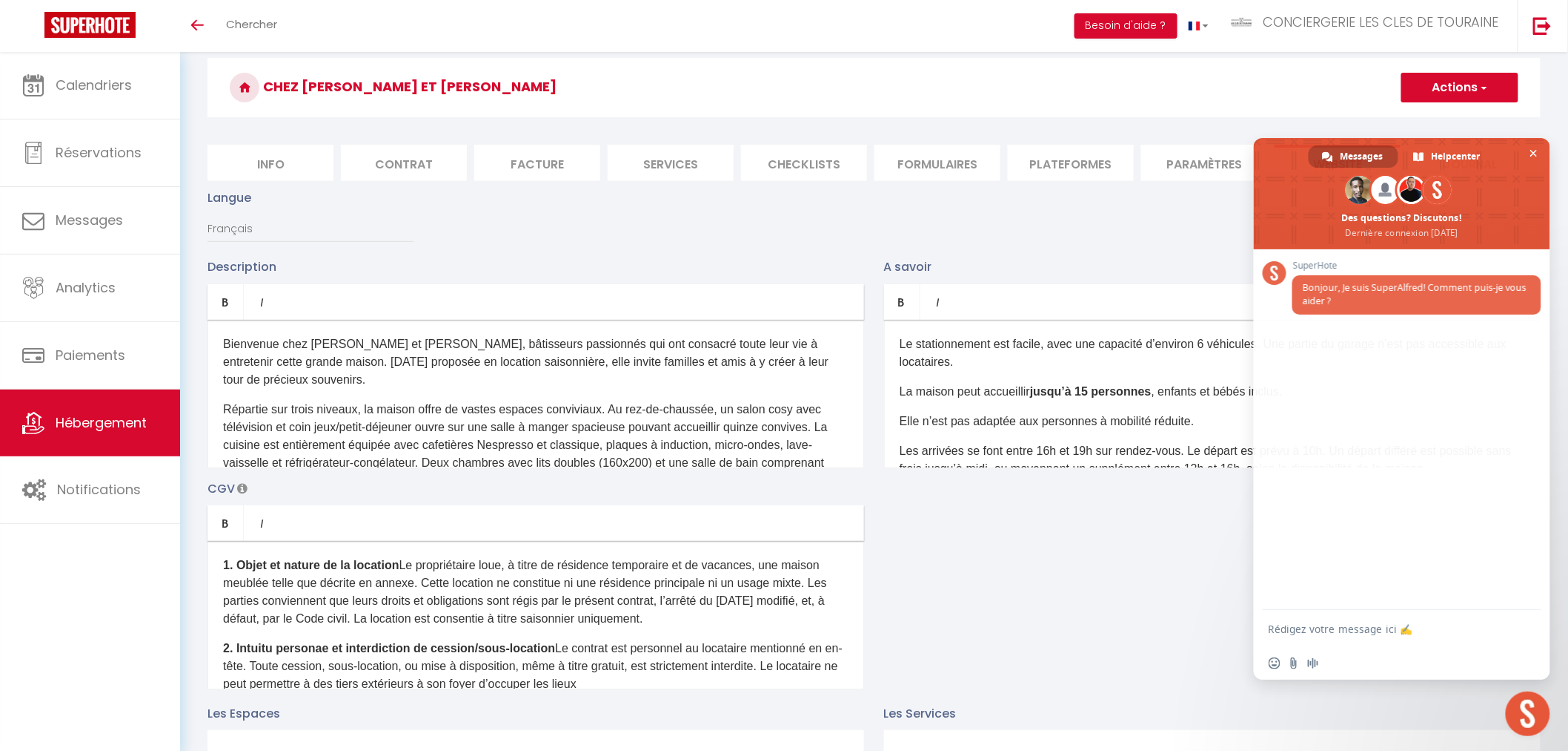
click at [1344, 628] on textarea "Rédigez votre message ici ✍️" at bounding box center [1386, 628] width 234 height 13
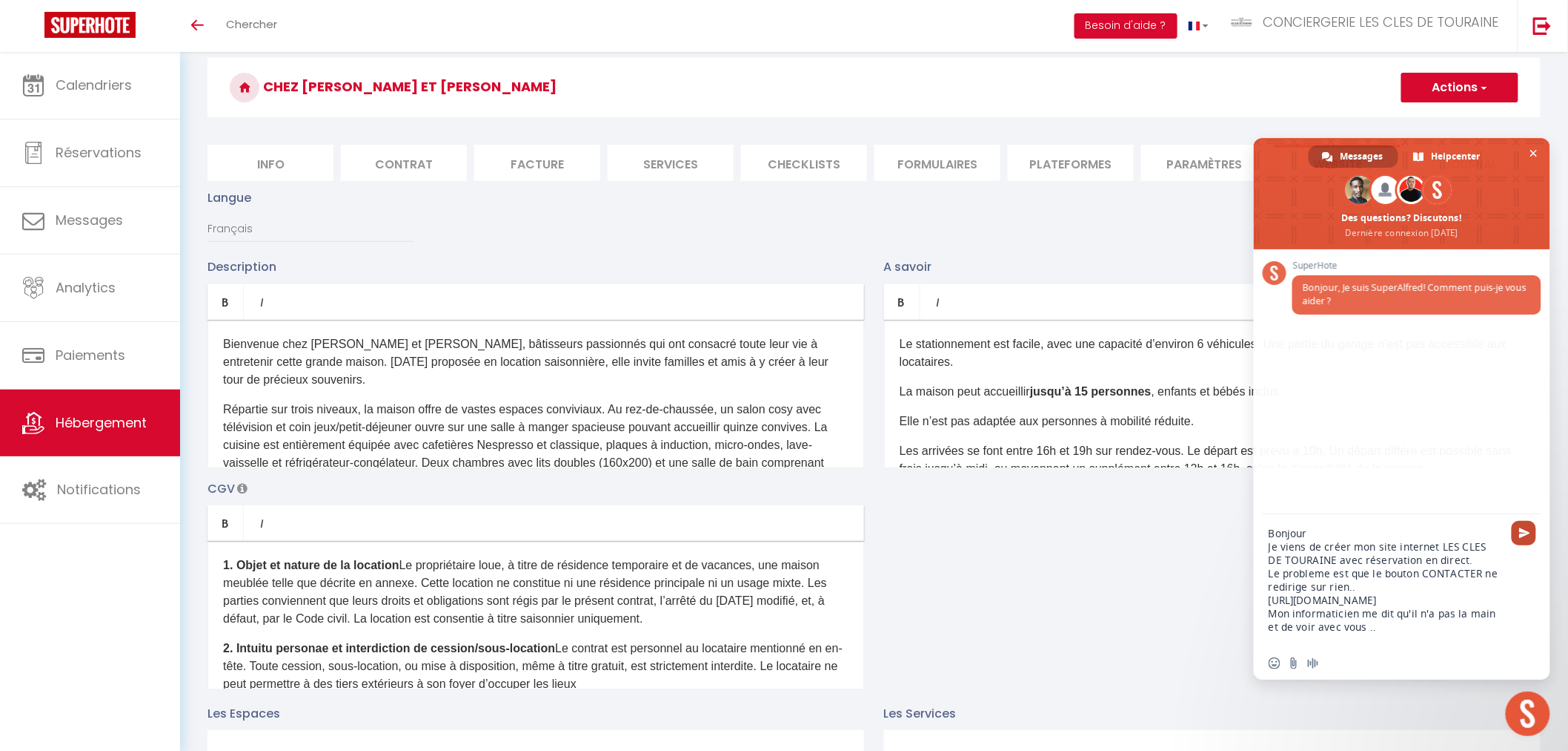
type textarea "Bonjour Je viens de créer mon site internet LES CLES DE TOURAINE avec réservati…"
click at [1522, 535] on span "Envoyer 🚀" at bounding box center [1524, 532] width 11 height 11
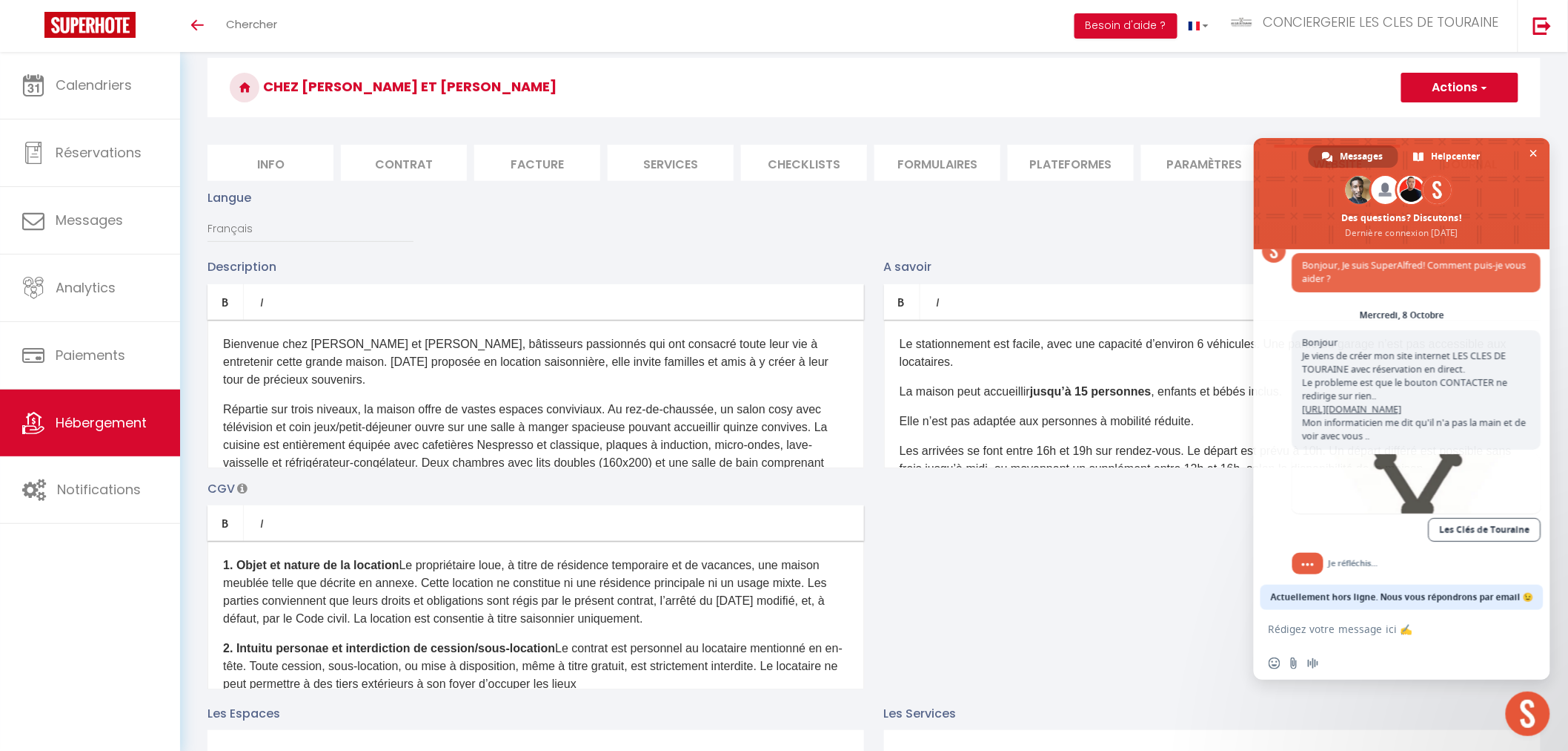
scroll to position [50, 0]
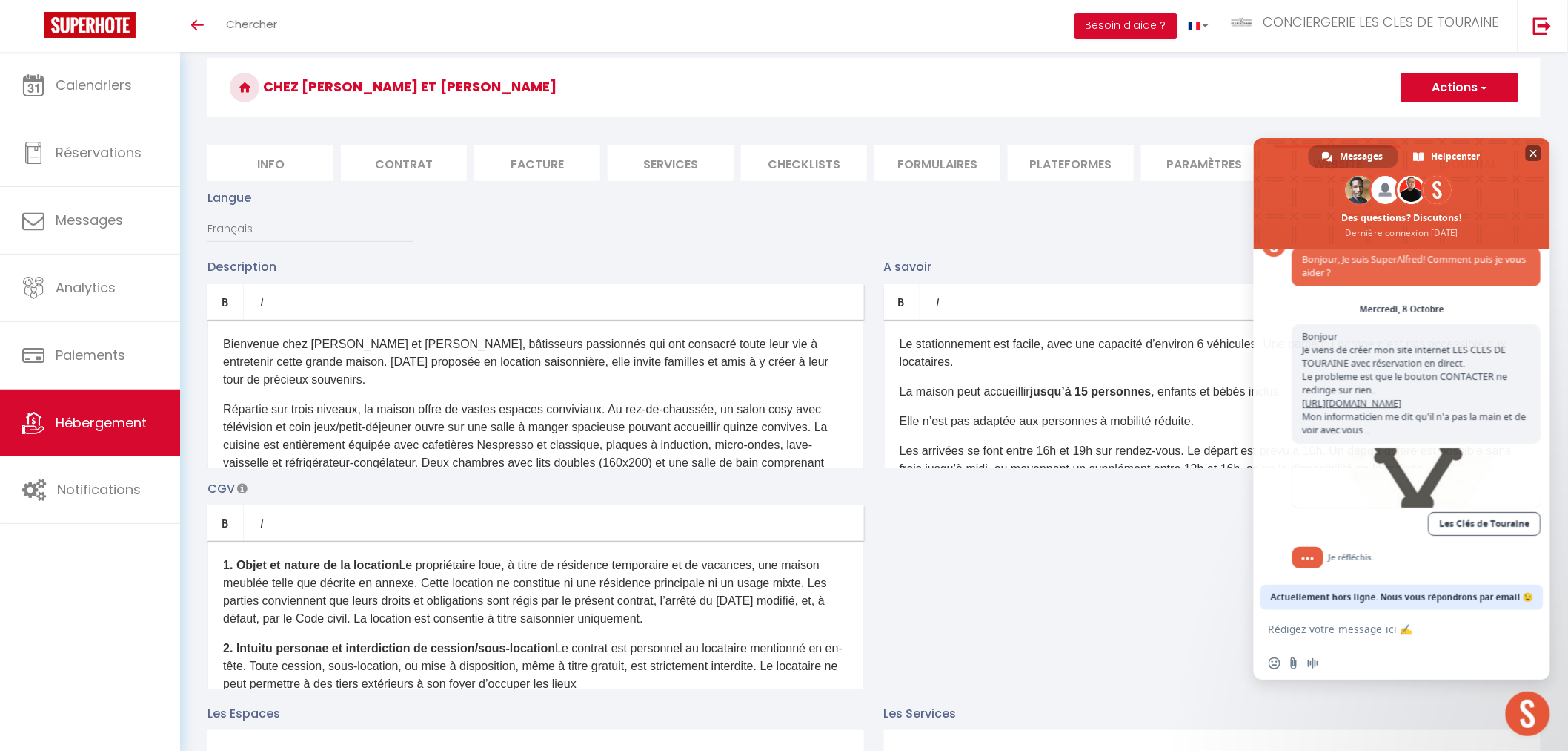
click at [1545, 149] on span at bounding box center [1402, 193] width 297 height 111
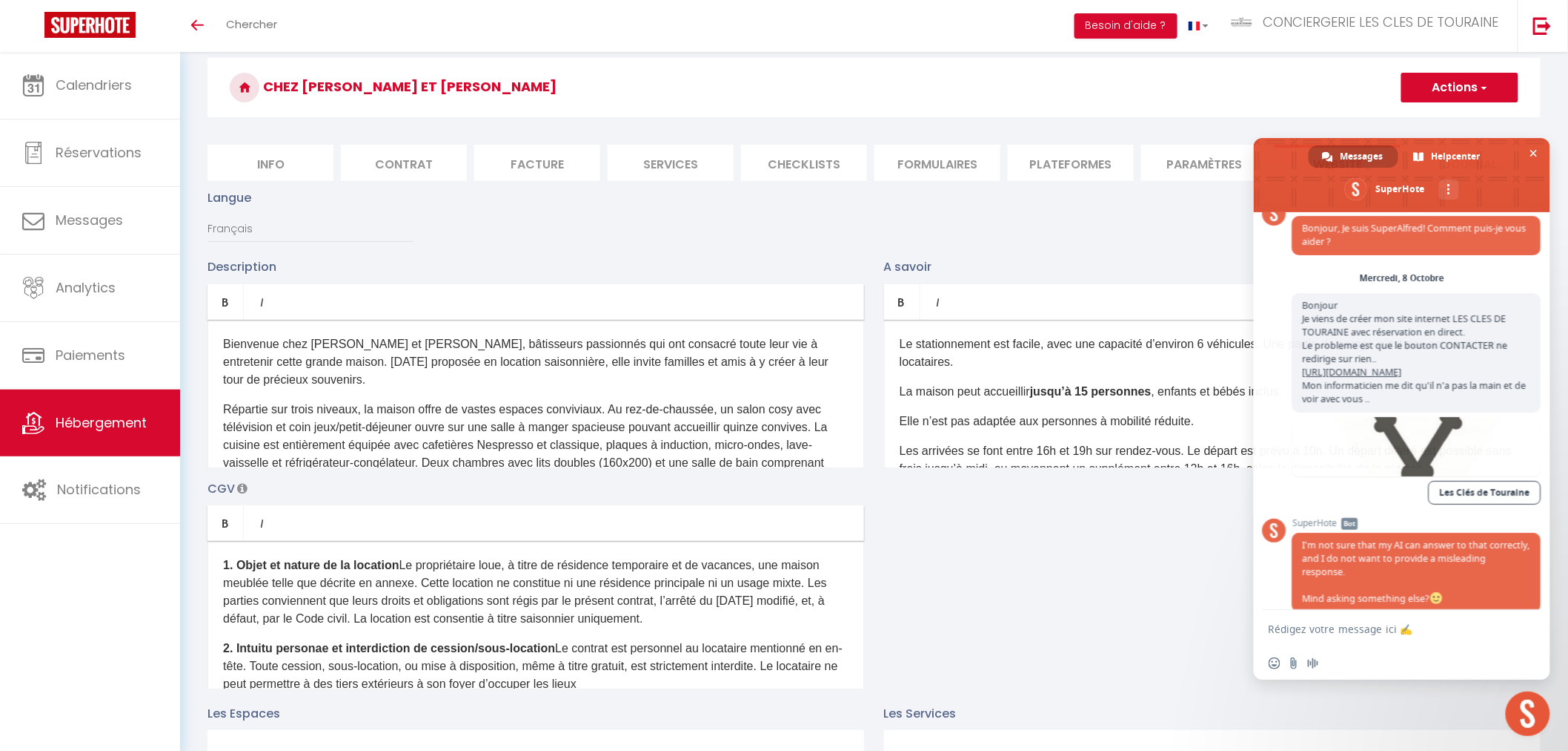
scroll to position [432, 0]
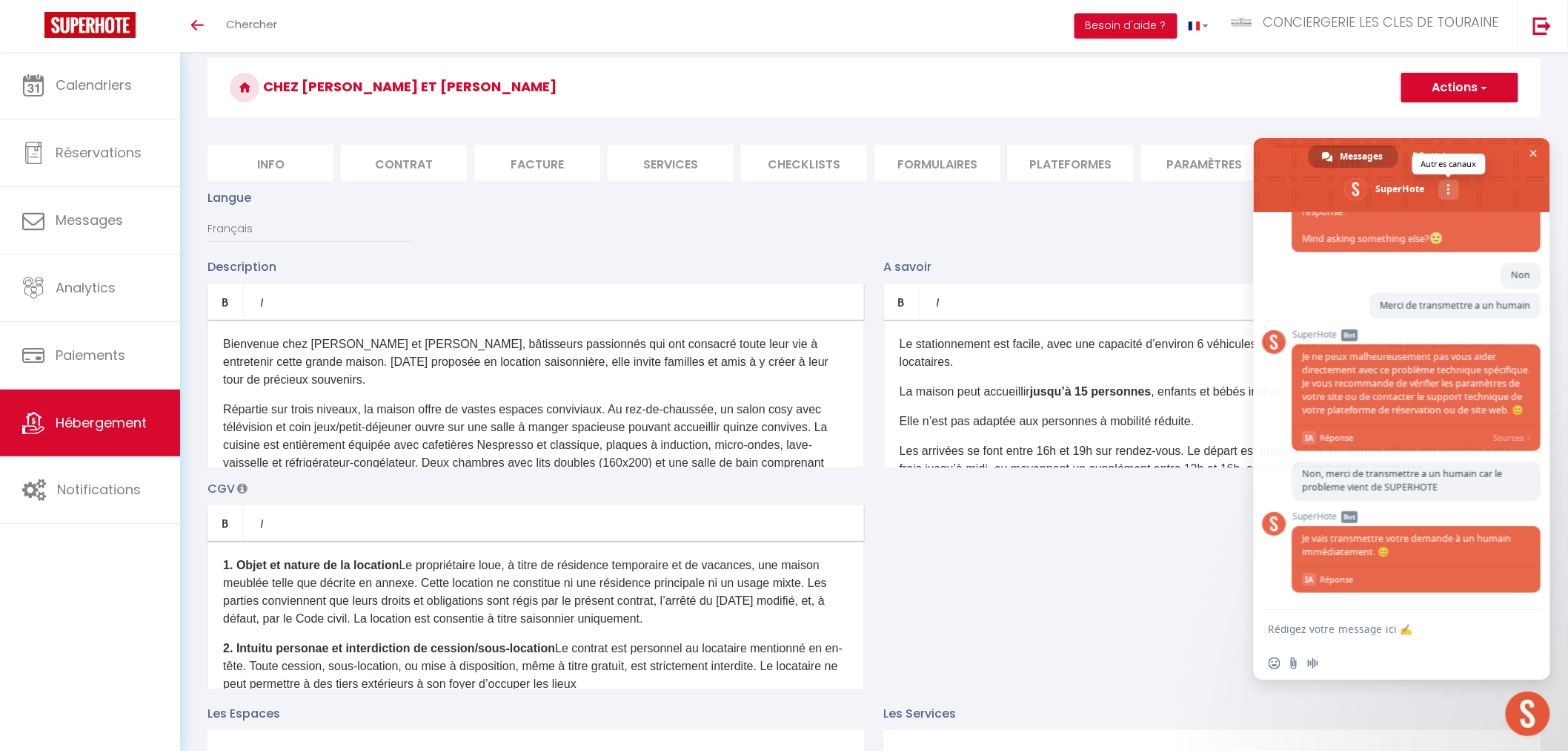
click at [1446, 190] on div "Autres canaux" at bounding box center [1449, 189] width 20 height 20
click at [1410, 224] on link "Continuer par Email" at bounding box center [1402, 222] width 27 height 27
click at [1450, 191] on span "Autres canaux" at bounding box center [1448, 189] width 3 height 10
click at [1399, 223] on span "email" at bounding box center [1402, 223] width 12 height 12
click at [1297, 627] on textarea "Rédigez votre message ici ✍️" at bounding box center [1386, 628] width 234 height 13
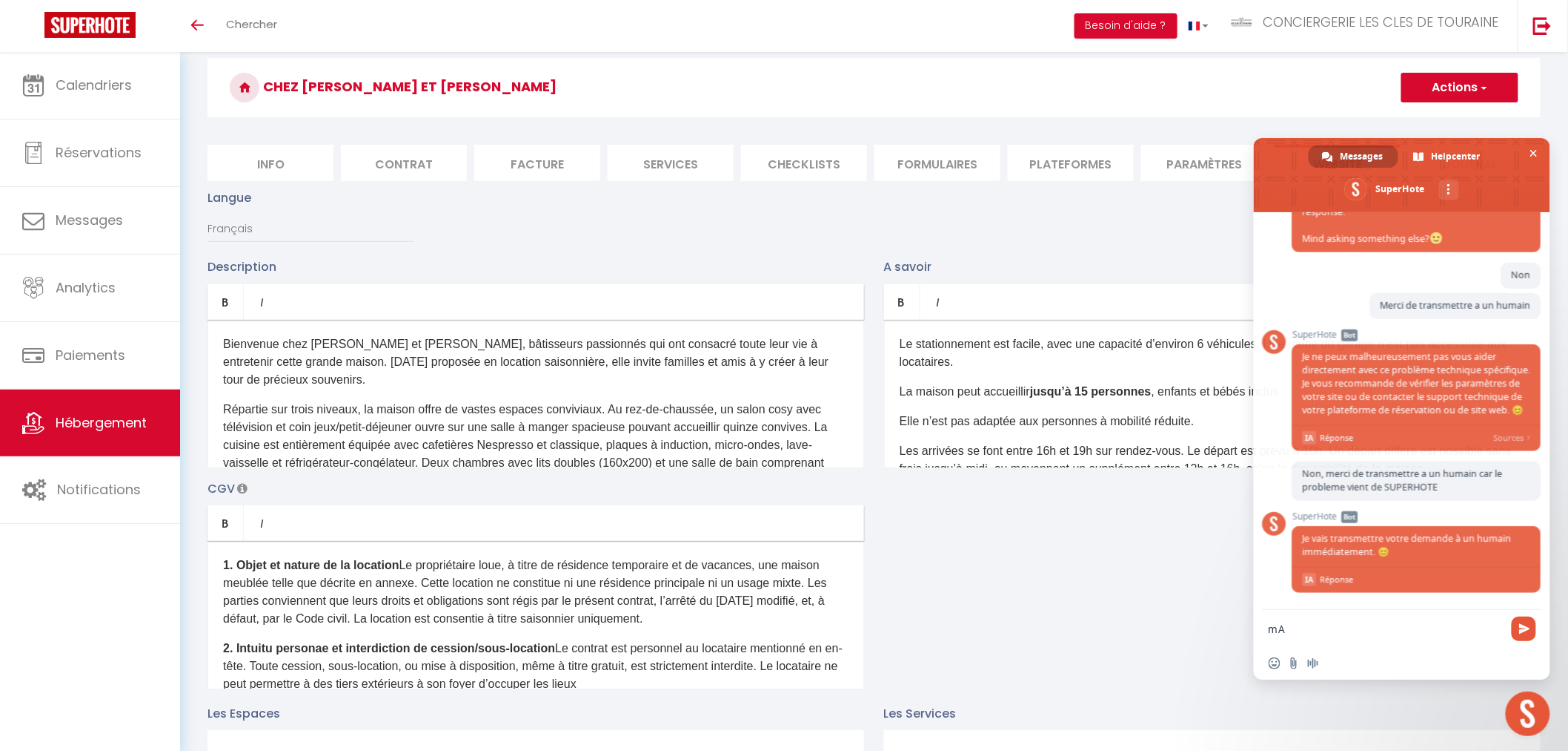
type textarea "m"
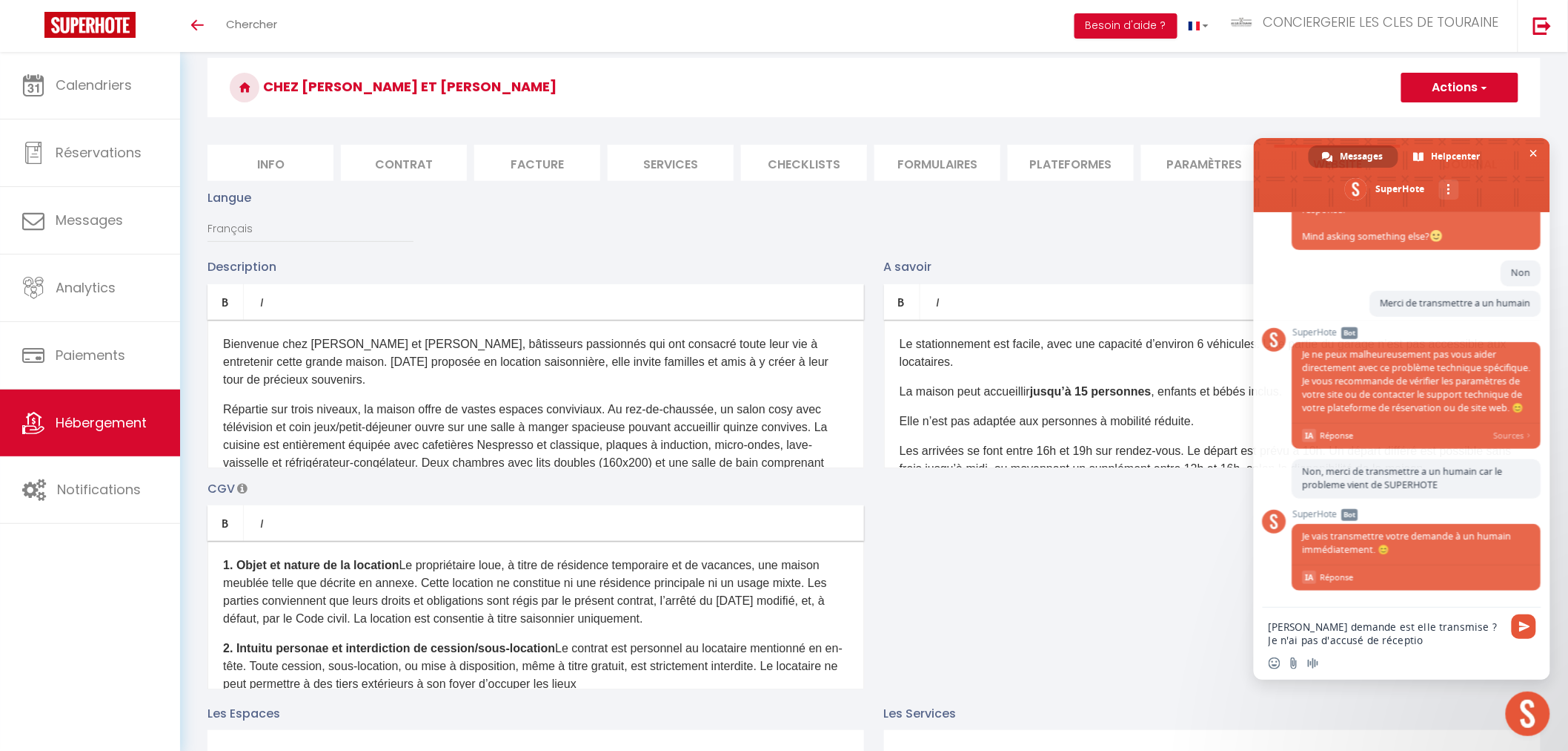
type textarea "Ma demande est elle transmise ? Je n'ai pas d'accusé de réception"
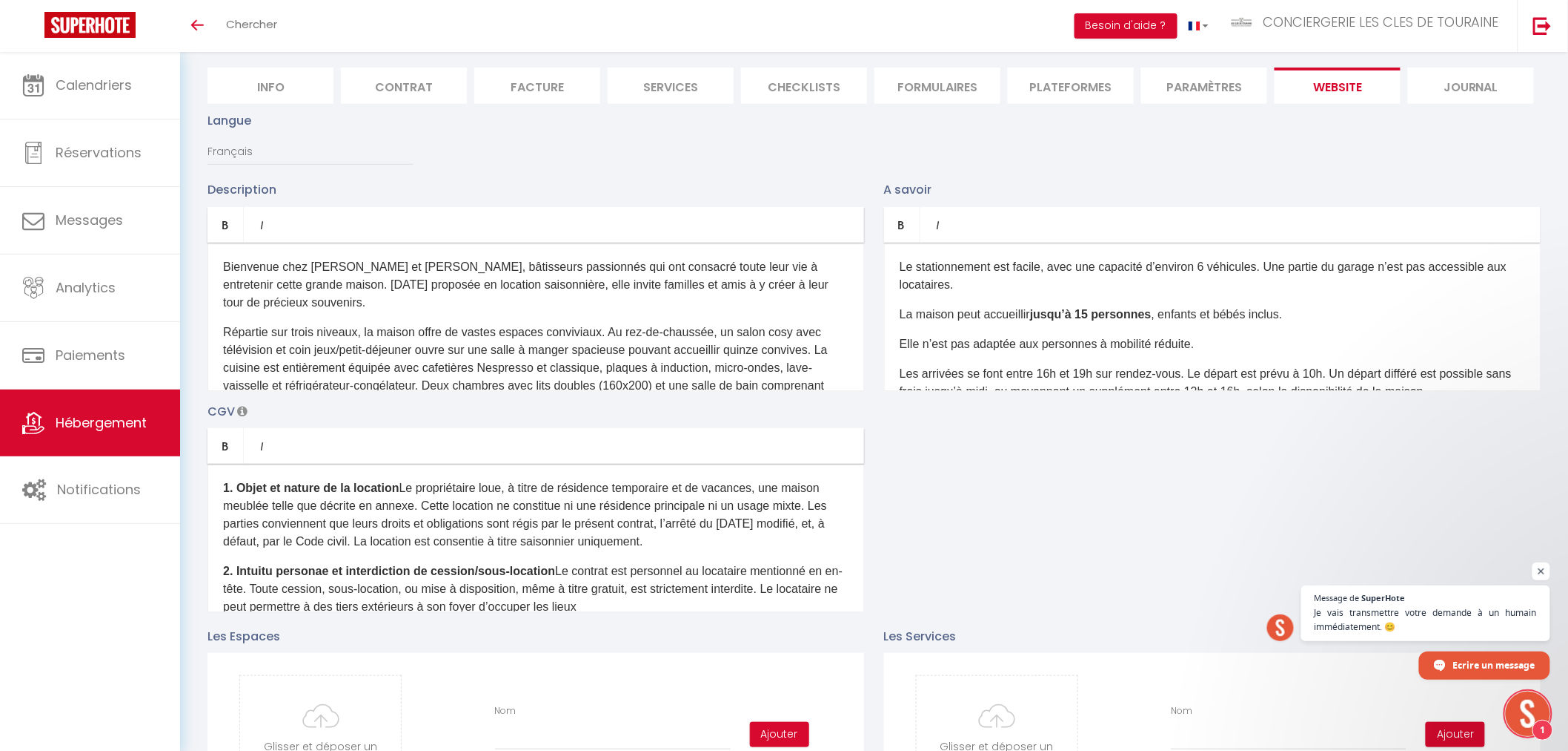
scroll to position [279, 0]
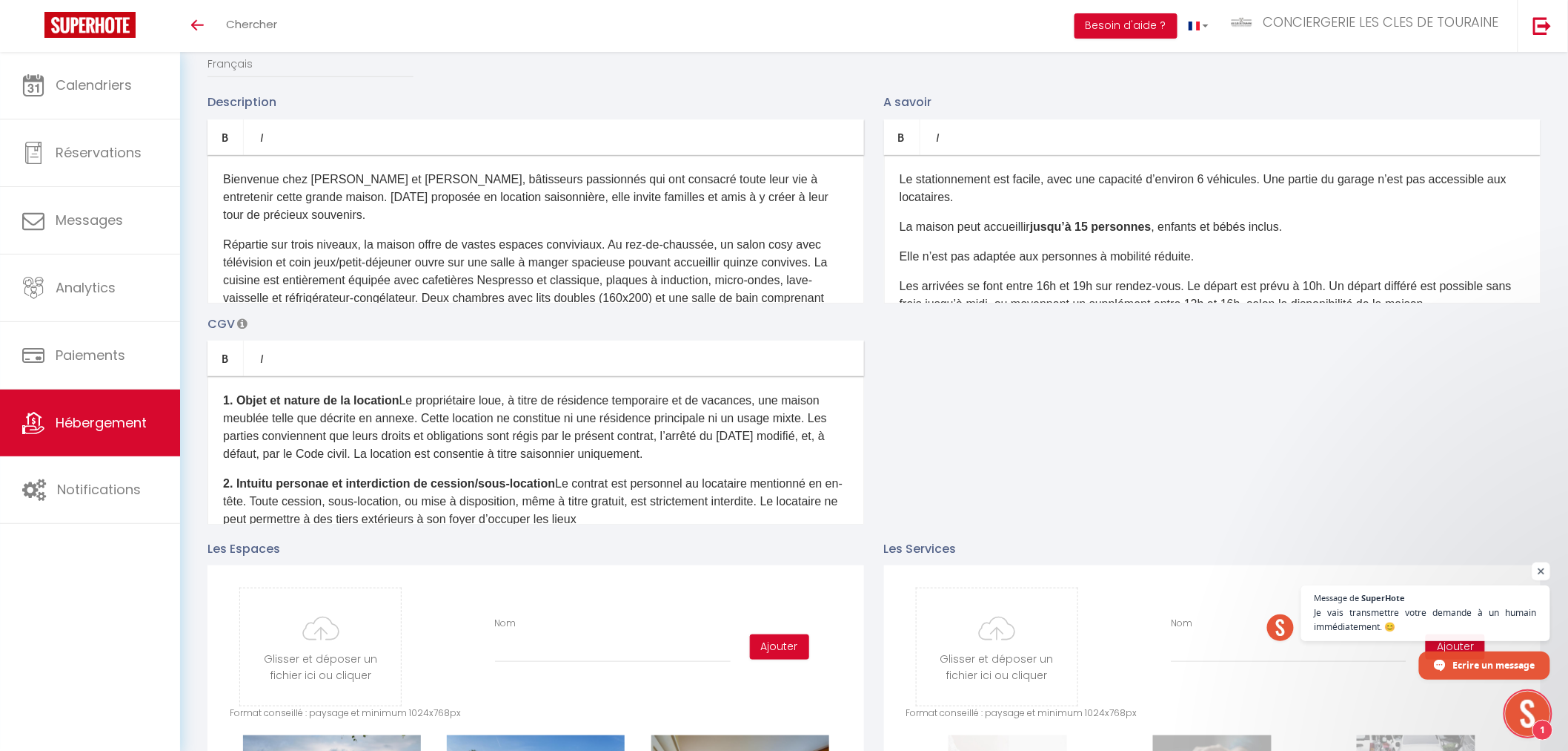
click at [1539, 570] on span "Ouvrir le chat" at bounding box center [1542, 571] width 19 height 19
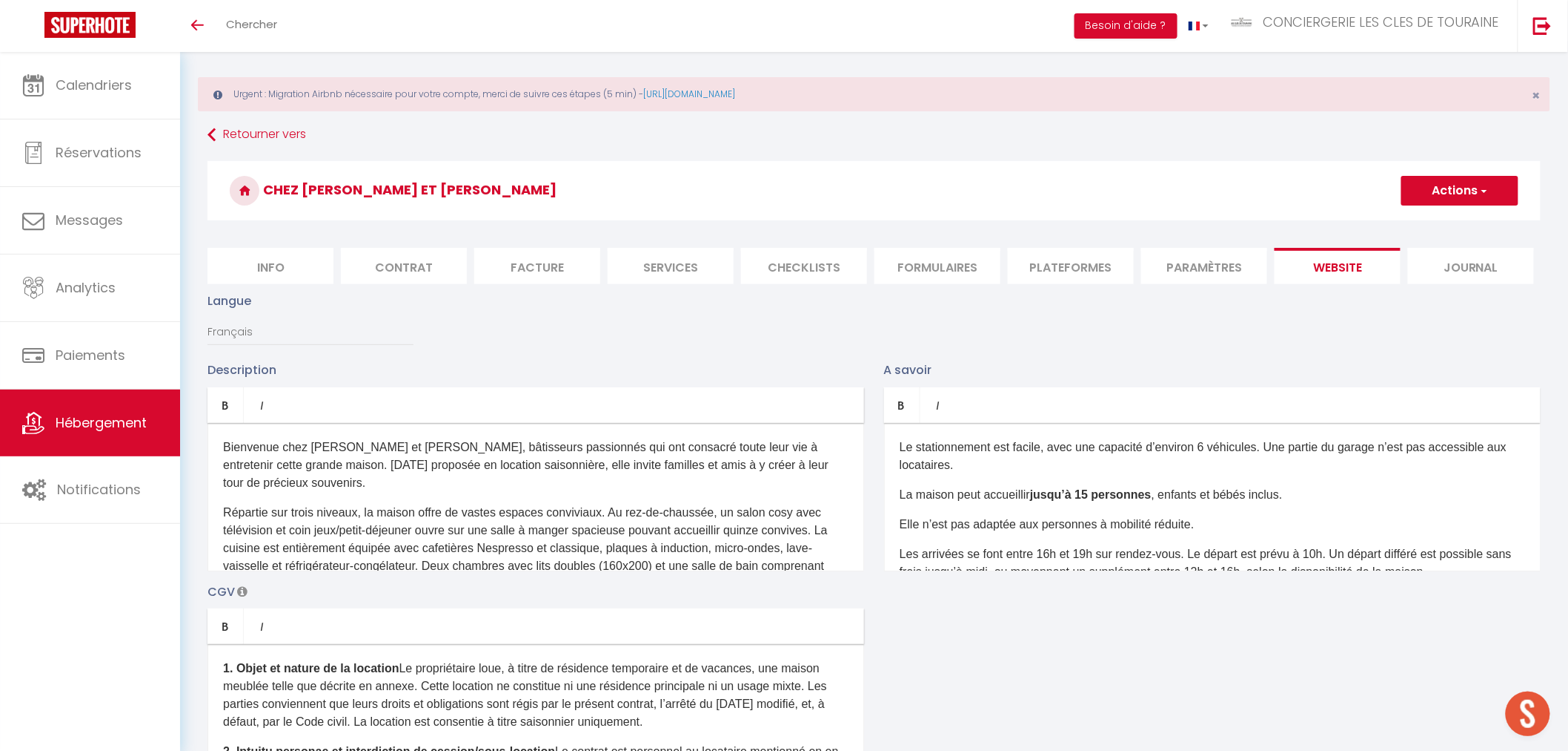
scroll to position [0, 0]
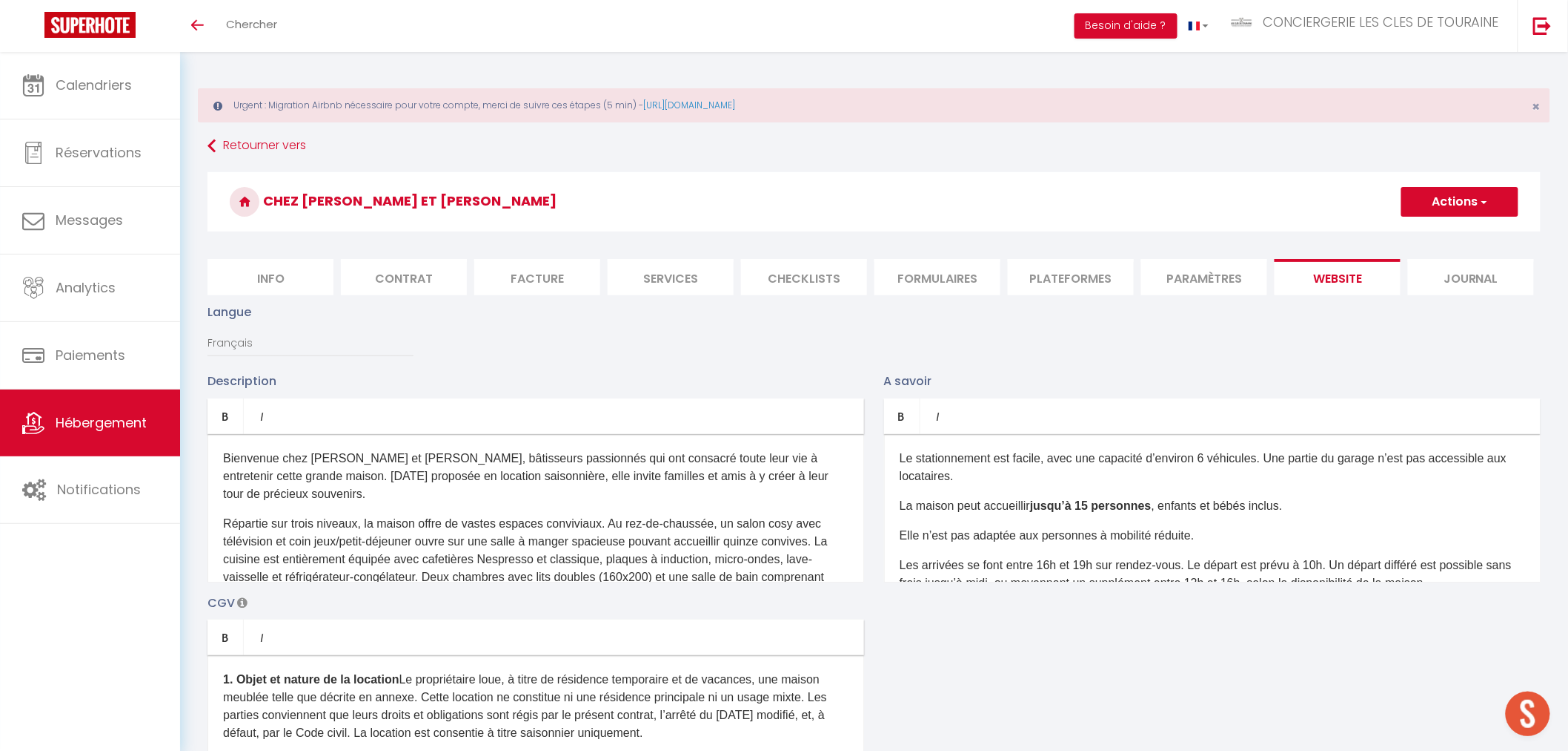
click at [1350, 277] on li "website" at bounding box center [1338, 277] width 126 height 36
